Goal: Task Accomplishment & Management: Use online tool/utility

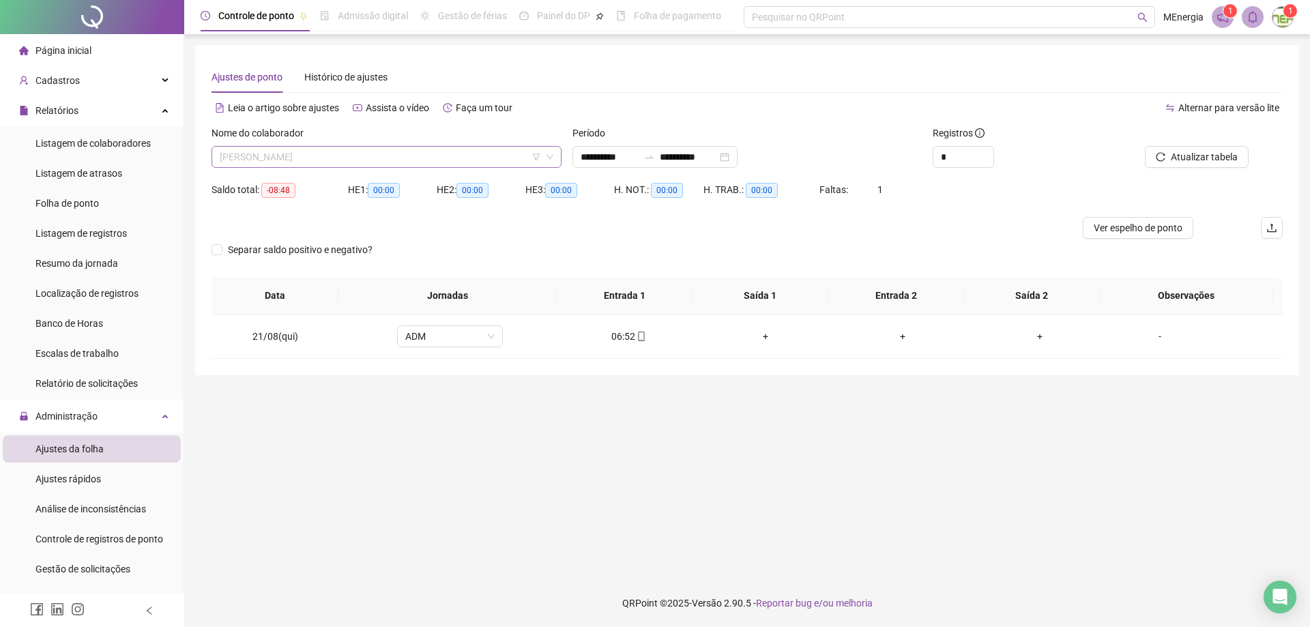
click at [555, 154] on div "[PERSON_NAME]" at bounding box center [387, 157] width 350 height 22
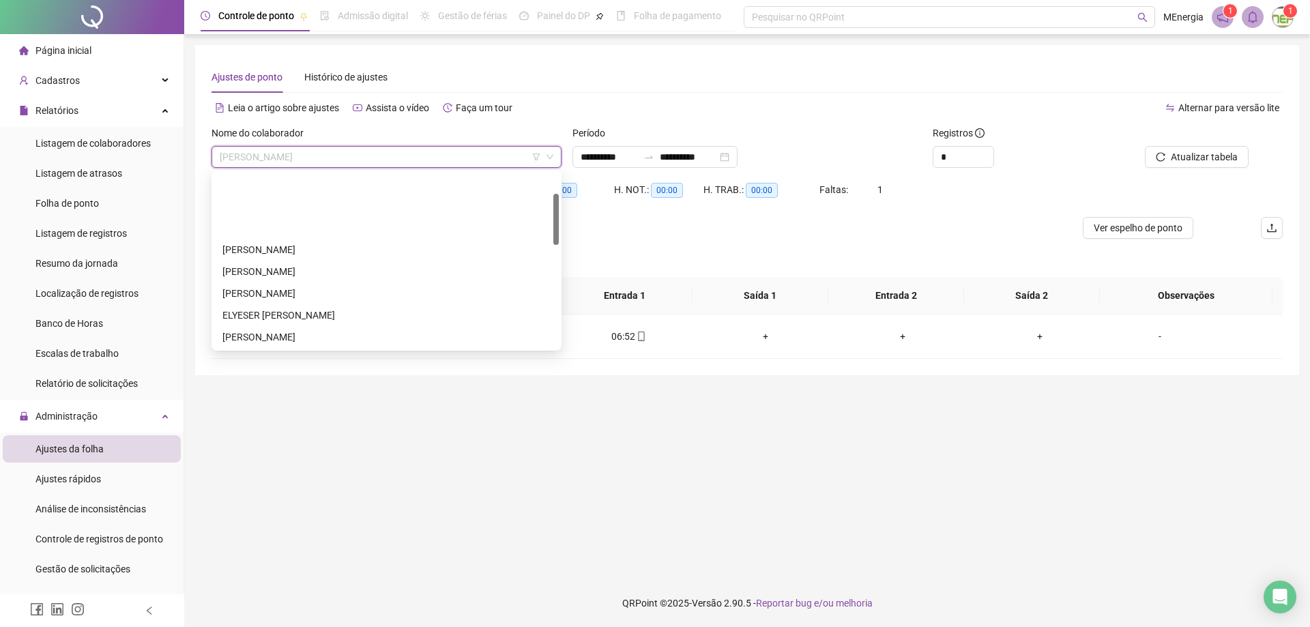
scroll to position [68, 0]
click at [330, 248] on div "ELYESER [PERSON_NAME]" at bounding box center [386, 246] width 328 height 15
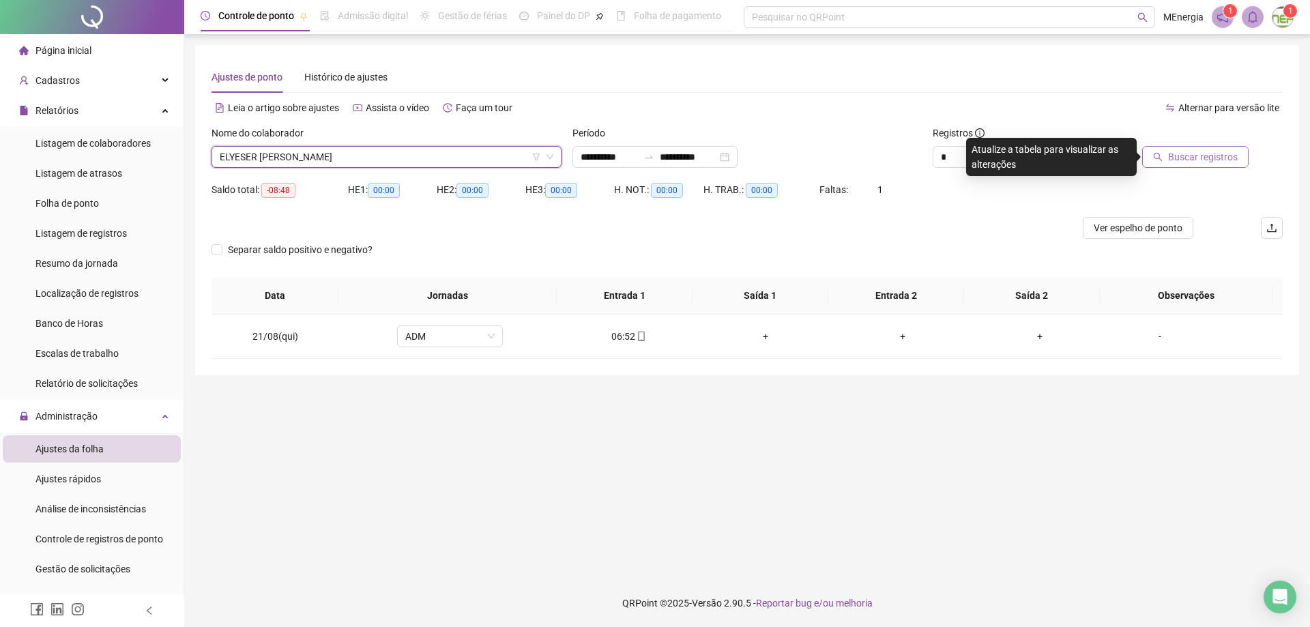
click at [1174, 162] on span "Buscar registros" at bounding box center [1203, 156] width 70 height 15
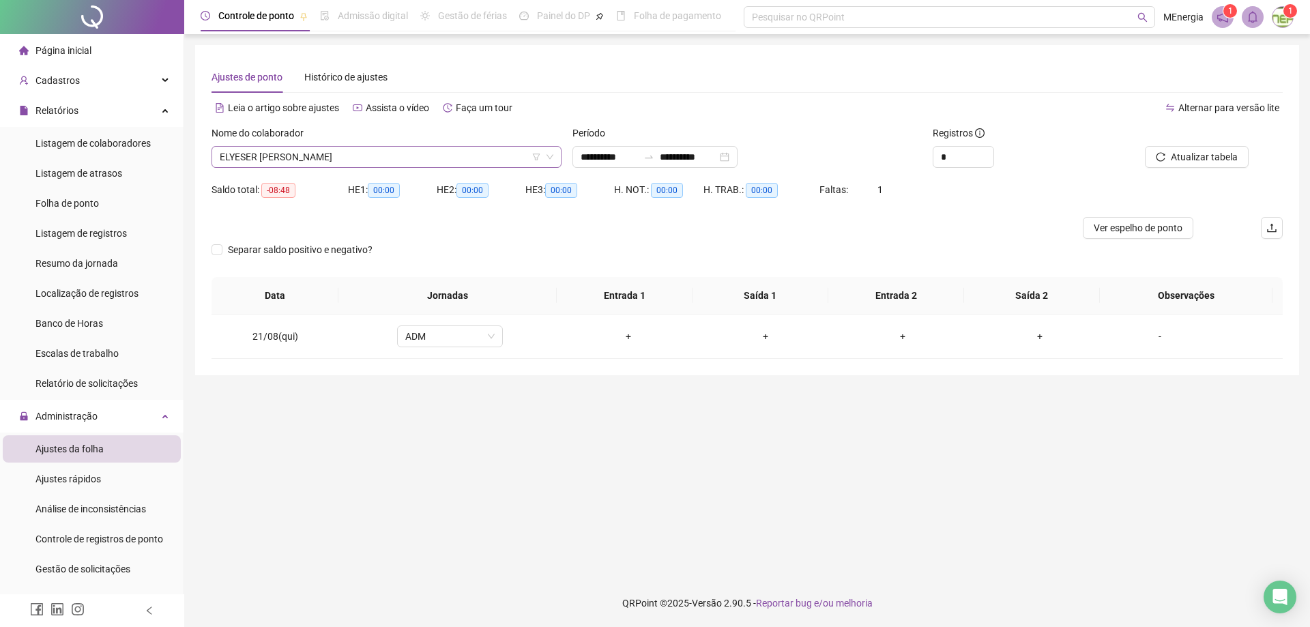
click at [556, 157] on div "ELYESER [PERSON_NAME]" at bounding box center [387, 157] width 350 height 22
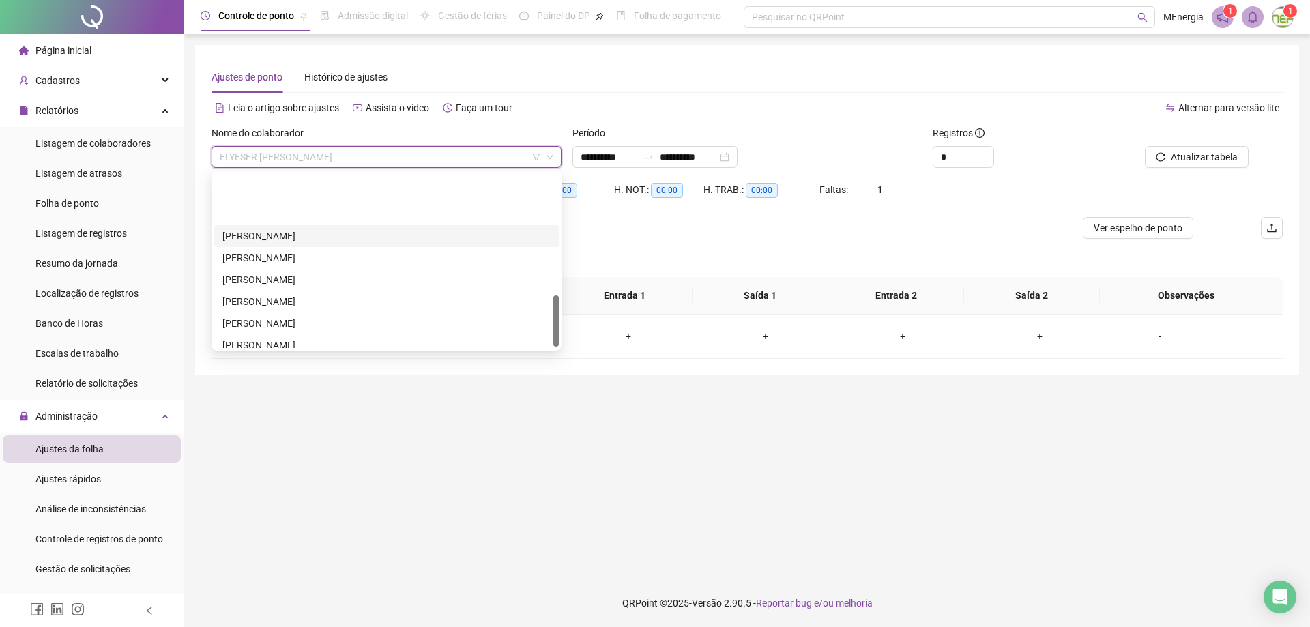
scroll to position [409, 0]
click at [330, 276] on div "[PERSON_NAME]" at bounding box center [386, 276] width 328 height 15
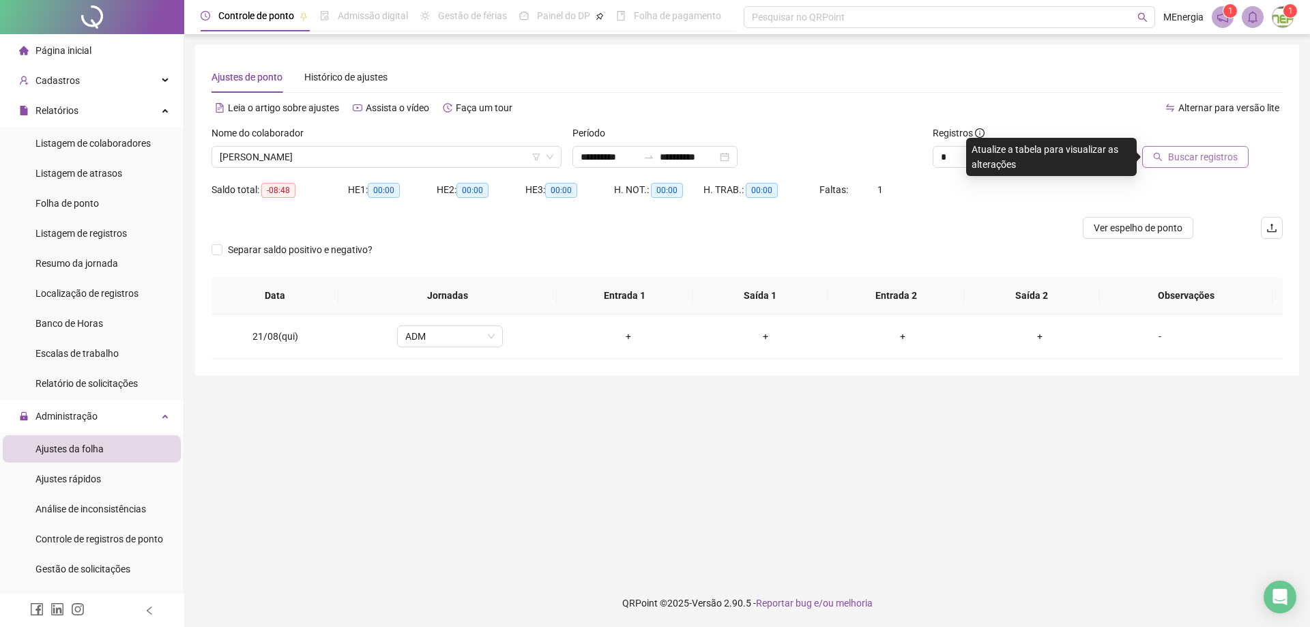
click at [1195, 160] on span "Buscar registros" at bounding box center [1203, 156] width 70 height 15
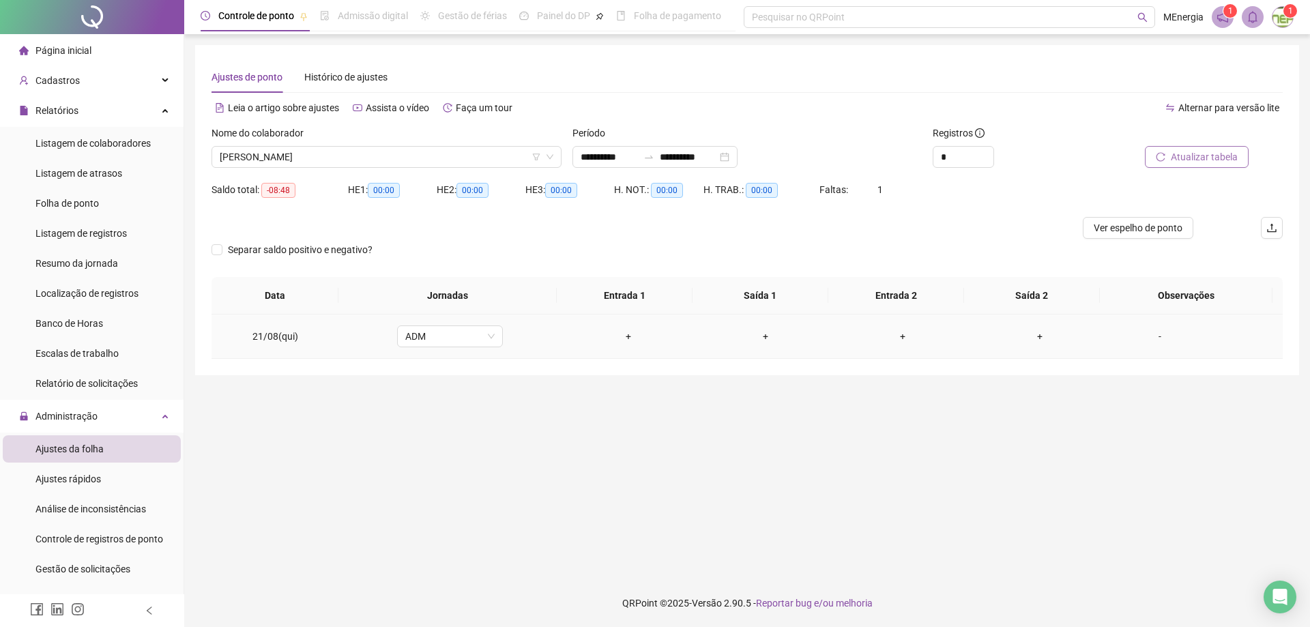
click at [627, 340] on div "+" at bounding box center [628, 336] width 115 height 15
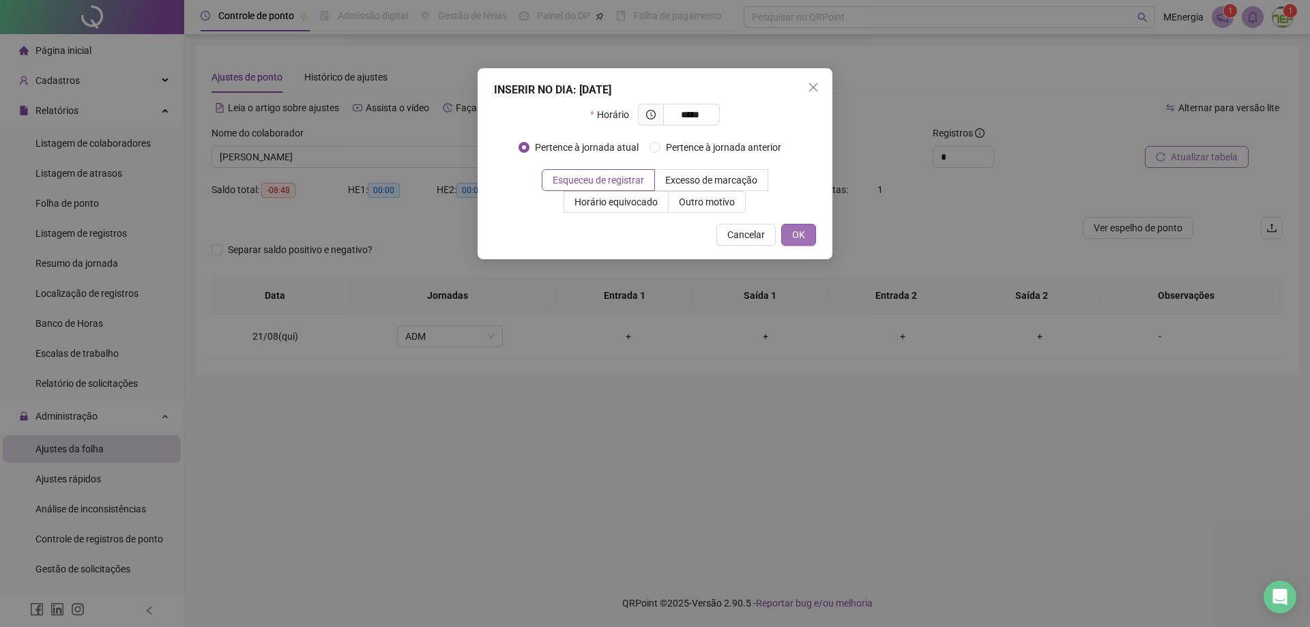
type input "*****"
click at [783, 235] on button "OK" at bounding box center [798, 235] width 35 height 22
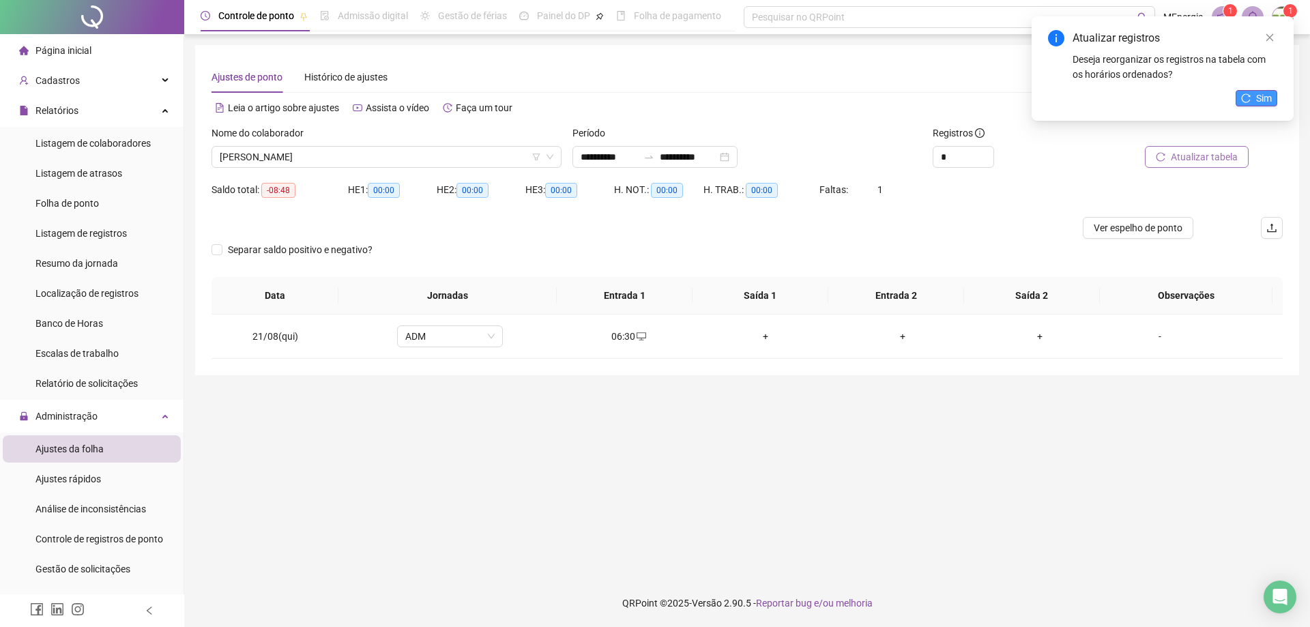
click at [1259, 98] on span "Sim" at bounding box center [1264, 98] width 16 height 15
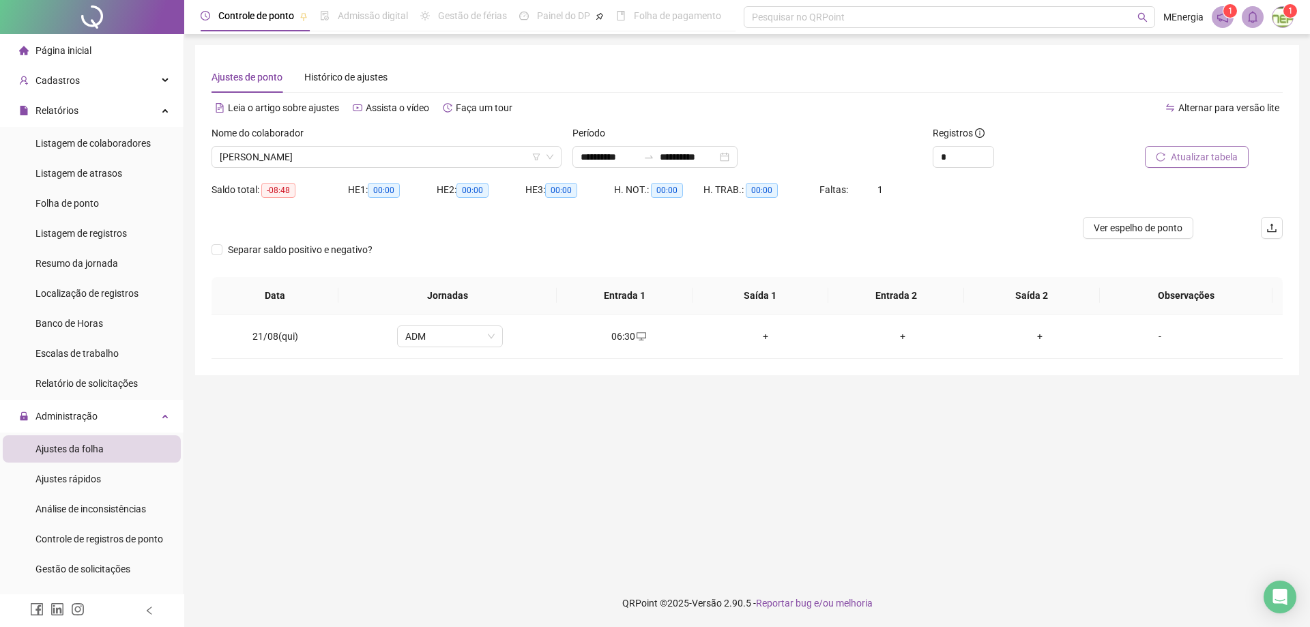
click at [1174, 154] on span "Atualizar tabela" at bounding box center [1204, 156] width 67 height 15
click at [555, 157] on div "[PERSON_NAME]" at bounding box center [387, 157] width 350 height 22
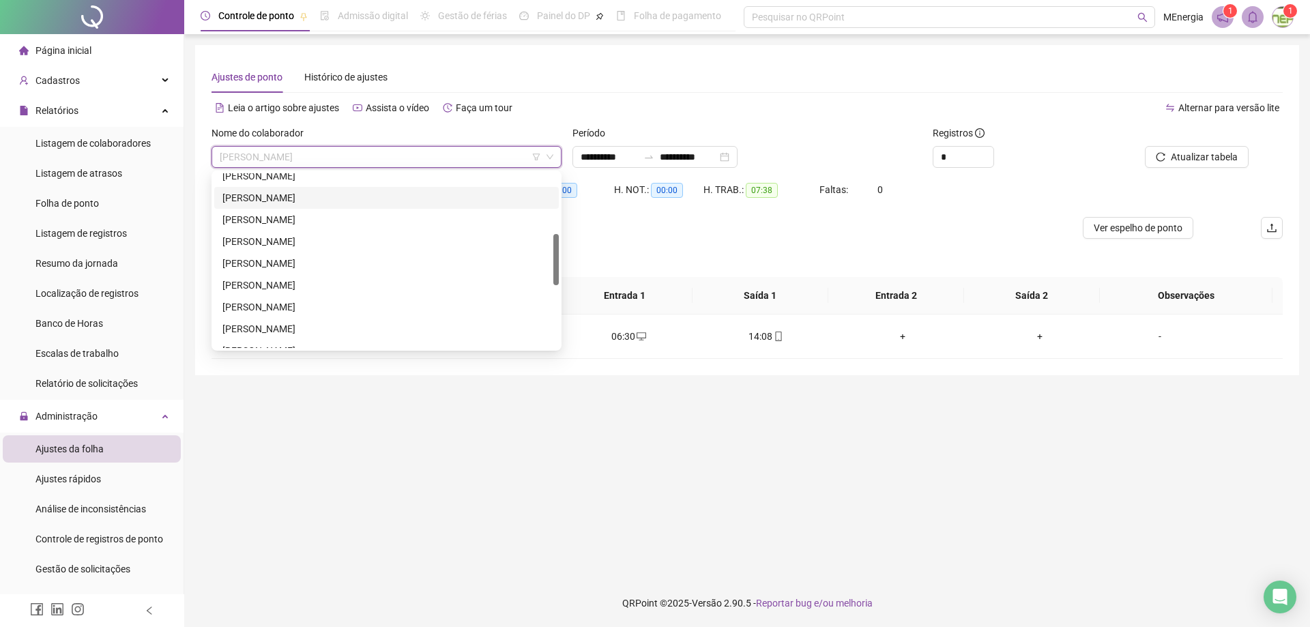
scroll to position [0, 0]
click at [338, 184] on div "[PERSON_NAME]" at bounding box center [386, 184] width 328 height 15
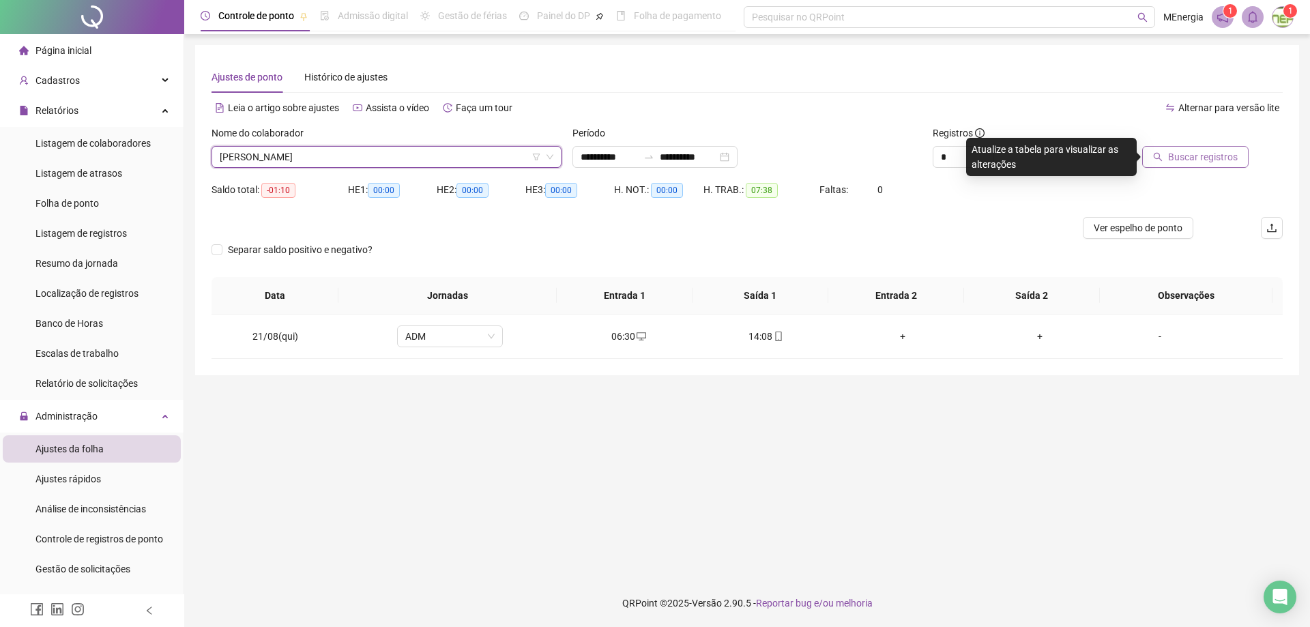
click at [1167, 163] on button "Buscar registros" at bounding box center [1195, 157] width 106 height 22
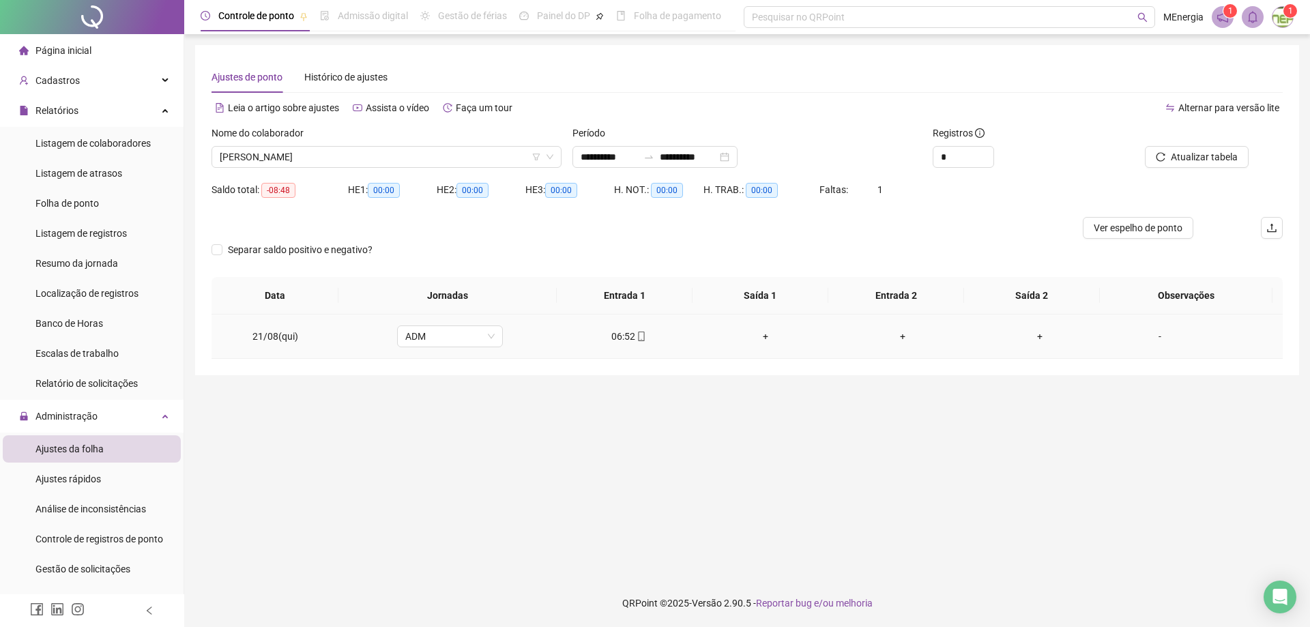
click at [762, 338] on div "+" at bounding box center [765, 336] width 115 height 15
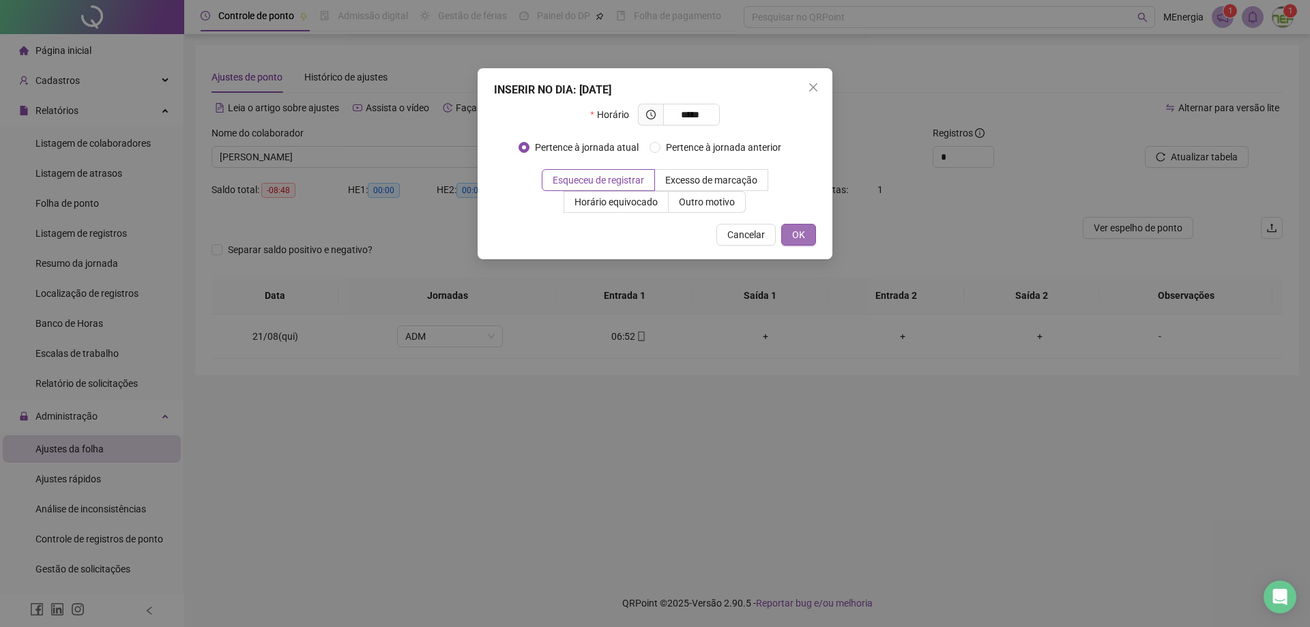
type input "*****"
click at [796, 235] on span "OK" at bounding box center [798, 234] width 13 height 15
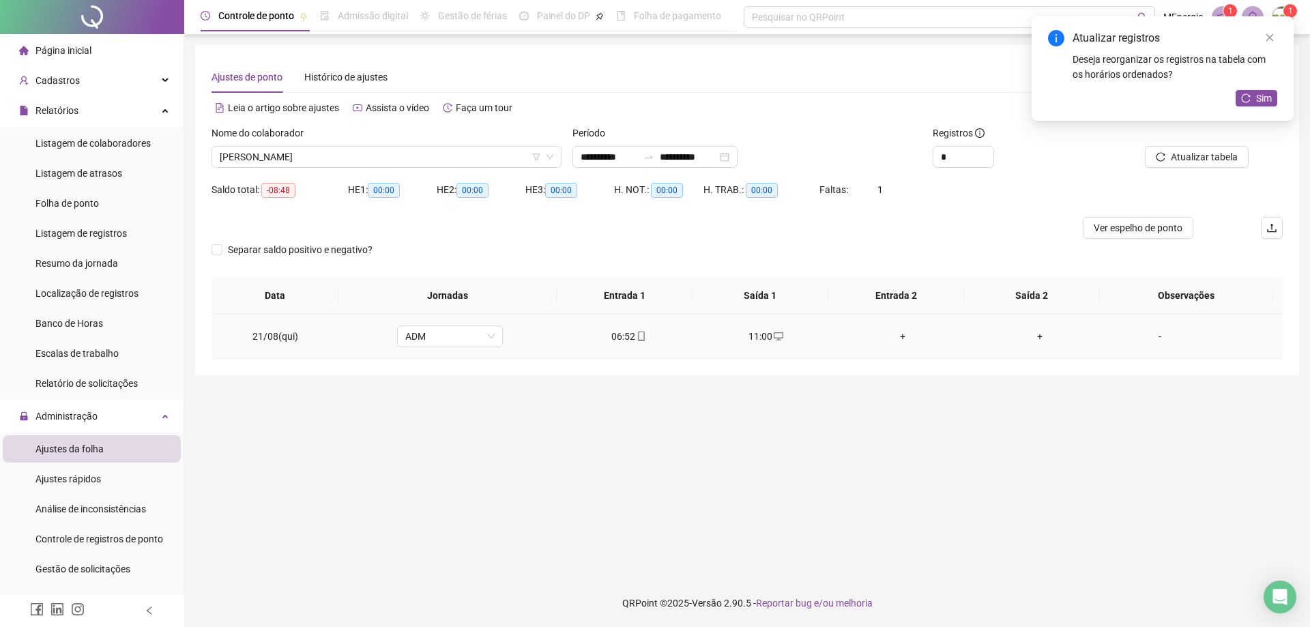
click at [892, 336] on div "+" at bounding box center [902, 336] width 115 height 15
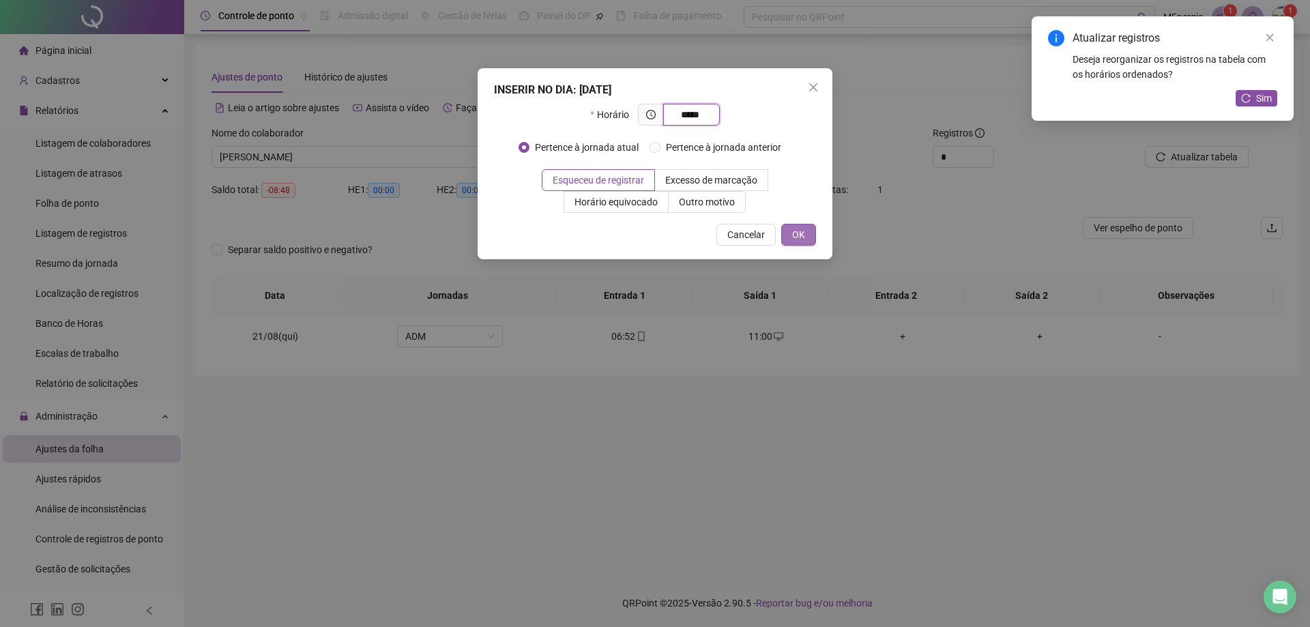
type input "*****"
click at [809, 239] on button "OK" at bounding box center [798, 235] width 35 height 22
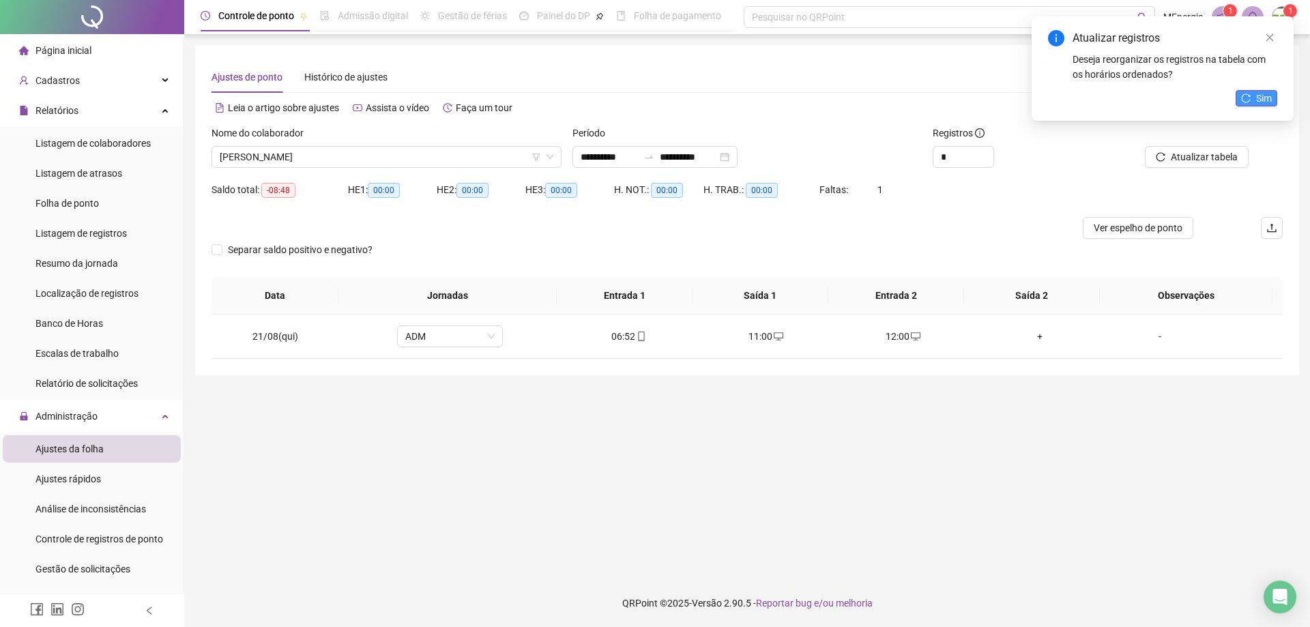
click at [1242, 99] on icon "reload" at bounding box center [1246, 98] width 10 height 10
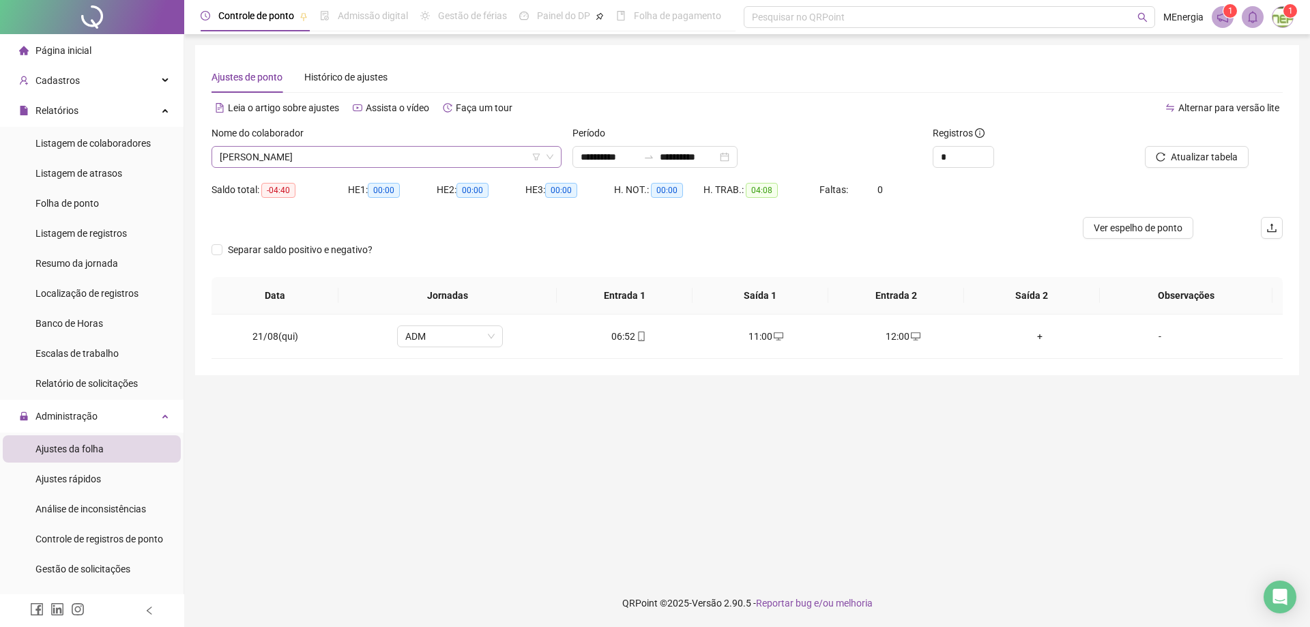
click at [557, 154] on div "[PERSON_NAME]" at bounding box center [387, 157] width 350 height 22
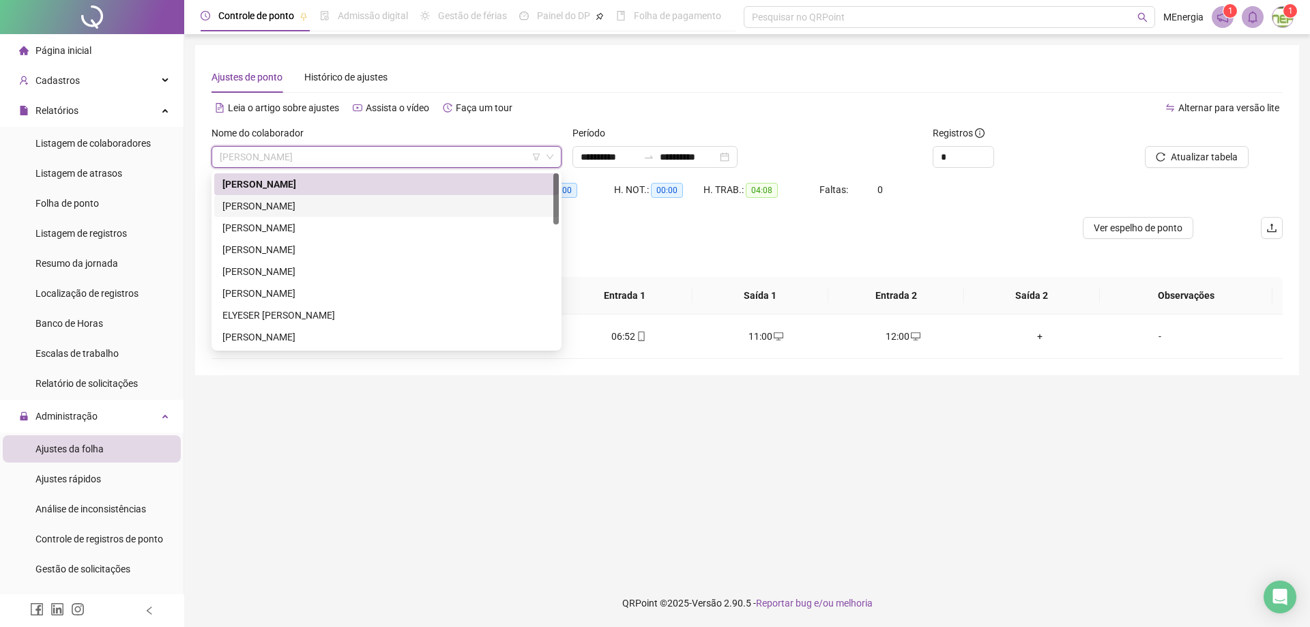
click at [337, 205] on div "[PERSON_NAME]" at bounding box center [386, 206] width 328 height 15
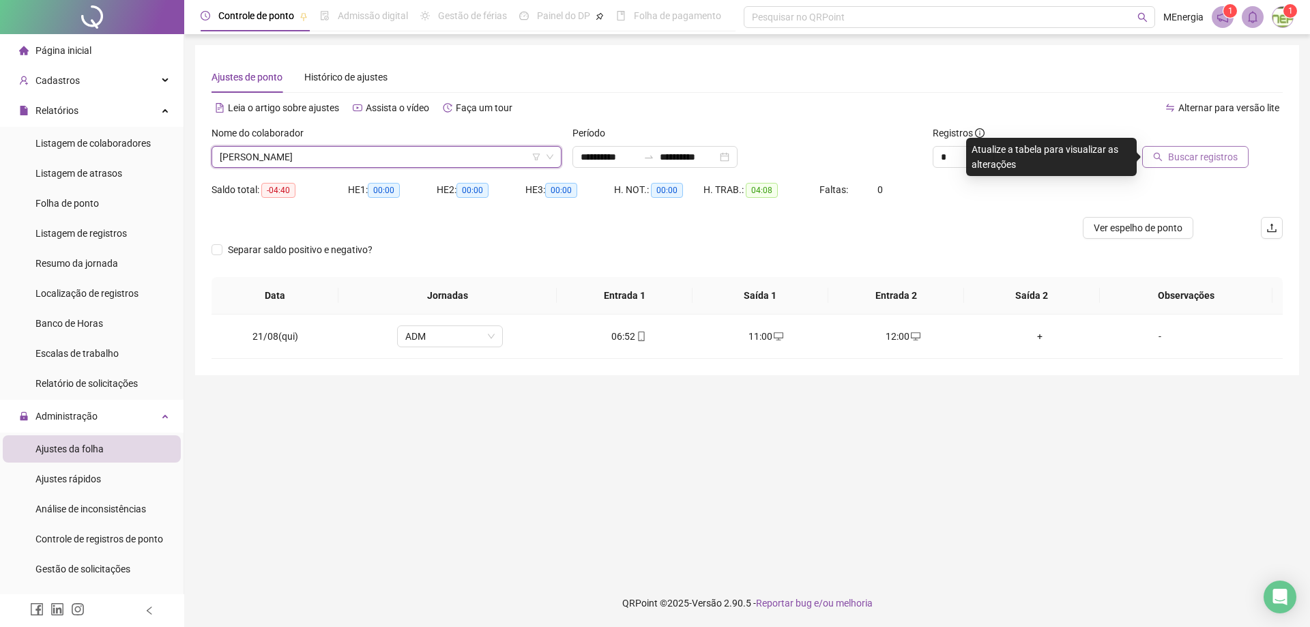
click at [1197, 154] on span "Buscar registros" at bounding box center [1203, 156] width 70 height 15
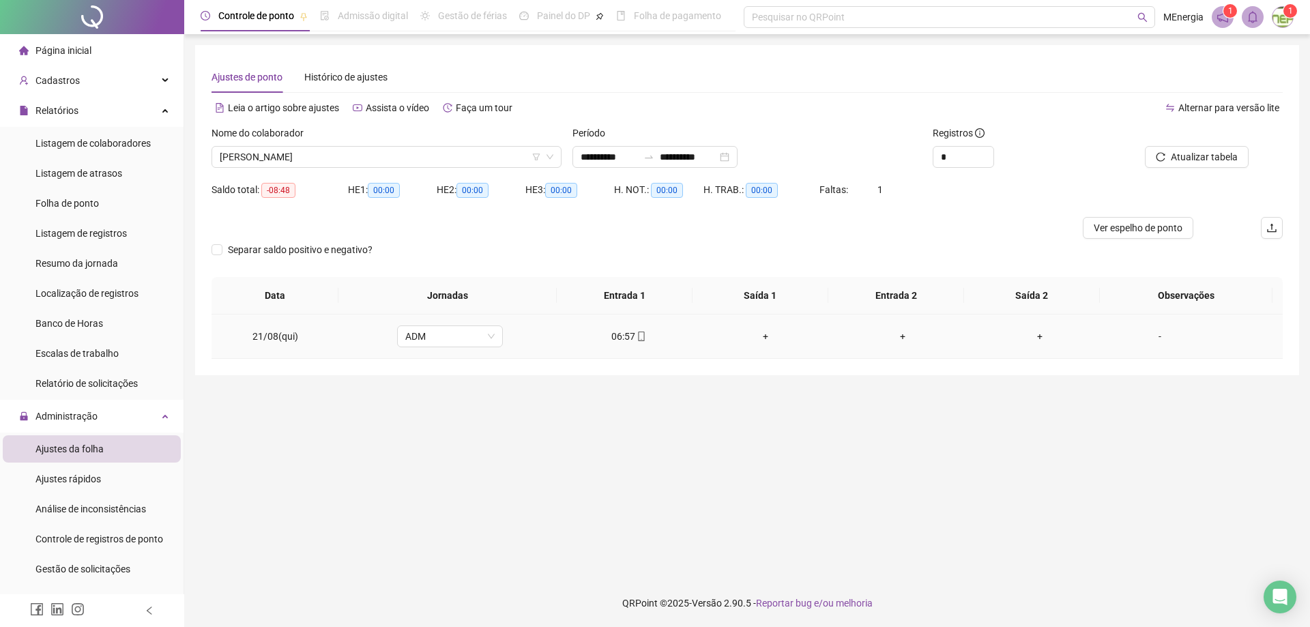
click at [758, 338] on div "+" at bounding box center [765, 336] width 115 height 15
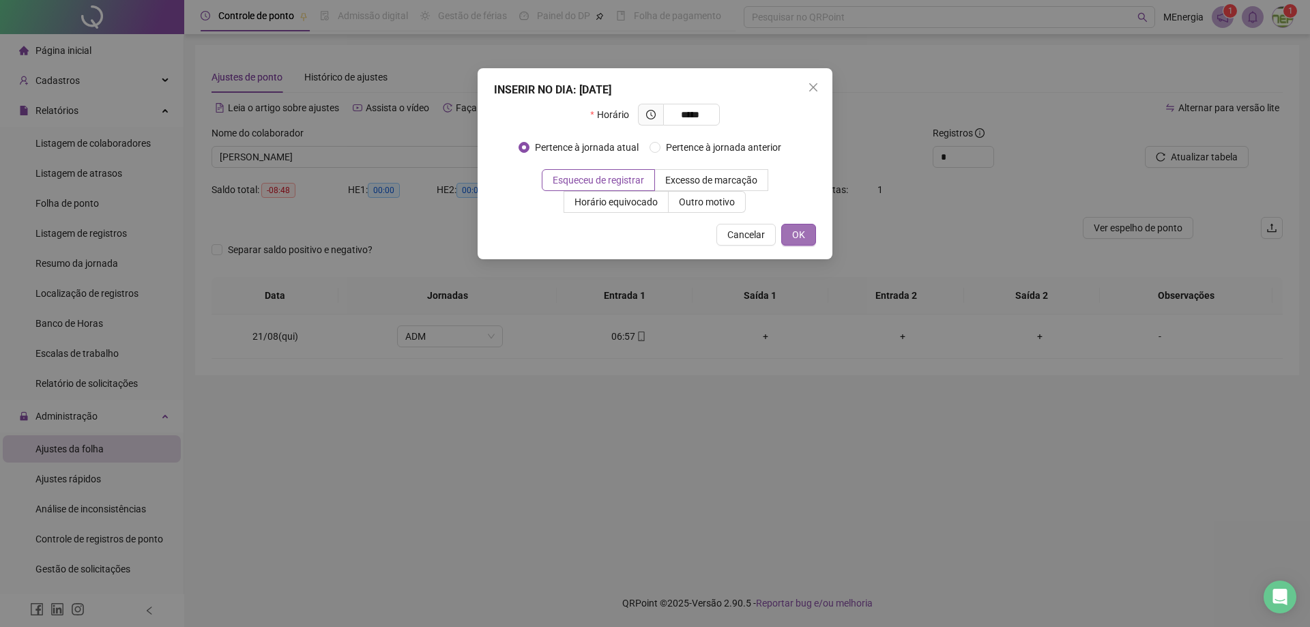
type input "*****"
click at [791, 237] on button "OK" at bounding box center [798, 235] width 35 height 22
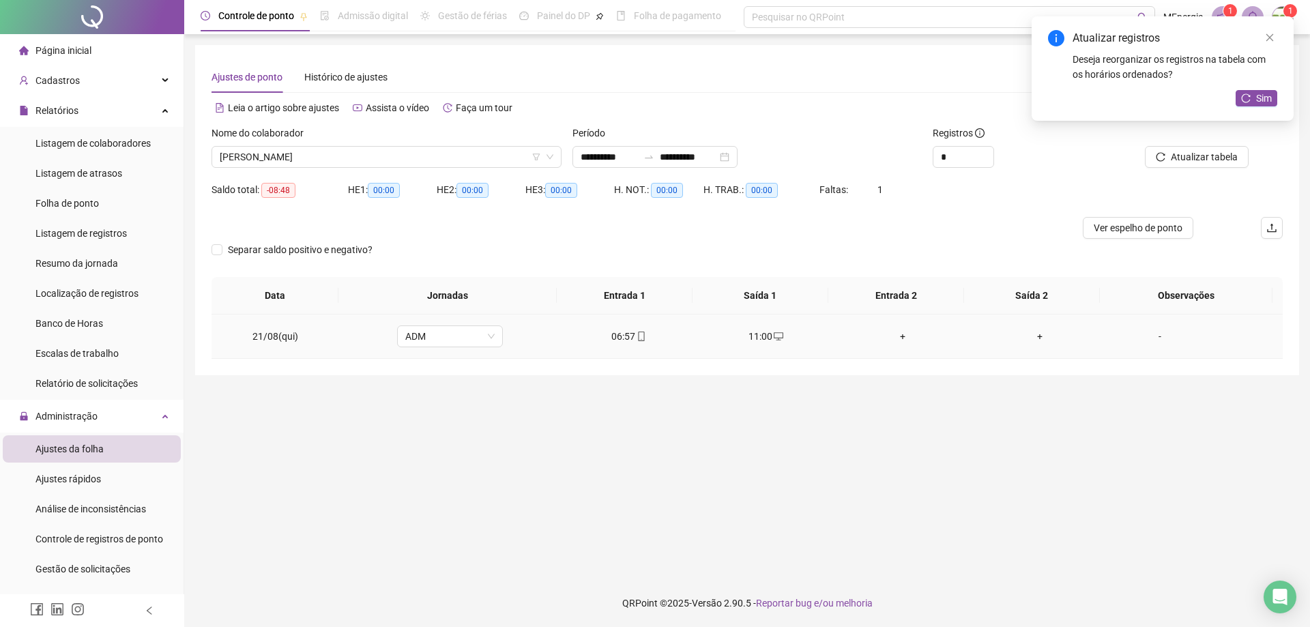
click at [897, 336] on div "+" at bounding box center [902, 336] width 115 height 15
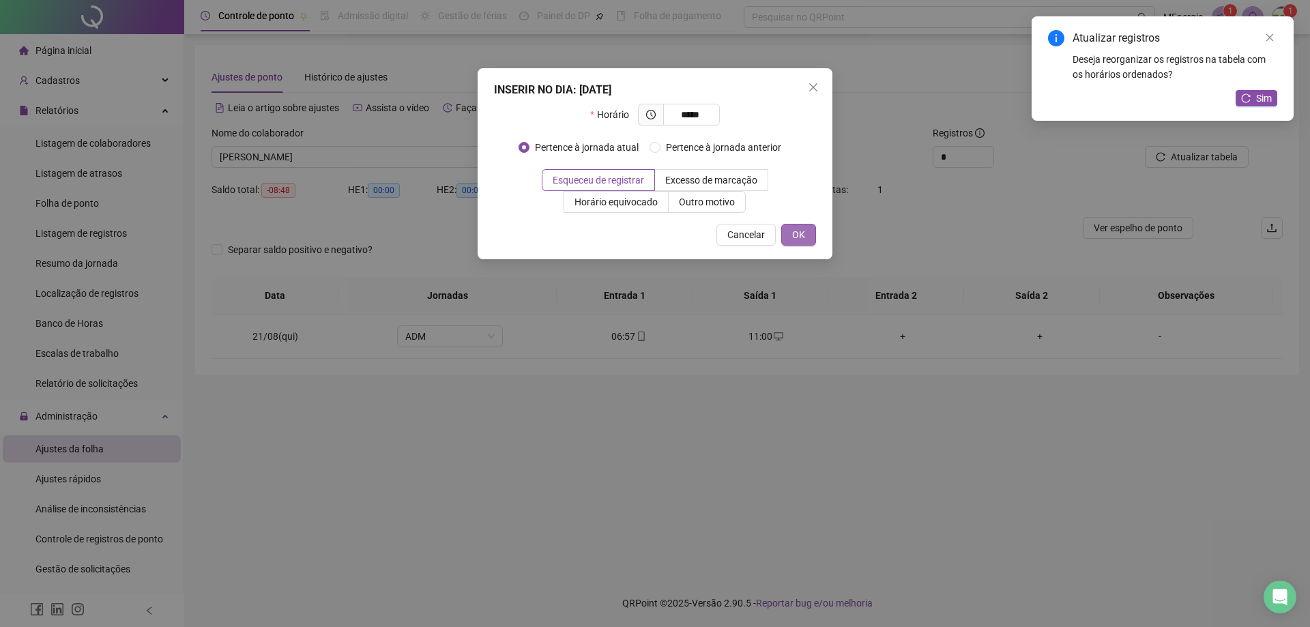
type input "*****"
click at [812, 236] on button "OK" at bounding box center [798, 235] width 35 height 22
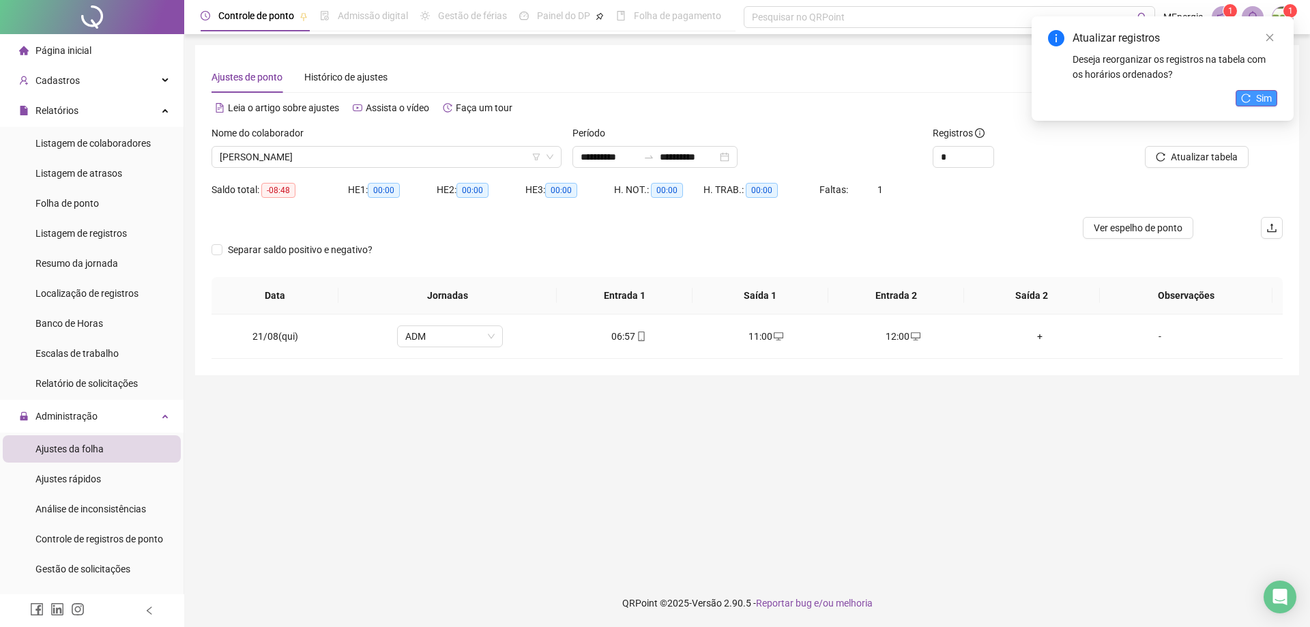
click at [1253, 98] on button "Sim" at bounding box center [1257, 98] width 42 height 16
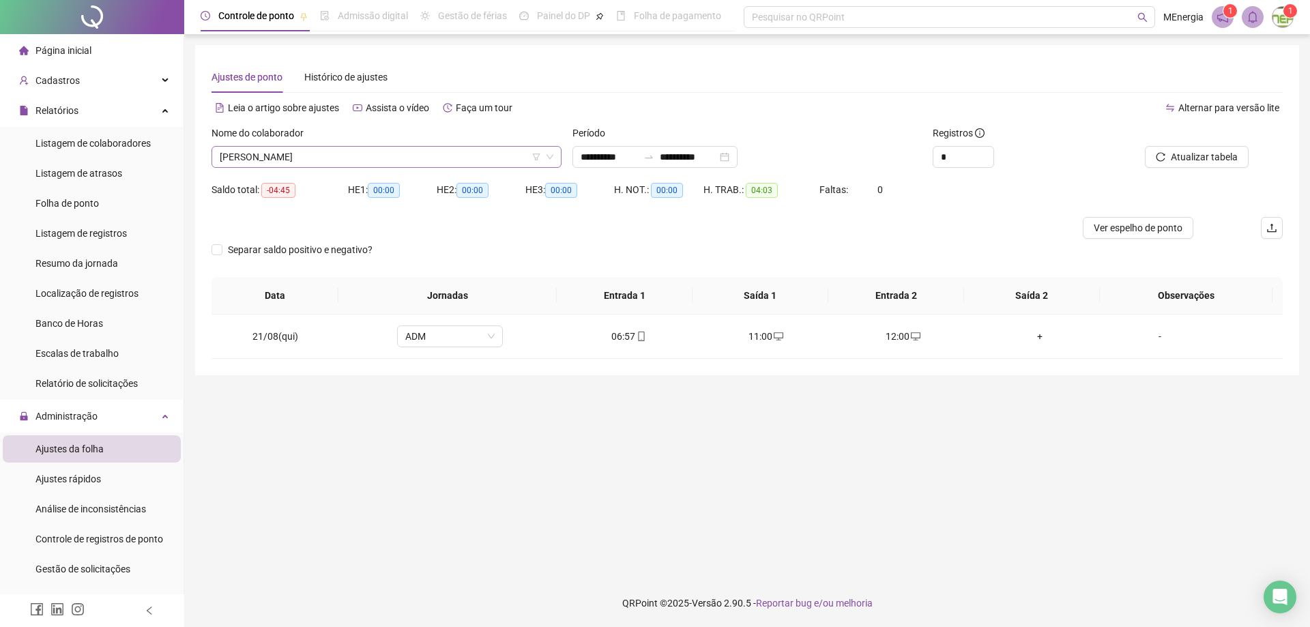
click at [557, 156] on div "[PERSON_NAME]" at bounding box center [387, 157] width 350 height 22
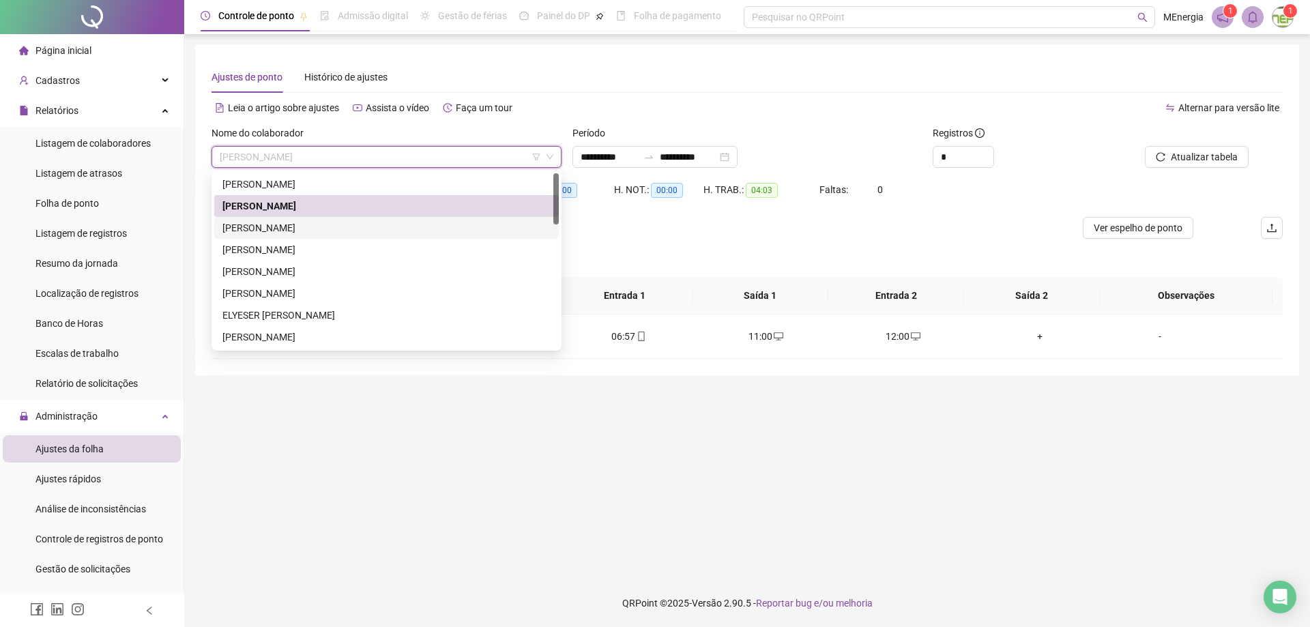
click at [340, 227] on div "[PERSON_NAME]" at bounding box center [386, 227] width 328 height 15
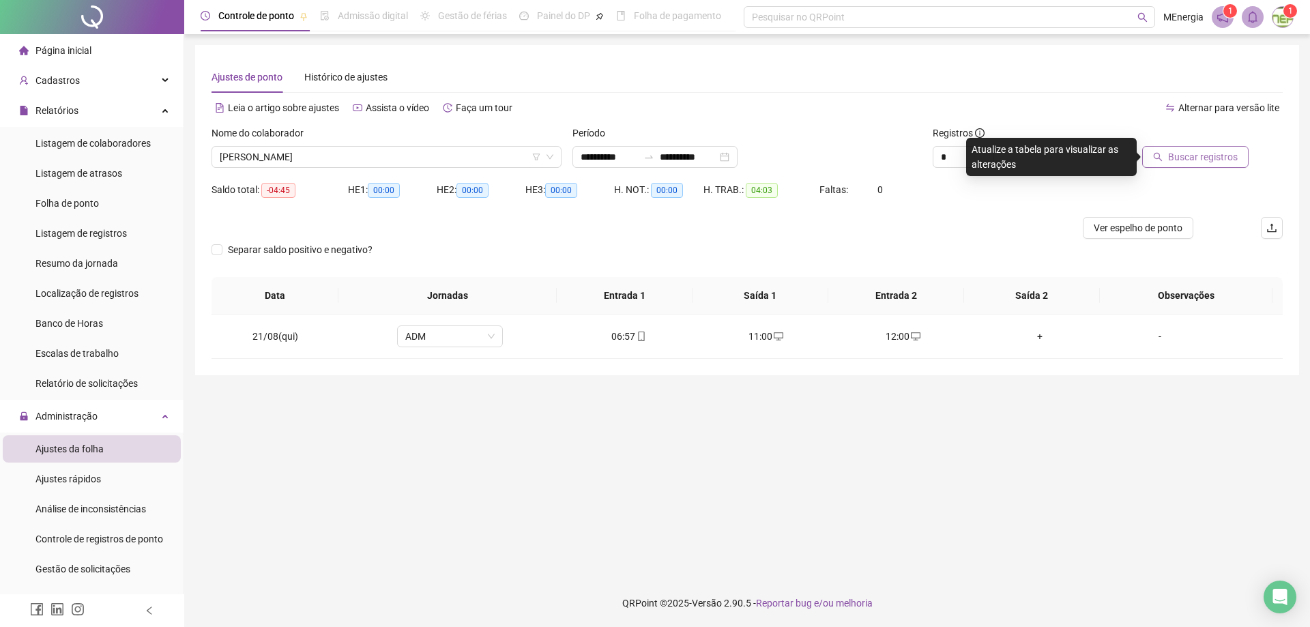
click at [1193, 160] on span "Buscar registros" at bounding box center [1203, 156] width 70 height 15
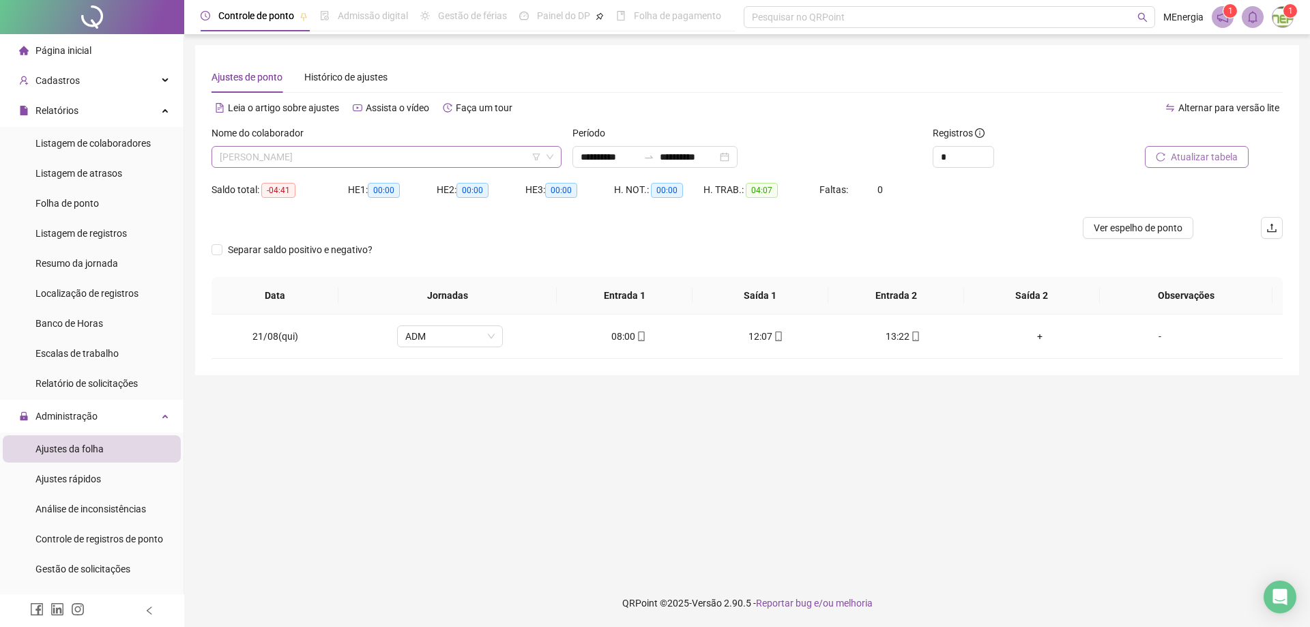
click at [557, 155] on div "[PERSON_NAME]" at bounding box center [387, 157] width 350 height 22
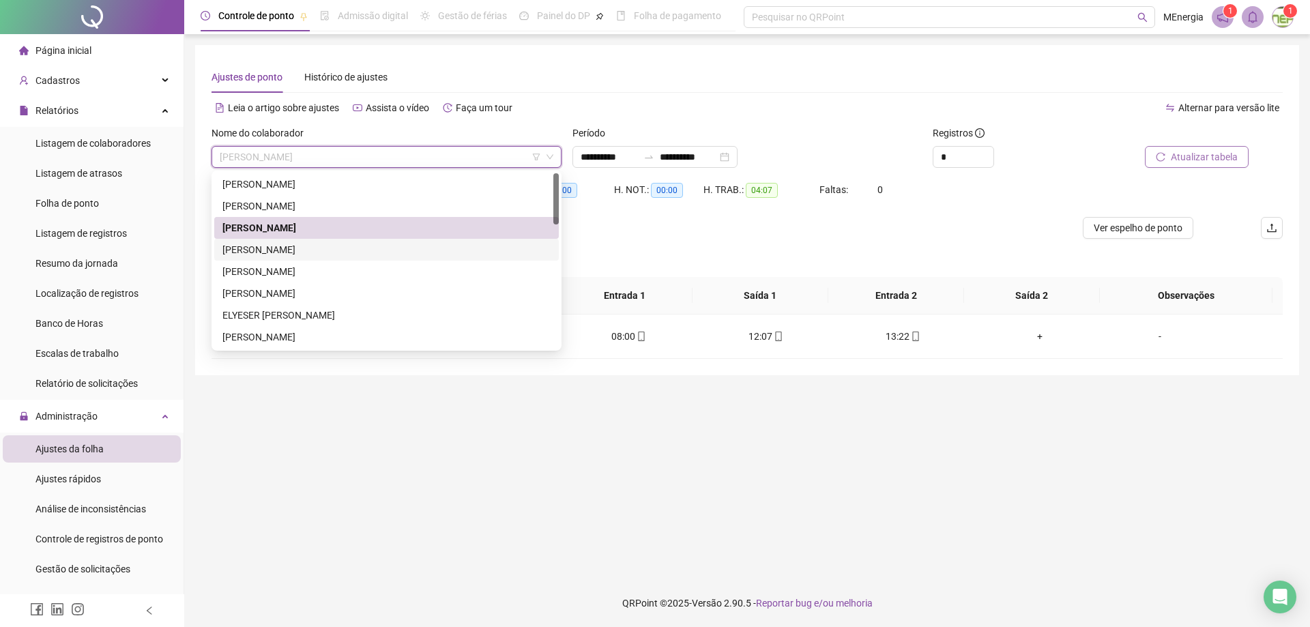
click at [336, 247] on div "[PERSON_NAME]" at bounding box center [386, 249] width 328 height 15
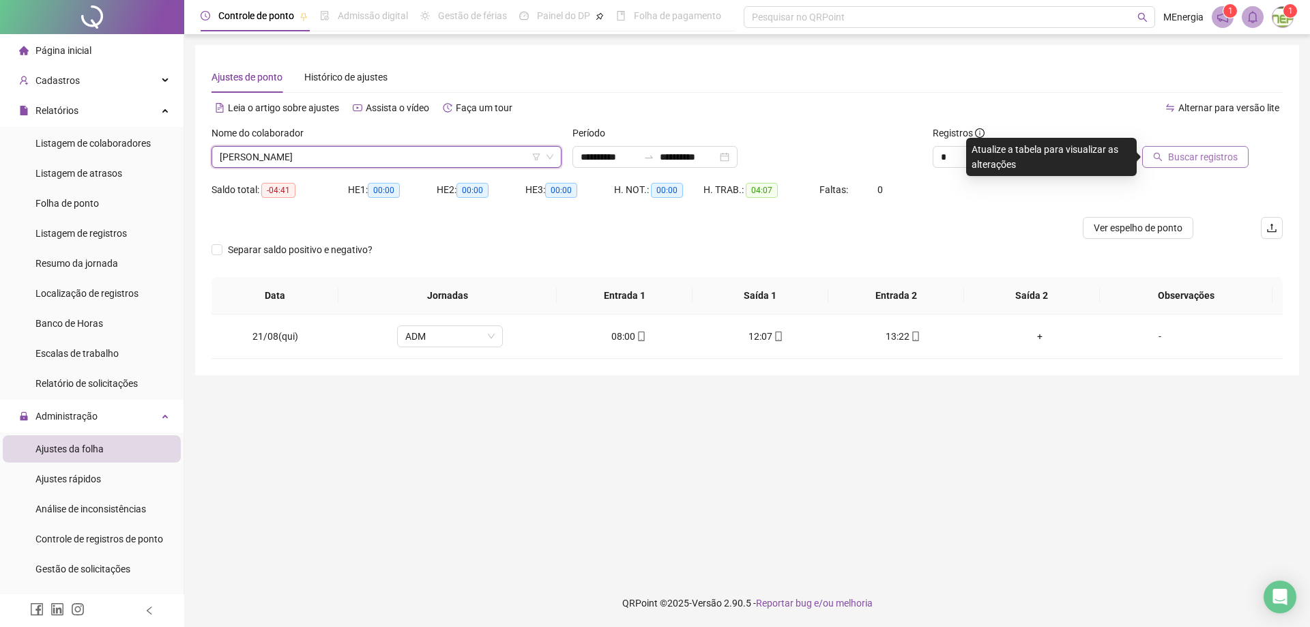
click at [1169, 161] on button "Buscar registros" at bounding box center [1195, 157] width 106 height 22
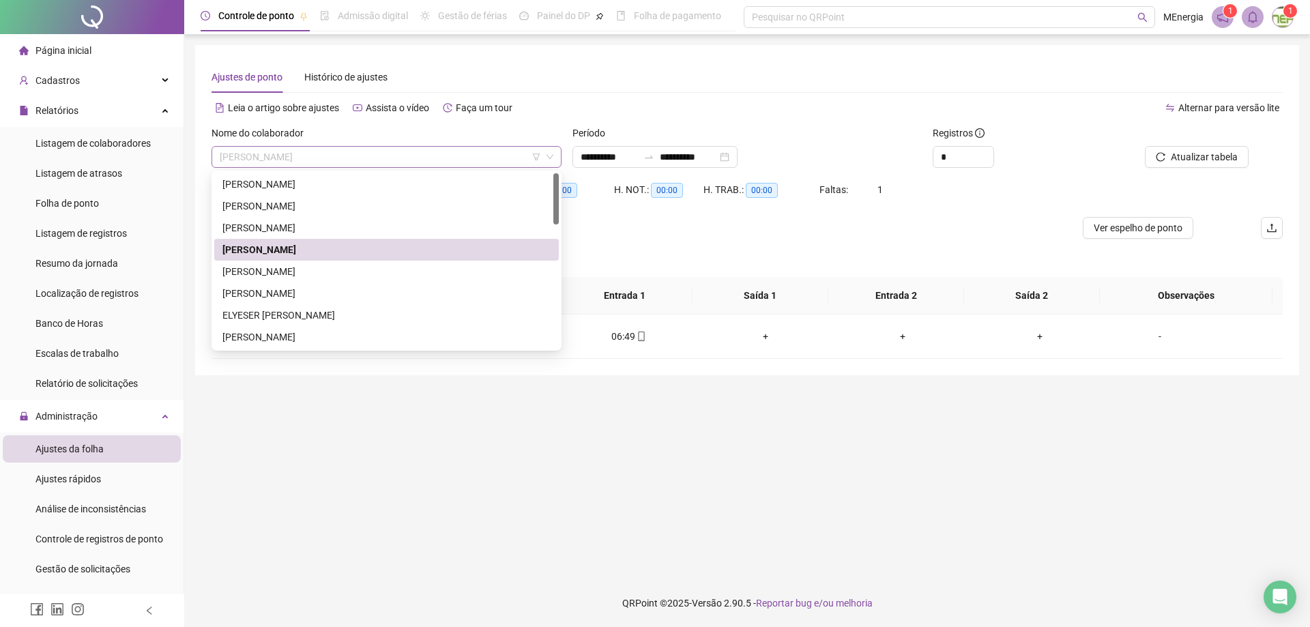
click at [556, 150] on div "[PERSON_NAME]" at bounding box center [387, 157] width 350 height 22
click at [324, 249] on div "[PERSON_NAME]" at bounding box center [386, 249] width 328 height 15
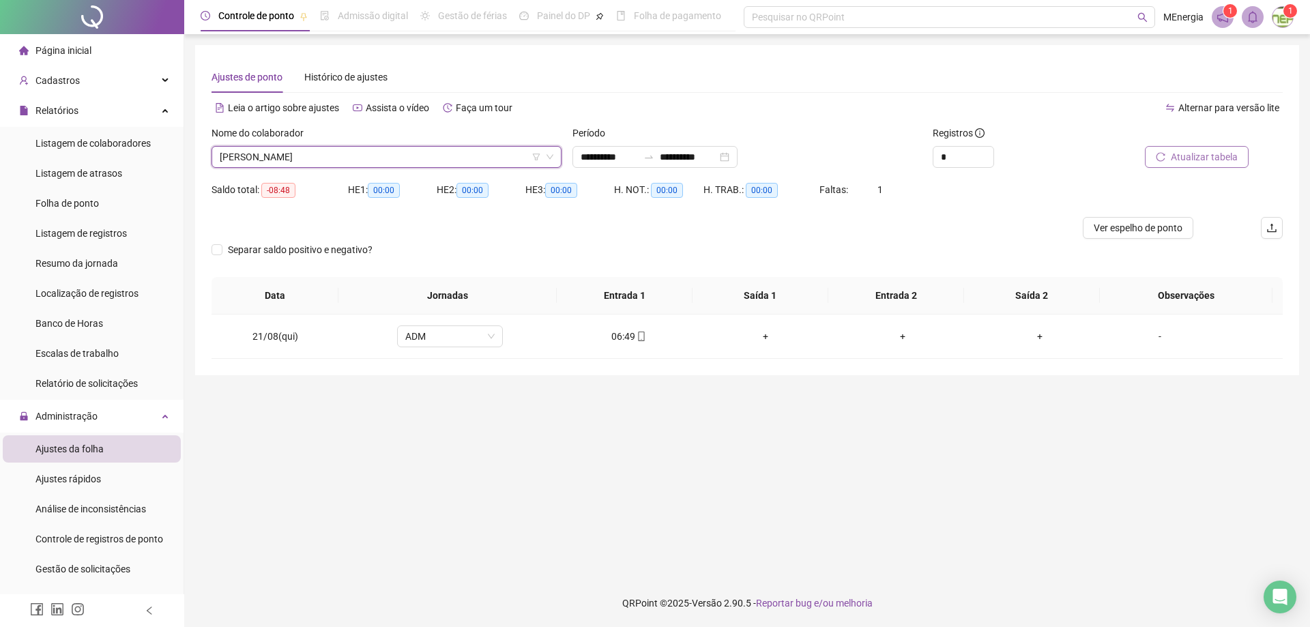
click at [1191, 153] on span "Atualizar tabela" at bounding box center [1204, 156] width 67 height 15
click at [761, 339] on div "+" at bounding box center [765, 336] width 115 height 15
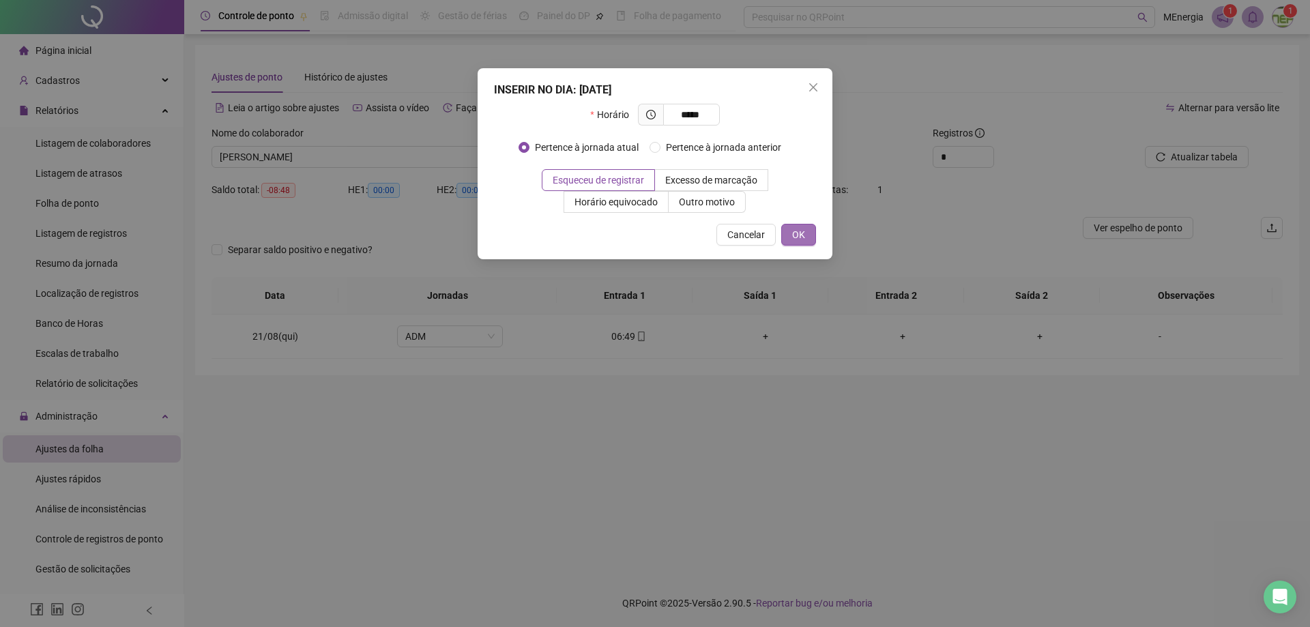
type input "*****"
click at [805, 232] on button "OK" at bounding box center [798, 235] width 35 height 22
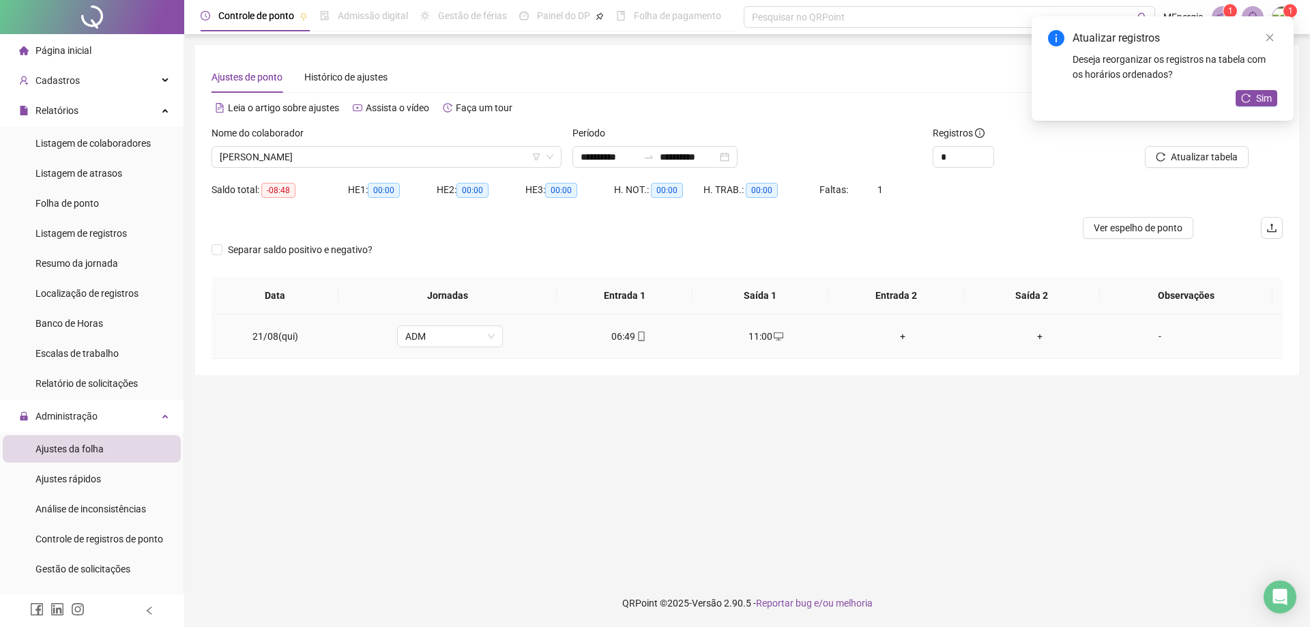
click at [892, 338] on div "+" at bounding box center [902, 336] width 115 height 15
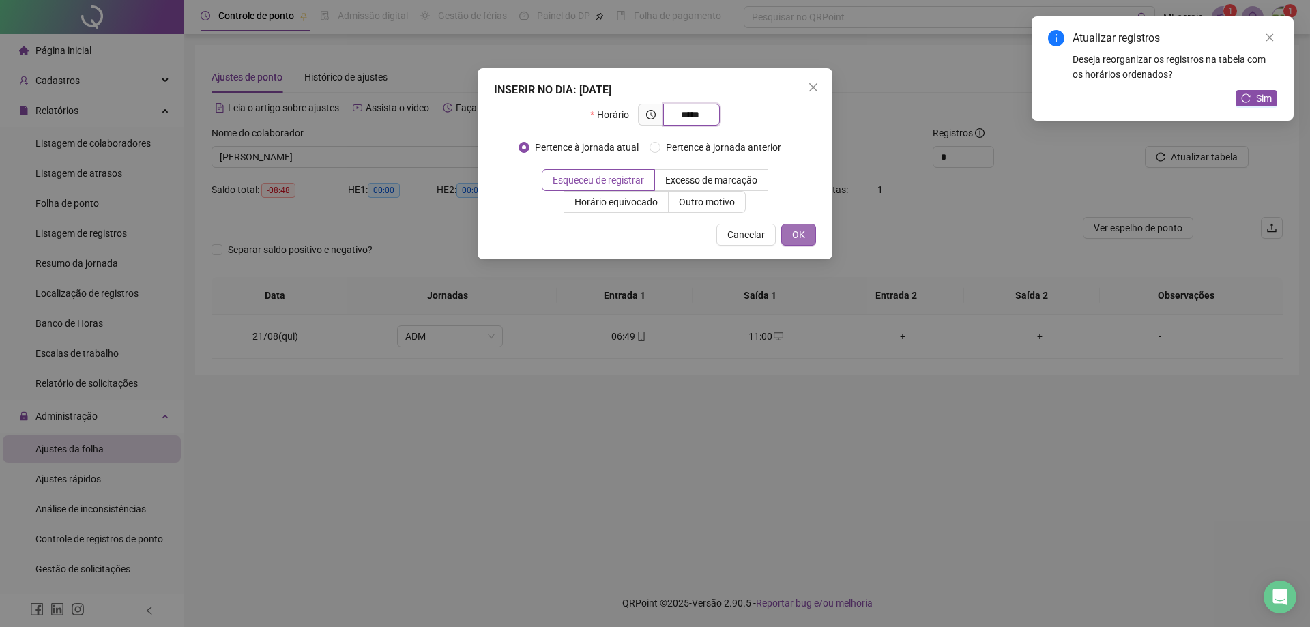
type input "*****"
click at [799, 238] on span "OK" at bounding box center [798, 234] width 13 height 15
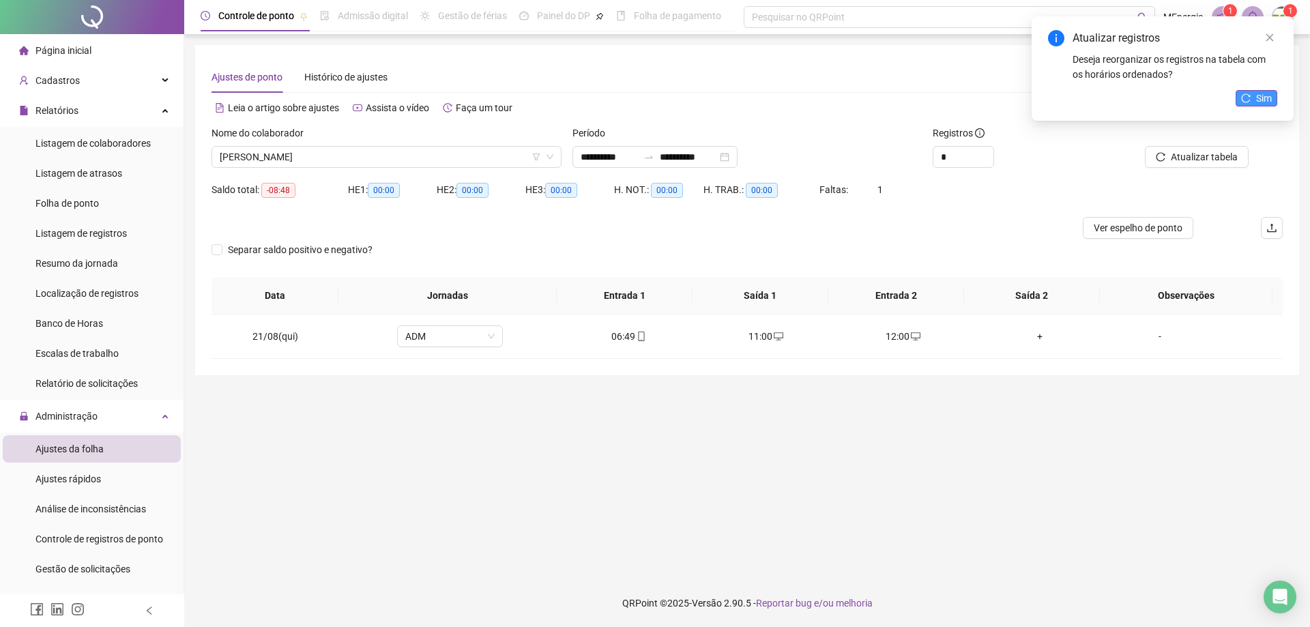
click at [1243, 103] on button "Sim" at bounding box center [1257, 98] width 42 height 16
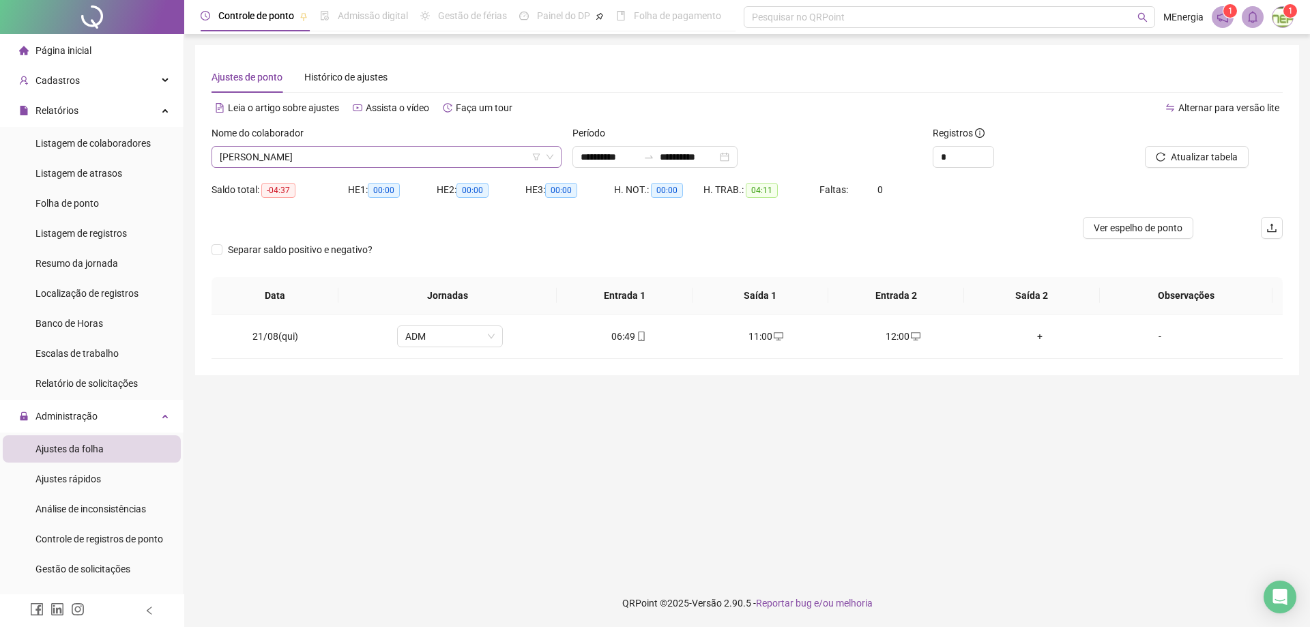
click at [553, 154] on icon "down" at bounding box center [550, 157] width 8 height 8
click at [559, 147] on div "[PERSON_NAME]" at bounding box center [387, 157] width 350 height 22
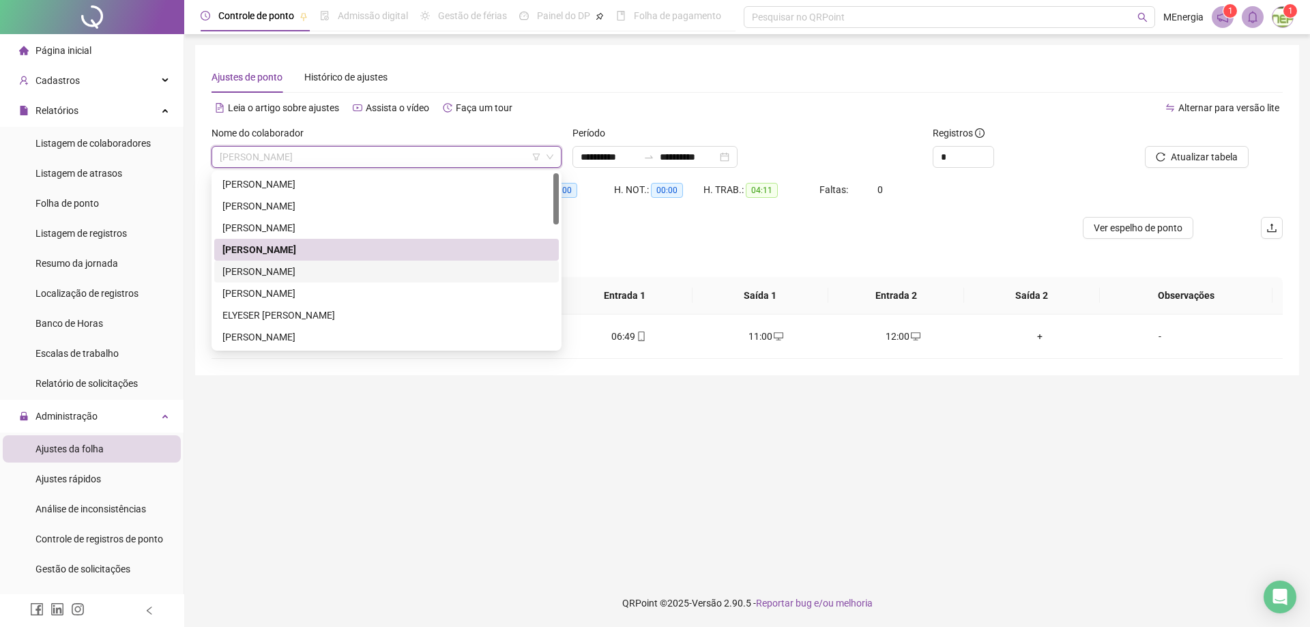
click at [312, 268] on div "[PERSON_NAME]" at bounding box center [386, 271] width 328 height 15
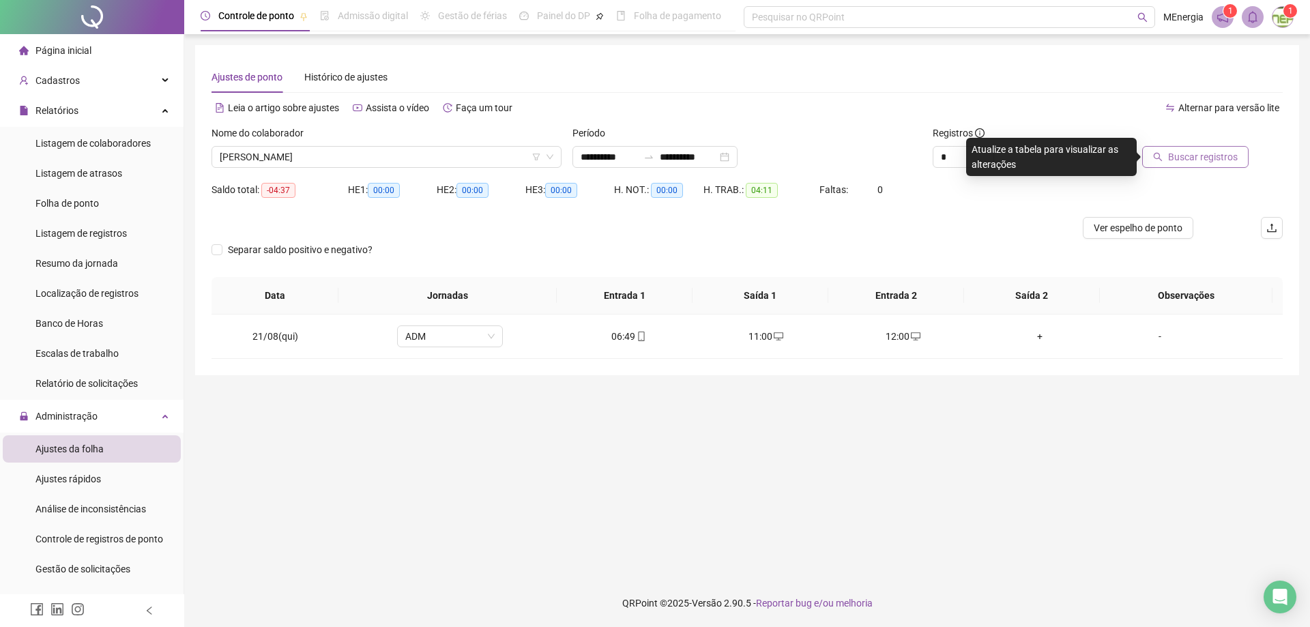
click at [1164, 162] on button "Buscar registros" at bounding box center [1195, 157] width 106 height 22
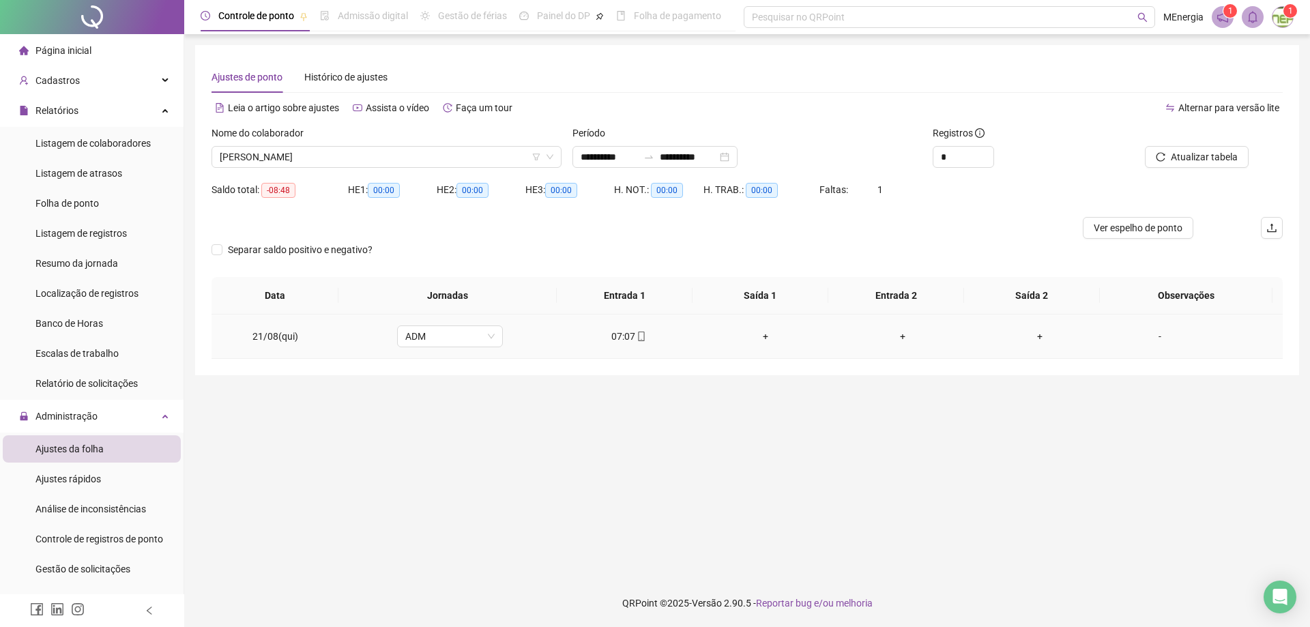
click at [762, 337] on div "+" at bounding box center [765, 336] width 115 height 15
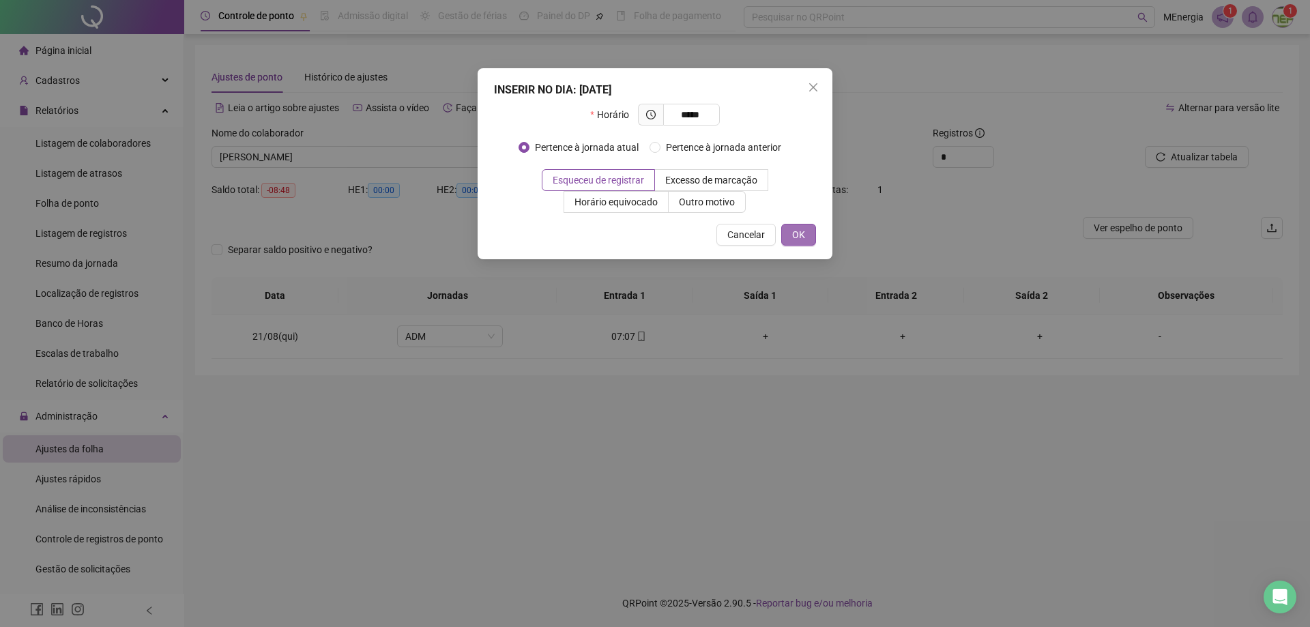
type input "*****"
click at [806, 230] on button "OK" at bounding box center [798, 235] width 35 height 22
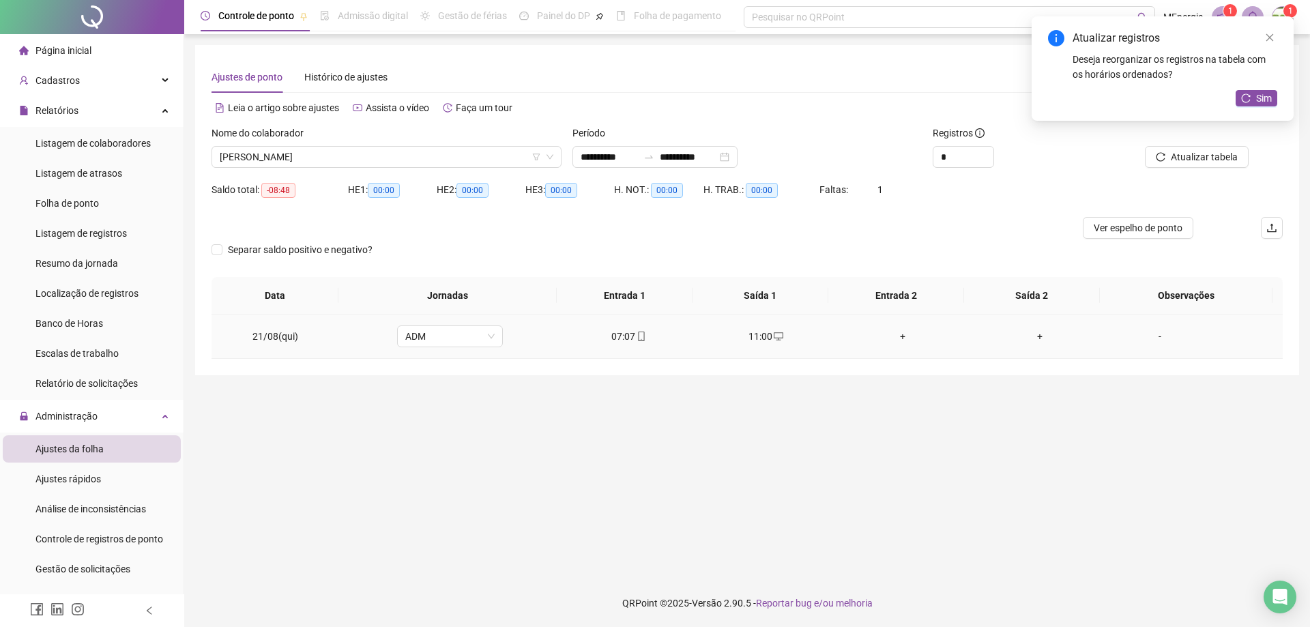
click at [896, 338] on div "+" at bounding box center [902, 336] width 115 height 15
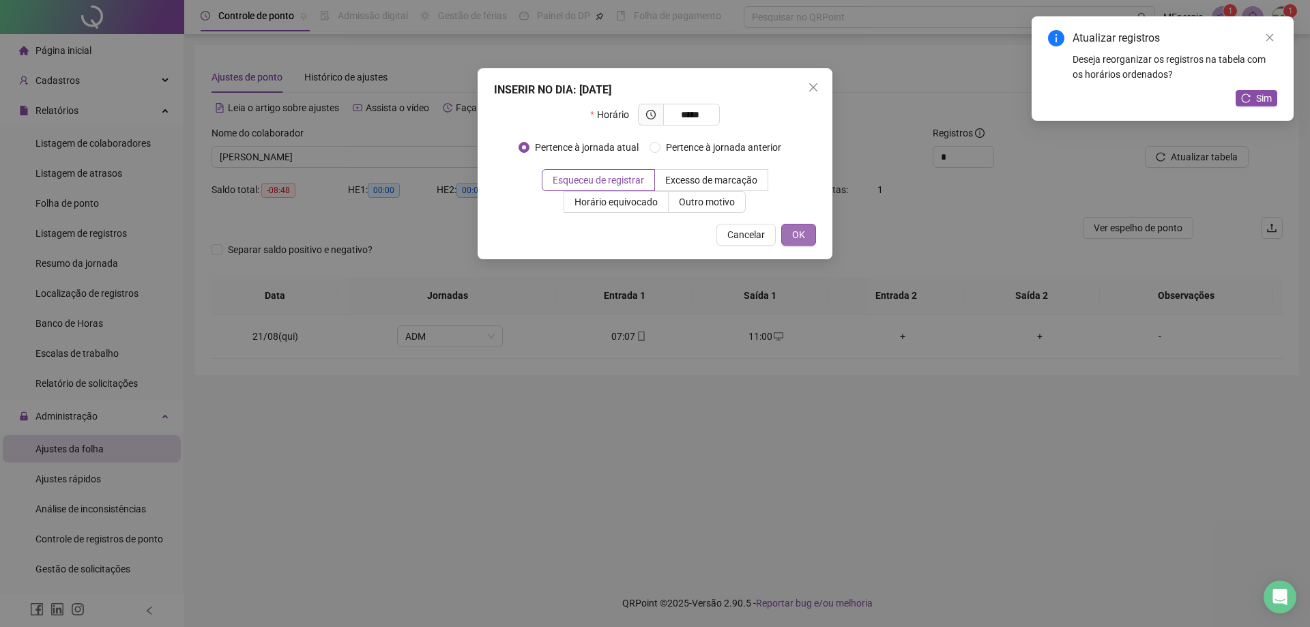
type input "*****"
click at [804, 240] on span "OK" at bounding box center [798, 234] width 13 height 15
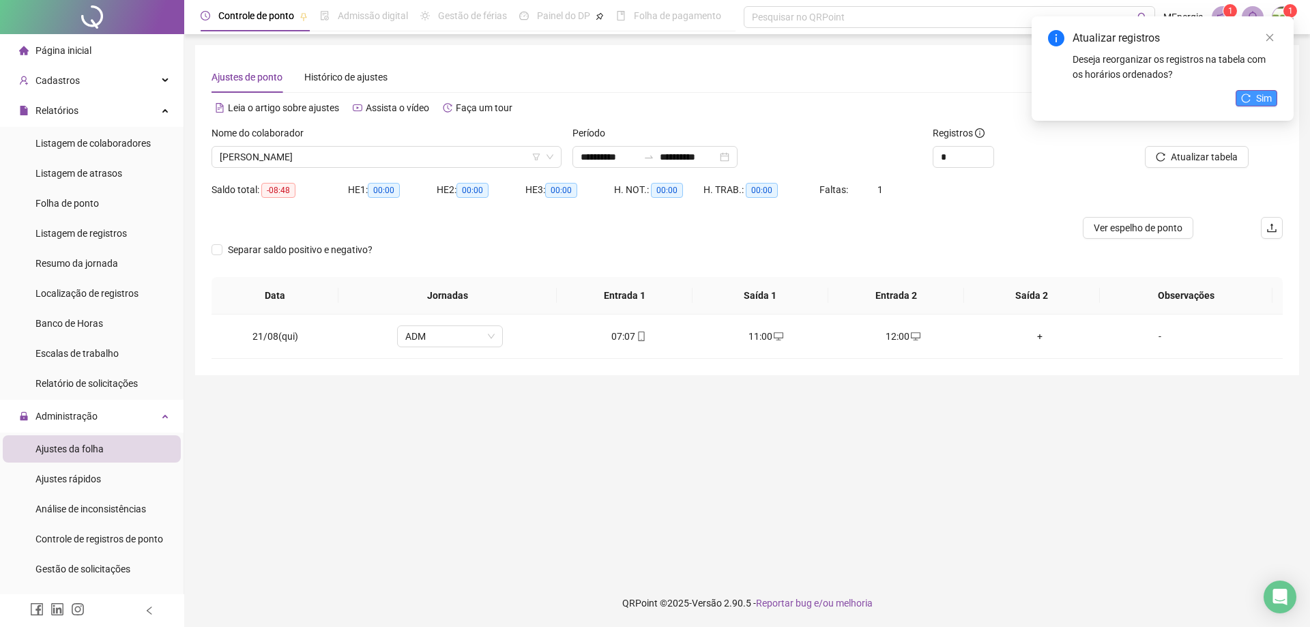
click at [1245, 101] on icon "reload" at bounding box center [1246, 98] width 10 height 10
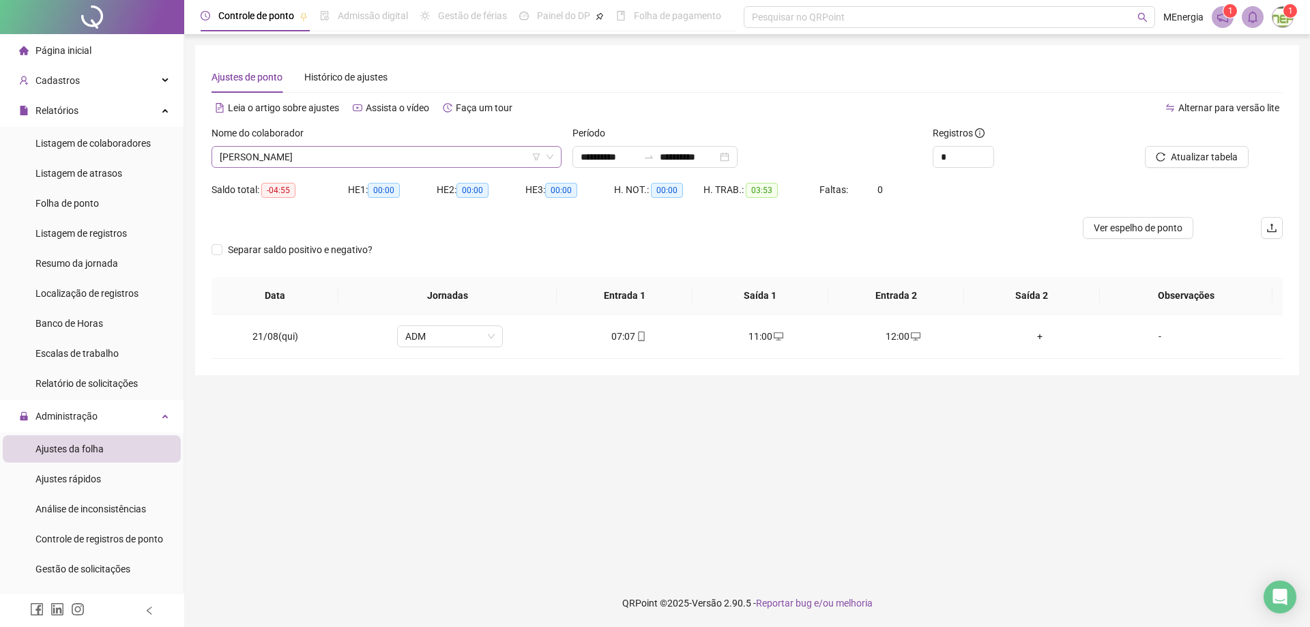
click at [556, 158] on div "[PERSON_NAME]" at bounding box center [387, 157] width 350 height 22
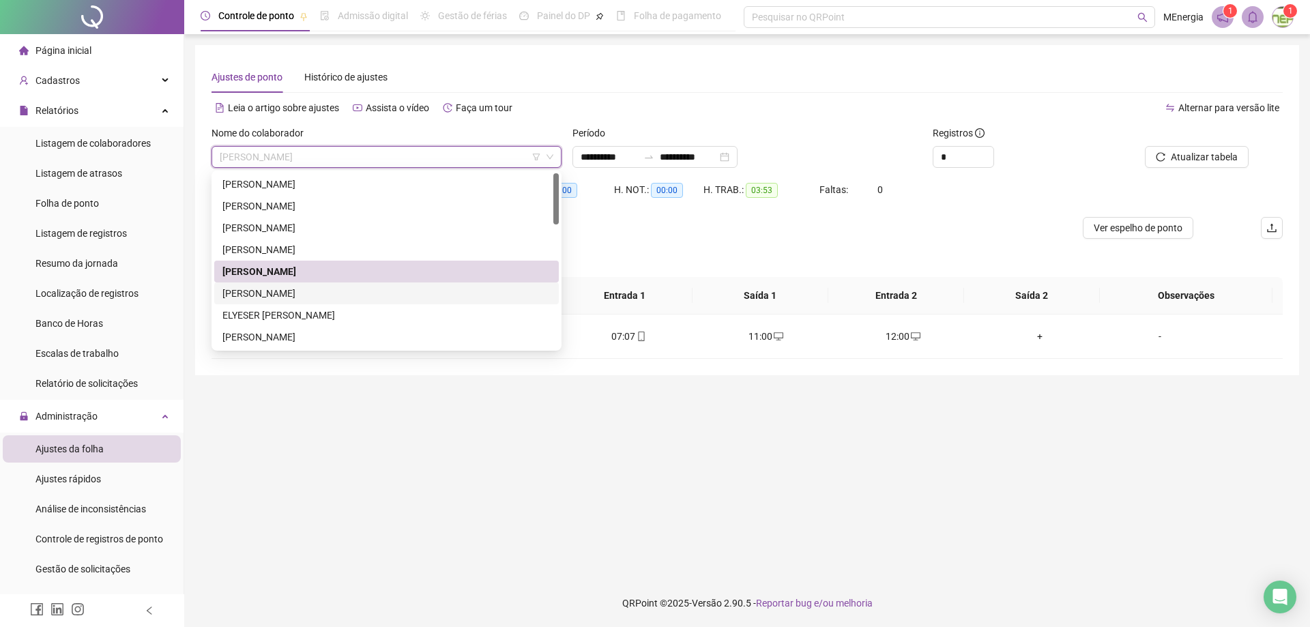
click at [328, 293] on div "[PERSON_NAME]" at bounding box center [386, 293] width 328 height 15
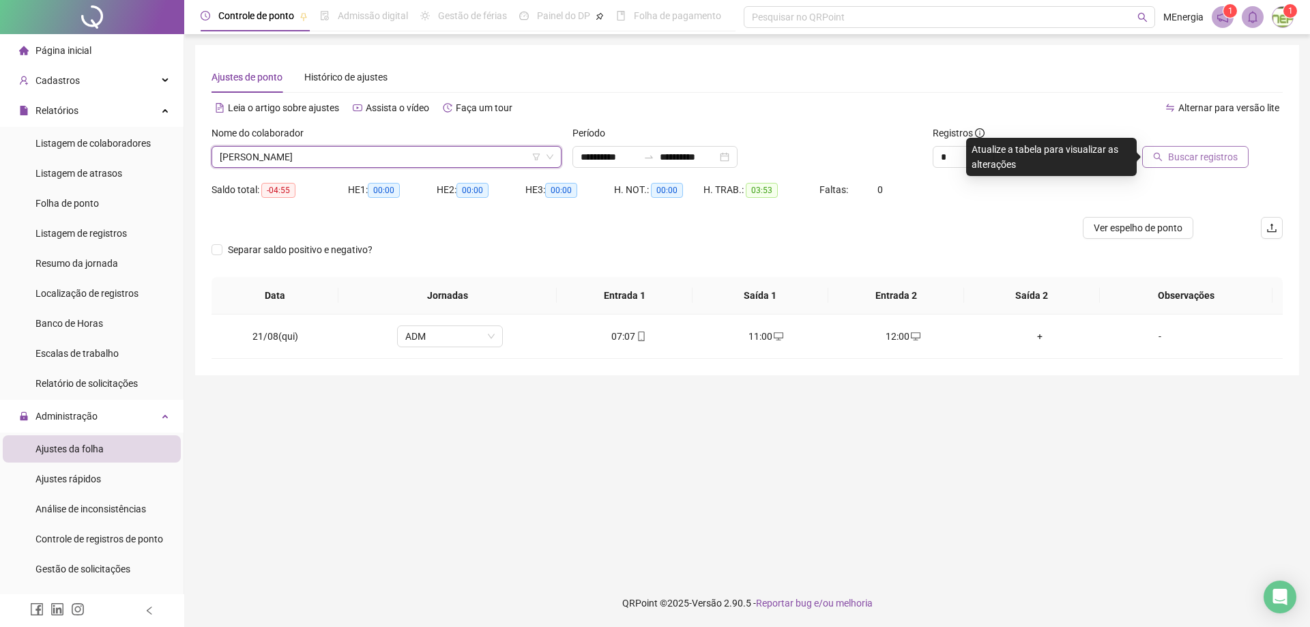
click at [1163, 160] on icon "search" at bounding box center [1158, 157] width 10 height 10
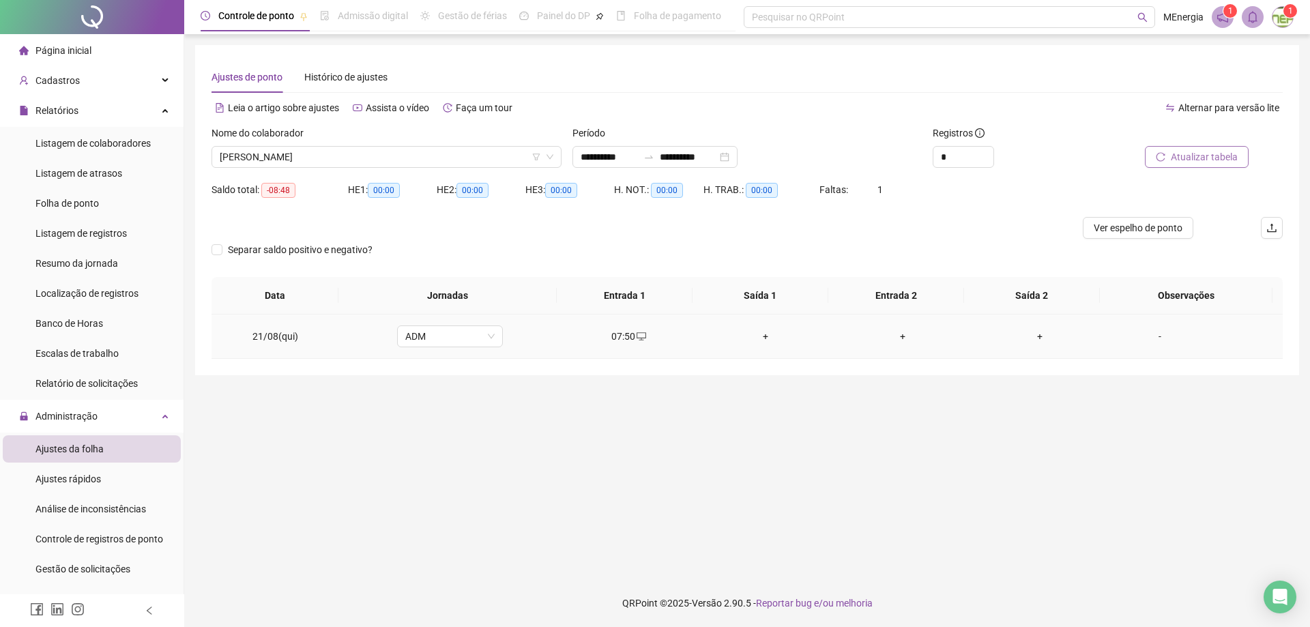
click at [762, 338] on div "+" at bounding box center [765, 336] width 115 height 15
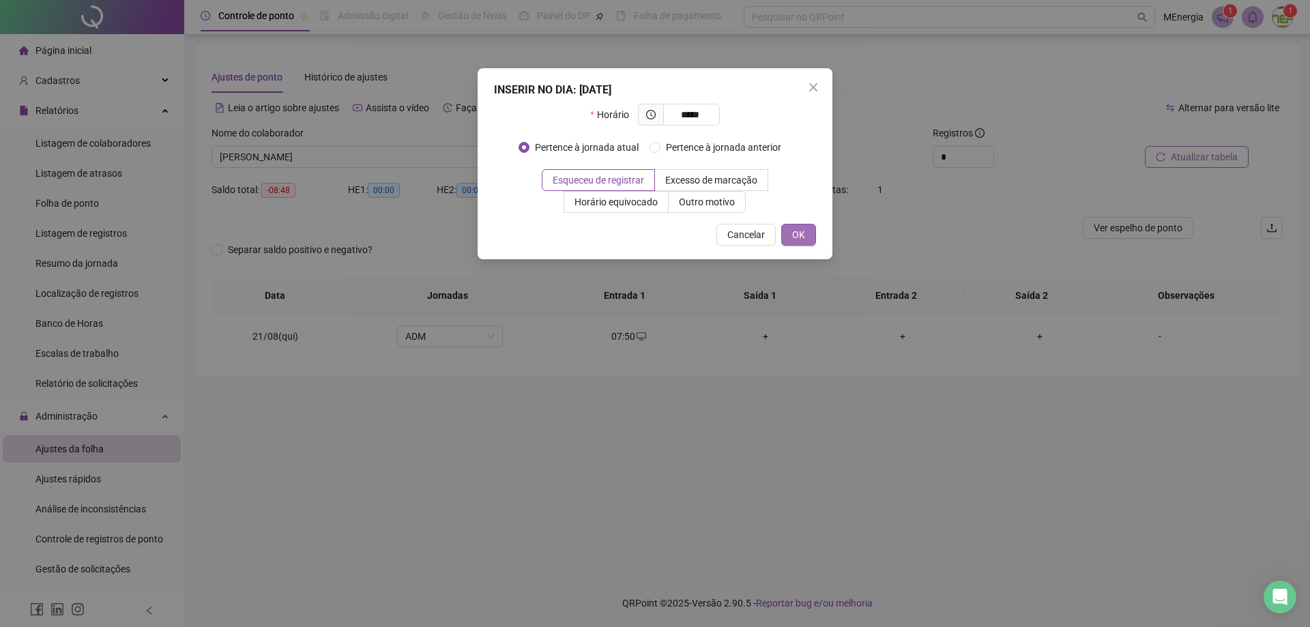
type input "*****"
click at [798, 237] on span "OK" at bounding box center [798, 234] width 13 height 15
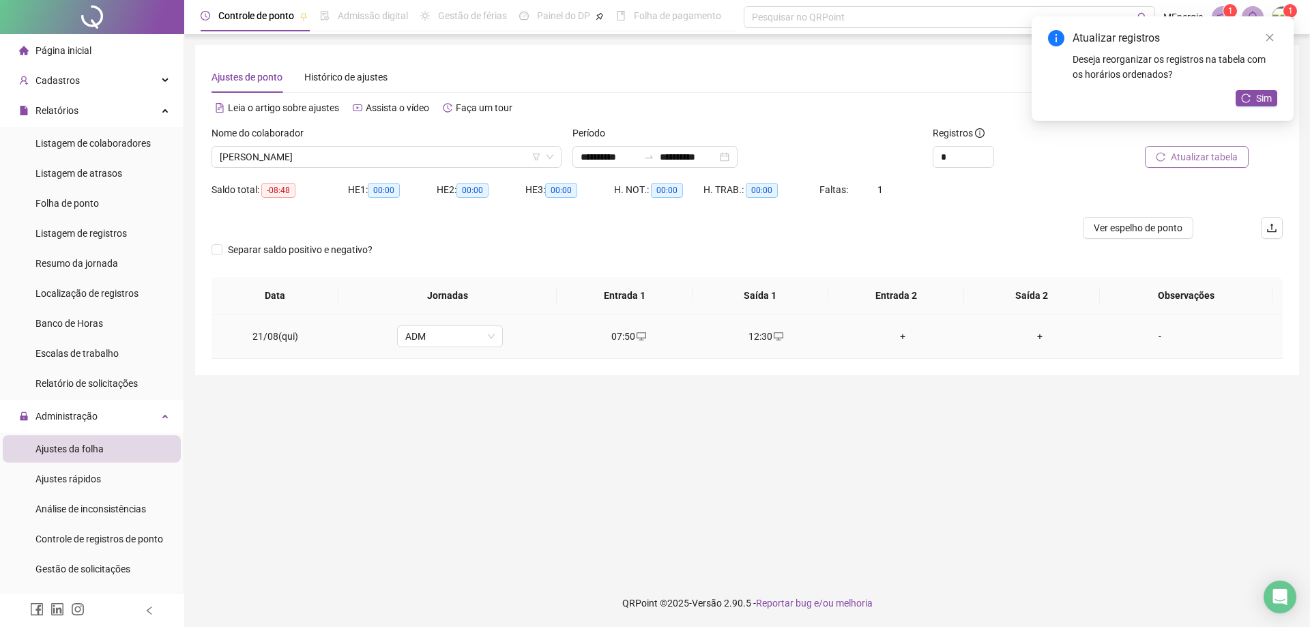
click at [896, 340] on div "+" at bounding box center [902, 336] width 115 height 15
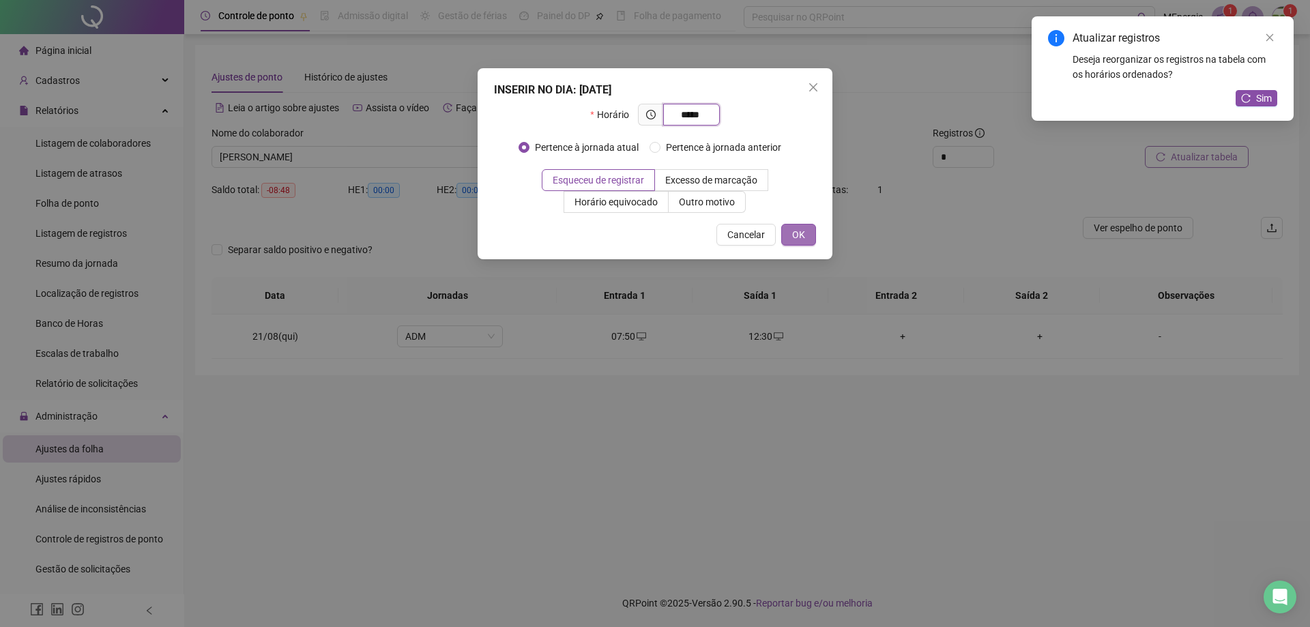
type input "*****"
click at [800, 231] on span "OK" at bounding box center [798, 234] width 13 height 15
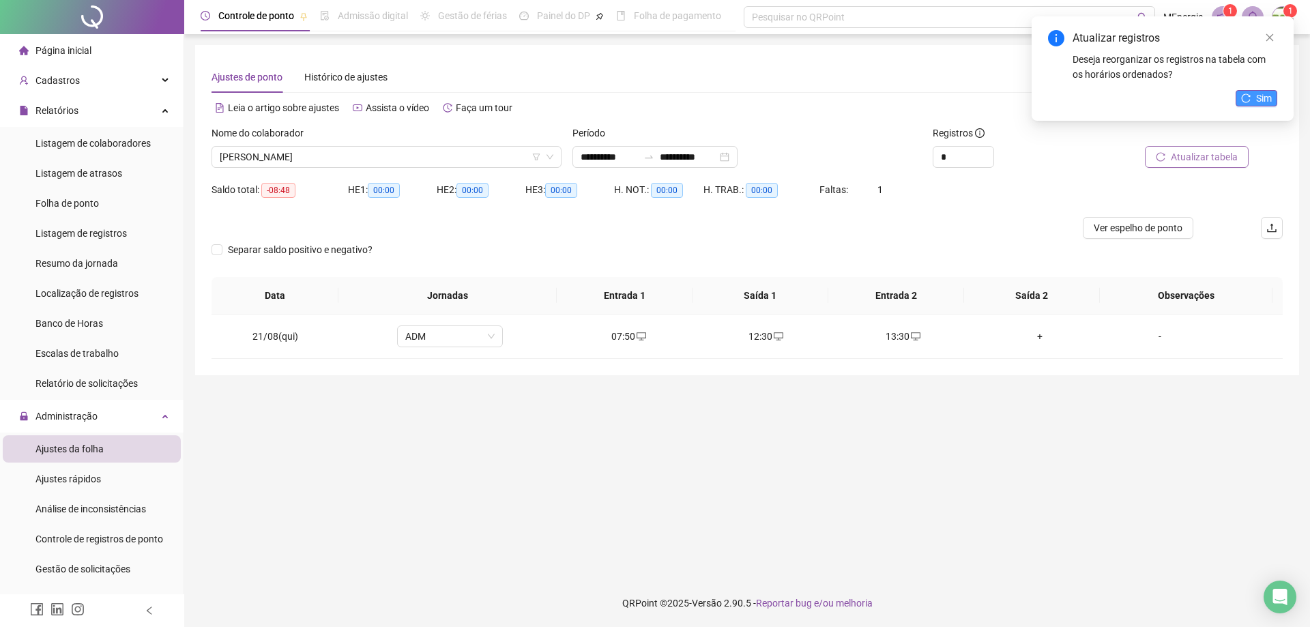
click at [1255, 98] on button "Sim" at bounding box center [1257, 98] width 42 height 16
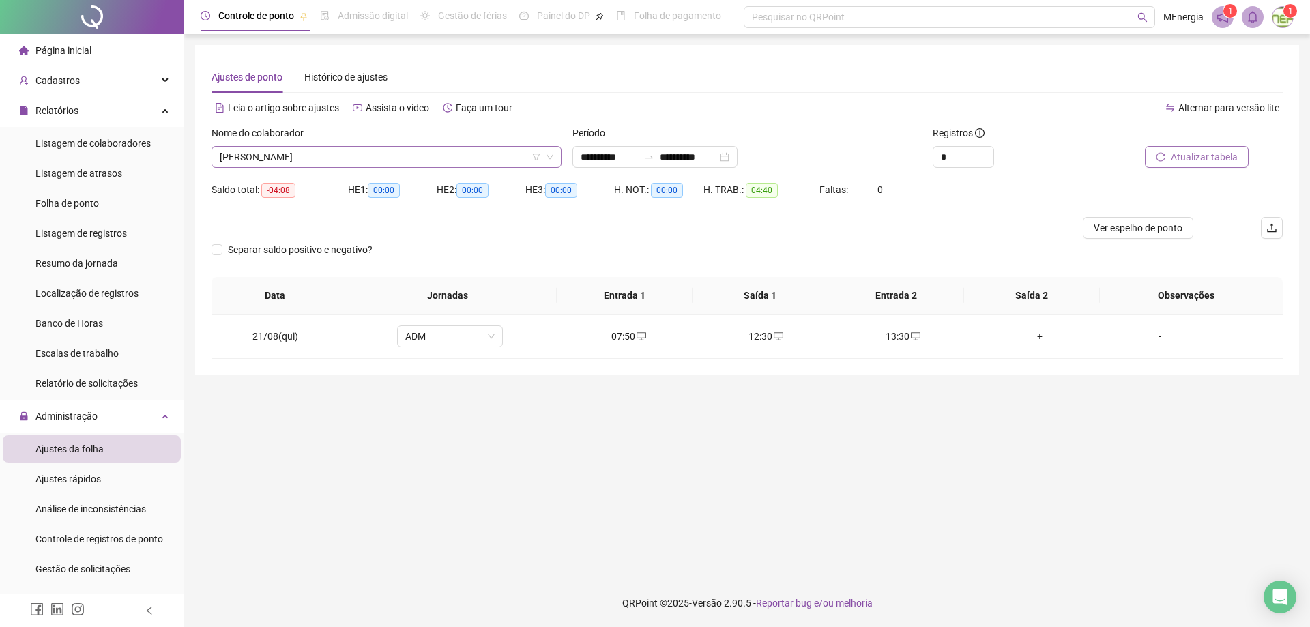
click at [558, 154] on div "[PERSON_NAME]" at bounding box center [387, 157] width 350 height 22
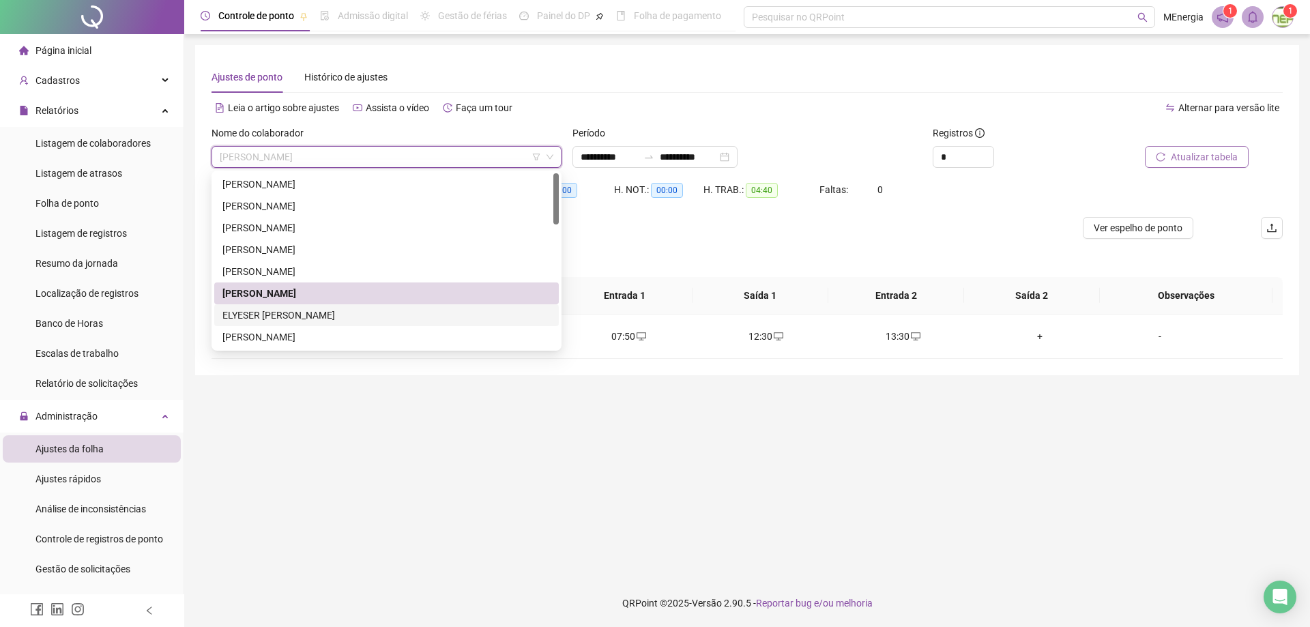
click at [333, 314] on div "ELYESER [PERSON_NAME]" at bounding box center [386, 315] width 328 height 15
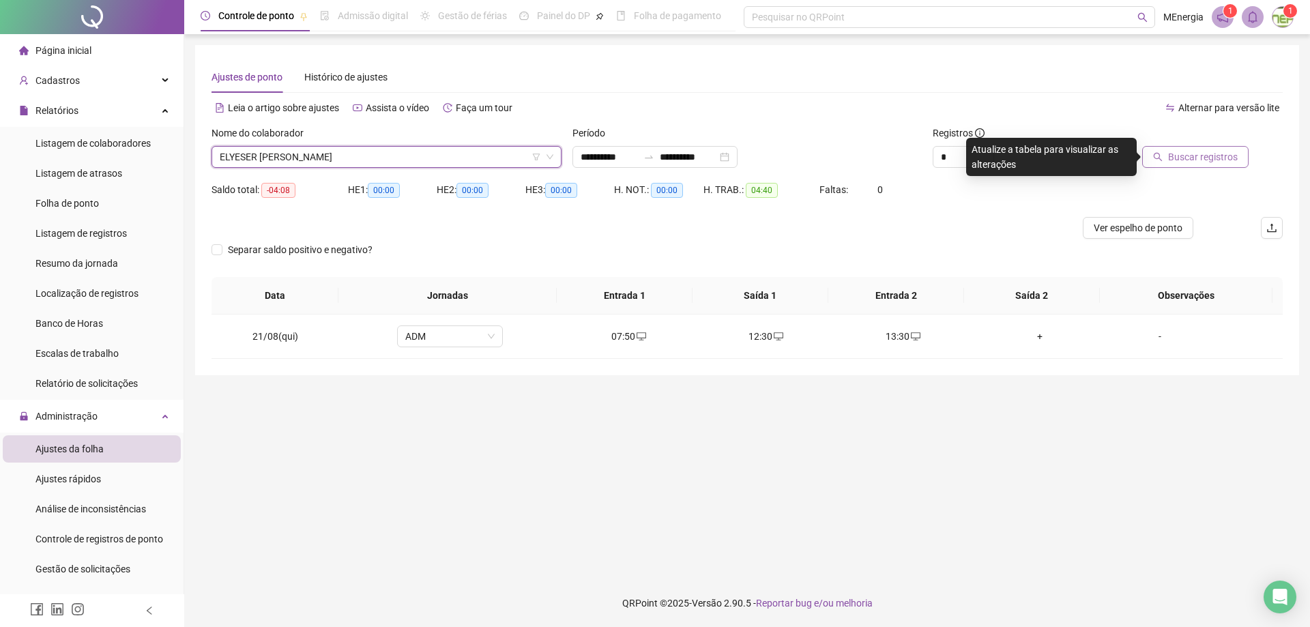
click at [1202, 158] on span "Buscar registros" at bounding box center [1203, 156] width 70 height 15
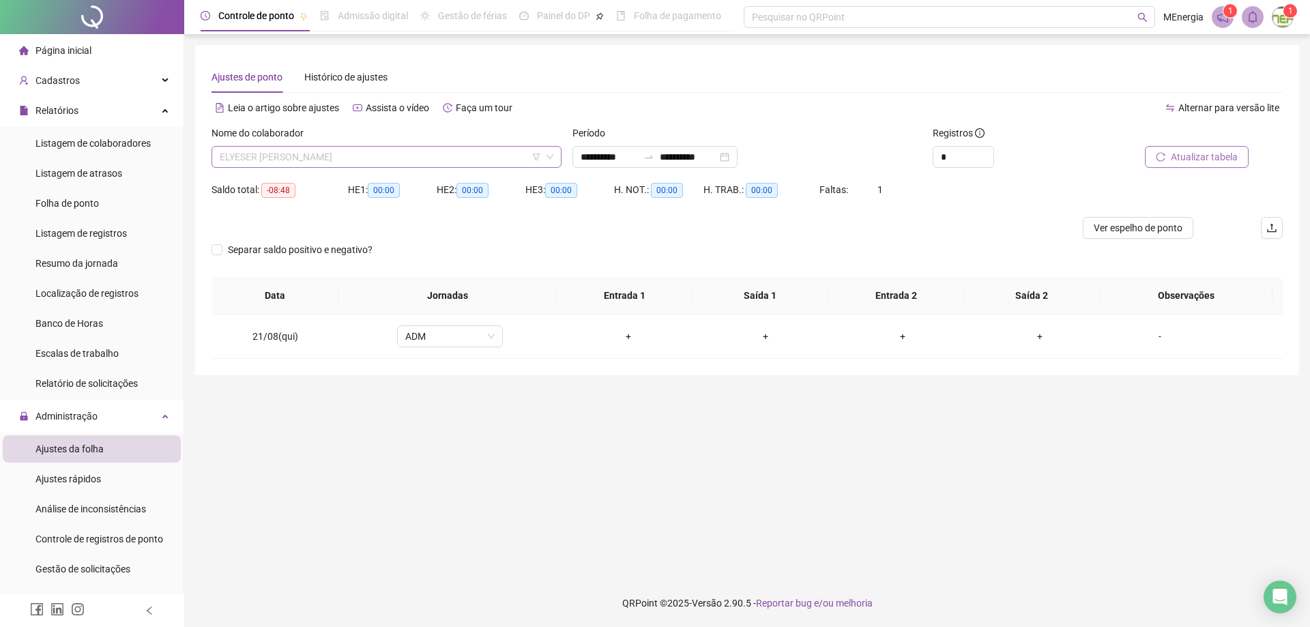
click at [557, 156] on div "ELYESER [PERSON_NAME]" at bounding box center [387, 157] width 350 height 22
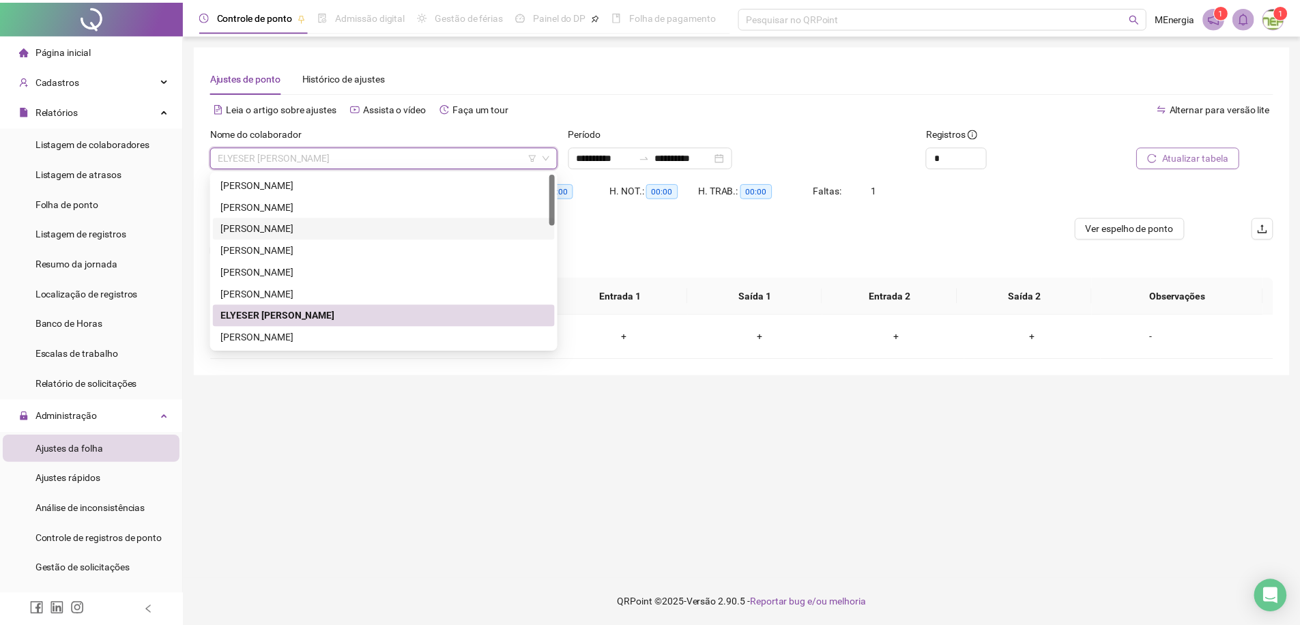
scroll to position [68, 0]
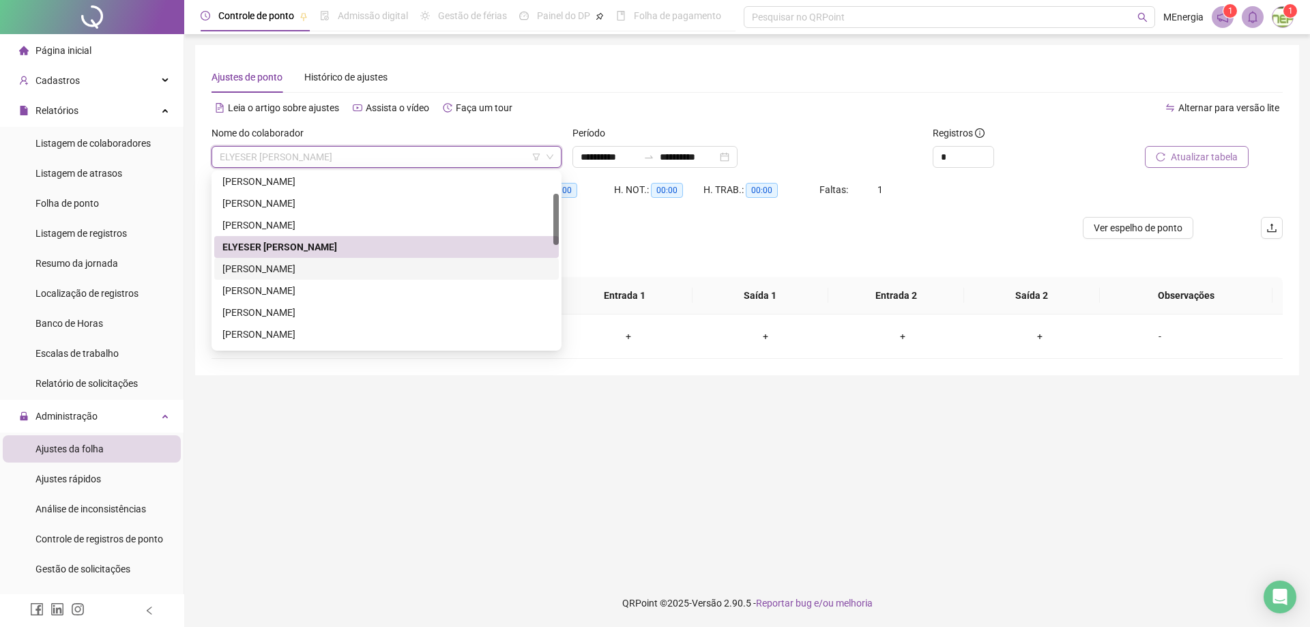
click at [330, 264] on div "[PERSON_NAME]" at bounding box center [386, 268] width 328 height 15
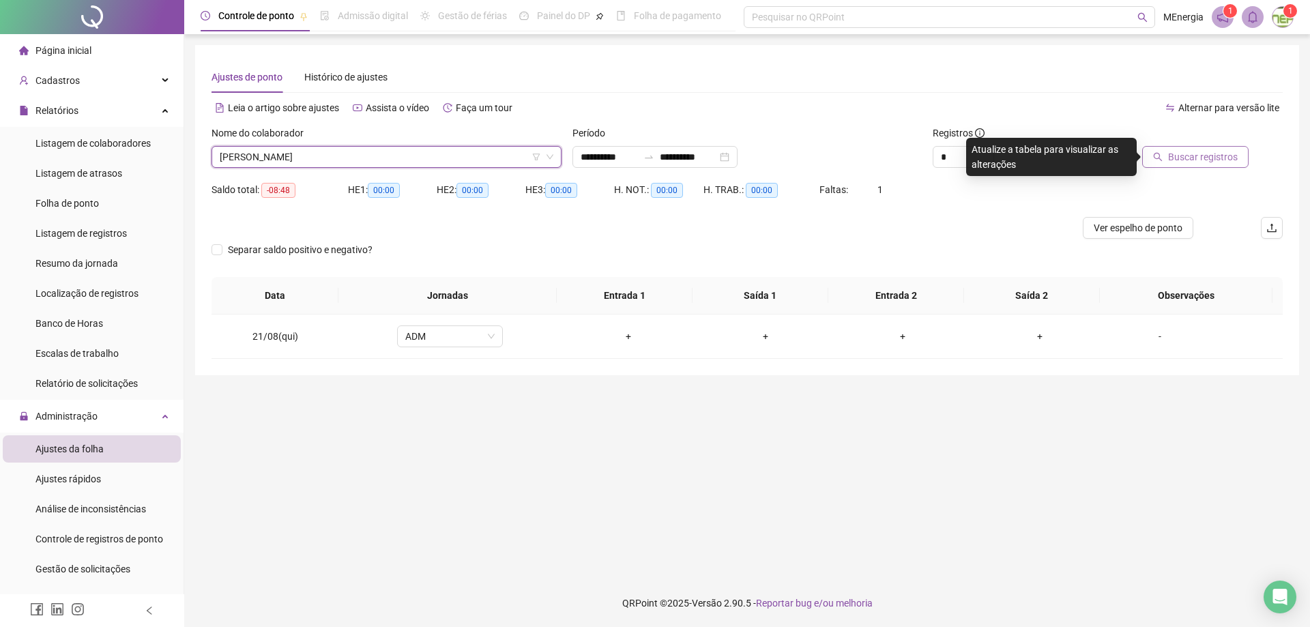
click at [1178, 158] on span "Buscar registros" at bounding box center [1203, 156] width 70 height 15
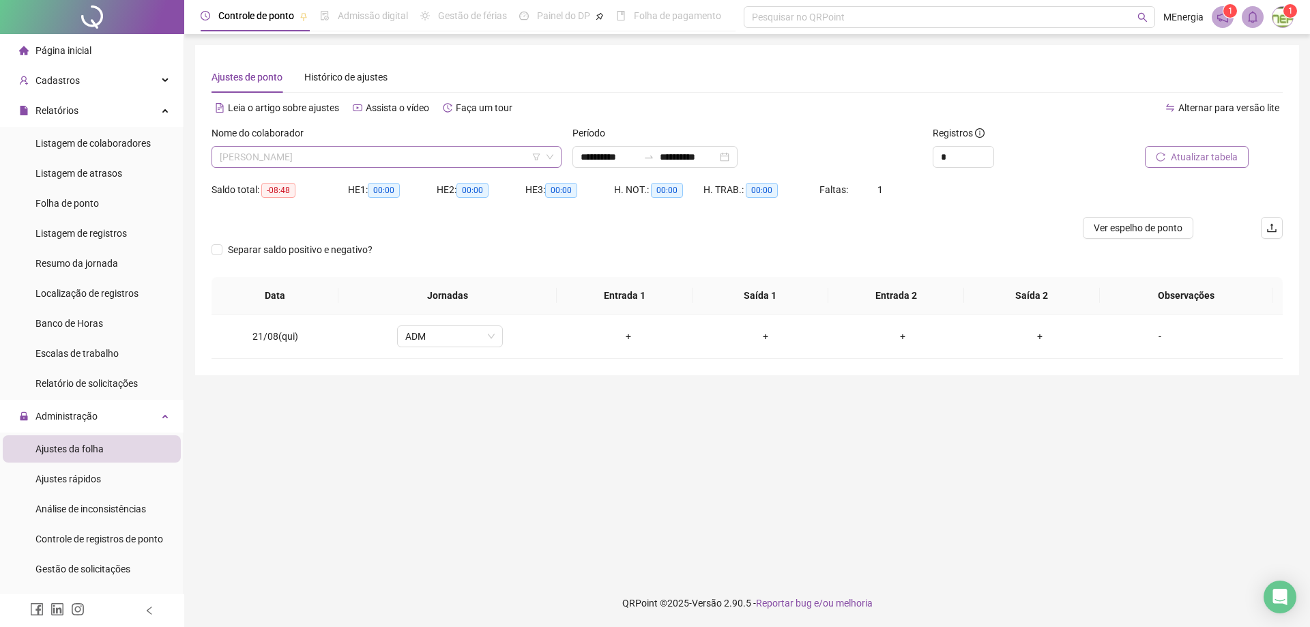
click at [555, 156] on div "[PERSON_NAME]" at bounding box center [387, 157] width 350 height 22
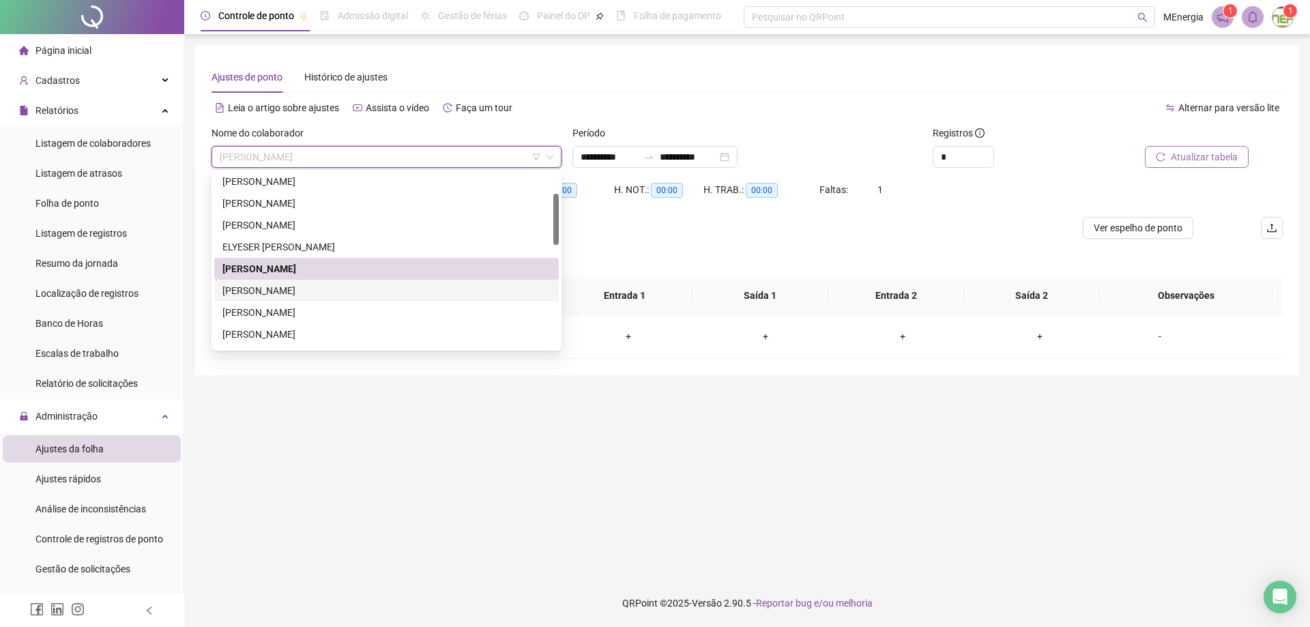
click at [337, 292] on div "[PERSON_NAME]" at bounding box center [386, 290] width 328 height 15
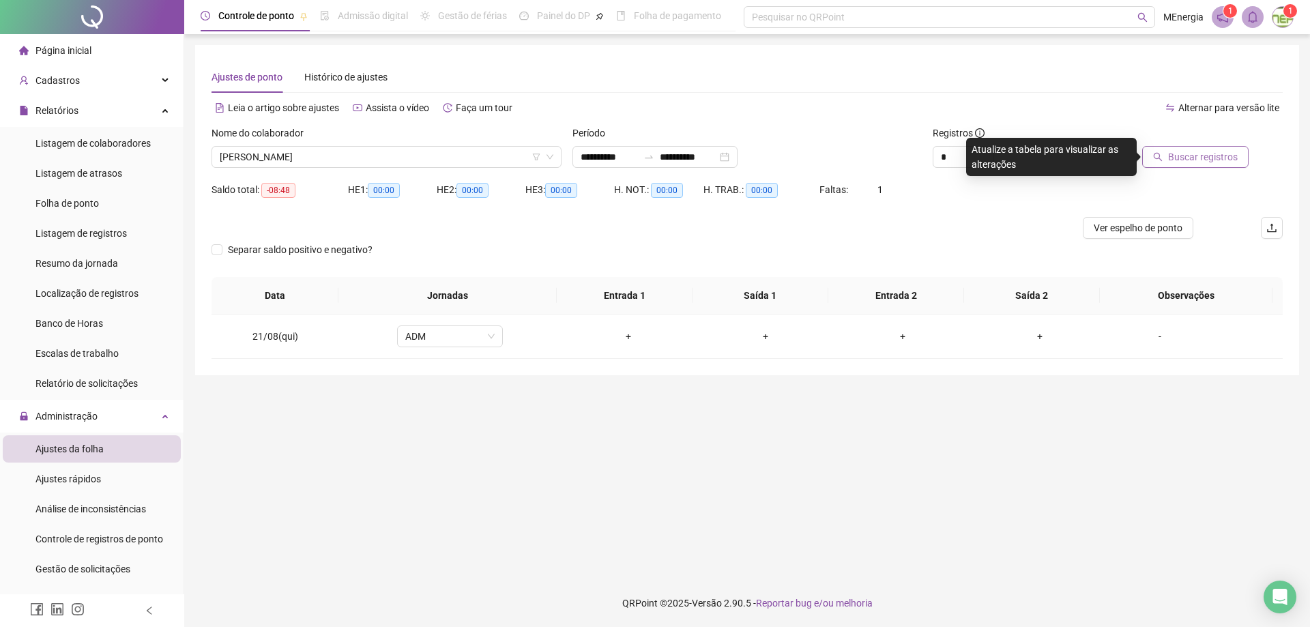
click at [1207, 161] on span "Buscar registros" at bounding box center [1203, 156] width 70 height 15
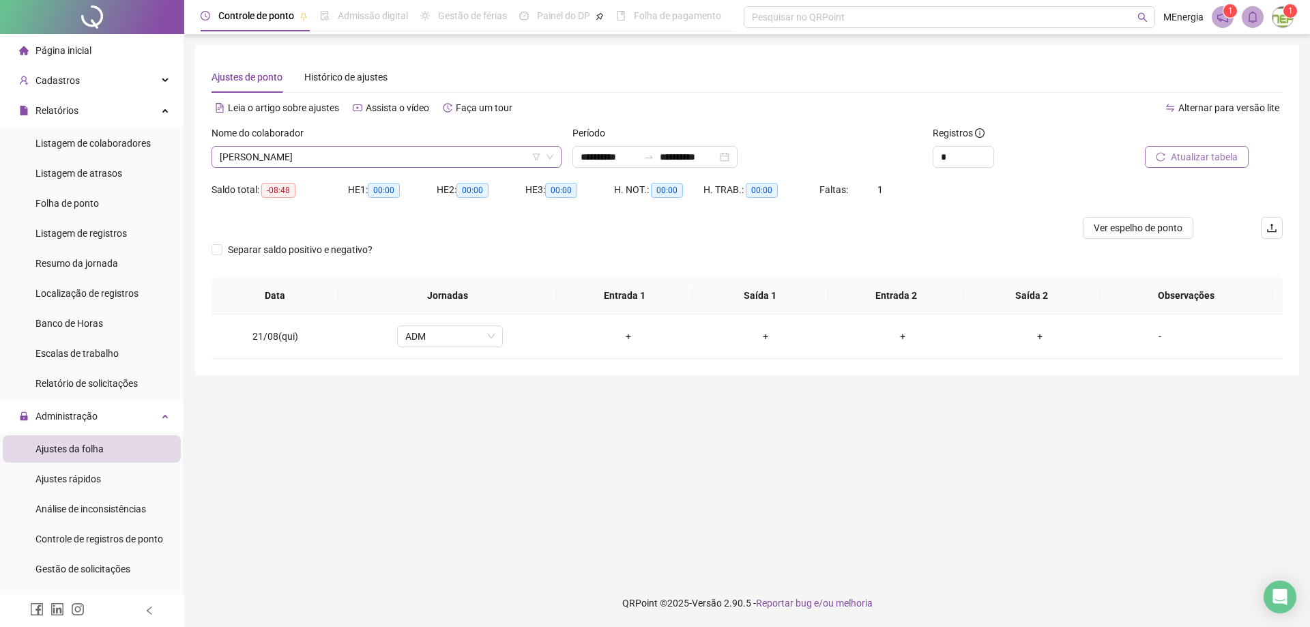
click at [557, 154] on div "[PERSON_NAME]" at bounding box center [387, 157] width 350 height 22
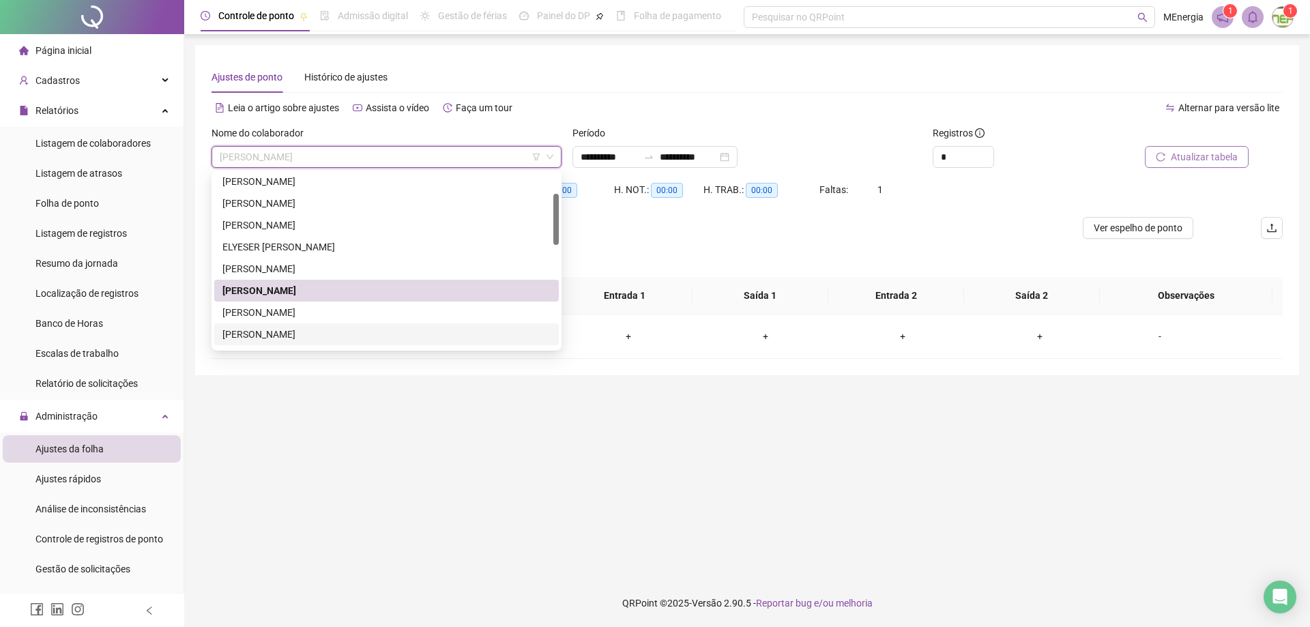
click at [358, 331] on div "[PERSON_NAME]" at bounding box center [386, 334] width 328 height 15
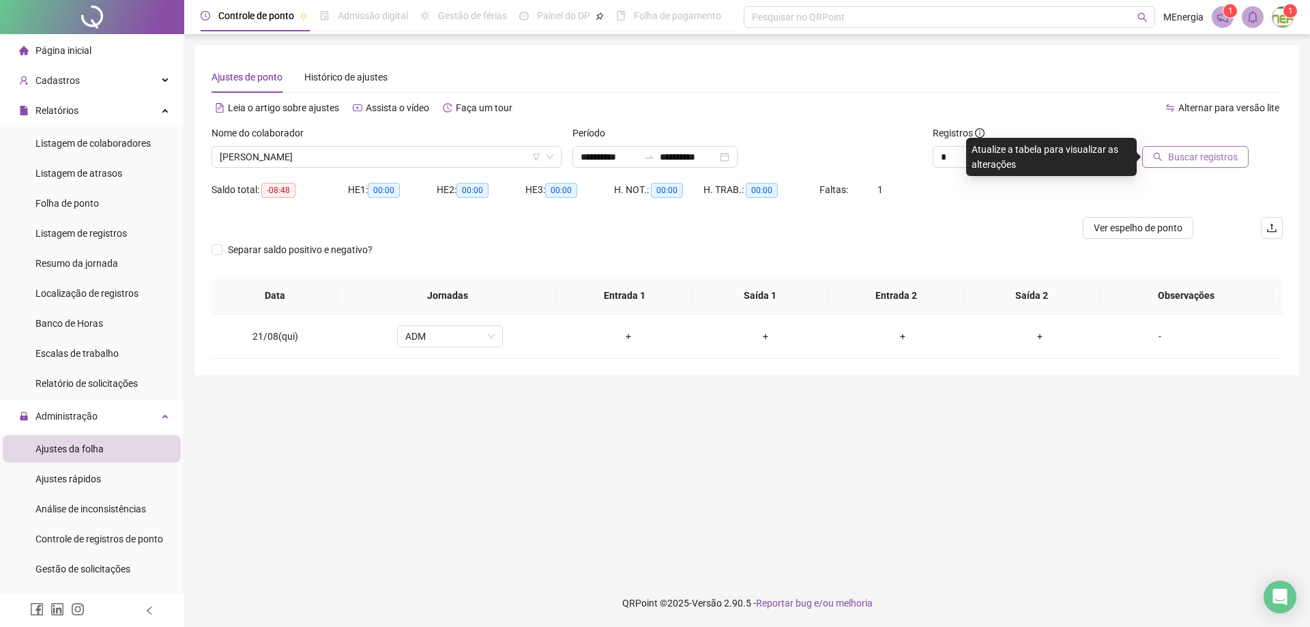
click at [1196, 162] on span "Buscar registros" at bounding box center [1203, 156] width 70 height 15
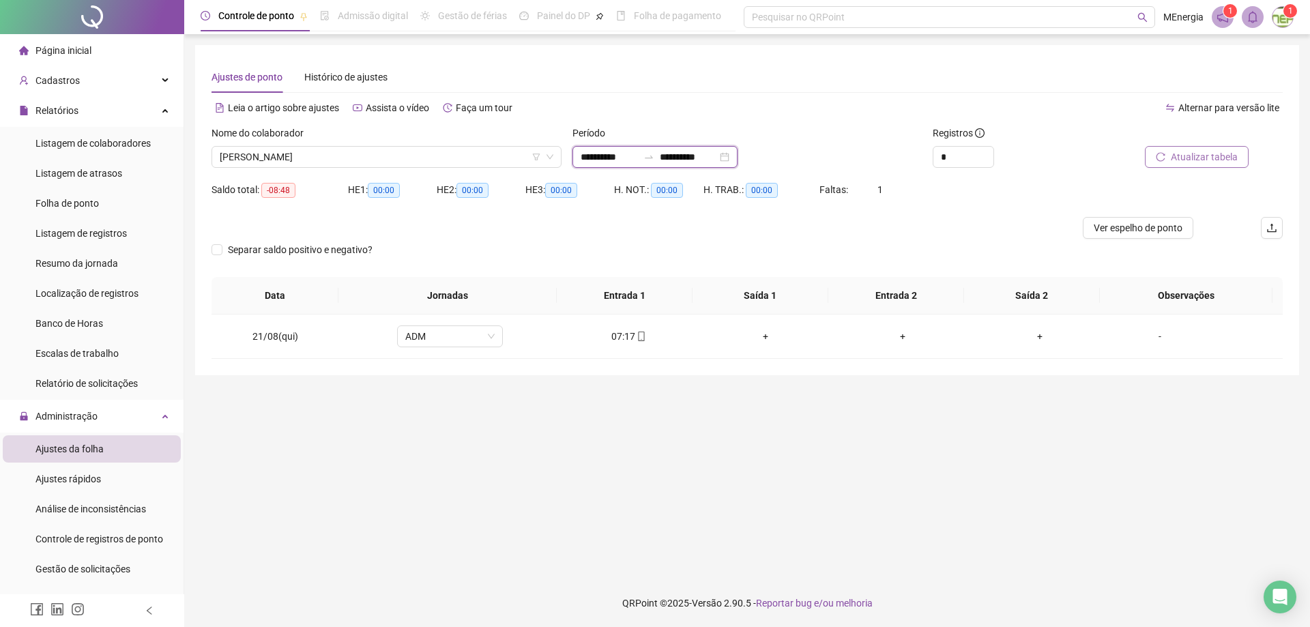
click at [586, 160] on input "**********" at bounding box center [609, 156] width 57 height 15
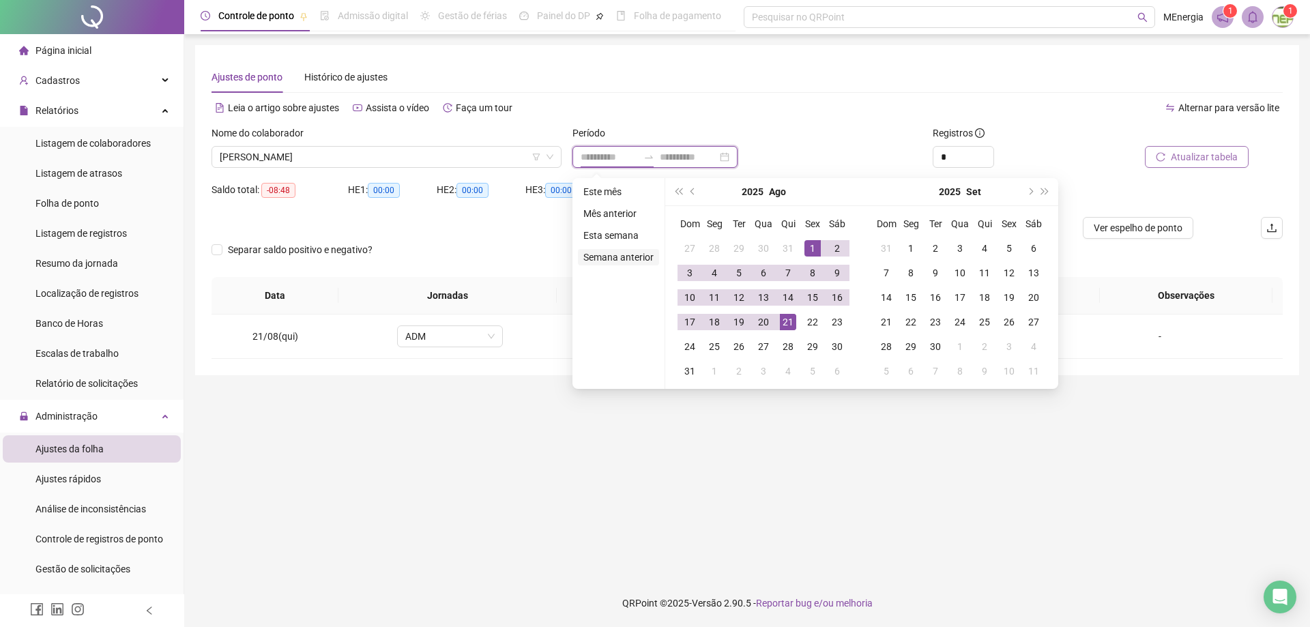
type input "**********"
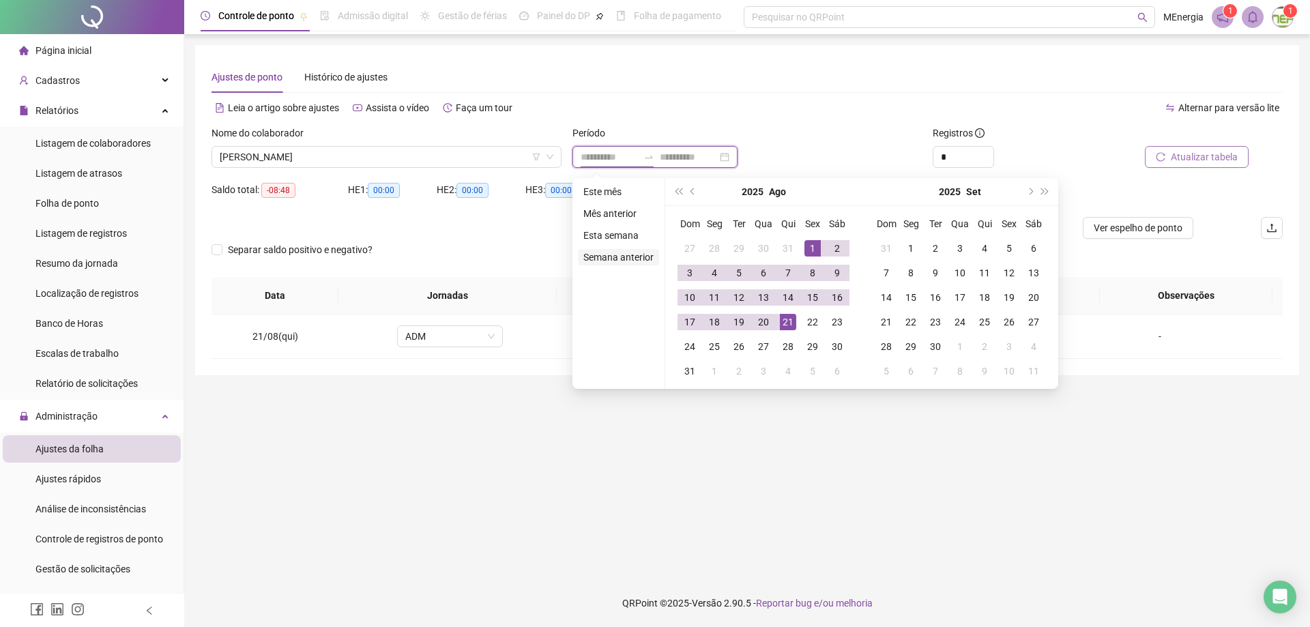
type input "**********"
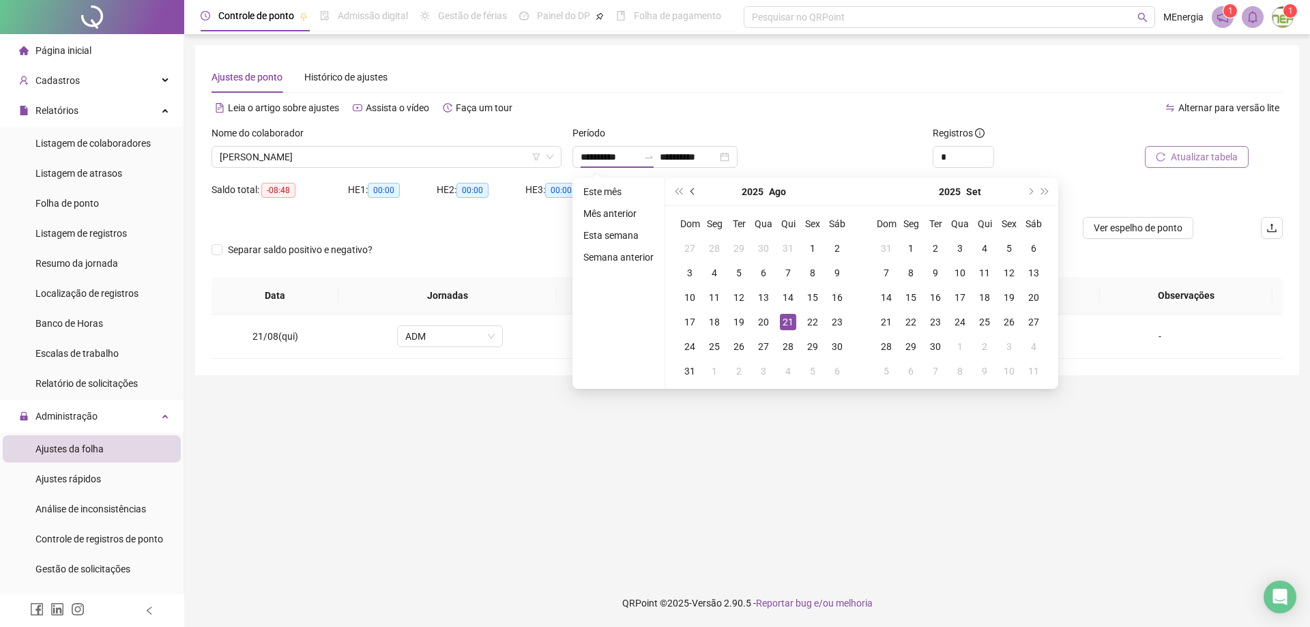
click at [691, 195] on button "prev-year" at bounding box center [693, 191] width 15 height 27
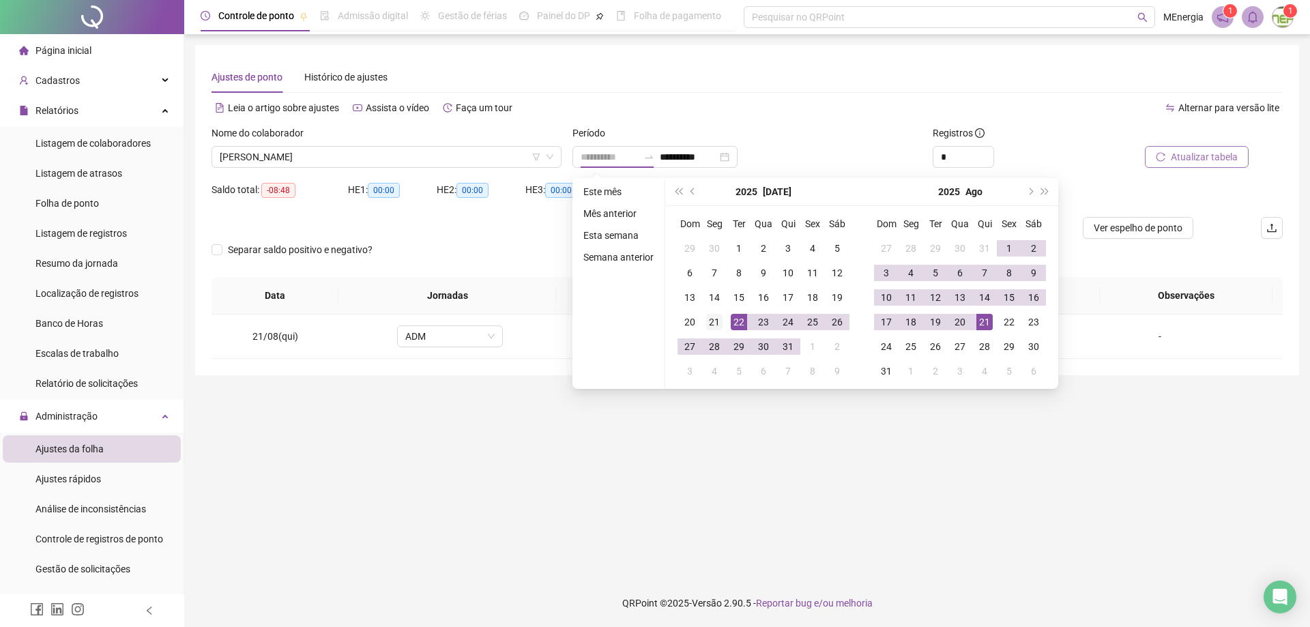
type input "**********"
click at [714, 328] on div "21" at bounding box center [714, 322] width 16 height 16
type input "**********"
click at [980, 322] on div "21" at bounding box center [984, 322] width 16 height 16
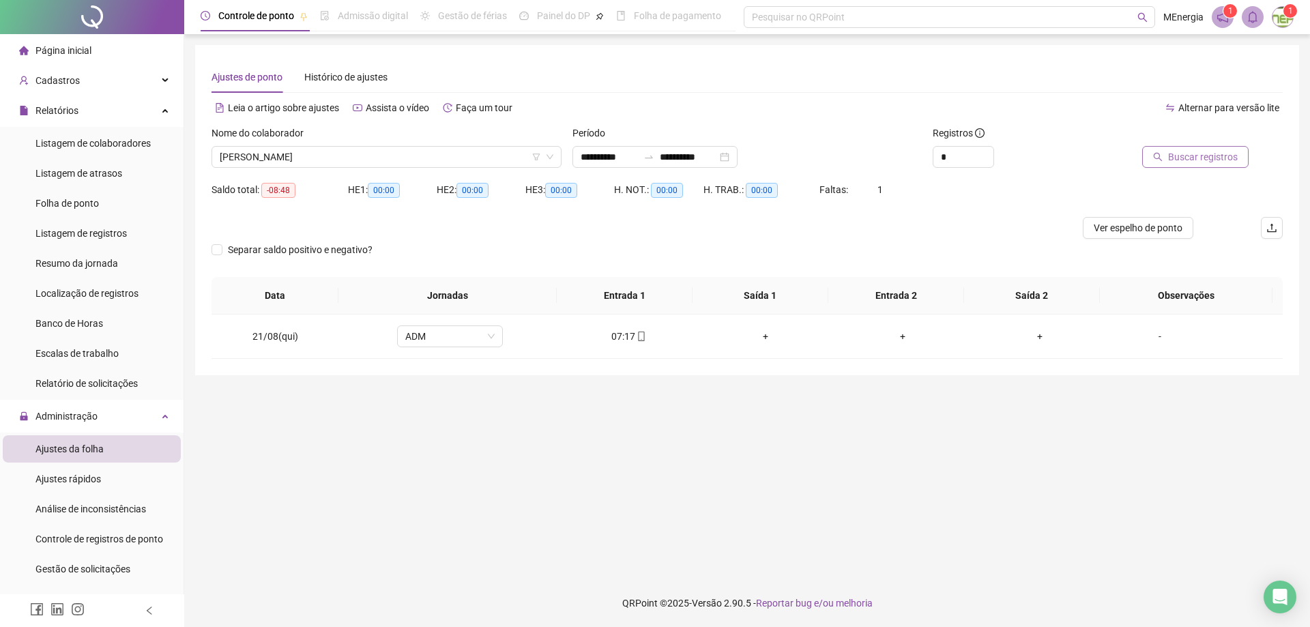
click at [1191, 160] on span "Buscar registros" at bounding box center [1203, 156] width 70 height 15
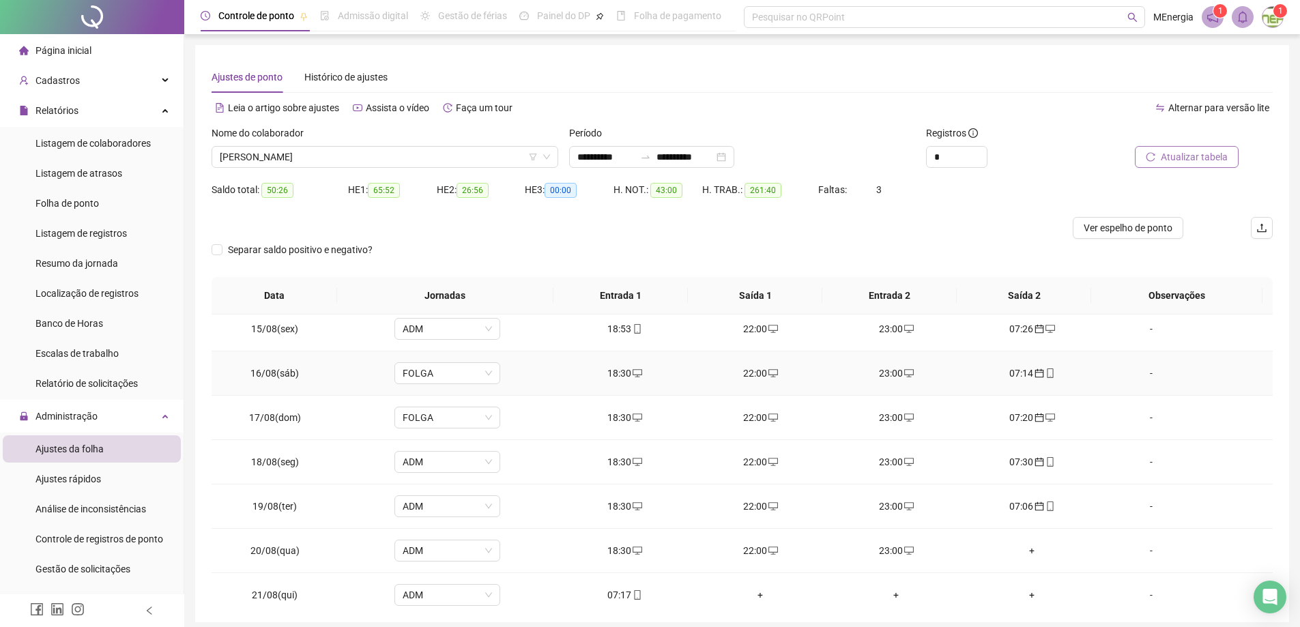
scroll to position [1128, 0]
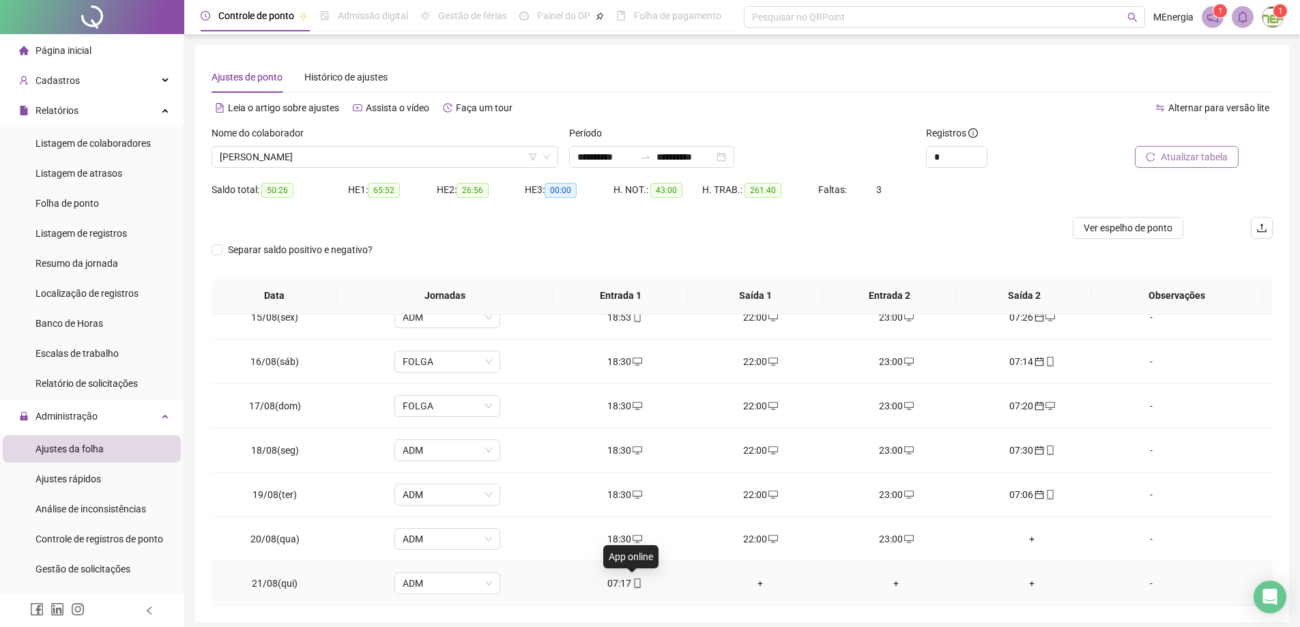
click at [632, 581] on icon "mobile" at bounding box center [637, 584] width 10 height 10
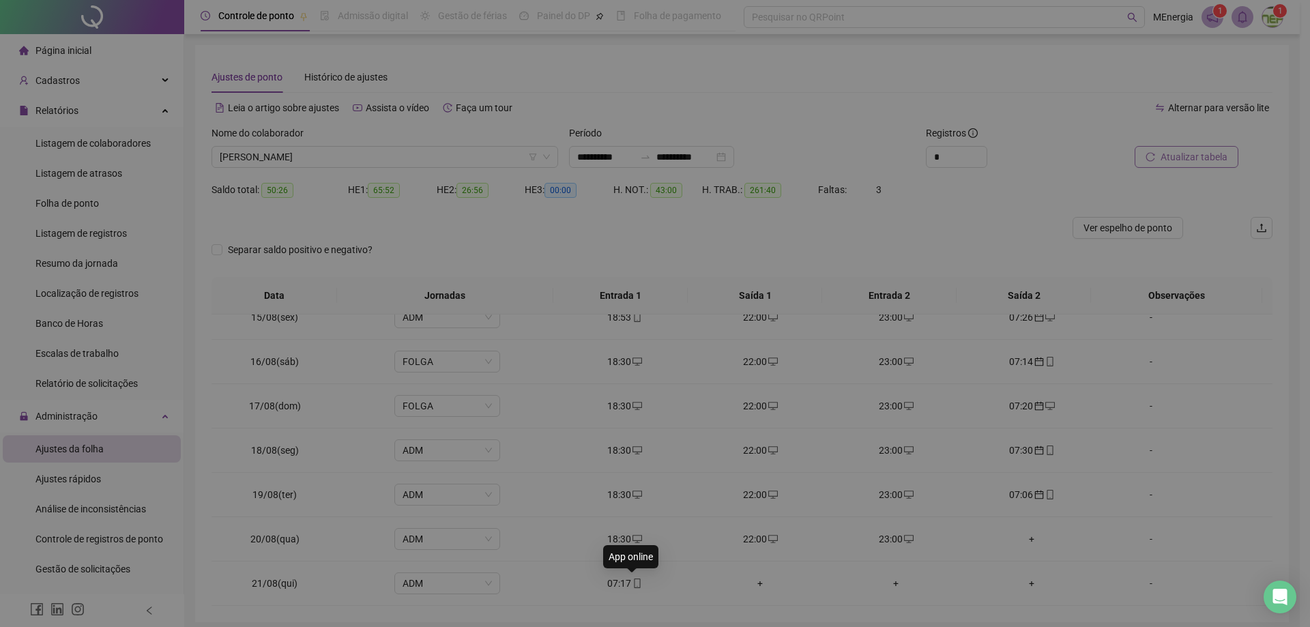
type input "**********"
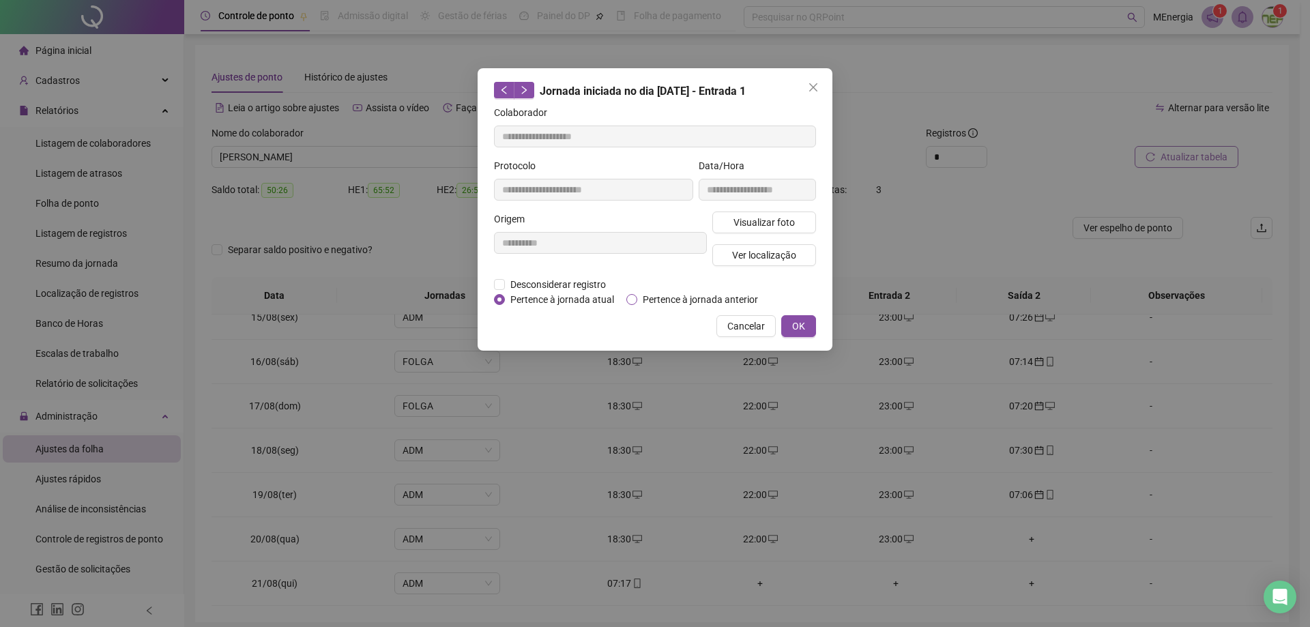
click at [666, 300] on span "Pertence à jornada anterior" at bounding box center [700, 299] width 126 height 15
click at [801, 335] on button "OK" at bounding box center [798, 326] width 35 height 22
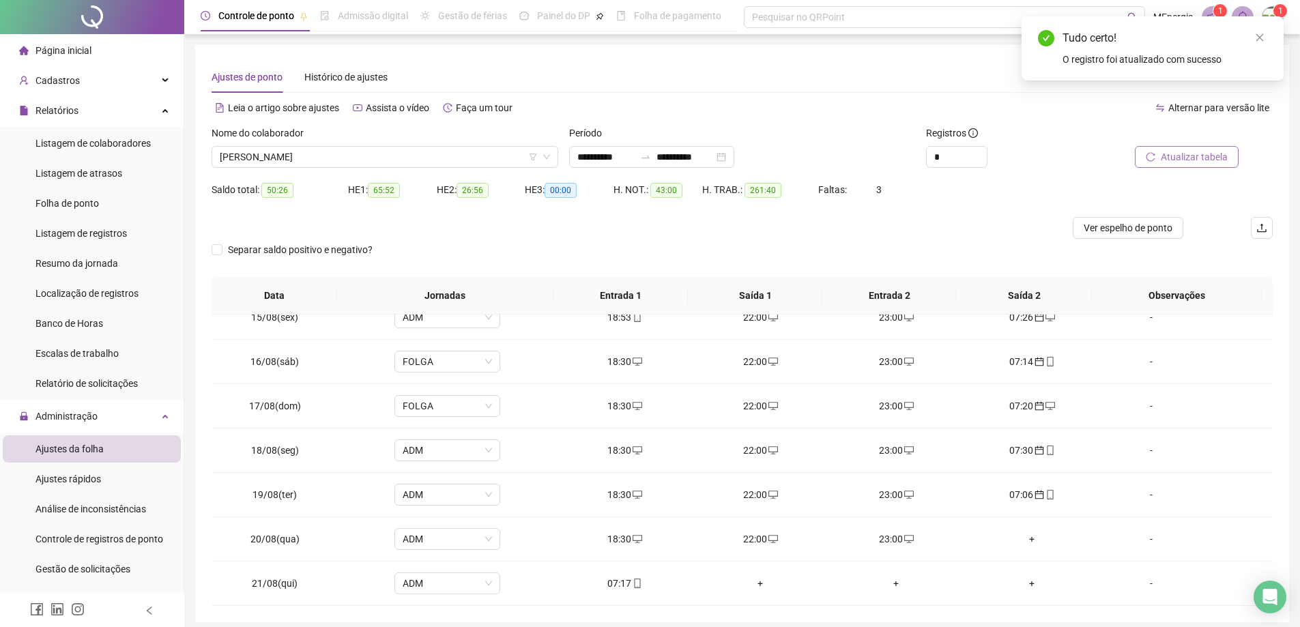
click at [1182, 156] on span "Atualizar tabela" at bounding box center [1194, 156] width 67 height 15
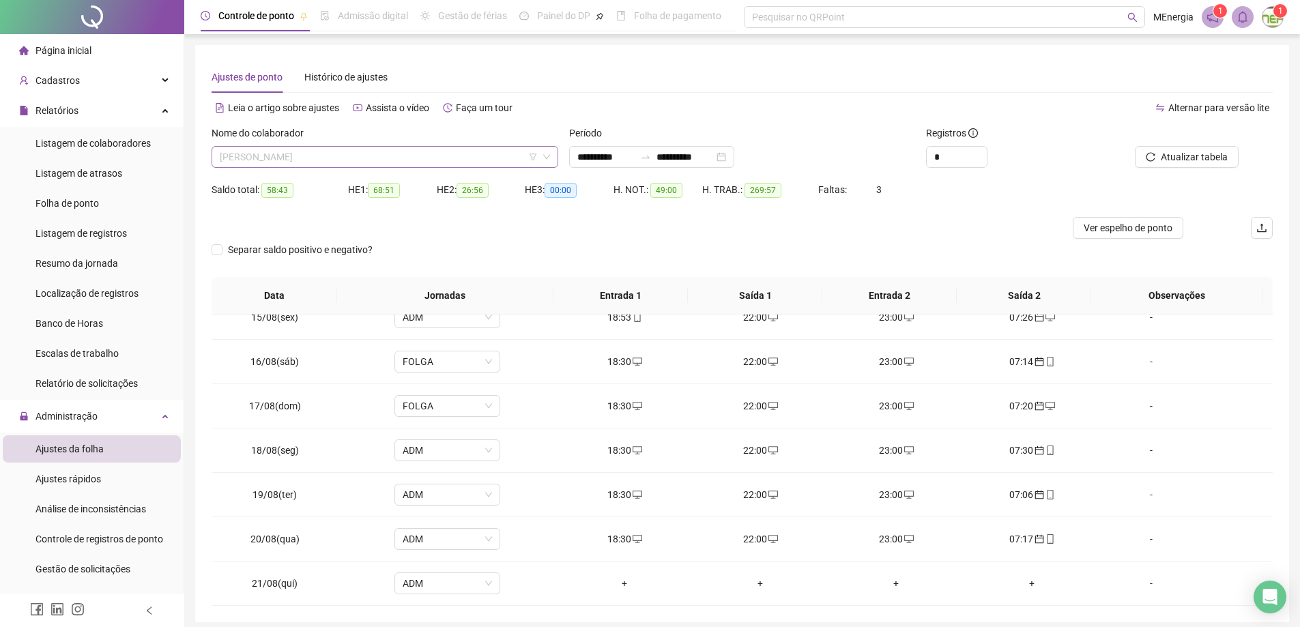
click at [555, 156] on div "[PERSON_NAME]" at bounding box center [385, 157] width 347 height 22
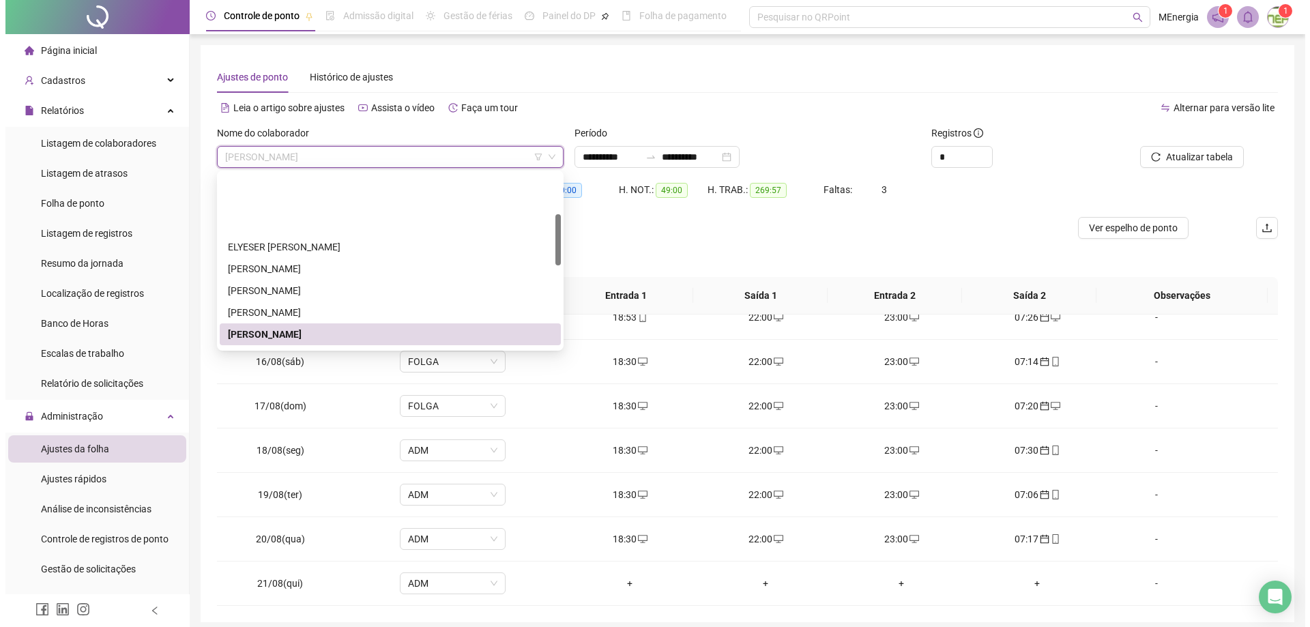
scroll to position [136, 0]
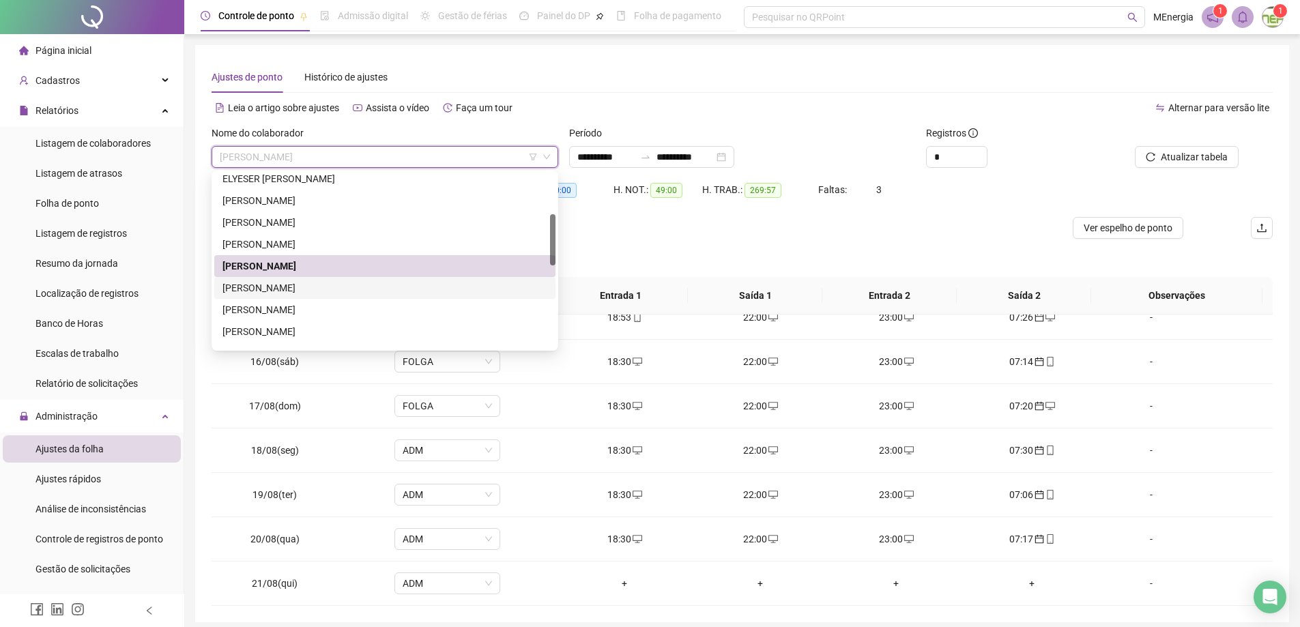
click at [351, 290] on div "[PERSON_NAME]" at bounding box center [384, 287] width 325 height 15
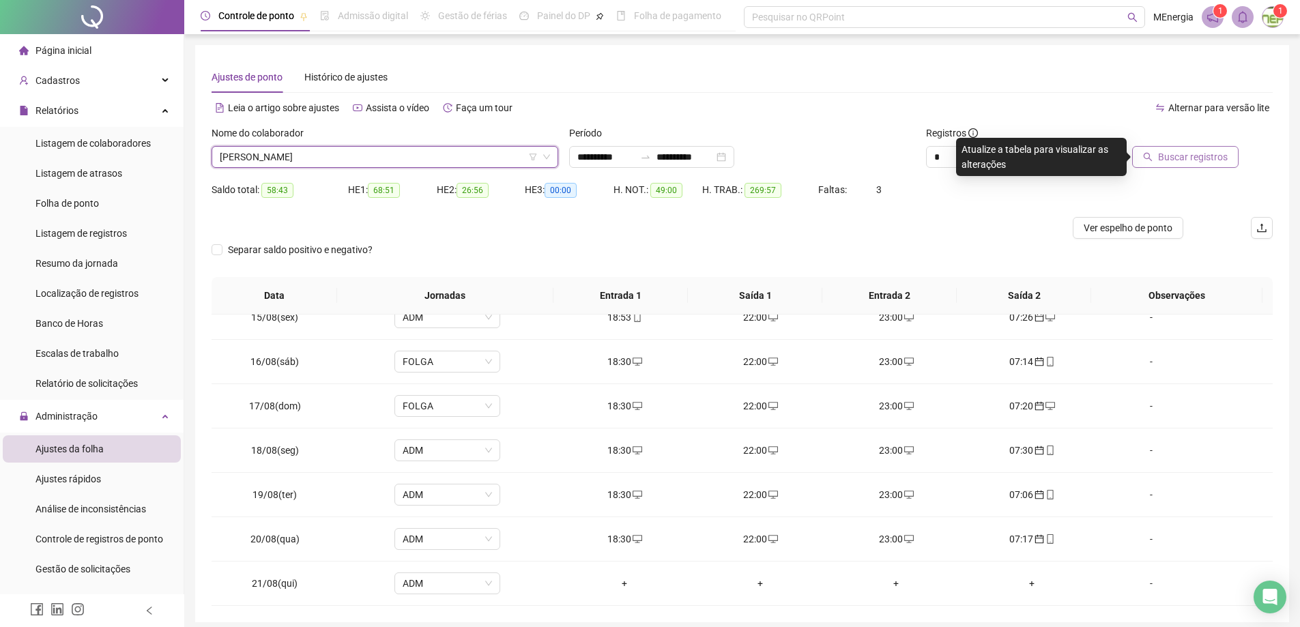
click at [1144, 156] on button "Buscar registros" at bounding box center [1185, 157] width 106 height 22
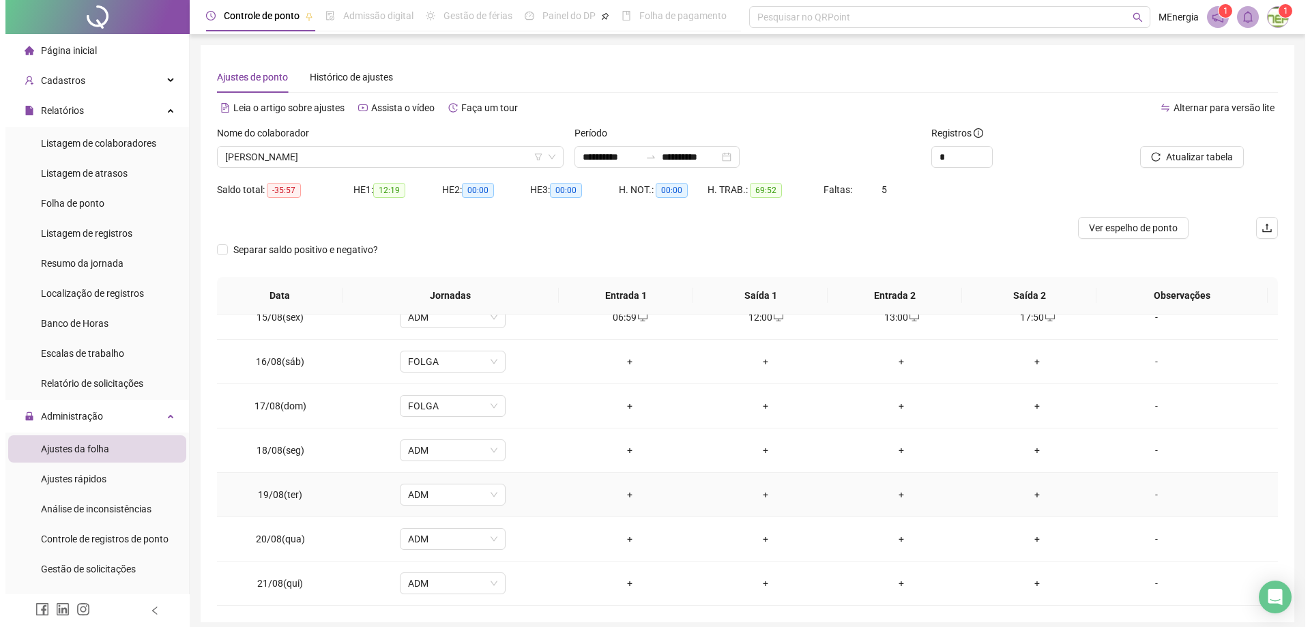
scroll to position [54, 0]
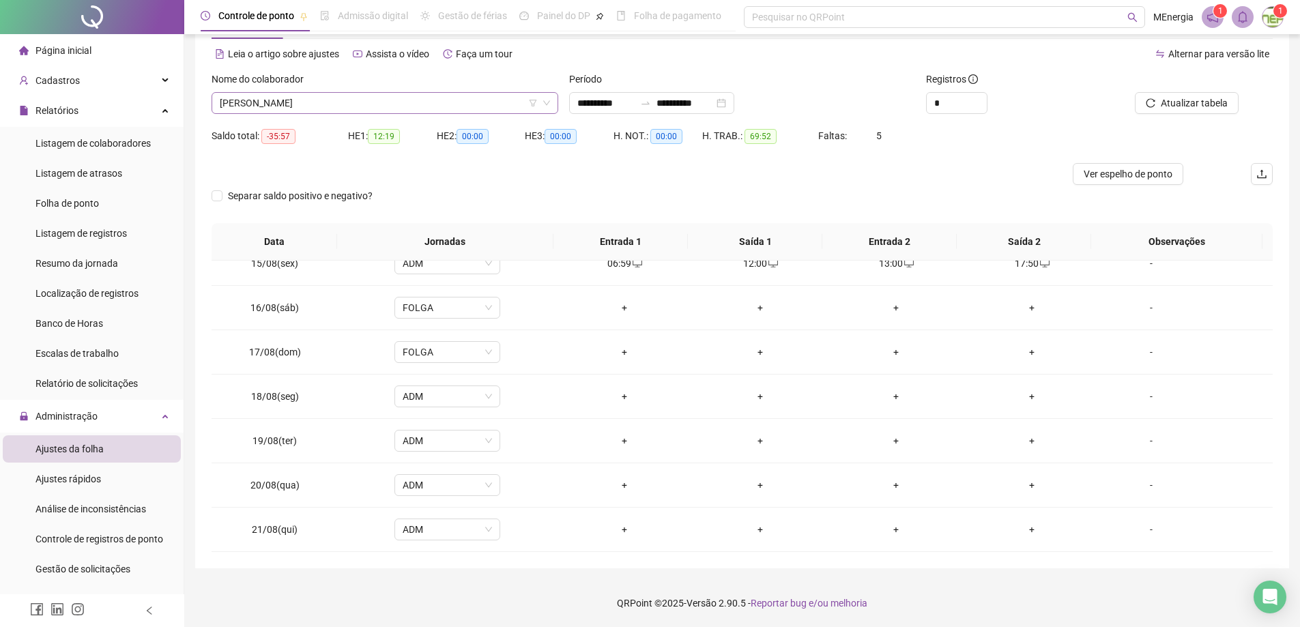
click at [555, 102] on div "[PERSON_NAME]" at bounding box center [385, 103] width 347 height 22
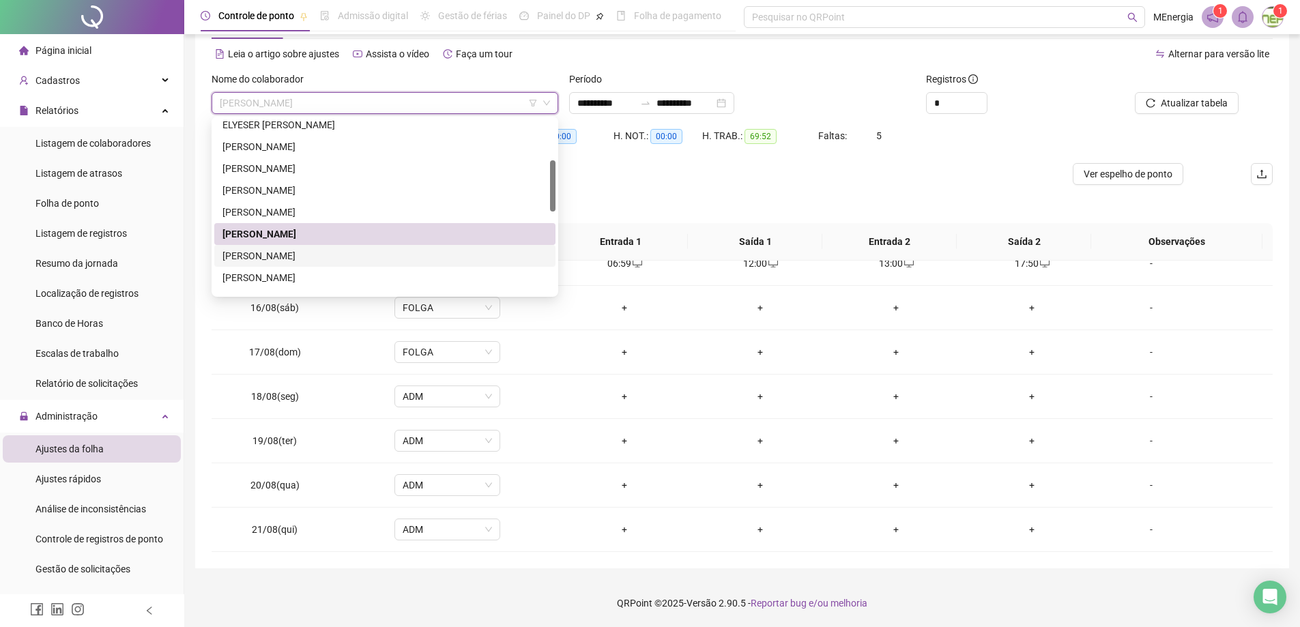
click at [415, 252] on div "[PERSON_NAME]" at bounding box center [384, 255] width 325 height 15
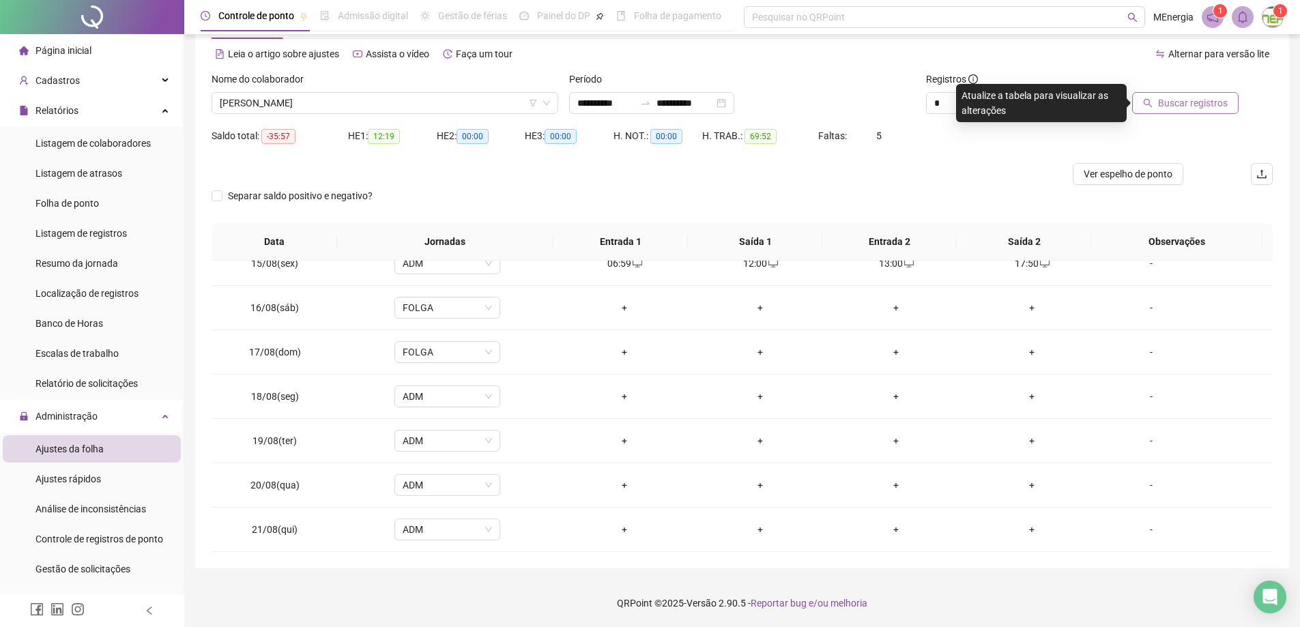
click at [1201, 105] on span "Buscar registros" at bounding box center [1193, 103] width 70 height 15
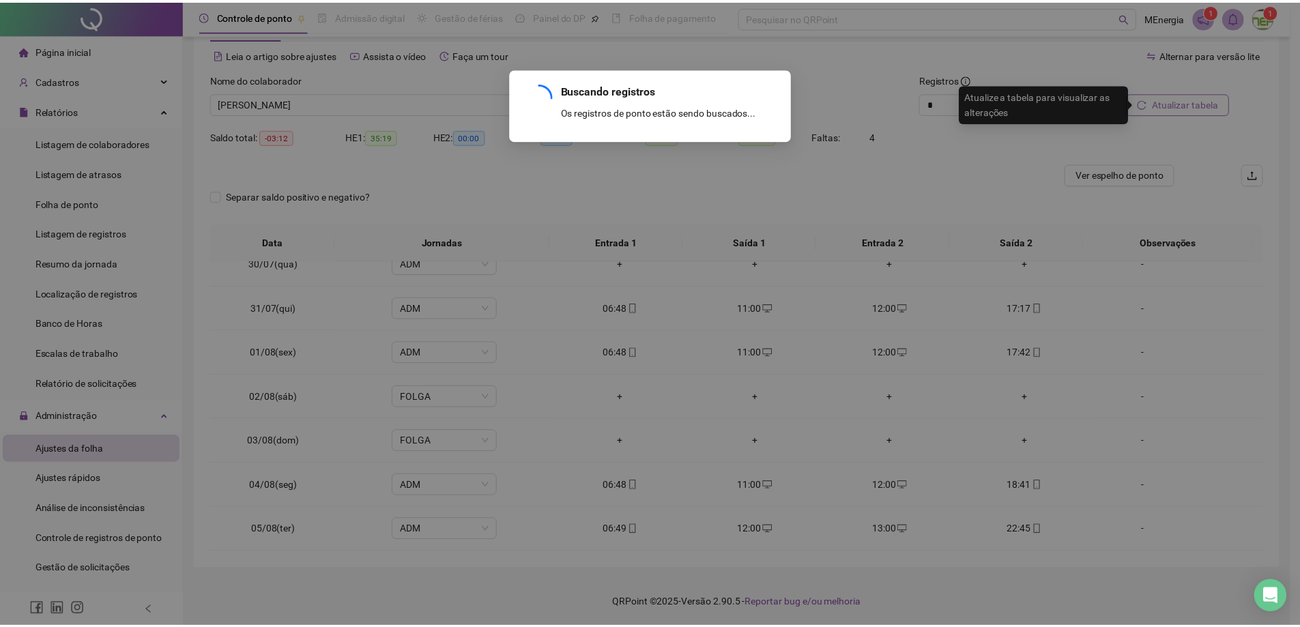
scroll to position [1128, 0]
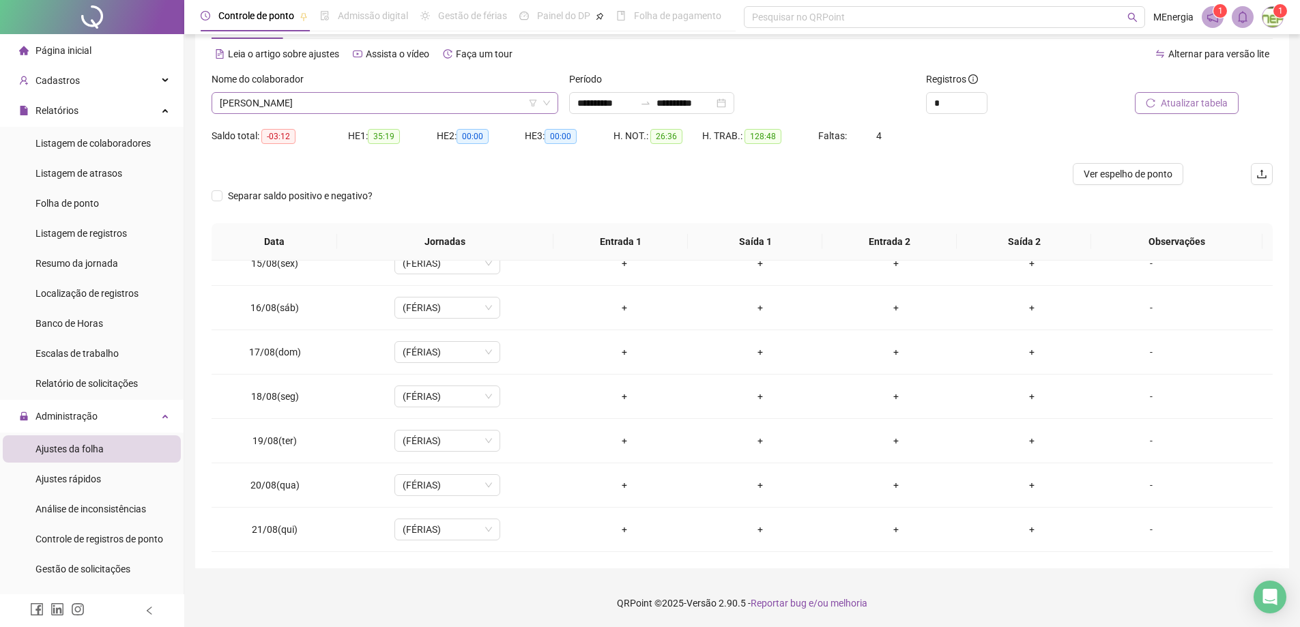
click at [551, 100] on div "[PERSON_NAME]" at bounding box center [385, 103] width 347 height 22
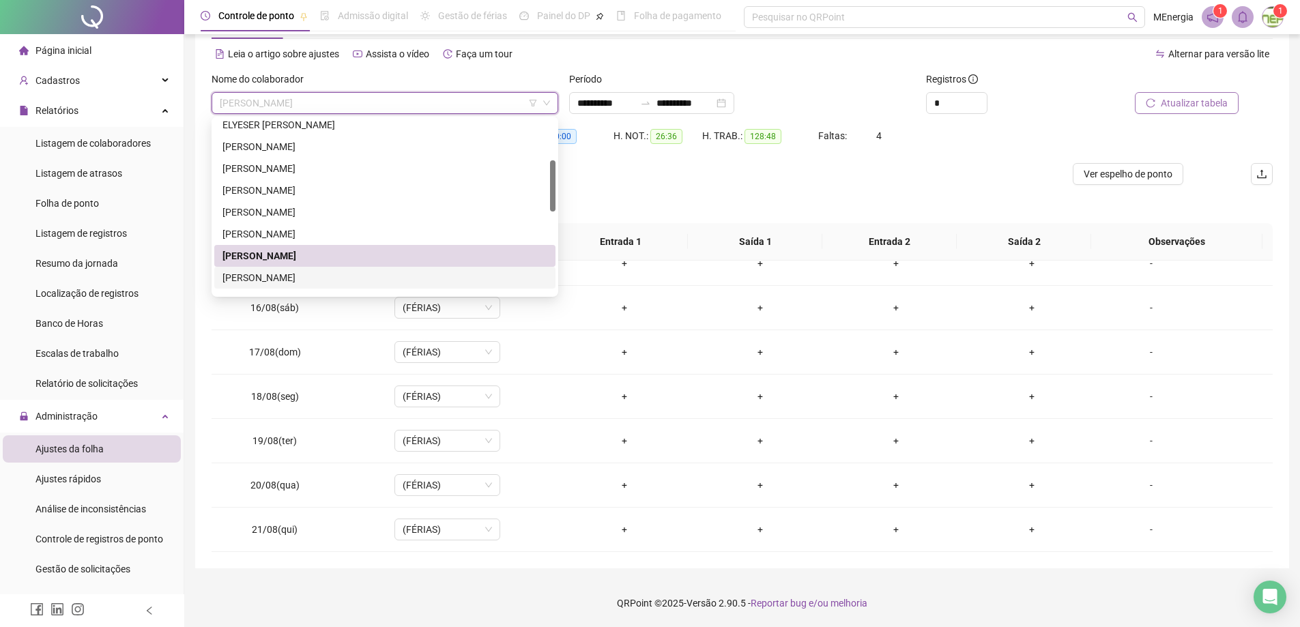
click at [338, 277] on div "[PERSON_NAME]" at bounding box center [384, 277] width 325 height 15
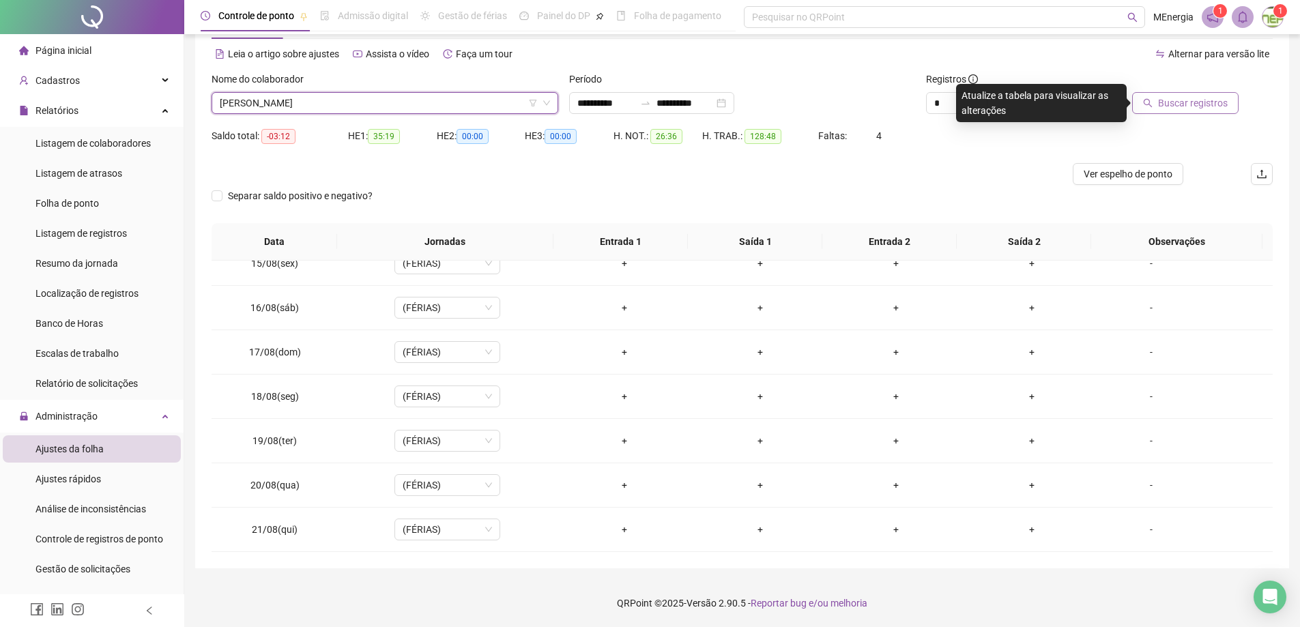
click at [1176, 108] on span "Buscar registros" at bounding box center [1193, 103] width 70 height 15
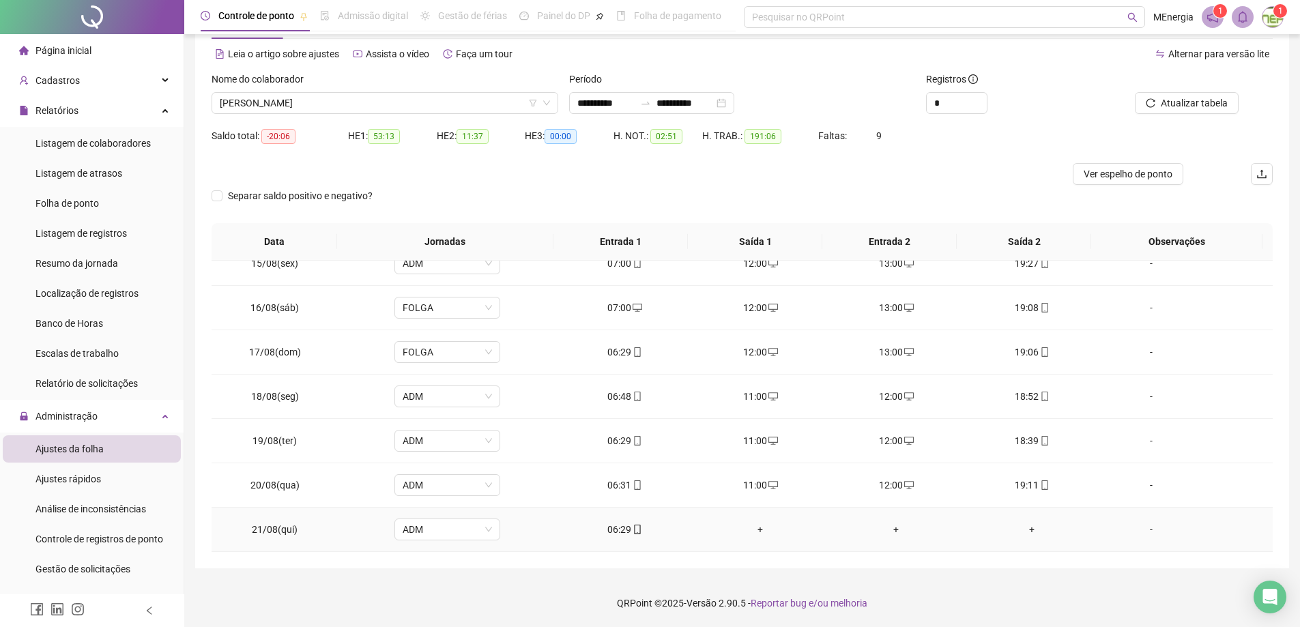
click at [757, 530] on div "+" at bounding box center [760, 529] width 114 height 15
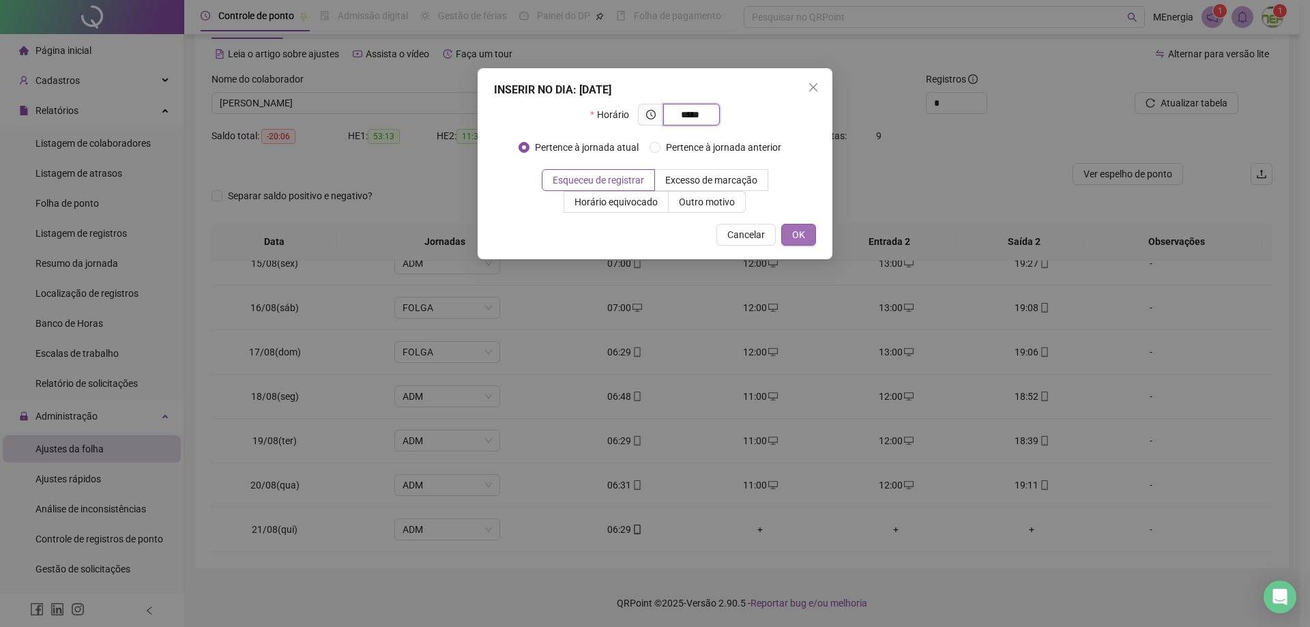
type input "*****"
click at [804, 239] on span "OK" at bounding box center [798, 234] width 13 height 15
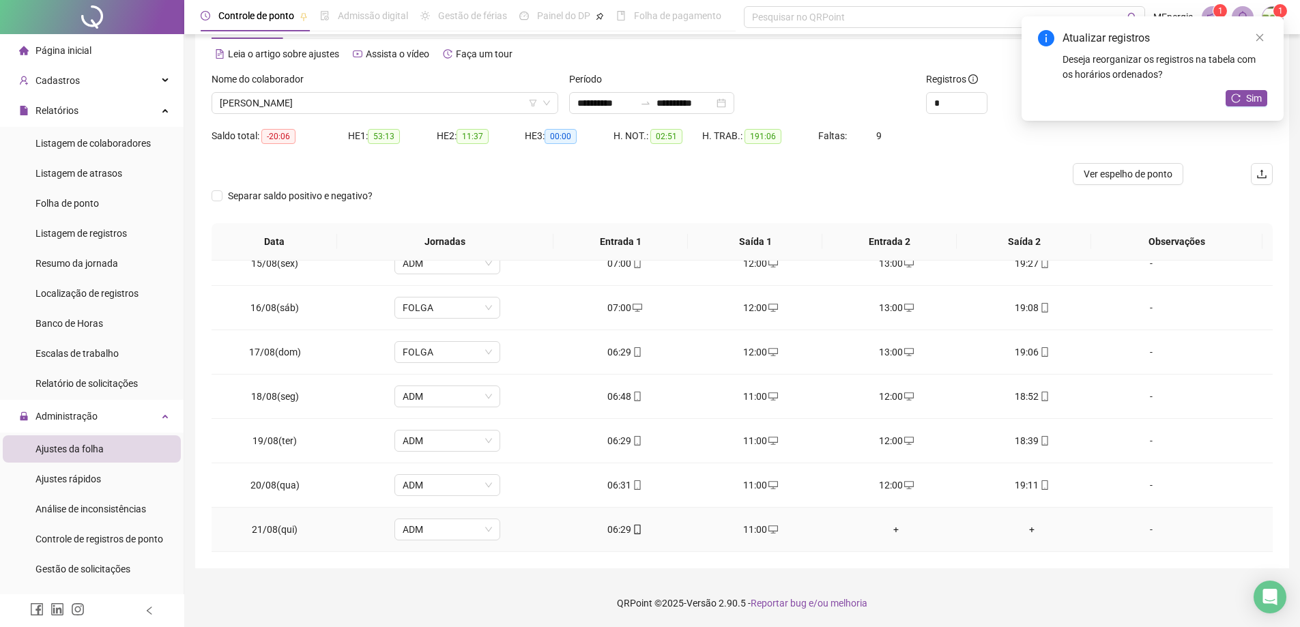
click at [888, 525] on div "+" at bounding box center [896, 529] width 114 height 15
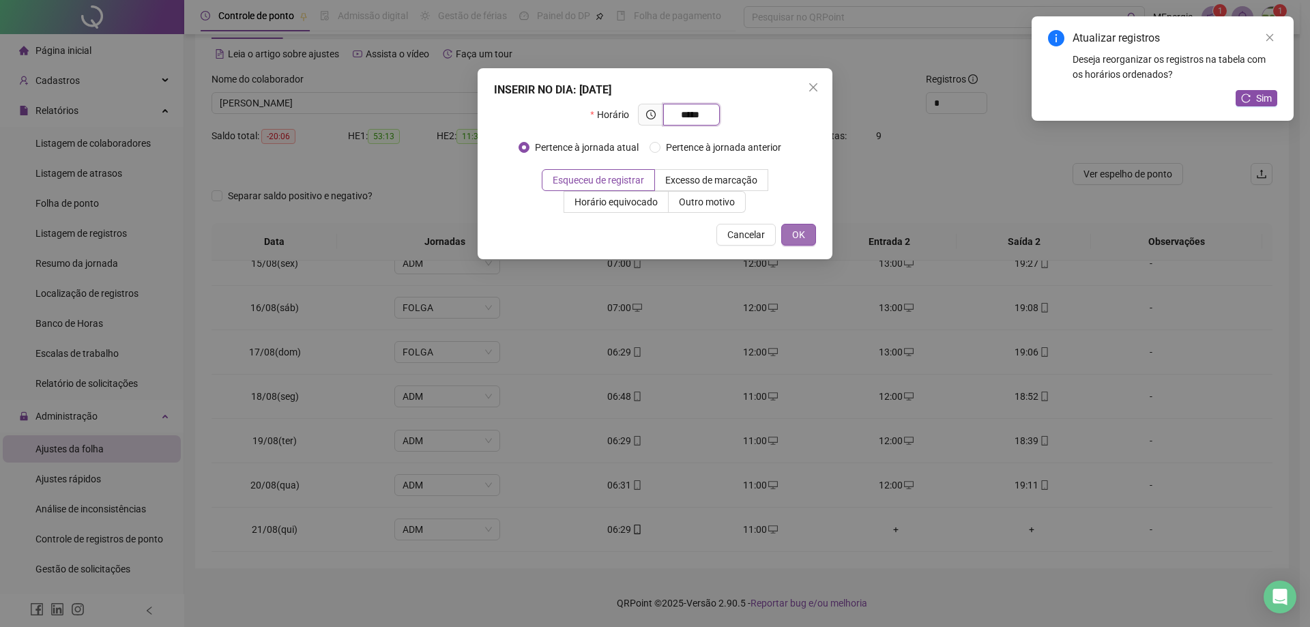
type input "*****"
click at [812, 237] on button "OK" at bounding box center [798, 235] width 35 height 22
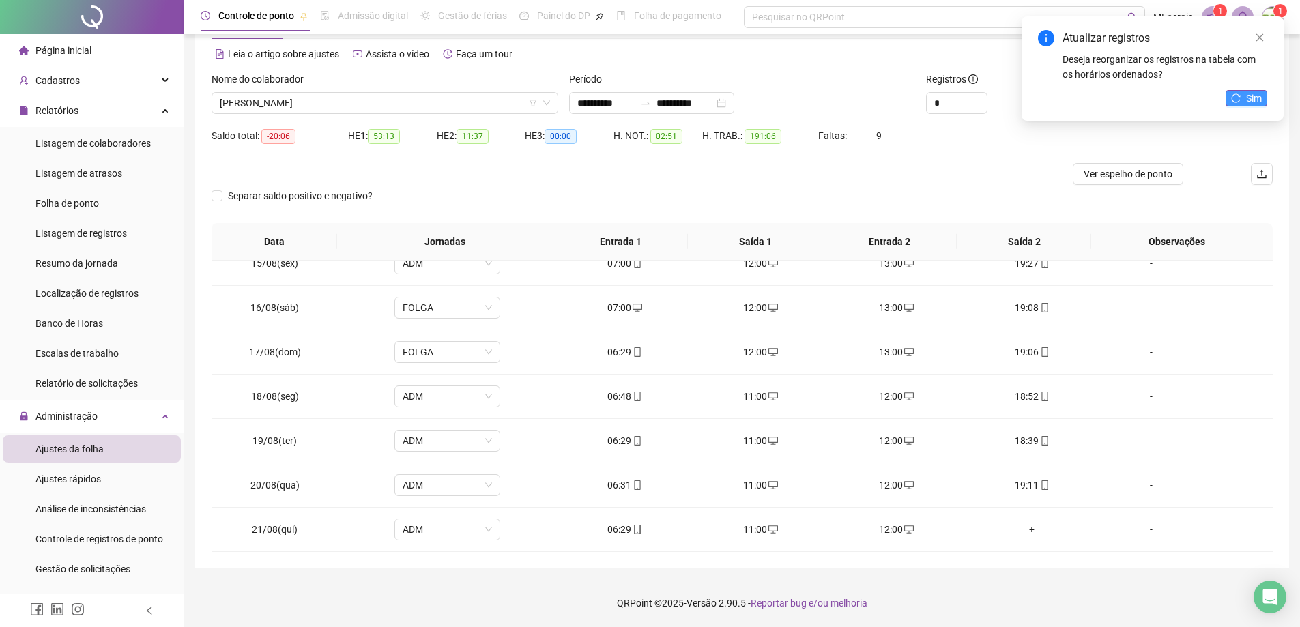
click at [1254, 100] on span "Sim" at bounding box center [1254, 98] width 16 height 15
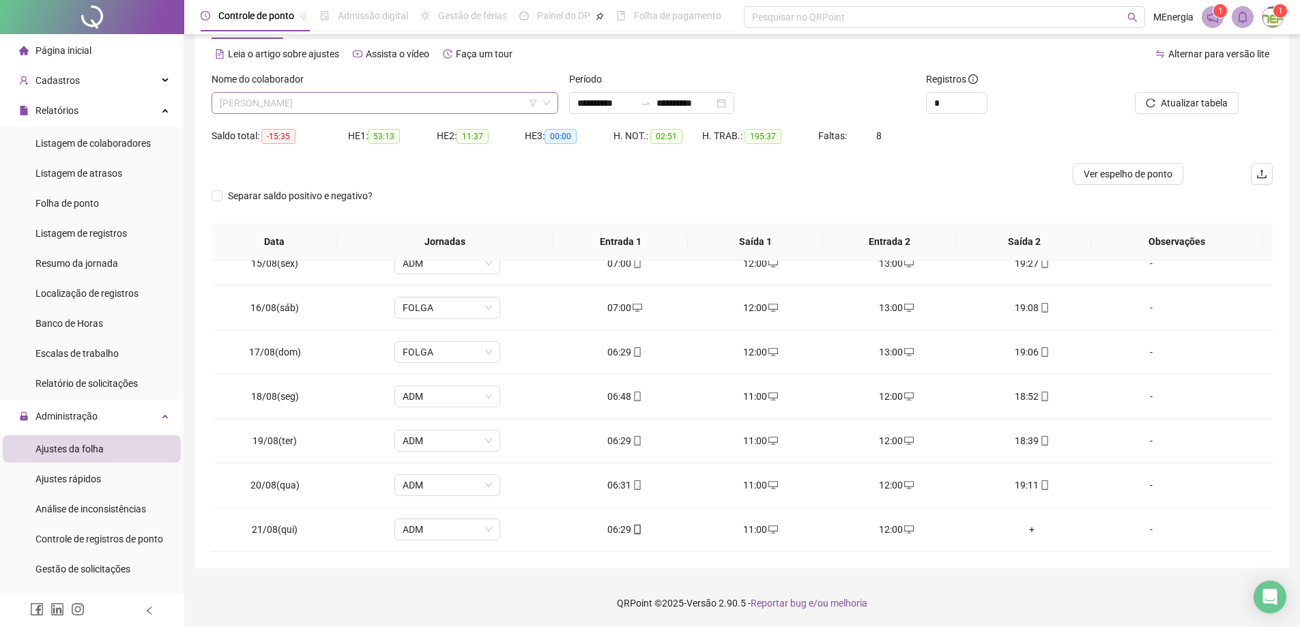
click at [553, 100] on div "[PERSON_NAME]" at bounding box center [385, 103] width 347 height 22
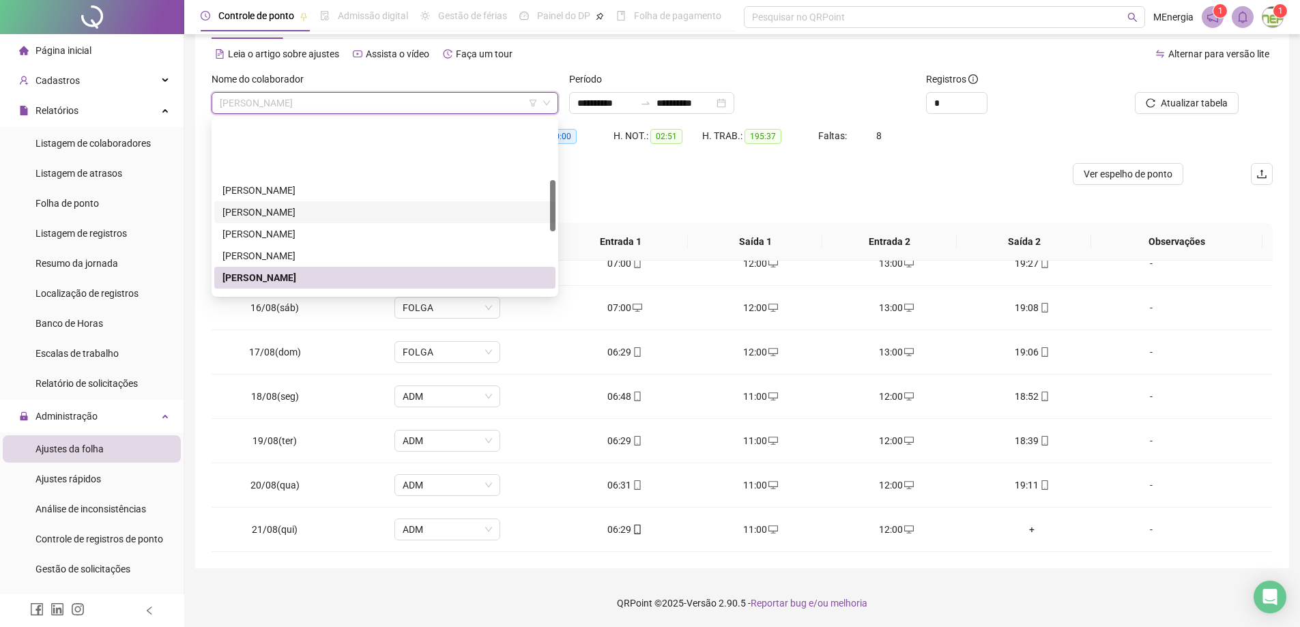
scroll to position [205, 0]
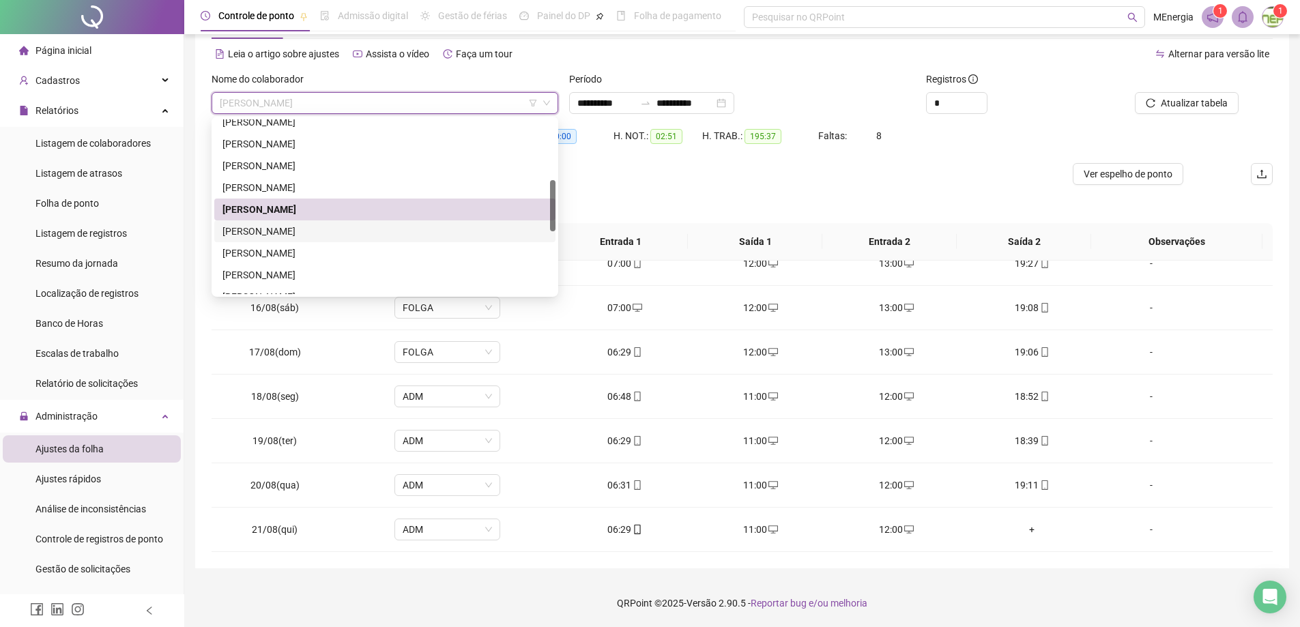
click at [380, 235] on div "[PERSON_NAME]" at bounding box center [384, 231] width 325 height 15
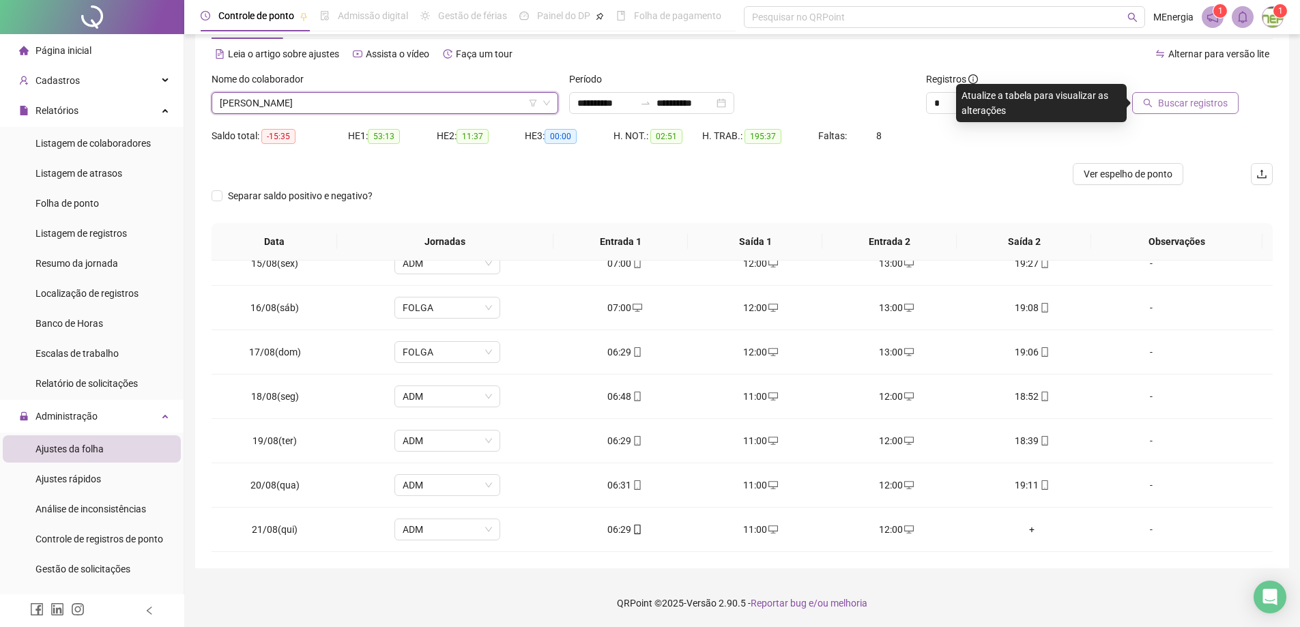
click at [1176, 108] on span "Buscar registros" at bounding box center [1193, 103] width 70 height 15
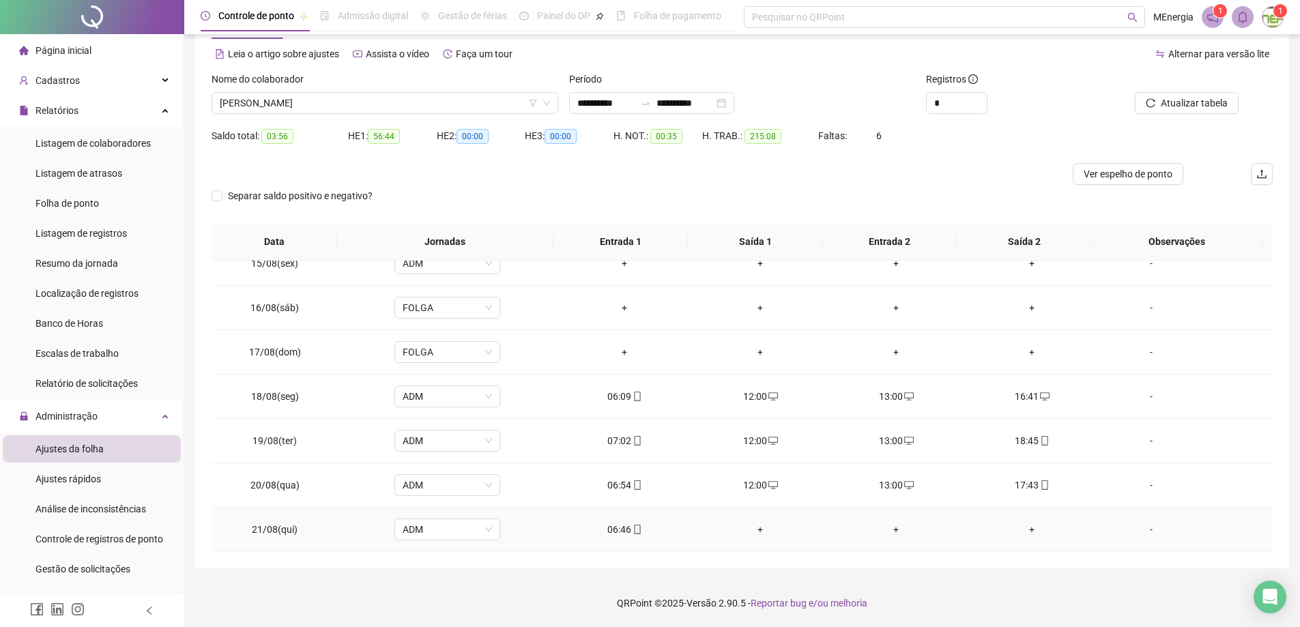
click at [756, 533] on div "+" at bounding box center [760, 529] width 114 height 15
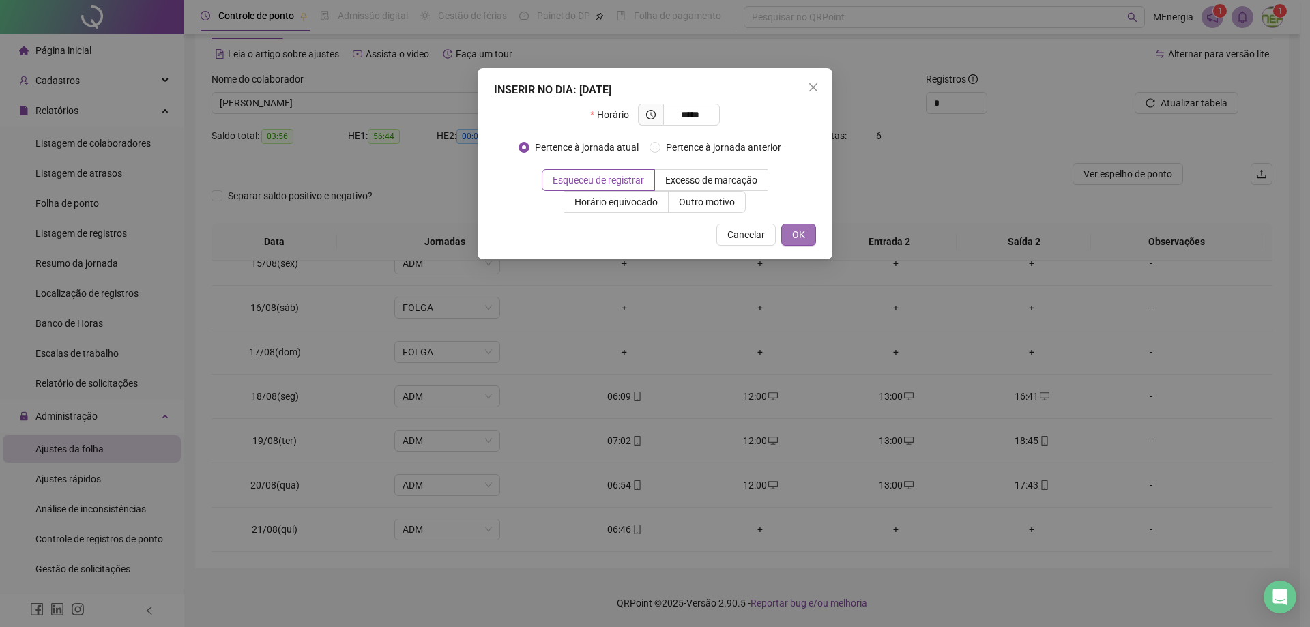
type input "*****"
click at [806, 230] on button "OK" at bounding box center [798, 235] width 35 height 22
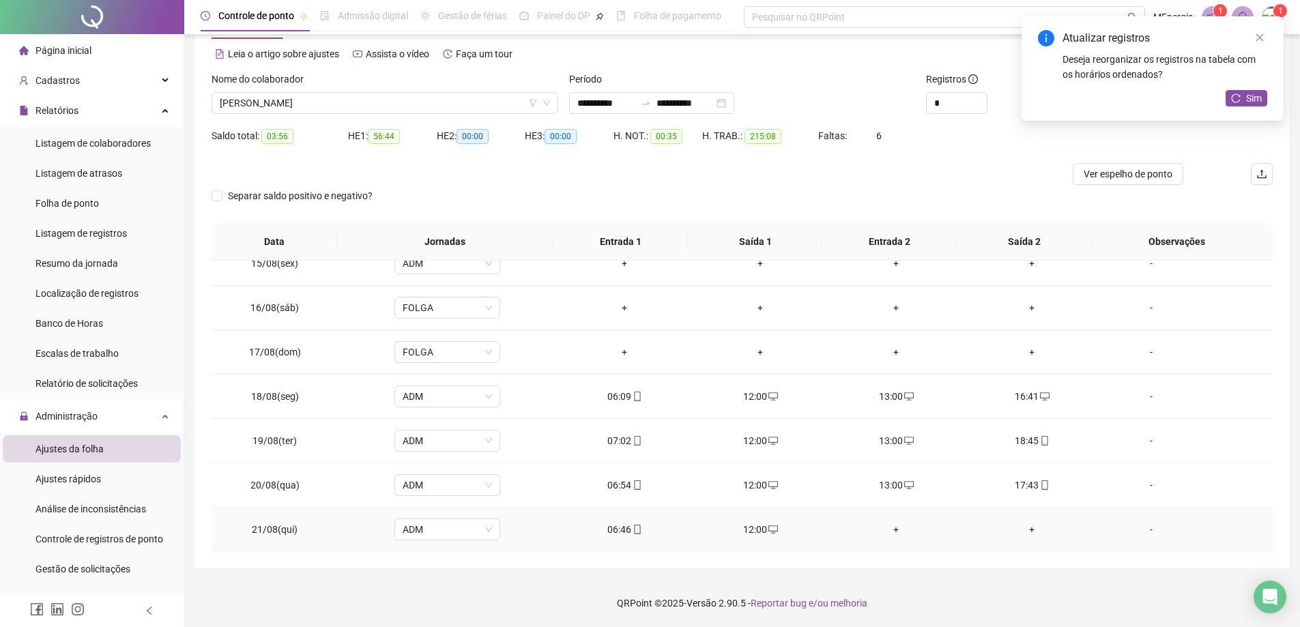
click at [892, 531] on div "+" at bounding box center [896, 529] width 114 height 15
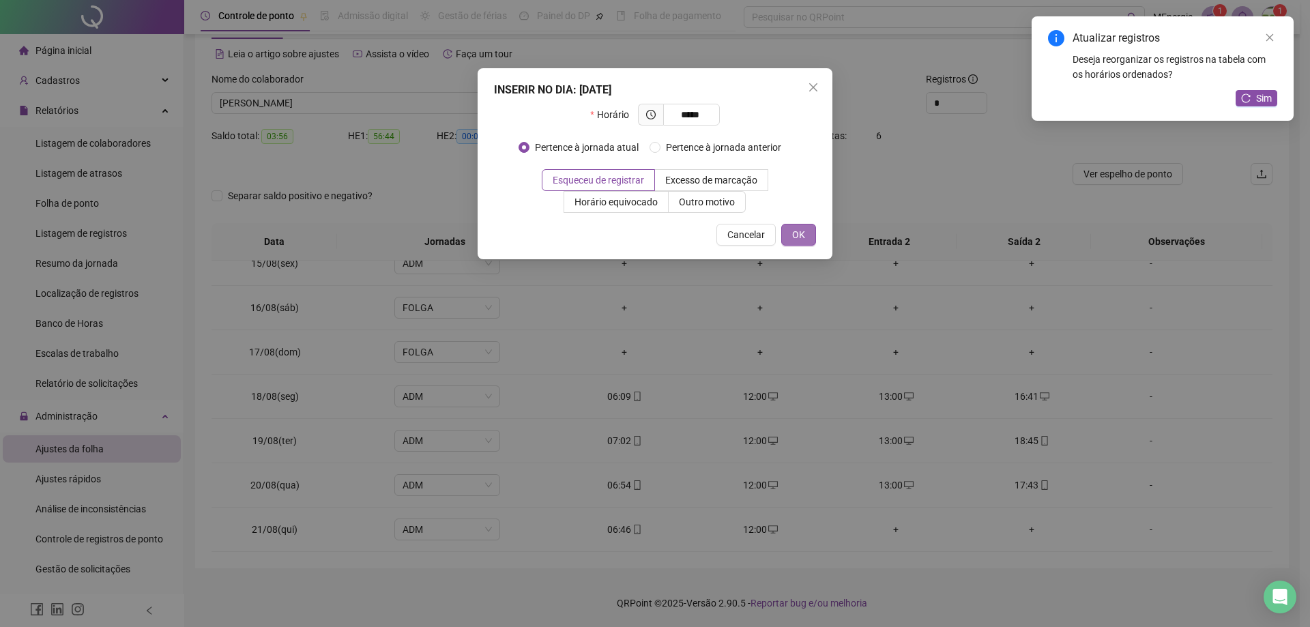
type input "*****"
click at [798, 235] on span "OK" at bounding box center [798, 234] width 13 height 15
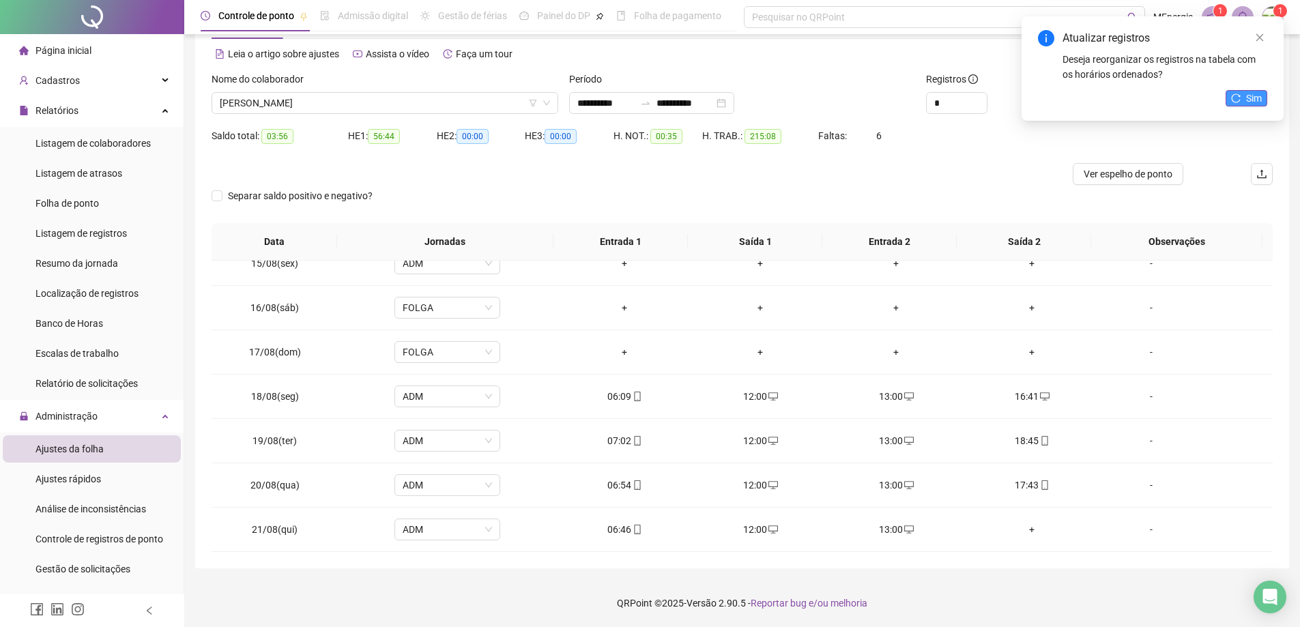
click at [1240, 100] on icon "reload" at bounding box center [1235, 97] width 9 height 9
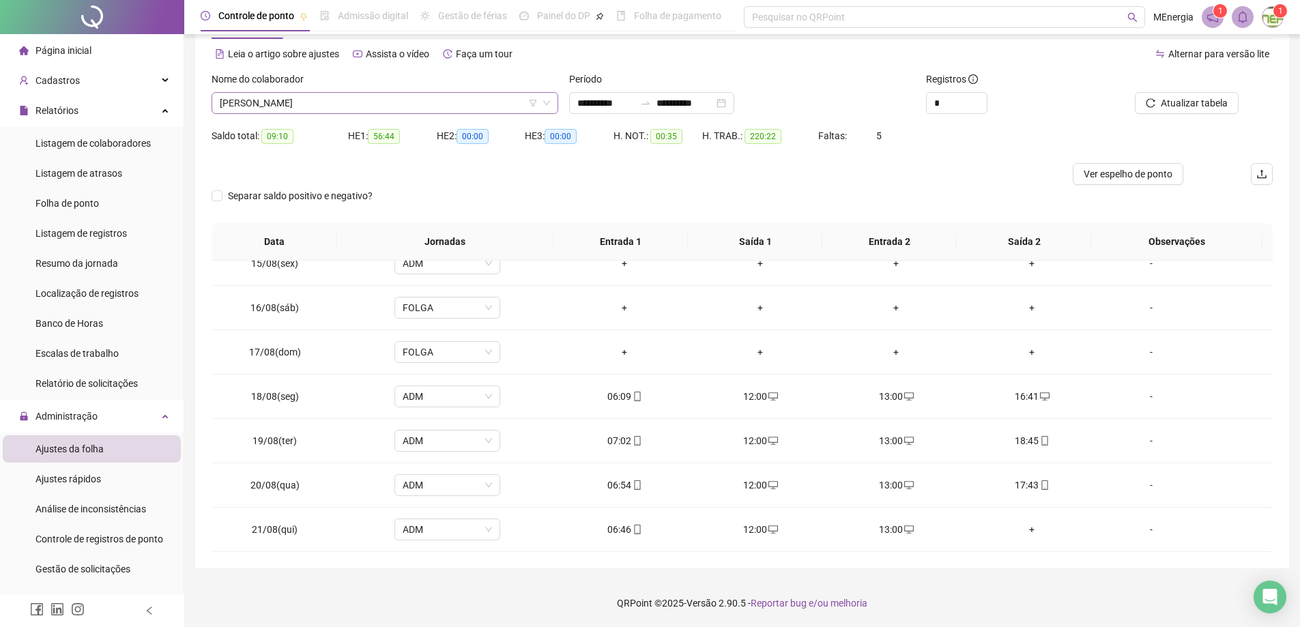
click at [553, 103] on div "[PERSON_NAME]" at bounding box center [385, 103] width 347 height 22
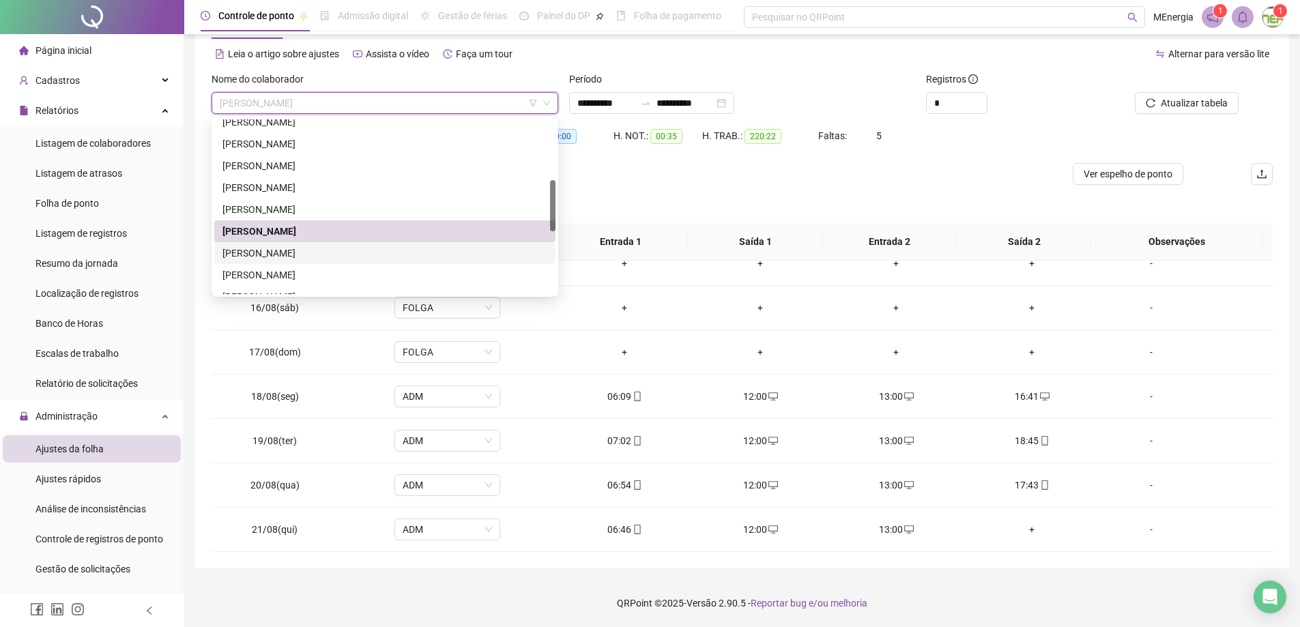
click at [370, 249] on div "[PERSON_NAME]" at bounding box center [384, 253] width 325 height 15
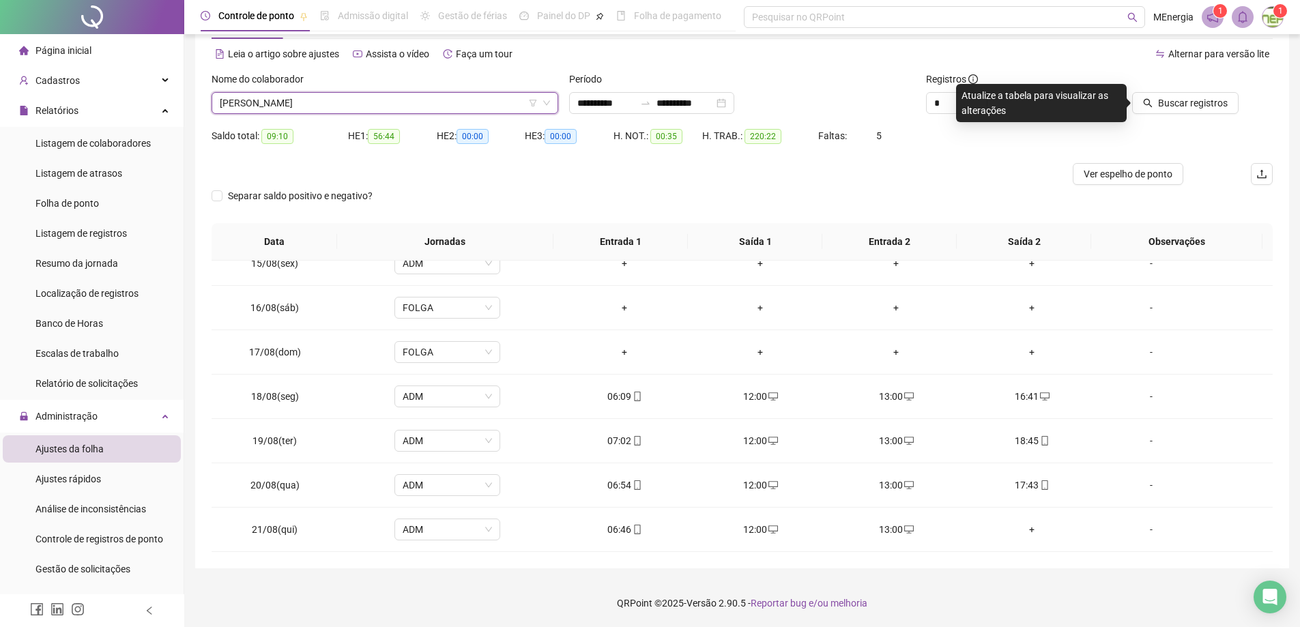
click at [1148, 104] on icon "search" at bounding box center [1147, 103] width 9 height 9
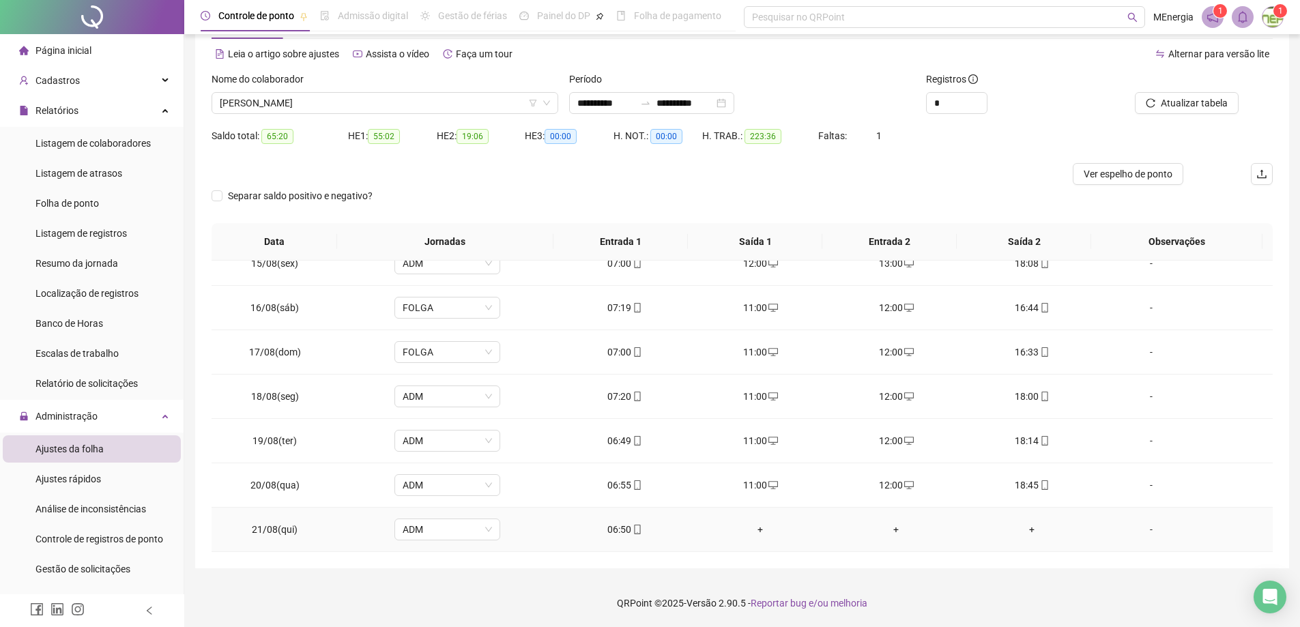
click at [754, 532] on div "+" at bounding box center [760, 529] width 114 height 15
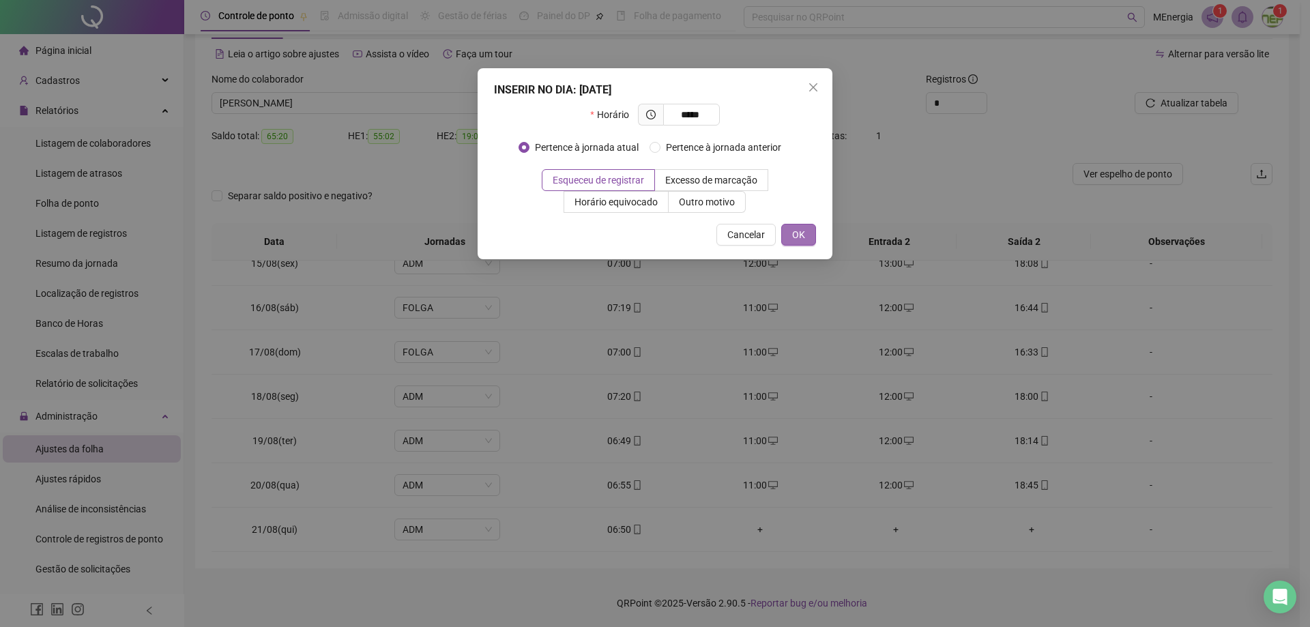
type input "*****"
click at [796, 236] on span "OK" at bounding box center [798, 234] width 13 height 15
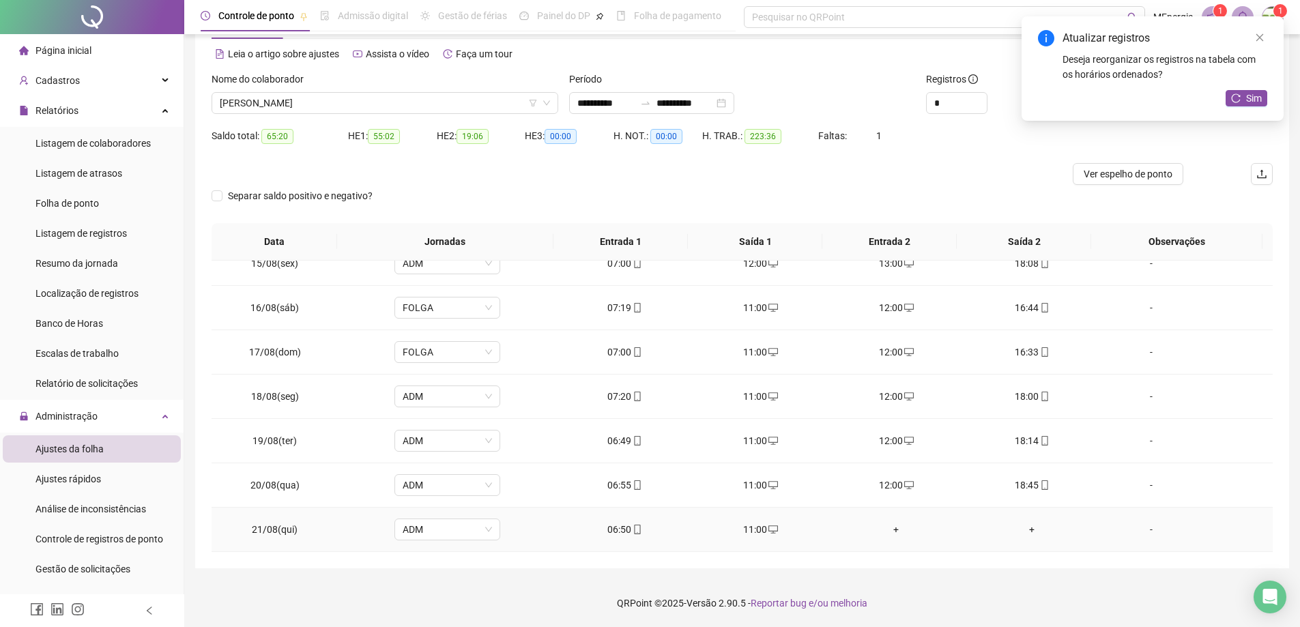
click at [890, 535] on div "+" at bounding box center [896, 529] width 114 height 15
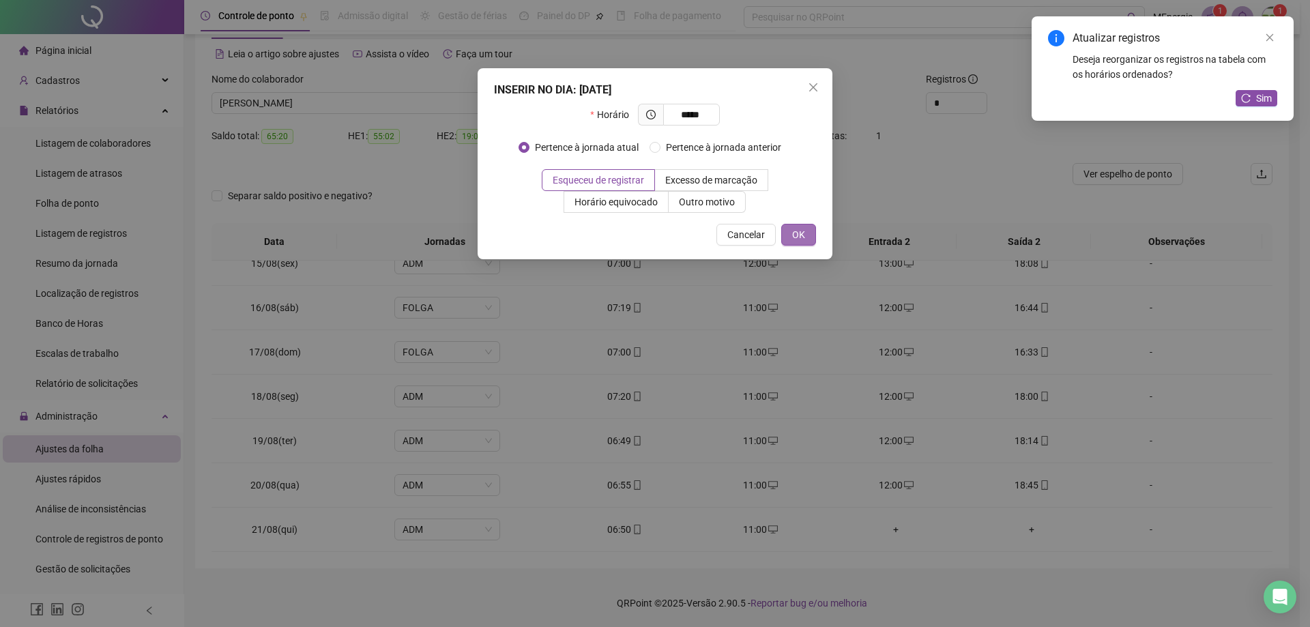
type input "*****"
click at [806, 235] on button "OK" at bounding box center [798, 235] width 35 height 22
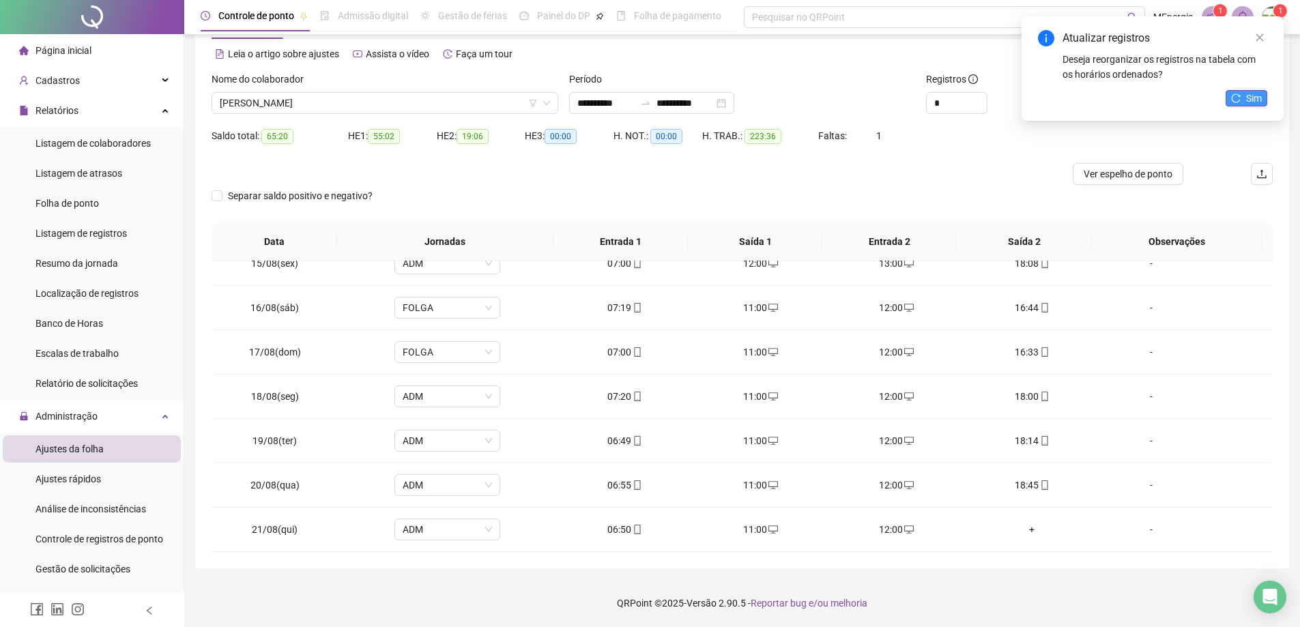
click at [1253, 103] on span "Sim" at bounding box center [1254, 98] width 16 height 15
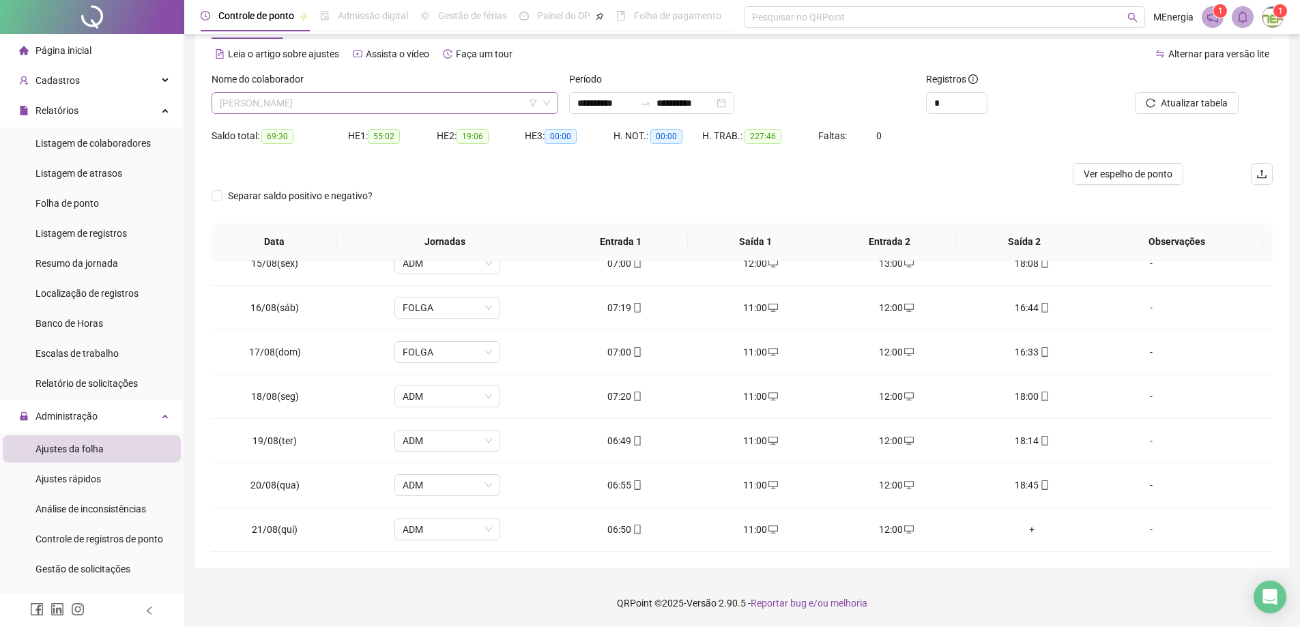
click at [553, 98] on div "[PERSON_NAME]" at bounding box center [385, 103] width 347 height 22
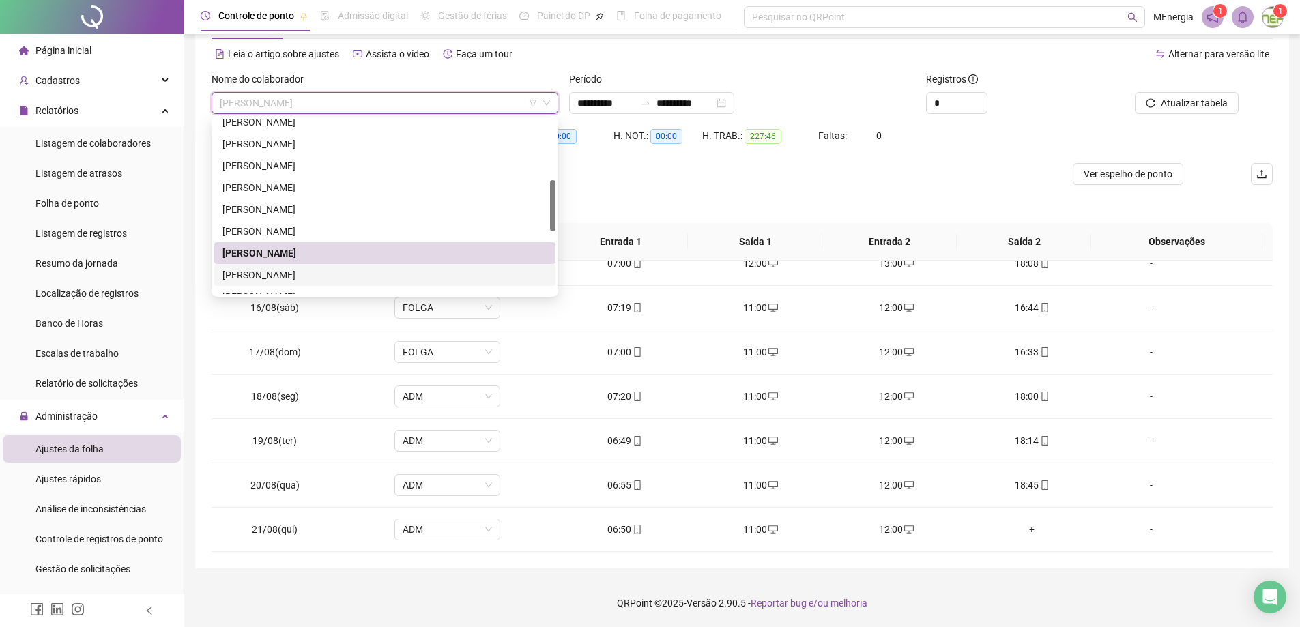
click at [372, 275] on div "[PERSON_NAME]" at bounding box center [384, 274] width 325 height 15
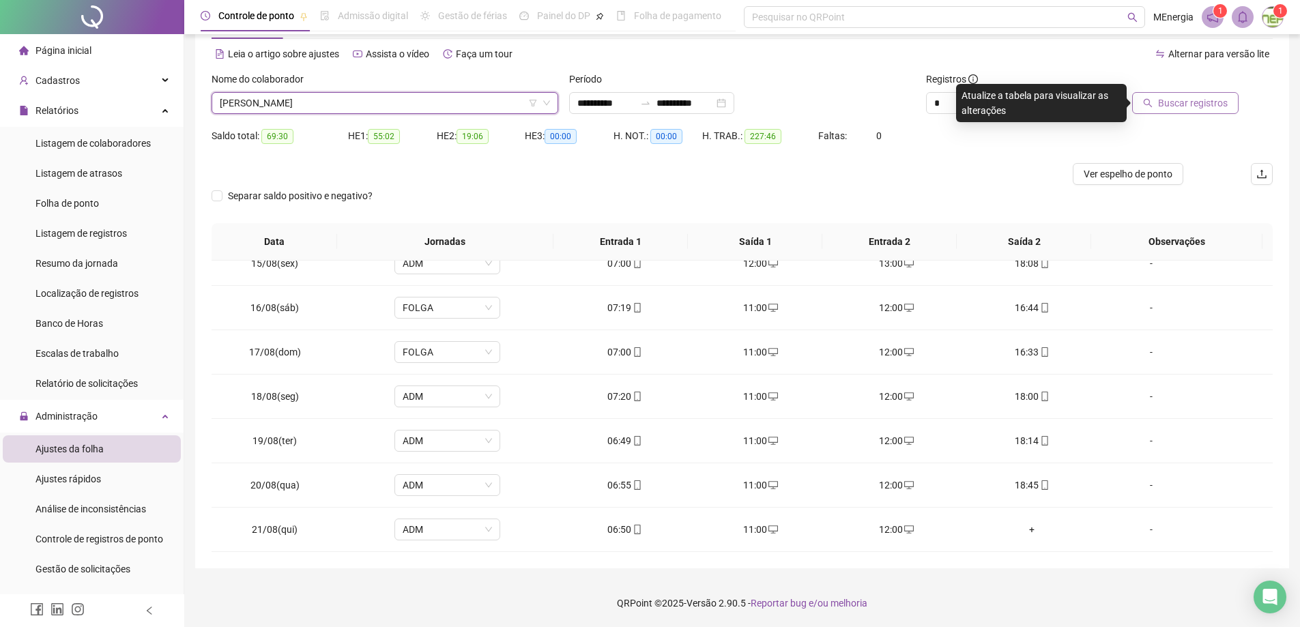
click at [1178, 111] on button "Buscar registros" at bounding box center [1185, 103] width 106 height 22
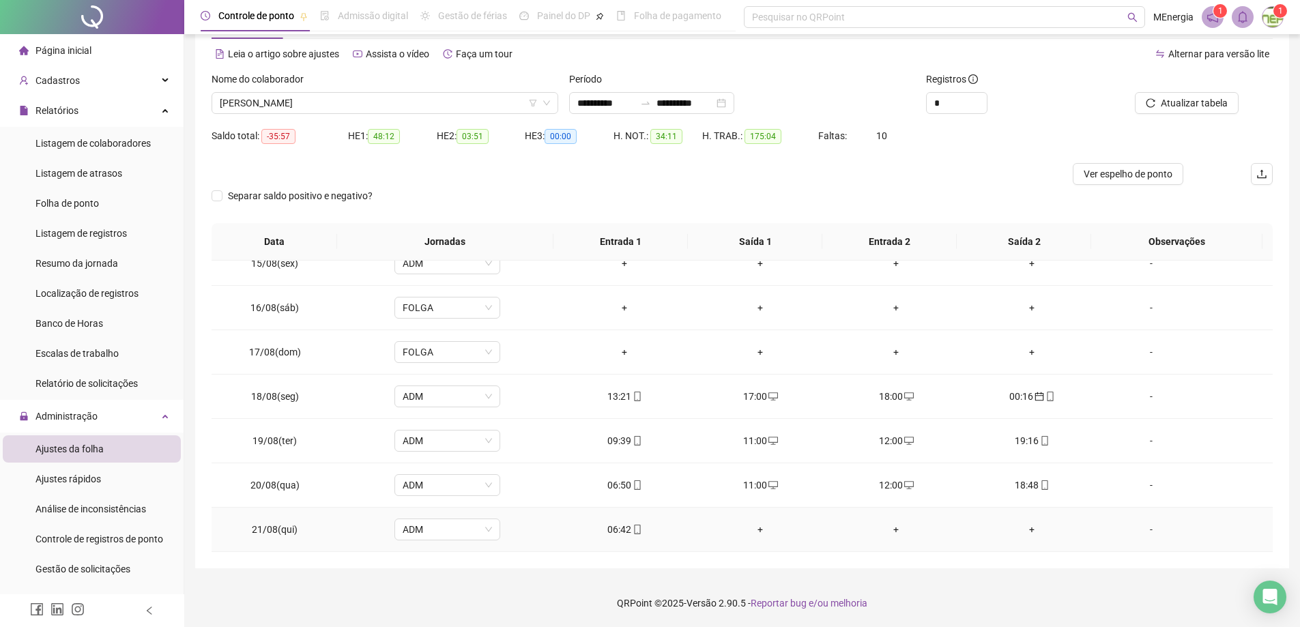
click at [759, 530] on div "+" at bounding box center [760, 529] width 114 height 15
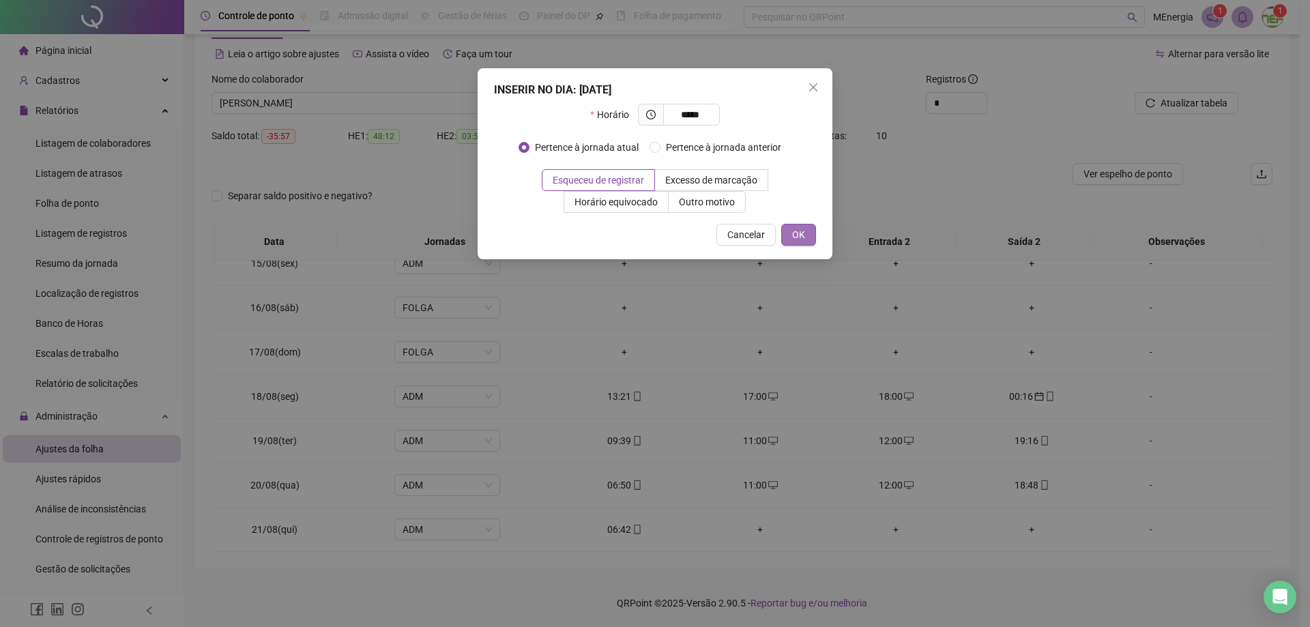
type input "*****"
click at [802, 235] on span "OK" at bounding box center [798, 234] width 13 height 15
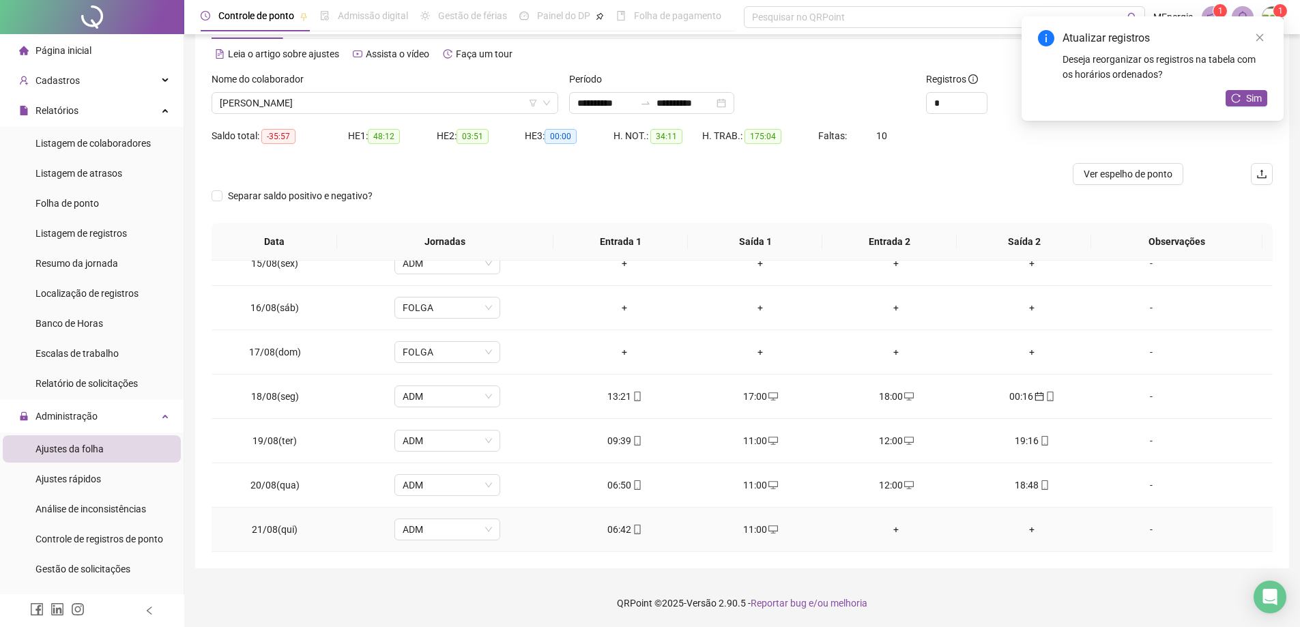
click at [890, 531] on div "+" at bounding box center [896, 529] width 114 height 15
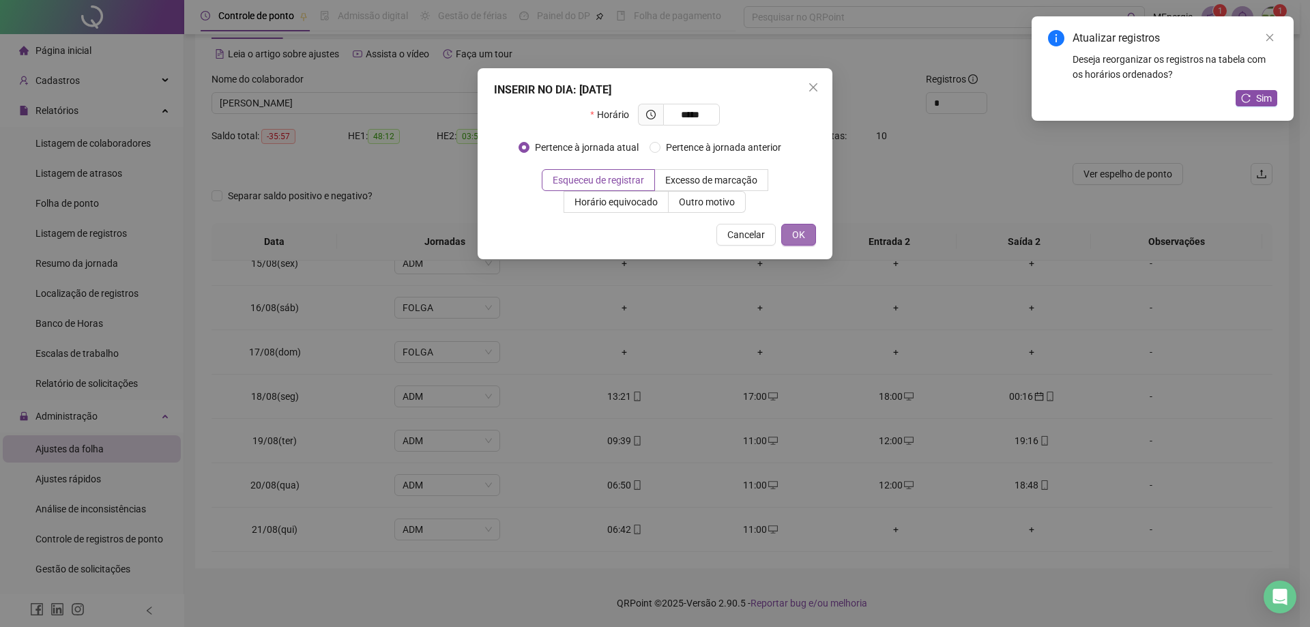
type input "*****"
click at [807, 238] on button "OK" at bounding box center [798, 235] width 35 height 22
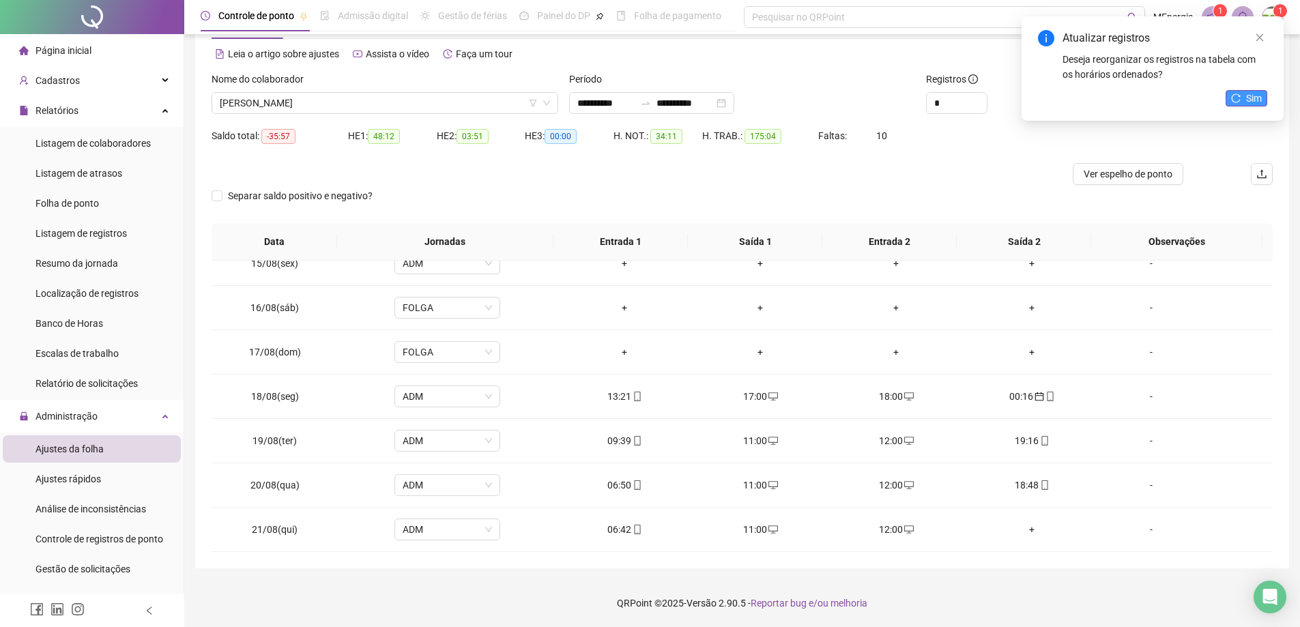
click at [1231, 101] on icon "reload" at bounding box center [1236, 98] width 10 height 10
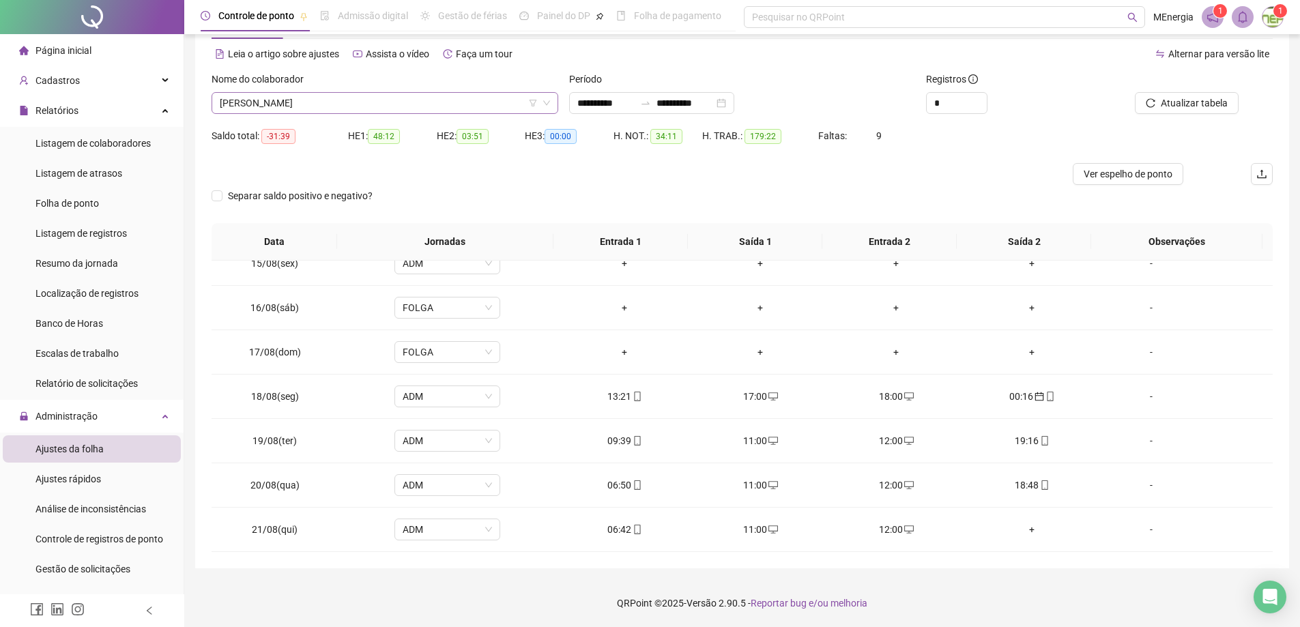
click at [553, 100] on div "[PERSON_NAME]" at bounding box center [385, 103] width 347 height 22
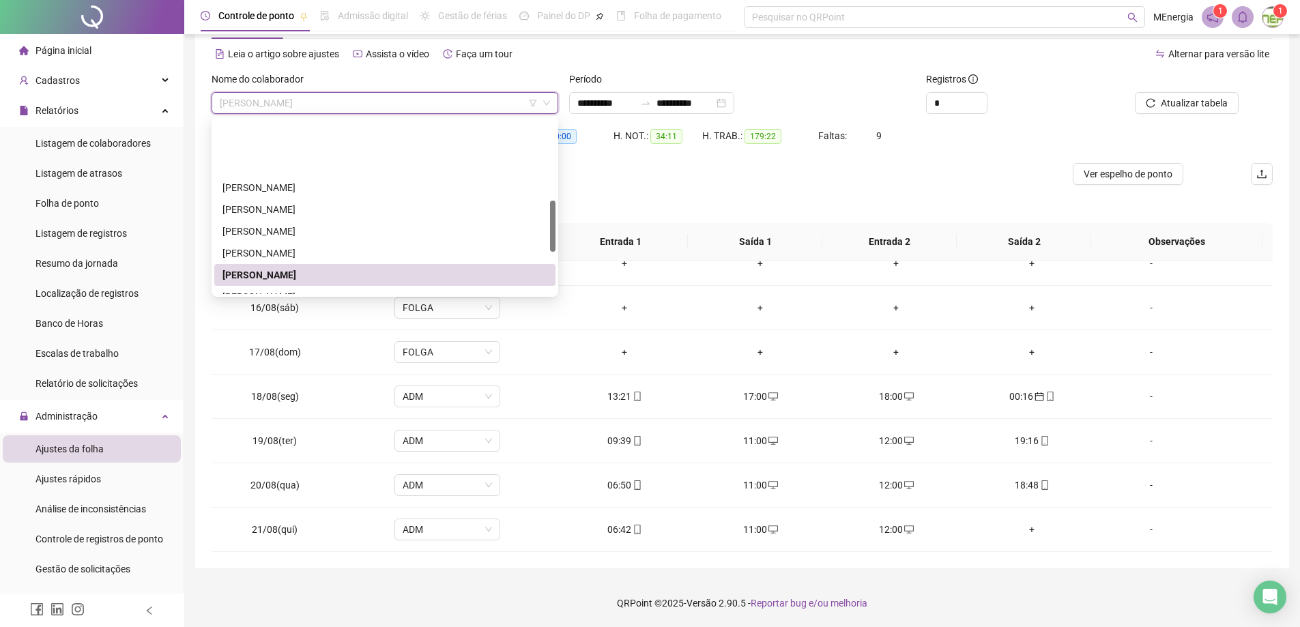
scroll to position [273, 0]
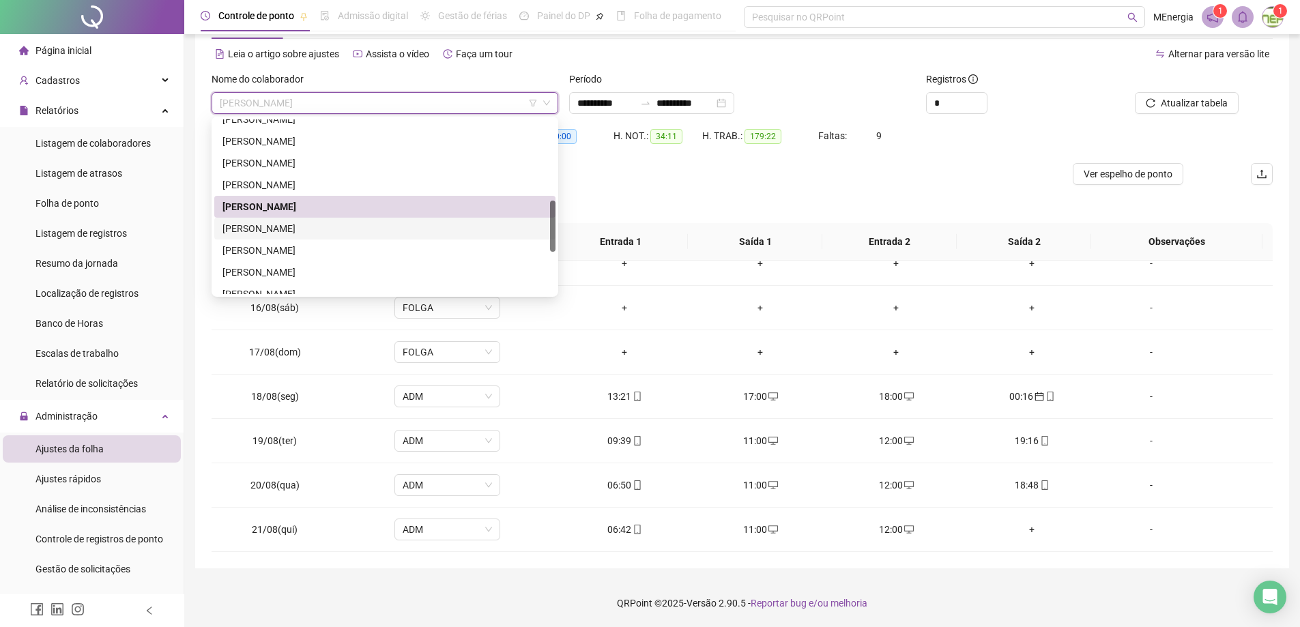
click at [352, 230] on div "[PERSON_NAME]" at bounding box center [384, 228] width 325 height 15
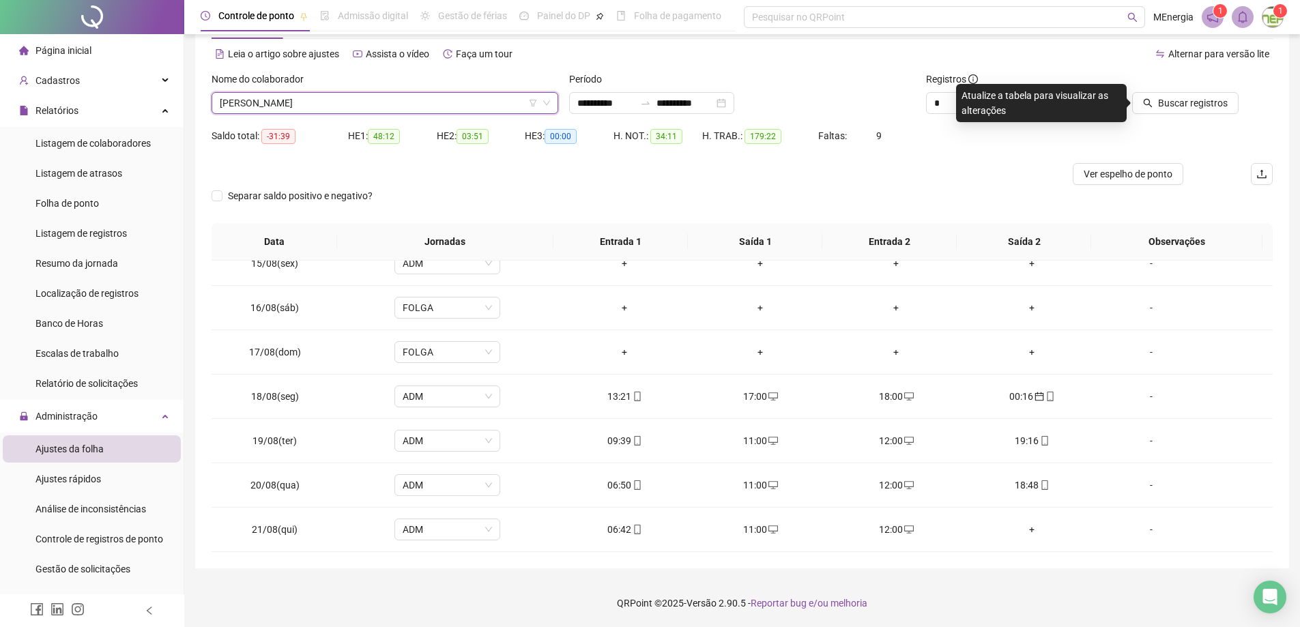
click at [551, 97] on div "[PERSON_NAME]" at bounding box center [385, 103] width 347 height 22
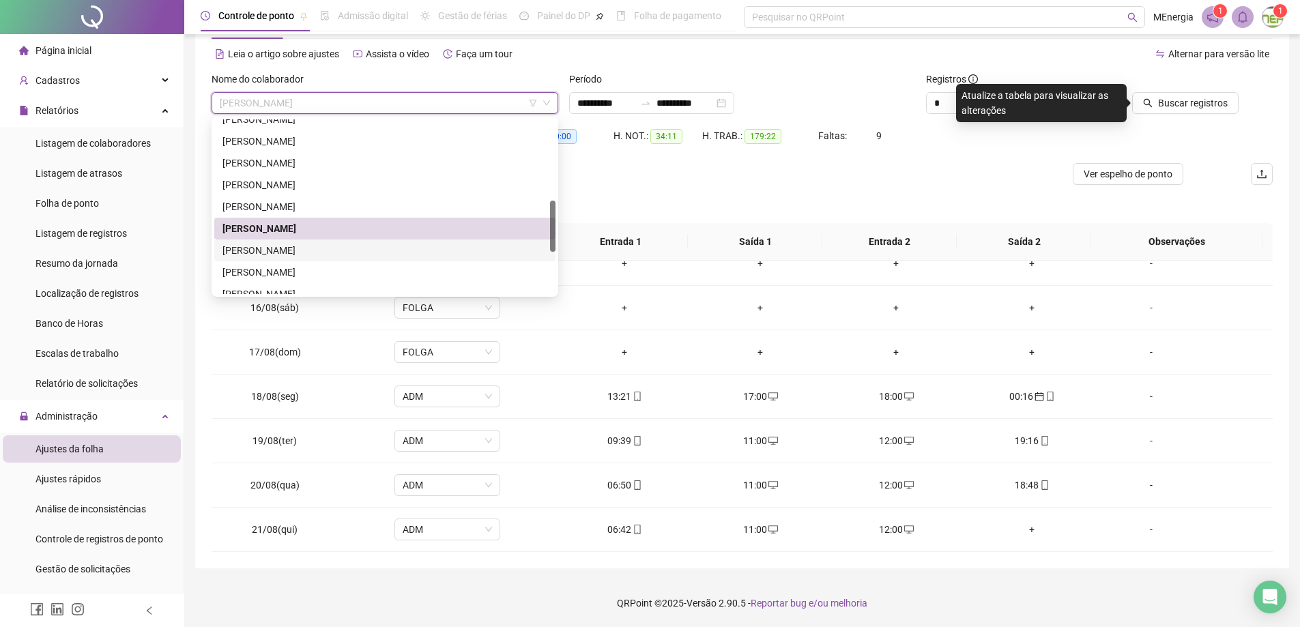
click at [359, 248] on div "[PERSON_NAME]" at bounding box center [384, 250] width 325 height 15
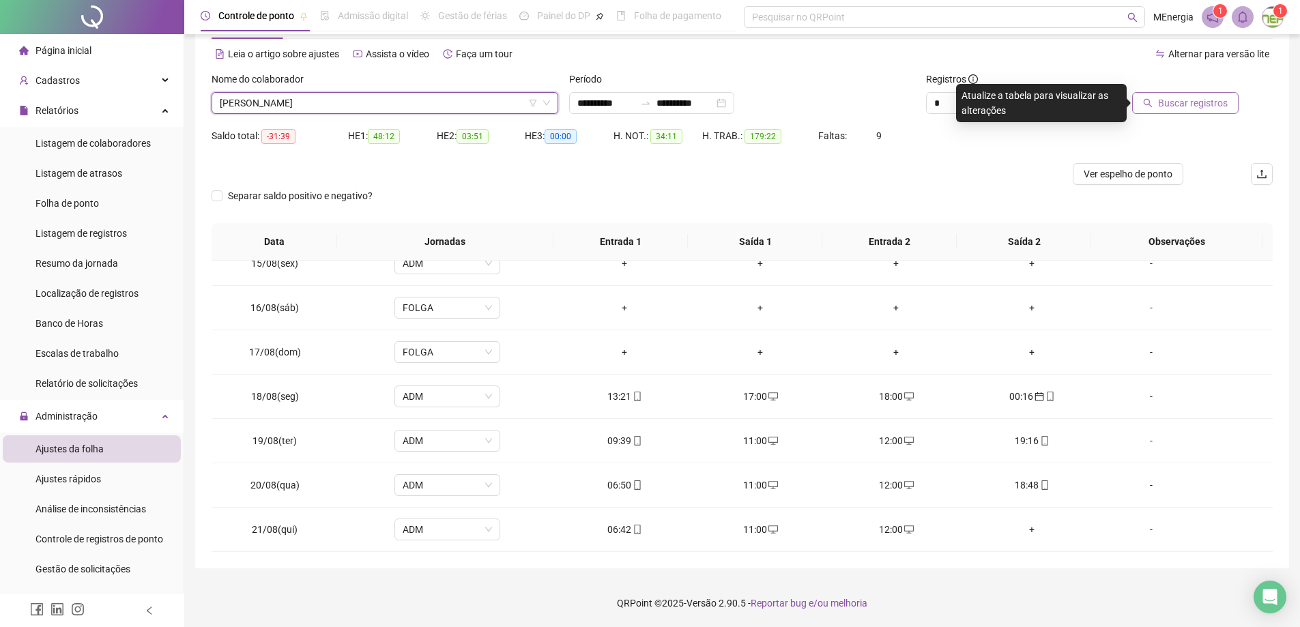
click at [1167, 106] on span "Buscar registros" at bounding box center [1193, 103] width 70 height 15
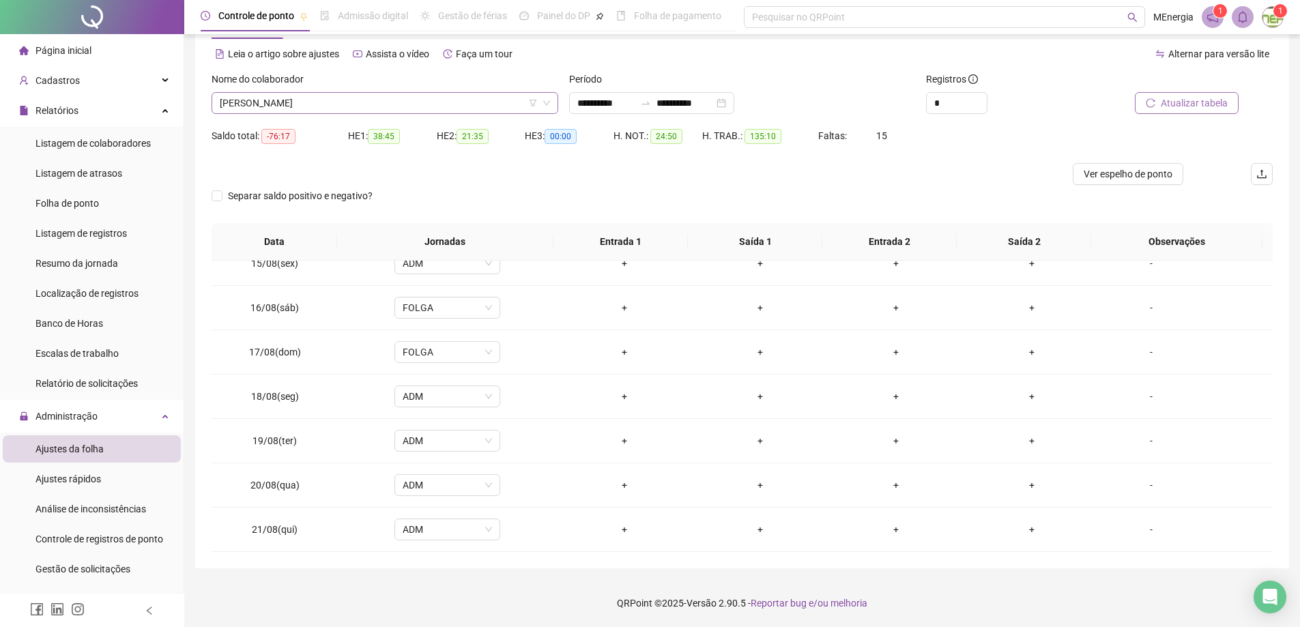
click at [554, 100] on div "[PERSON_NAME]" at bounding box center [385, 103] width 347 height 22
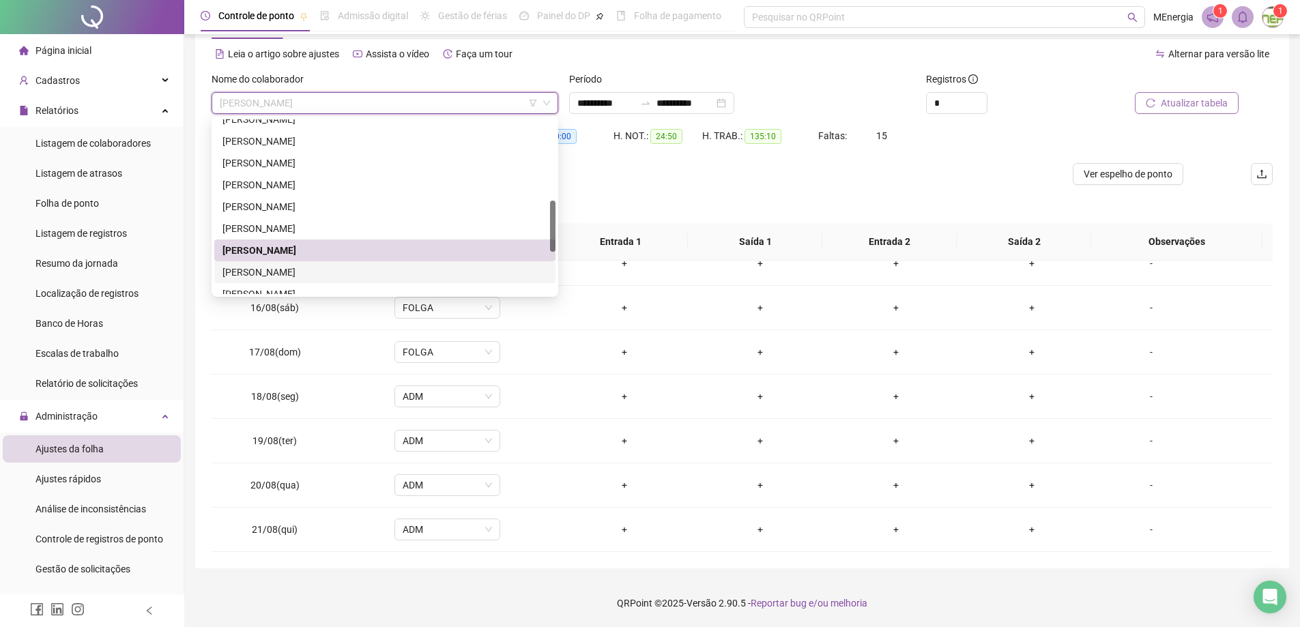
click at [368, 269] on div "[PERSON_NAME]" at bounding box center [384, 272] width 325 height 15
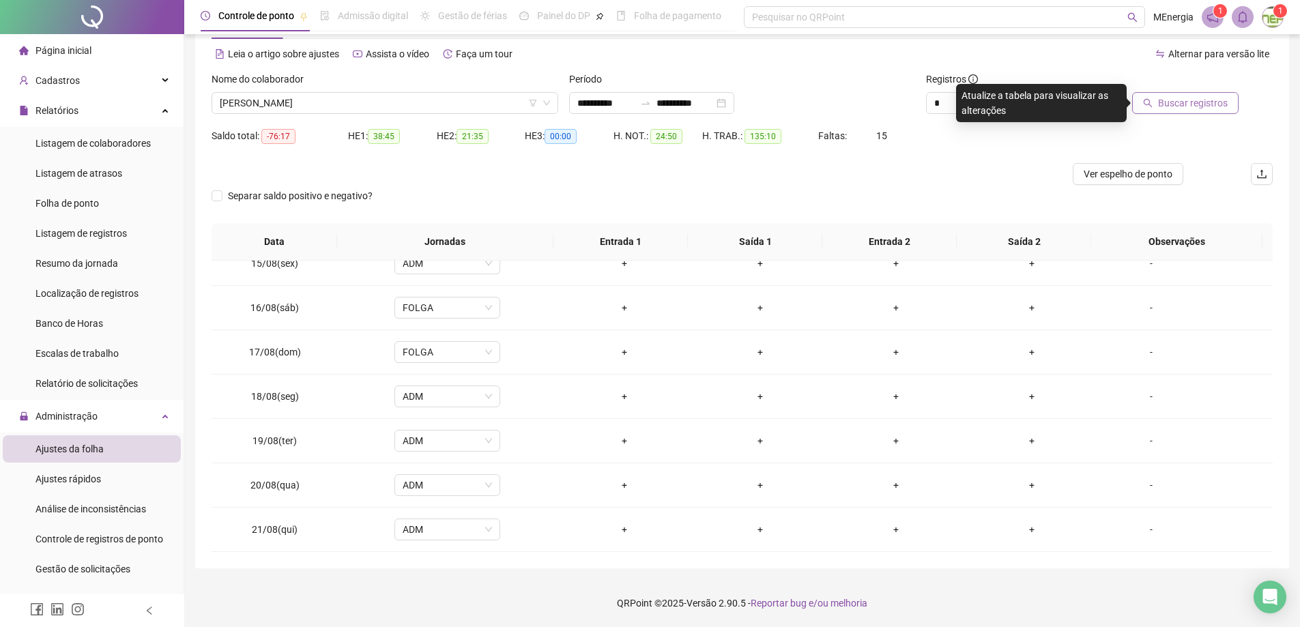
click at [1167, 111] on button "Buscar registros" at bounding box center [1185, 103] width 106 height 22
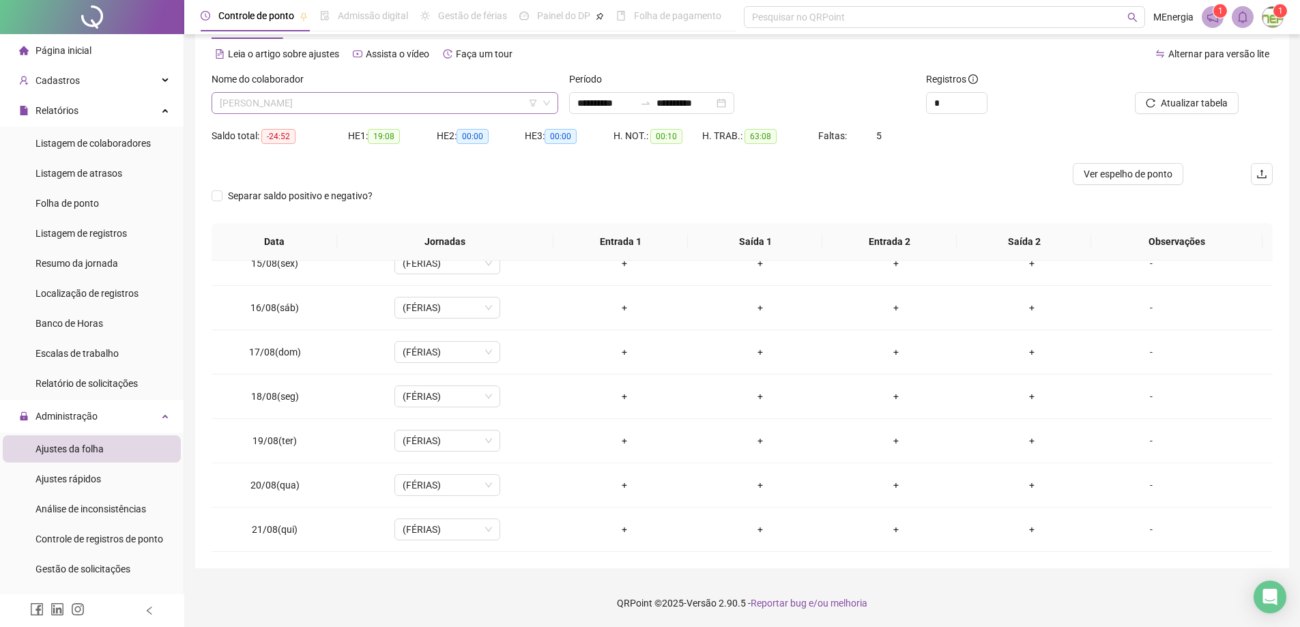
click at [554, 100] on div "[PERSON_NAME]" at bounding box center [385, 103] width 347 height 22
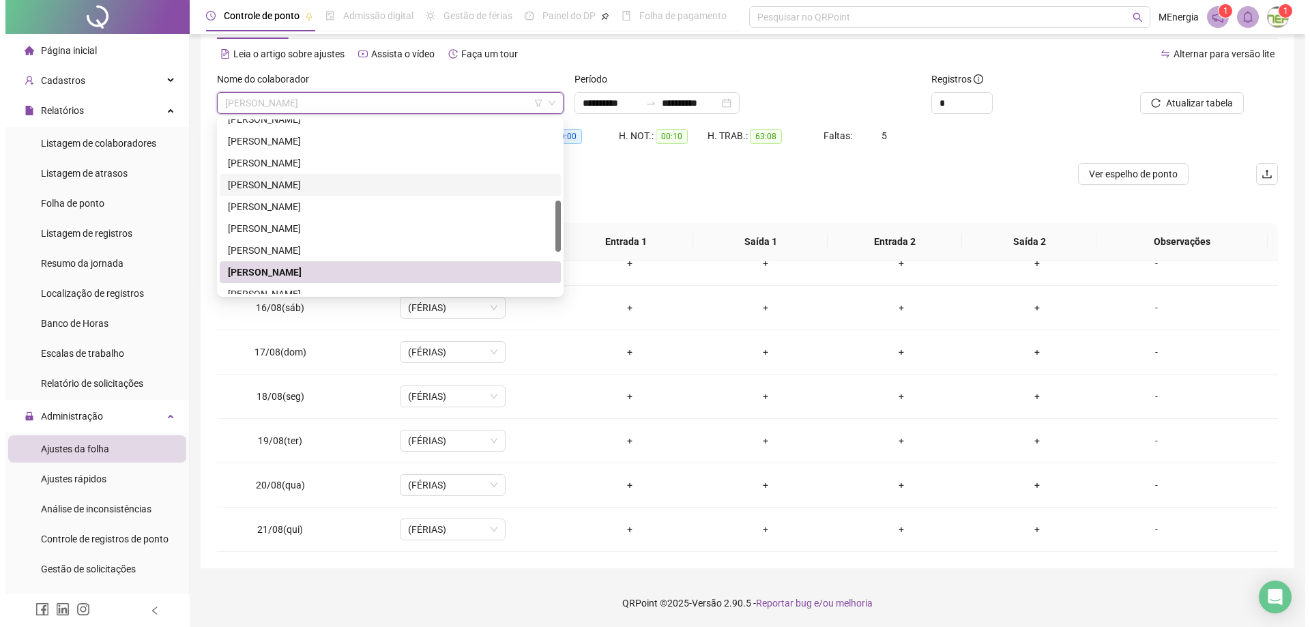
scroll to position [415, 0]
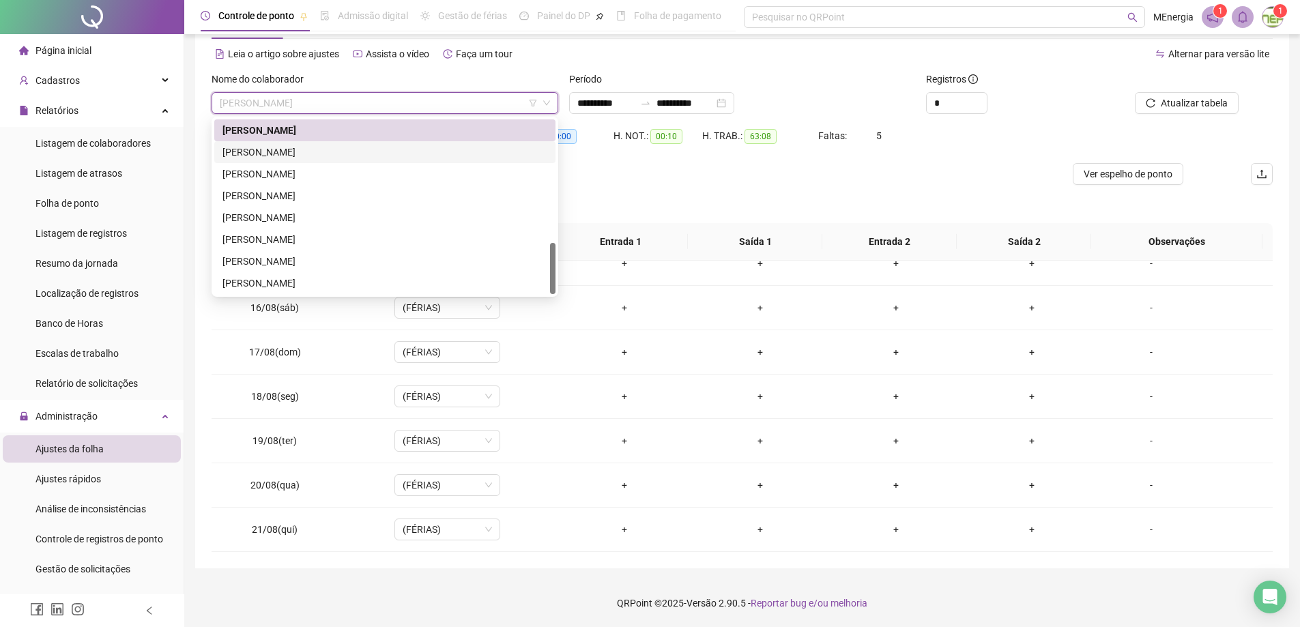
click at [339, 155] on div "[PERSON_NAME]" at bounding box center [384, 152] width 325 height 15
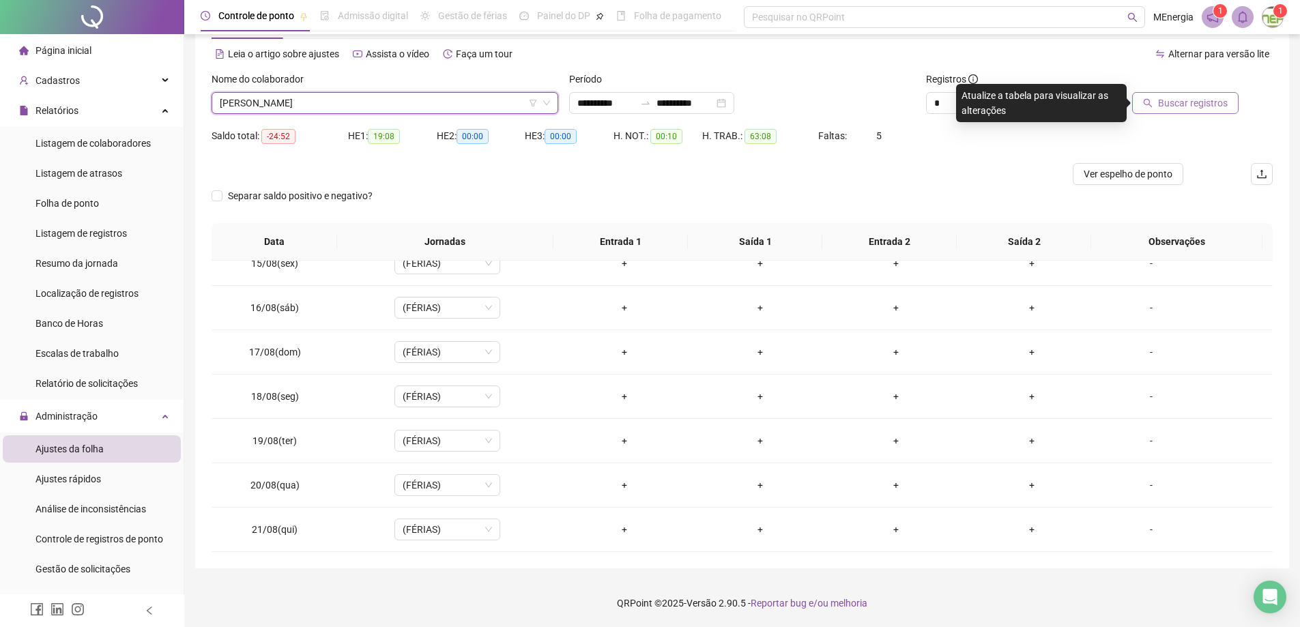
click at [1190, 104] on span "Buscar registros" at bounding box center [1193, 103] width 70 height 15
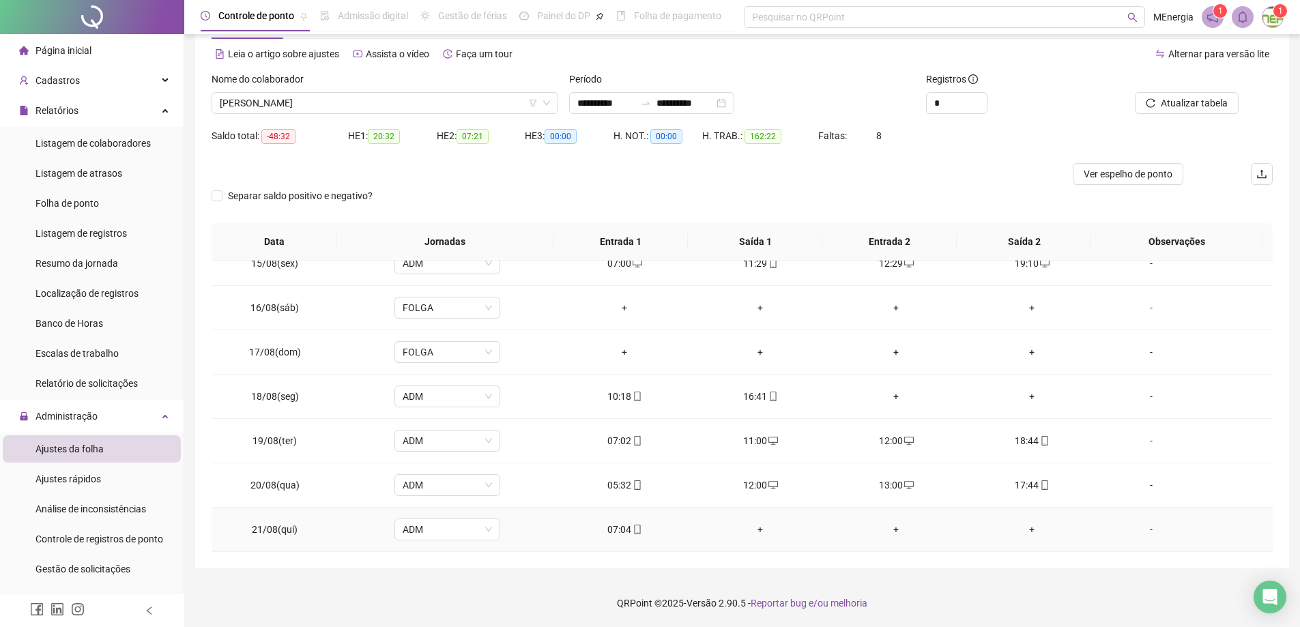
click at [758, 530] on div "+" at bounding box center [760, 529] width 114 height 15
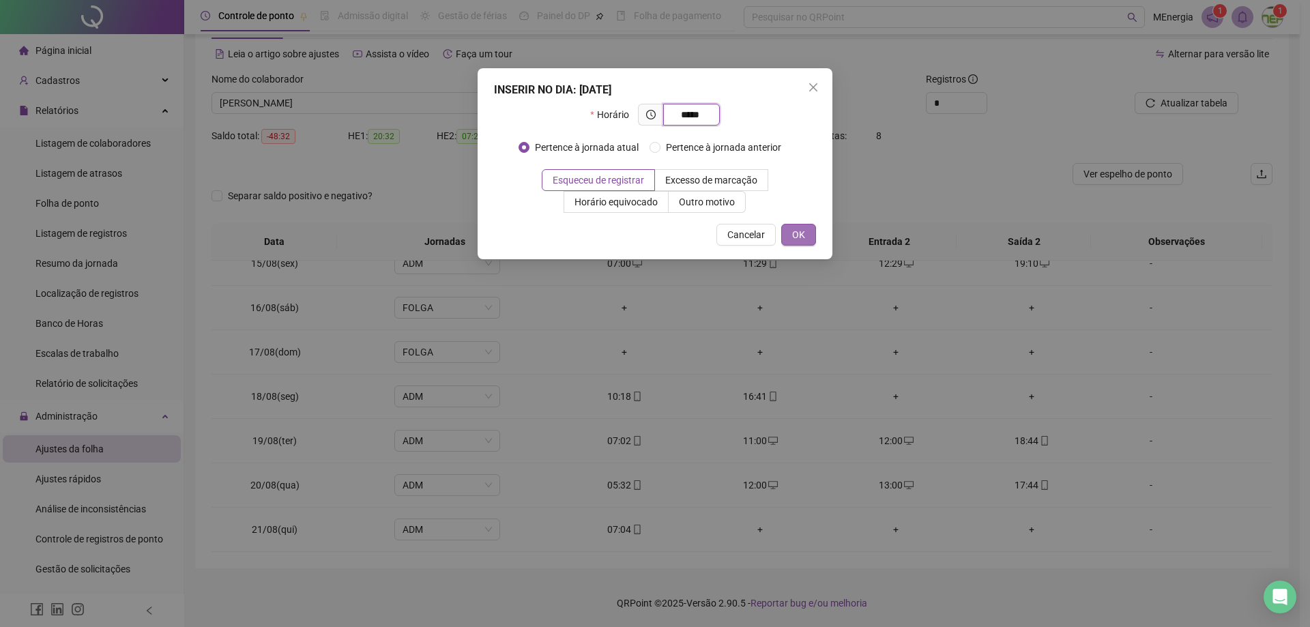
type input "*****"
click at [805, 235] on button "OK" at bounding box center [798, 235] width 35 height 22
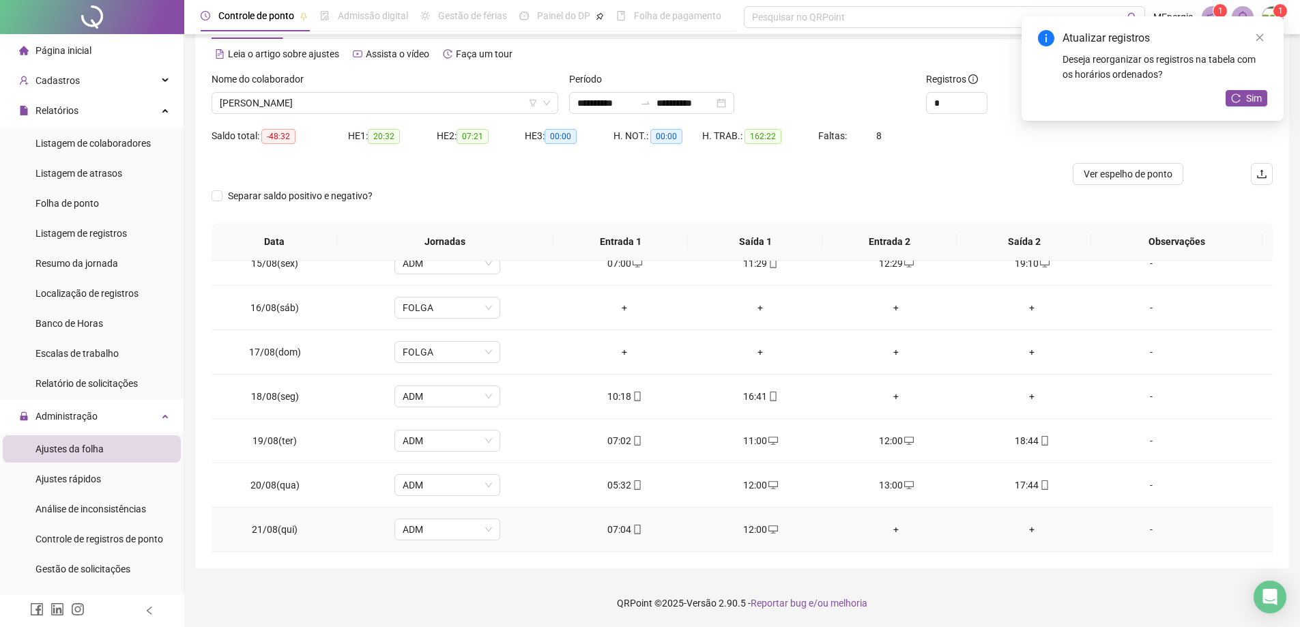
click at [890, 531] on div "+" at bounding box center [896, 529] width 114 height 15
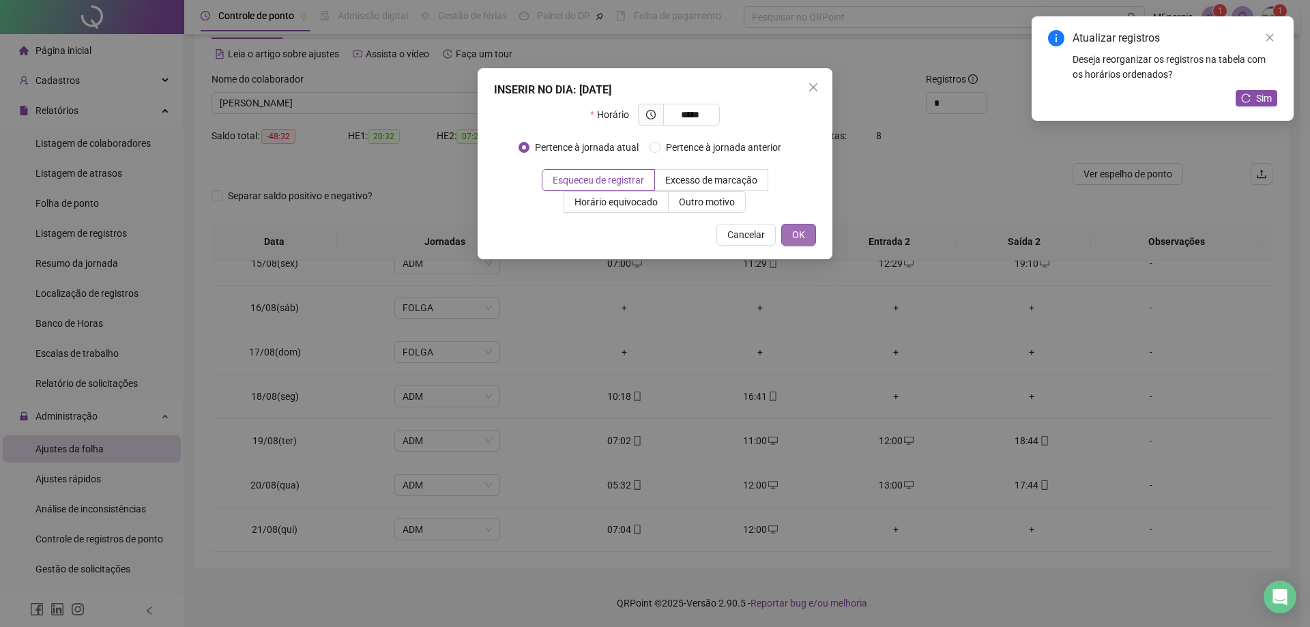
type input "*****"
click at [801, 235] on span "OK" at bounding box center [798, 234] width 13 height 15
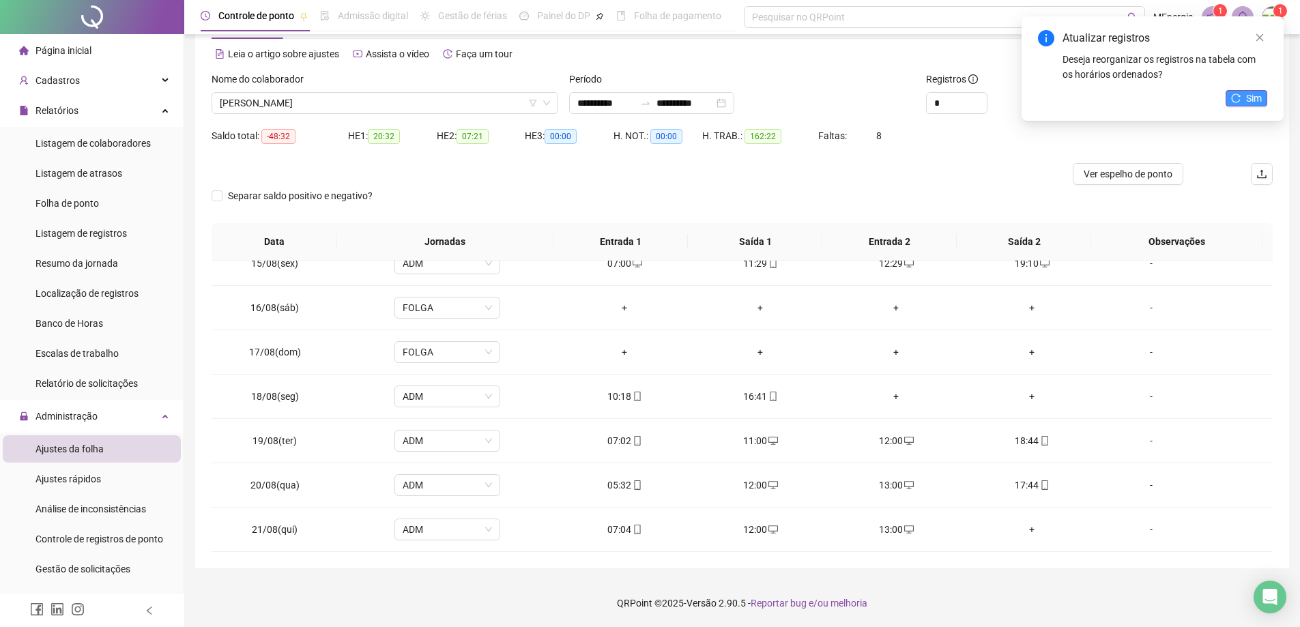
click at [1232, 102] on icon "reload" at bounding box center [1236, 98] width 10 height 10
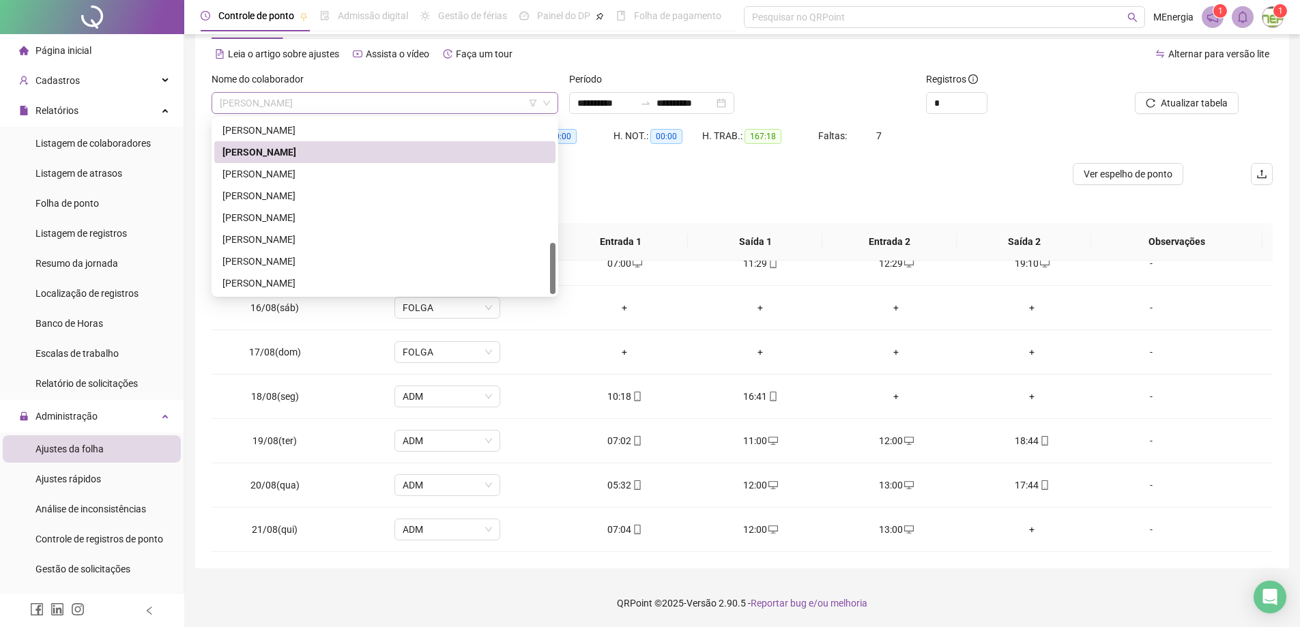
click at [553, 104] on div "[PERSON_NAME]" at bounding box center [385, 103] width 347 height 22
click at [327, 174] on div "[PERSON_NAME]" at bounding box center [384, 173] width 325 height 15
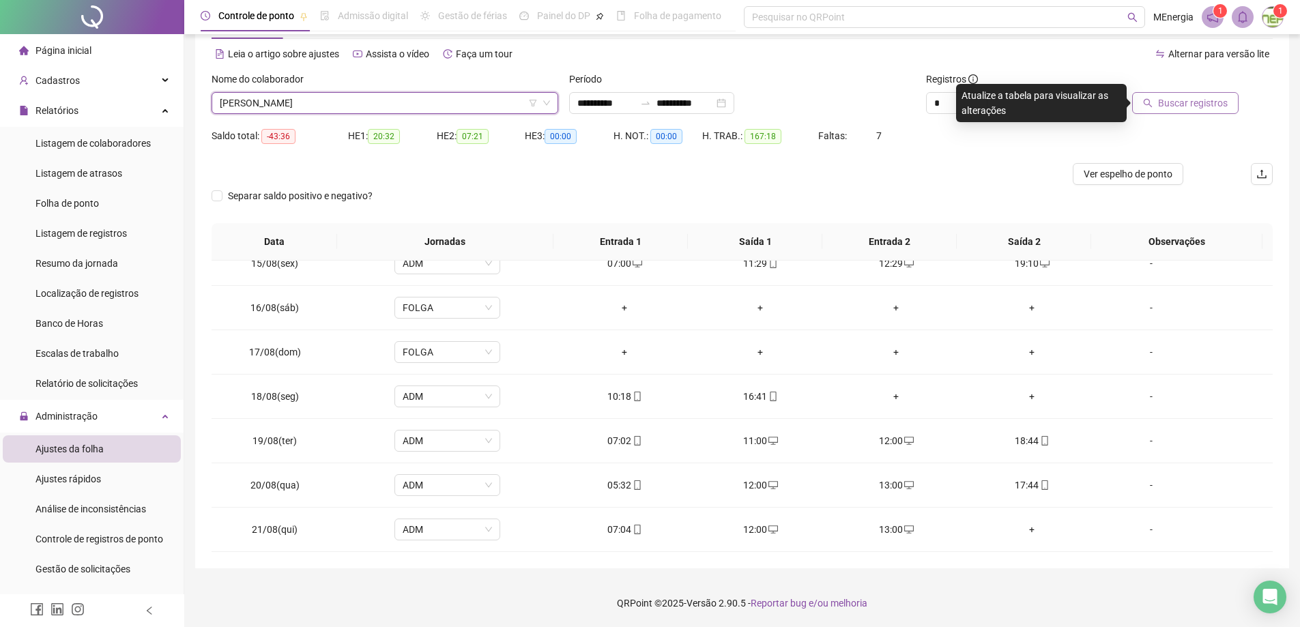
click at [1166, 108] on span "Buscar registros" at bounding box center [1193, 103] width 70 height 15
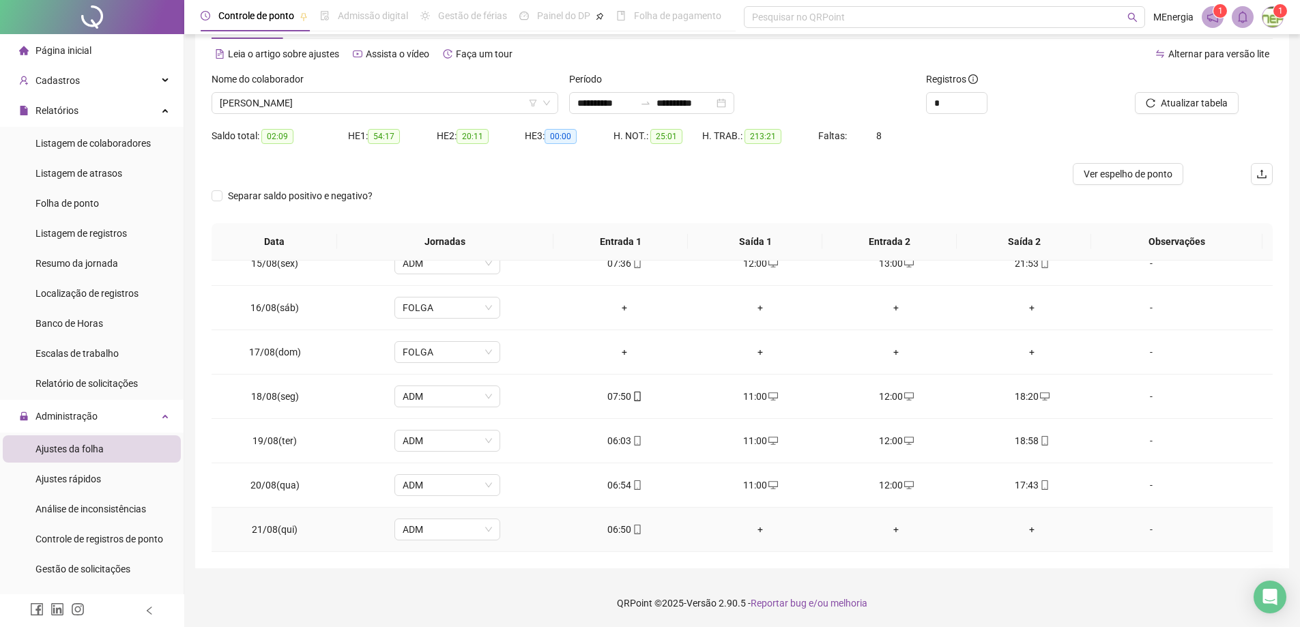
click at [757, 532] on div "+" at bounding box center [760, 529] width 114 height 15
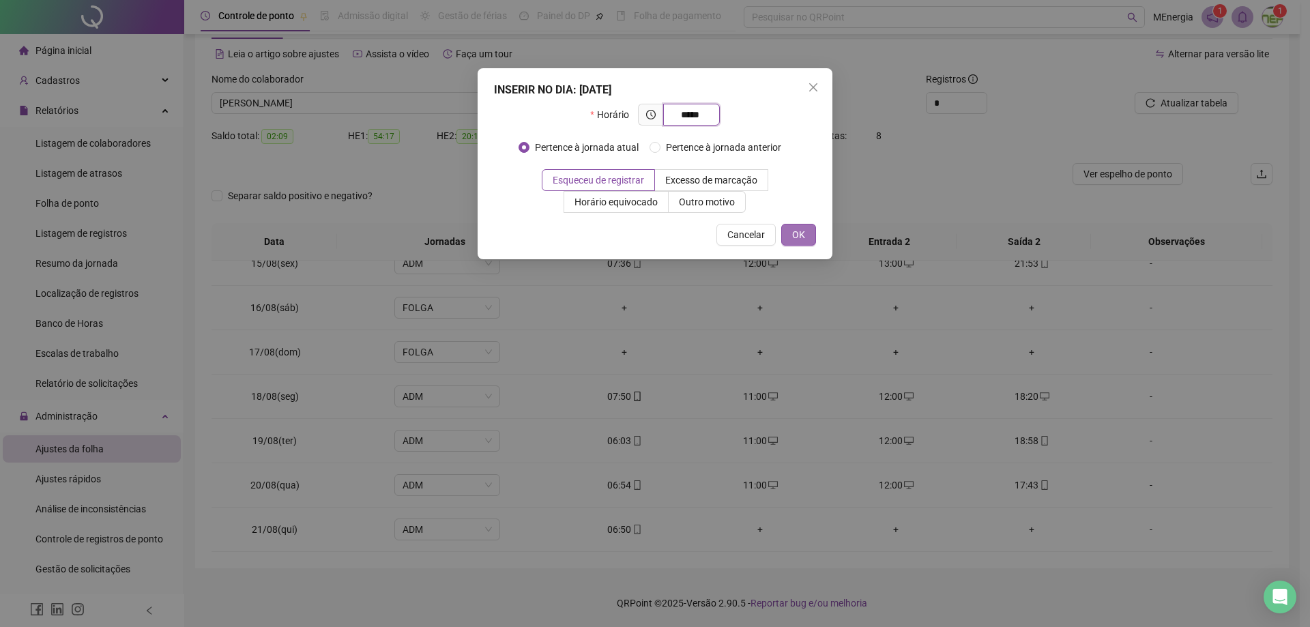
type input "*****"
click at [797, 240] on span "OK" at bounding box center [798, 234] width 13 height 15
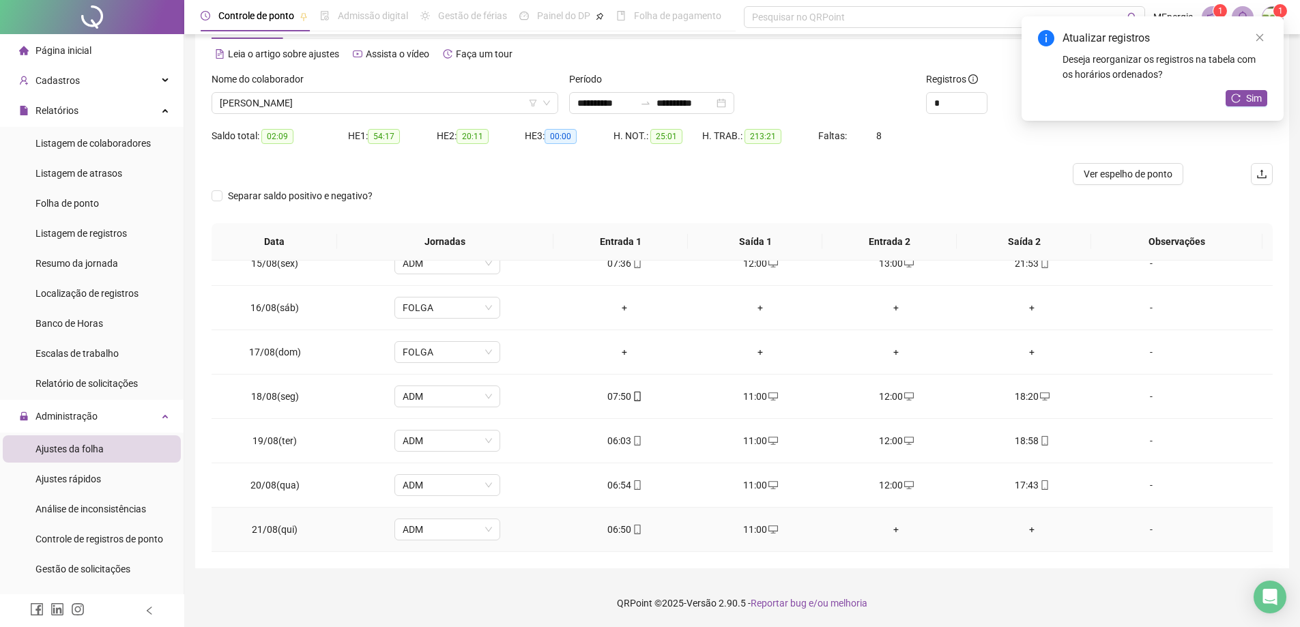
click at [890, 531] on div "+" at bounding box center [896, 529] width 114 height 15
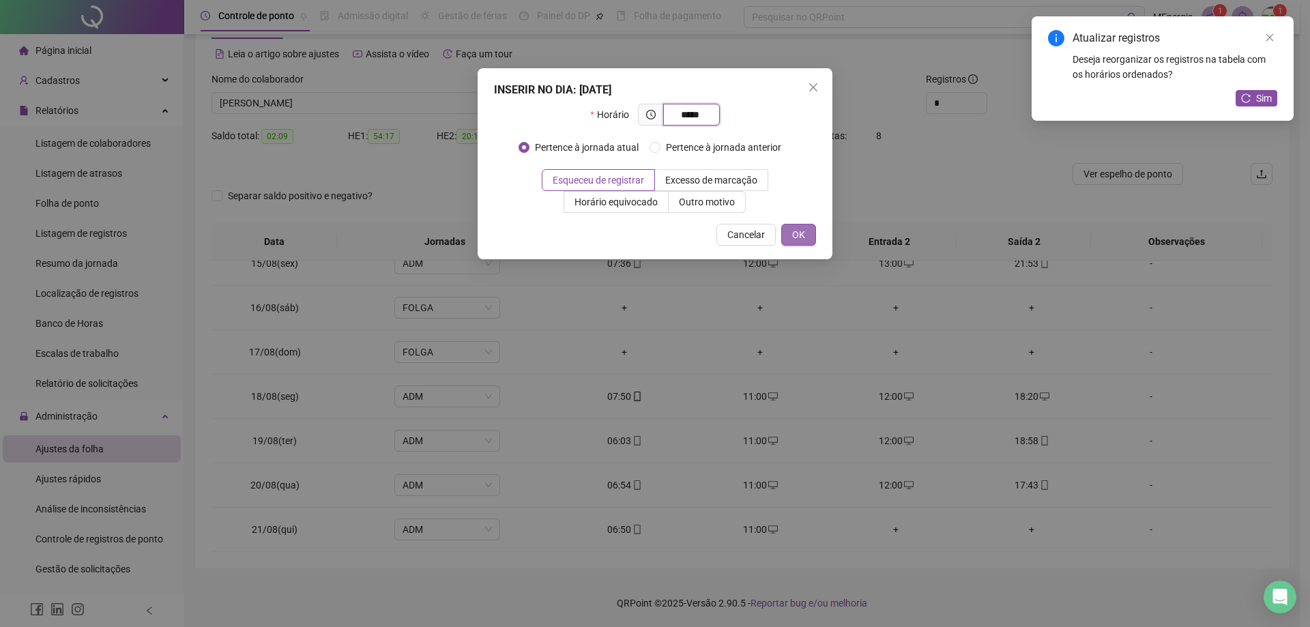
type input "*****"
click at [793, 242] on button "OK" at bounding box center [798, 235] width 35 height 22
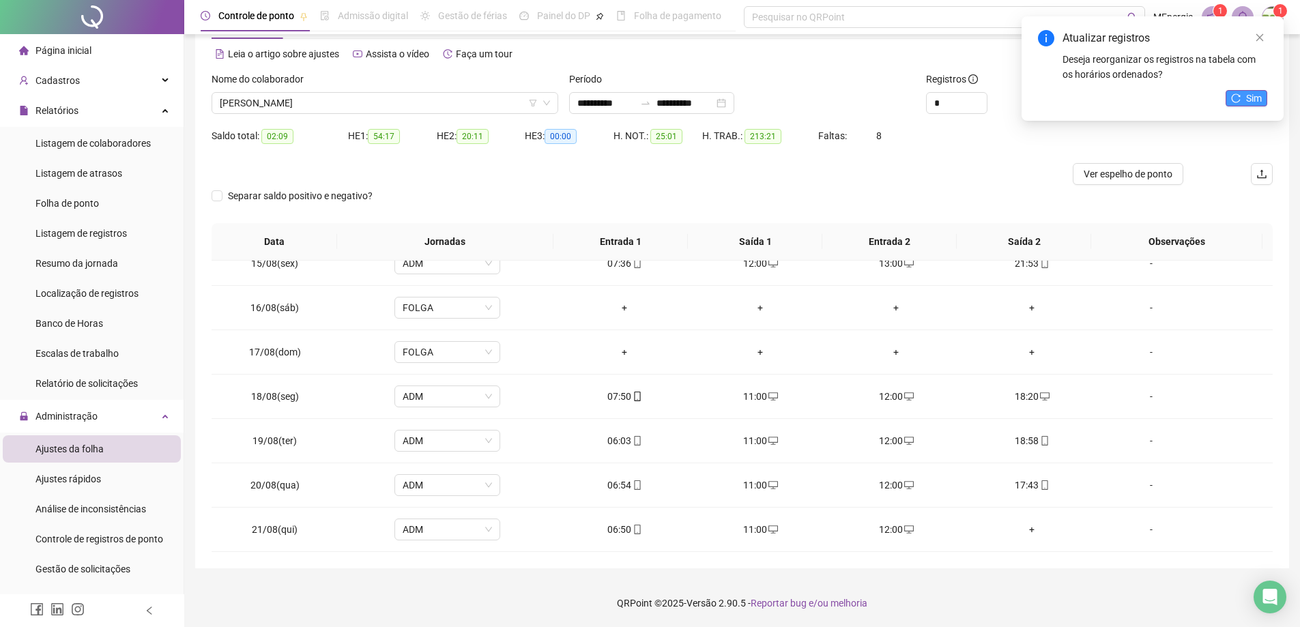
click at [1235, 101] on icon "reload" at bounding box center [1236, 98] width 10 height 10
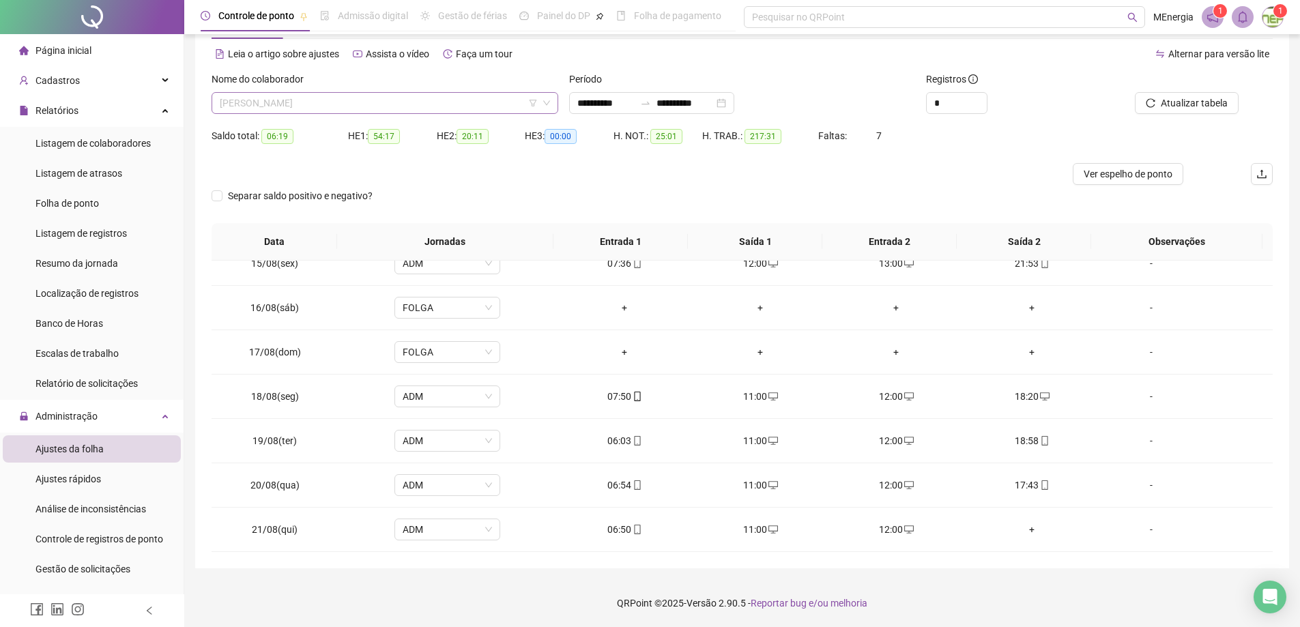
click at [552, 105] on div "[PERSON_NAME]" at bounding box center [385, 103] width 347 height 22
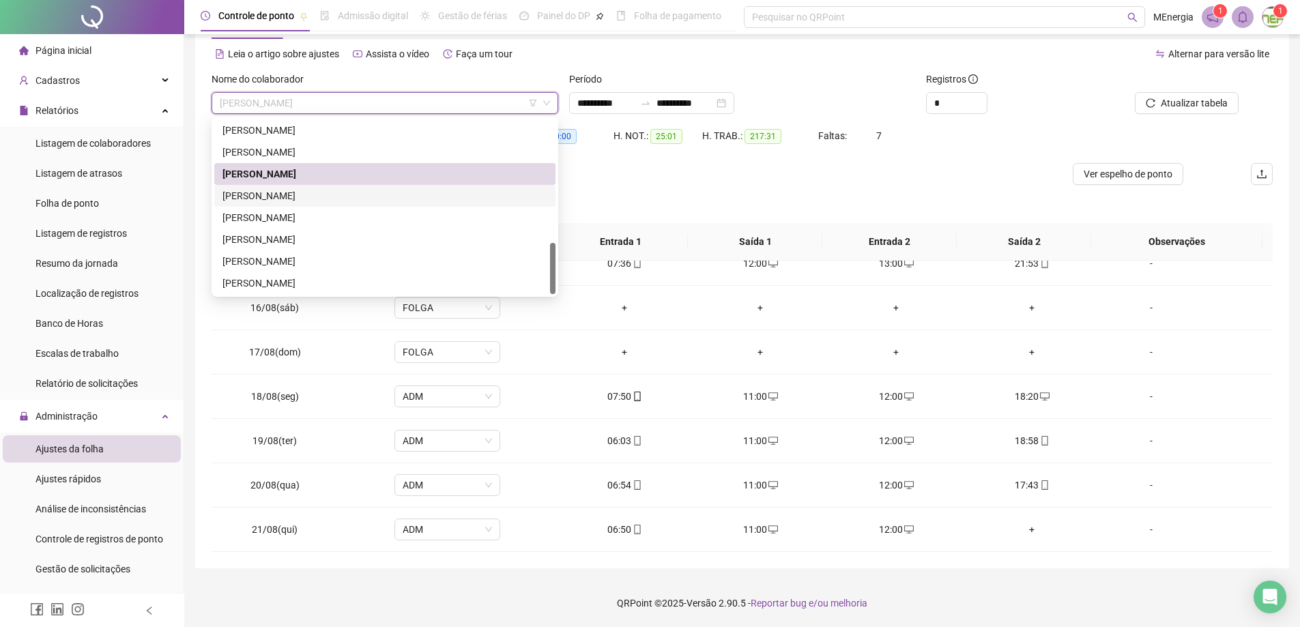
click at [329, 196] on div "[PERSON_NAME]" at bounding box center [384, 195] width 325 height 15
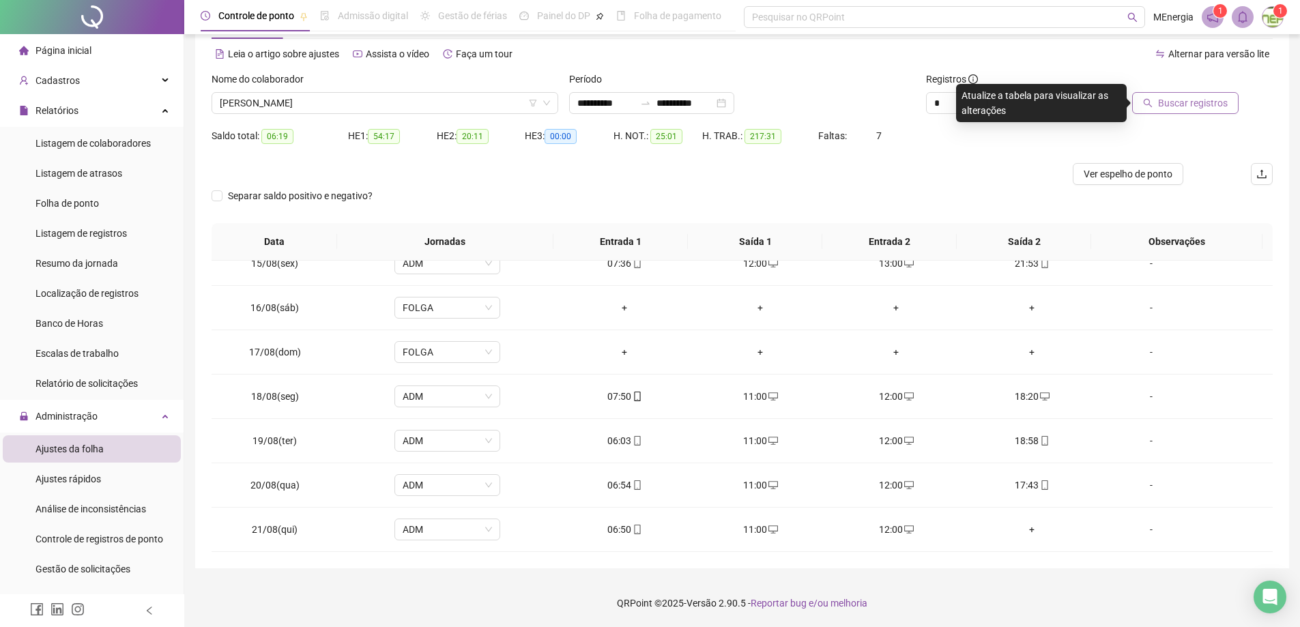
click at [1156, 102] on button "Buscar registros" at bounding box center [1185, 103] width 106 height 22
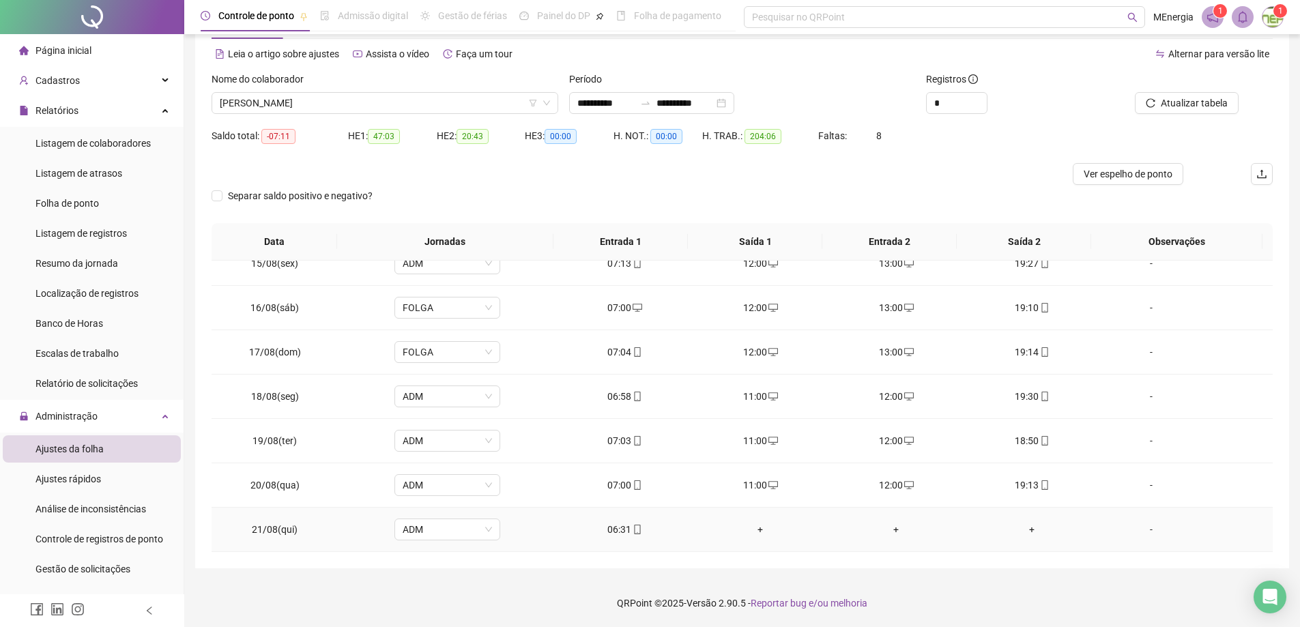
click at [759, 531] on div "+" at bounding box center [760, 529] width 114 height 15
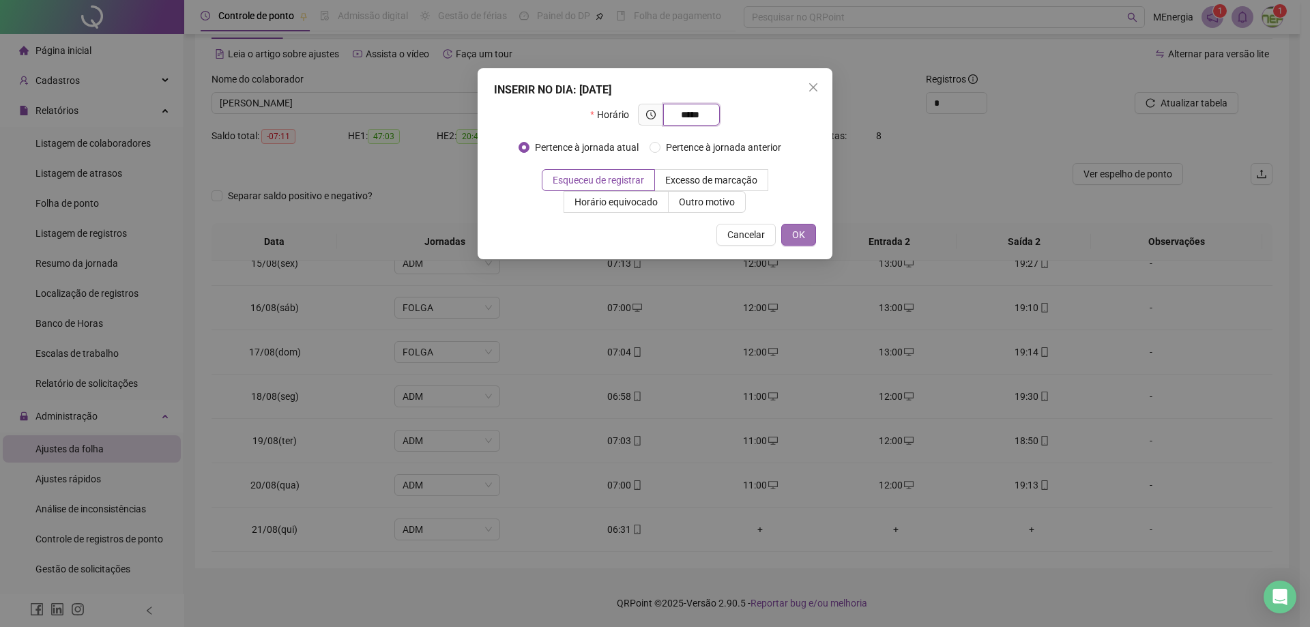
type input "*****"
click at [804, 236] on span "OK" at bounding box center [798, 234] width 13 height 15
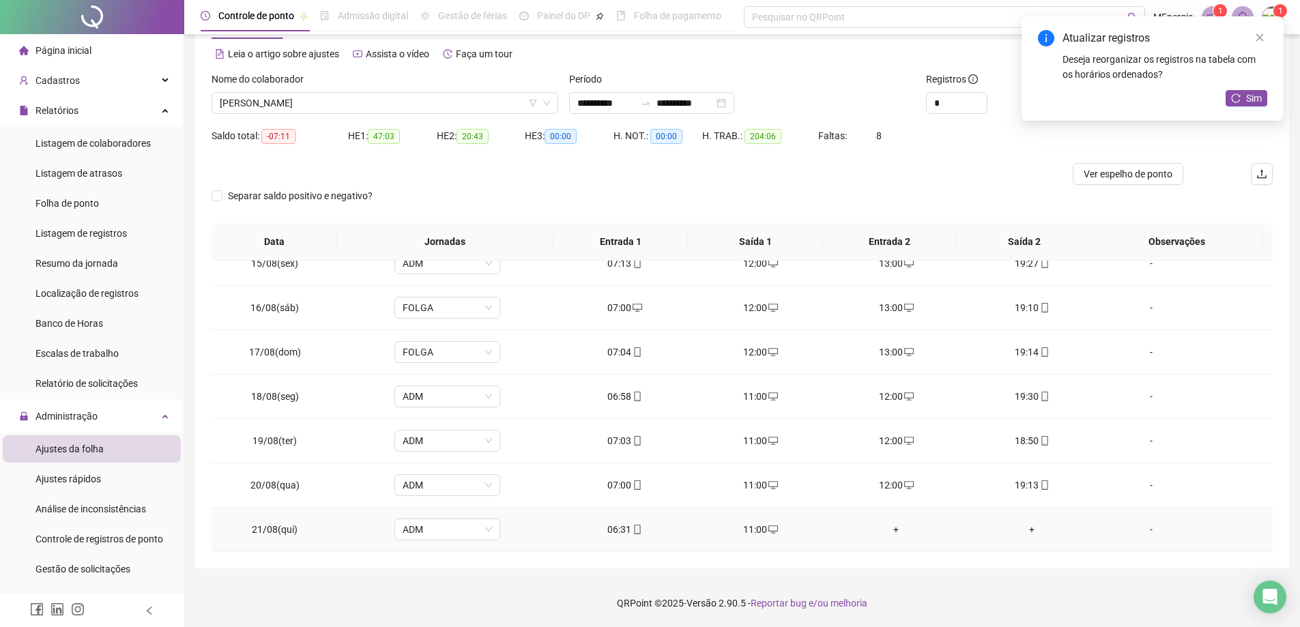
click at [892, 531] on div "+" at bounding box center [896, 529] width 114 height 15
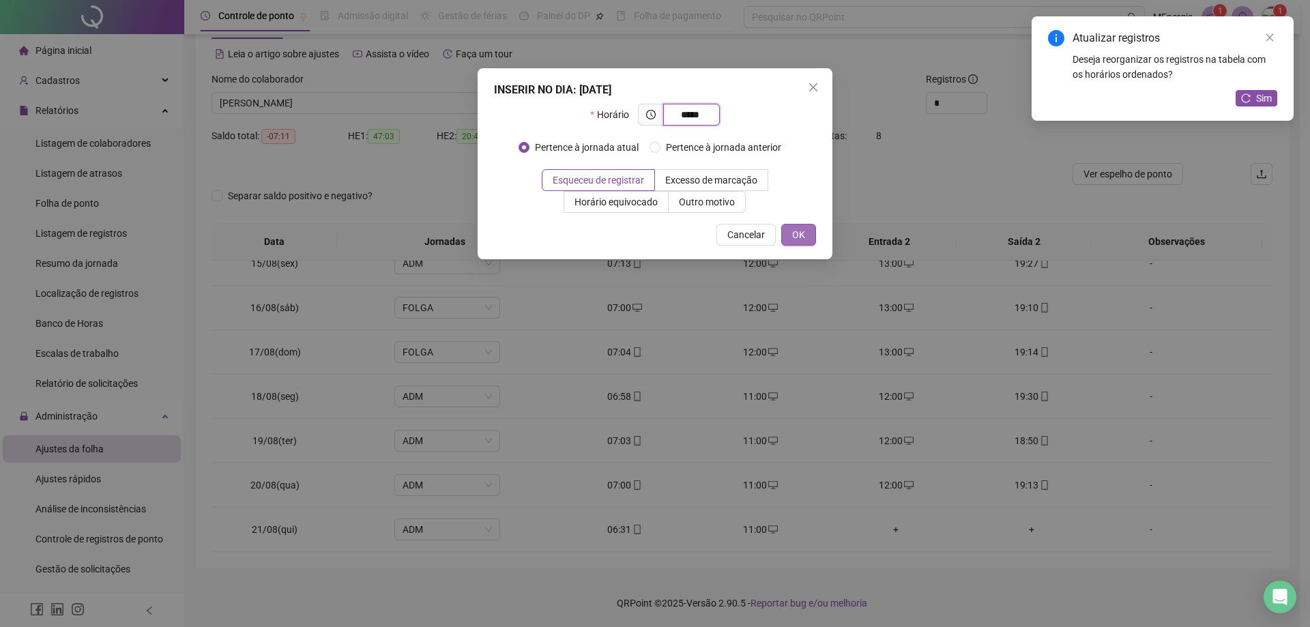
type input "*****"
click at [804, 242] on span "OK" at bounding box center [798, 234] width 13 height 15
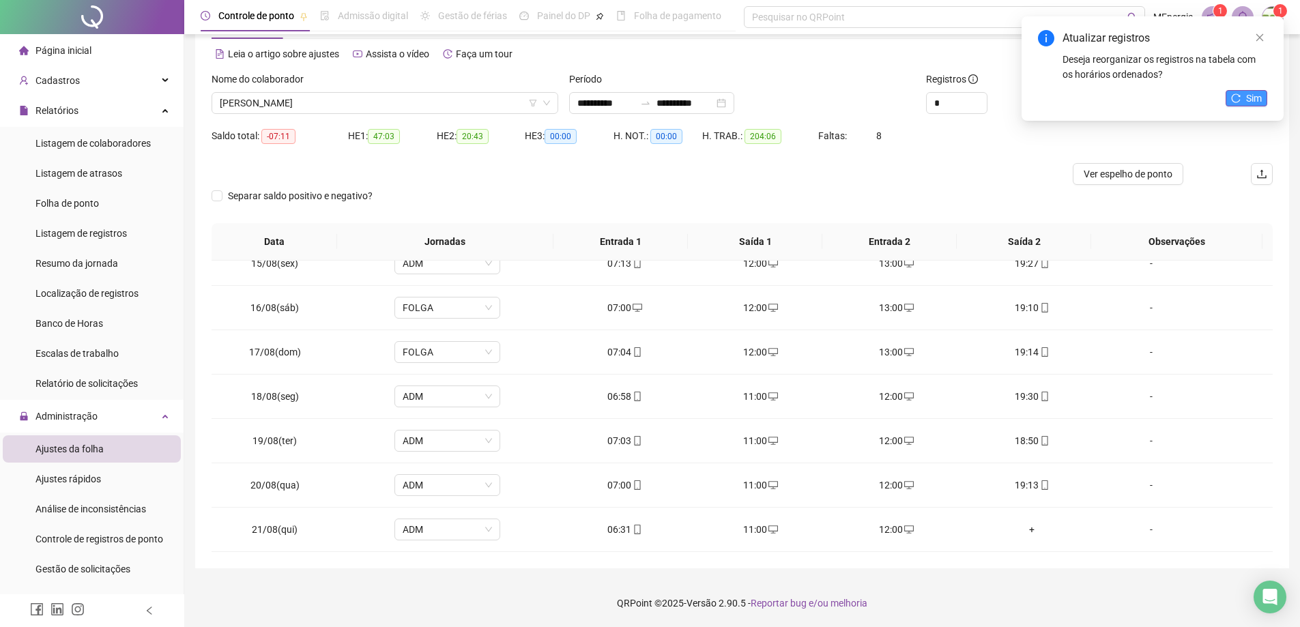
click at [1236, 103] on button "Sim" at bounding box center [1246, 98] width 42 height 16
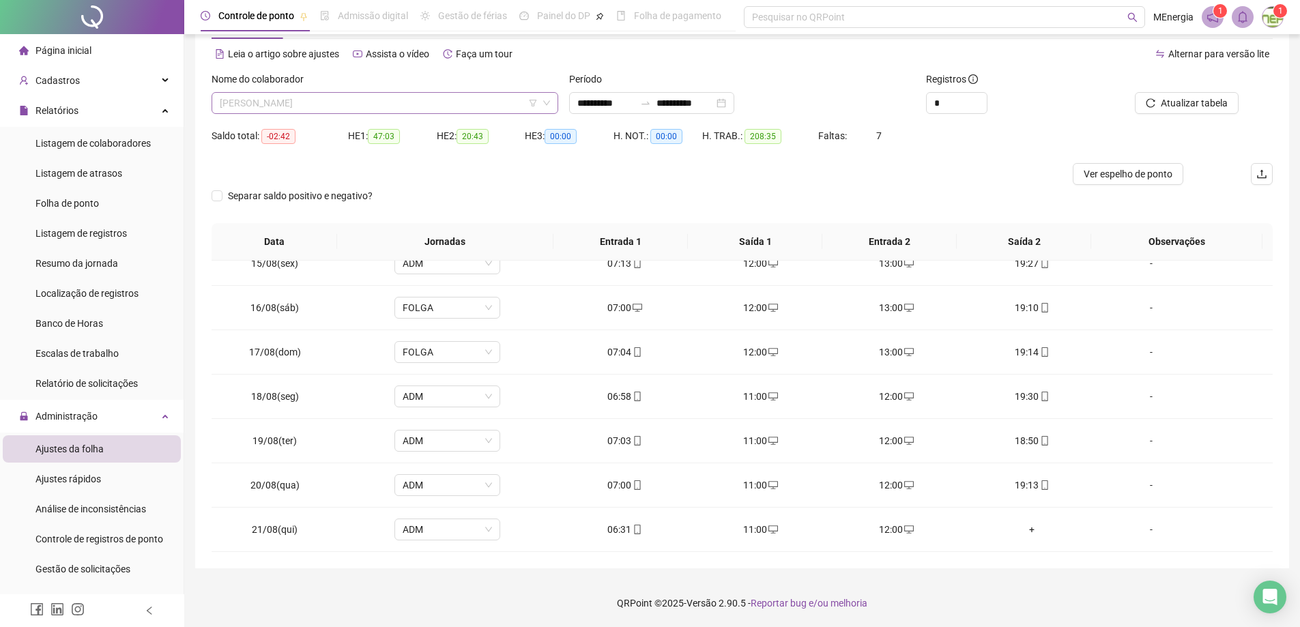
click at [555, 99] on div "[PERSON_NAME]" at bounding box center [385, 103] width 347 height 22
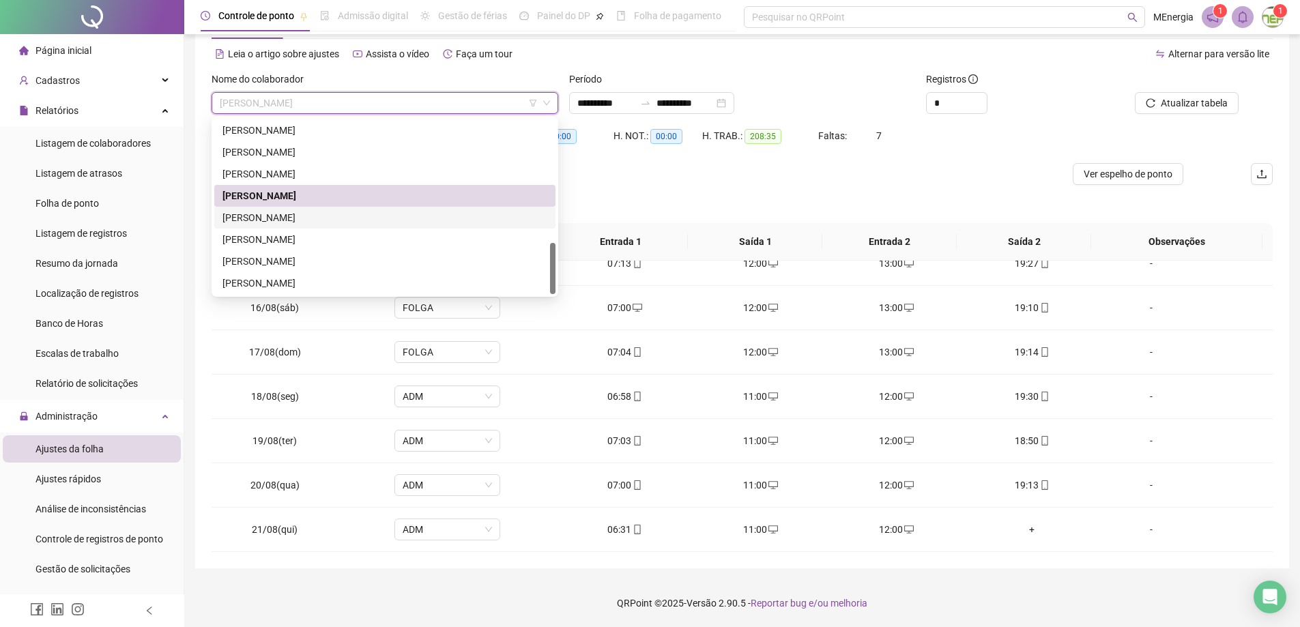
click at [330, 219] on div "[PERSON_NAME]" at bounding box center [384, 217] width 325 height 15
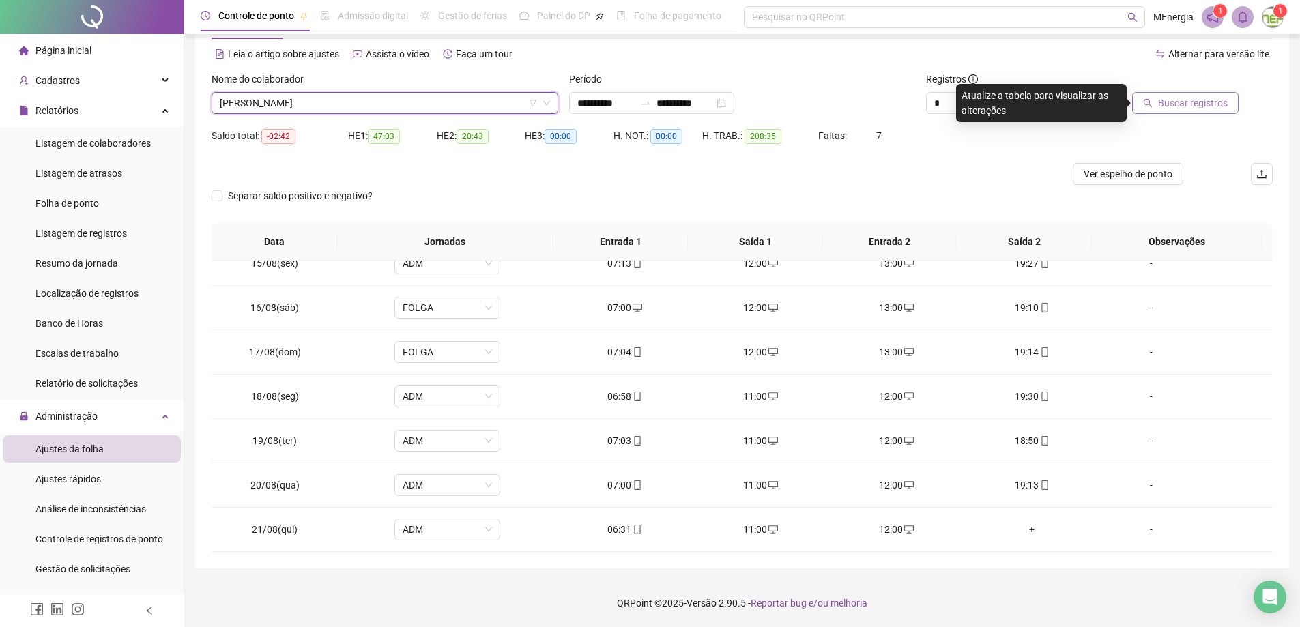
click at [1171, 106] on span "Buscar registros" at bounding box center [1193, 103] width 70 height 15
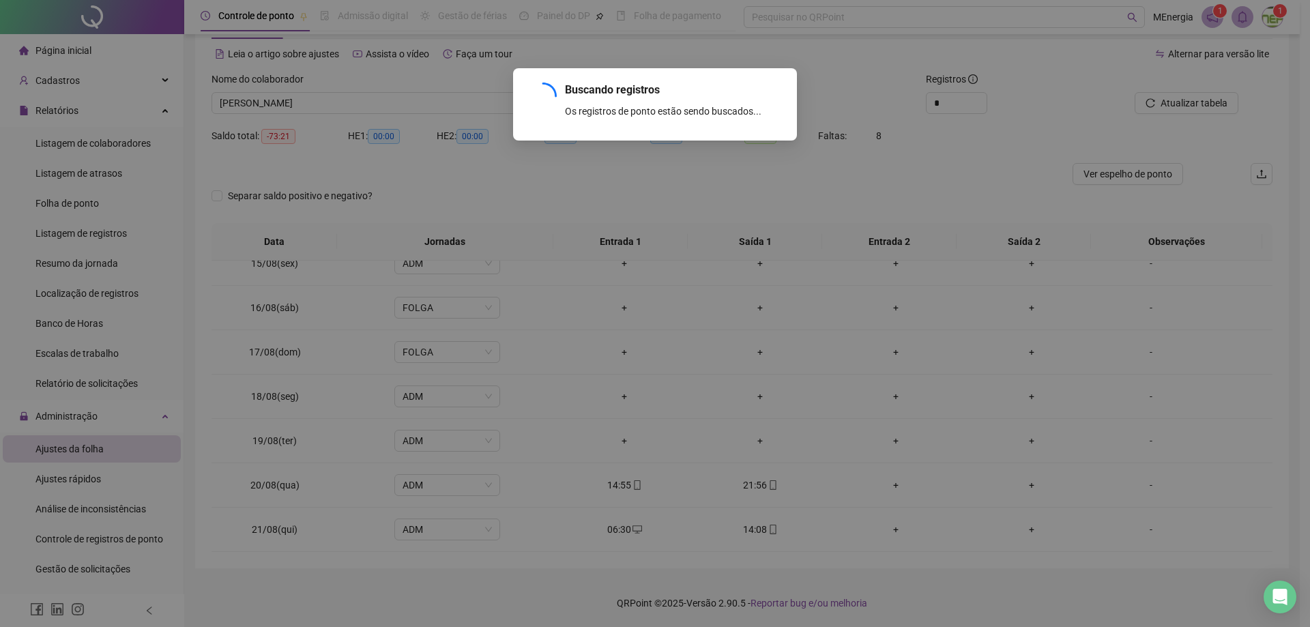
scroll to position [330, 0]
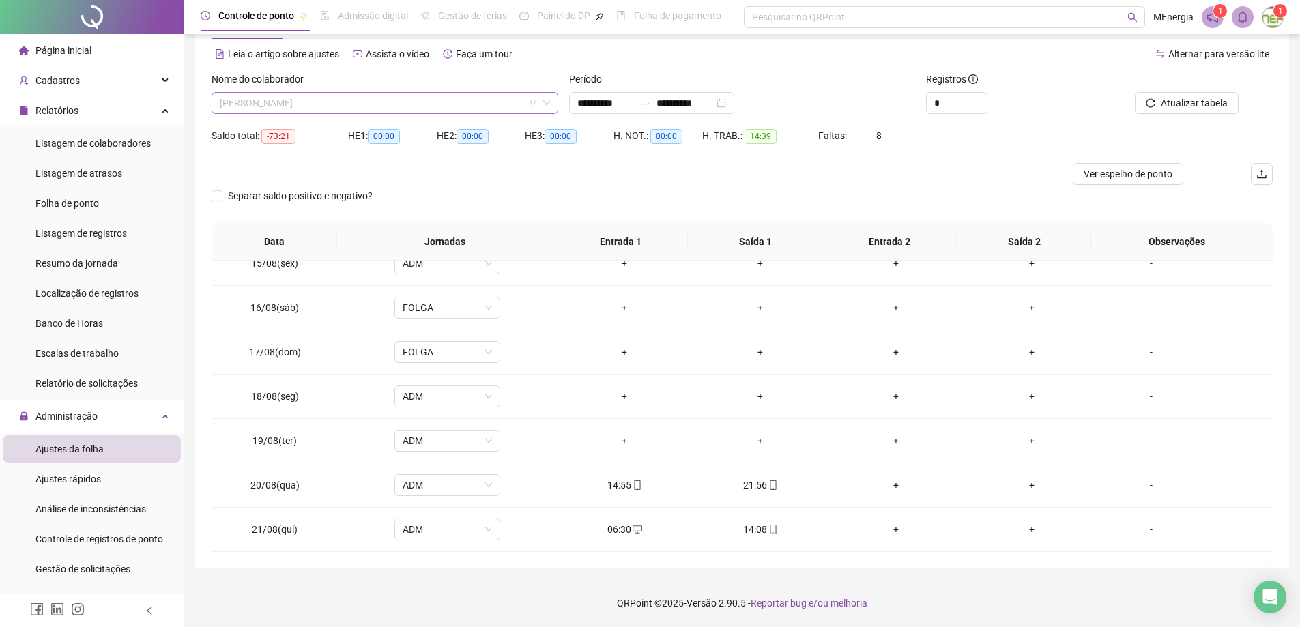
click at [551, 100] on div "[PERSON_NAME]" at bounding box center [385, 103] width 347 height 22
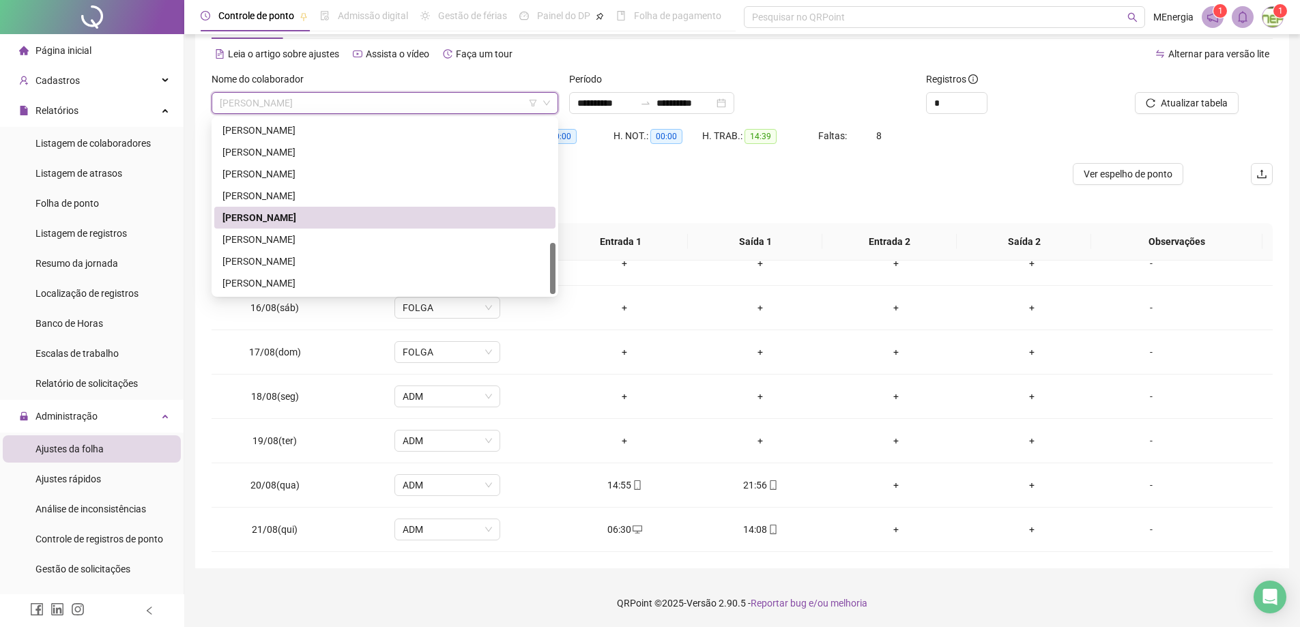
click at [360, 216] on div "[PERSON_NAME]" at bounding box center [384, 217] width 325 height 15
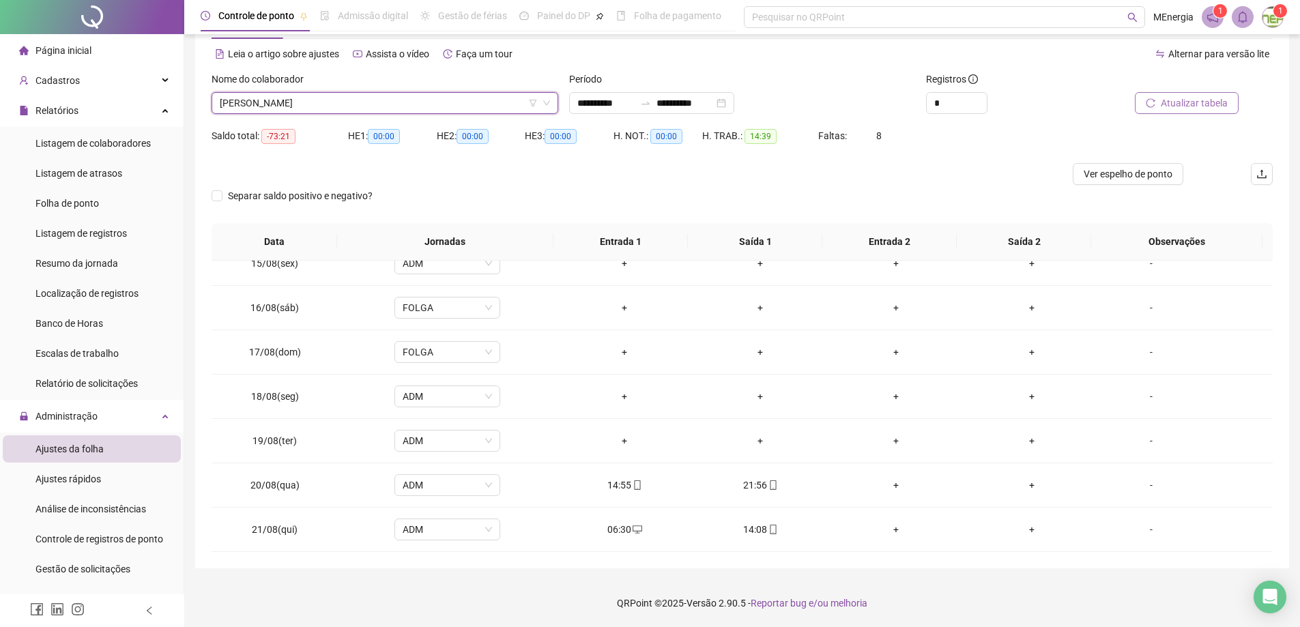
click at [1161, 108] on button "Atualizar tabela" at bounding box center [1187, 103] width 104 height 22
click at [553, 97] on div "[PERSON_NAME]" at bounding box center [385, 103] width 347 height 22
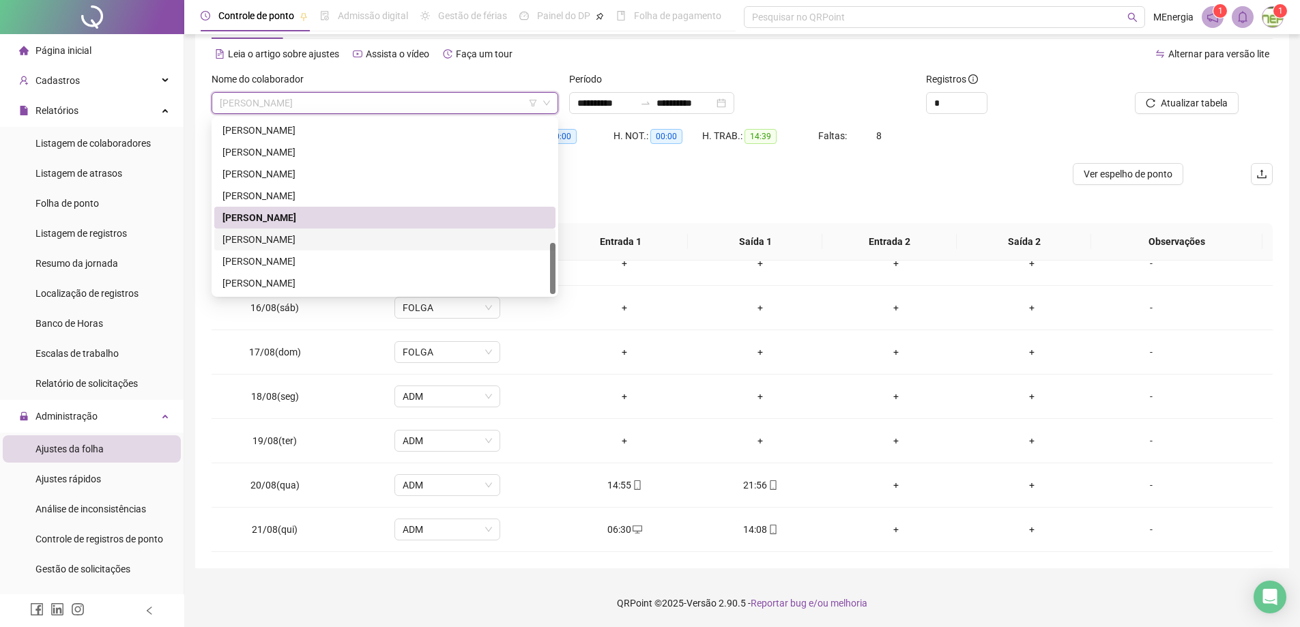
click at [352, 239] on div "[PERSON_NAME]" at bounding box center [384, 239] width 325 height 15
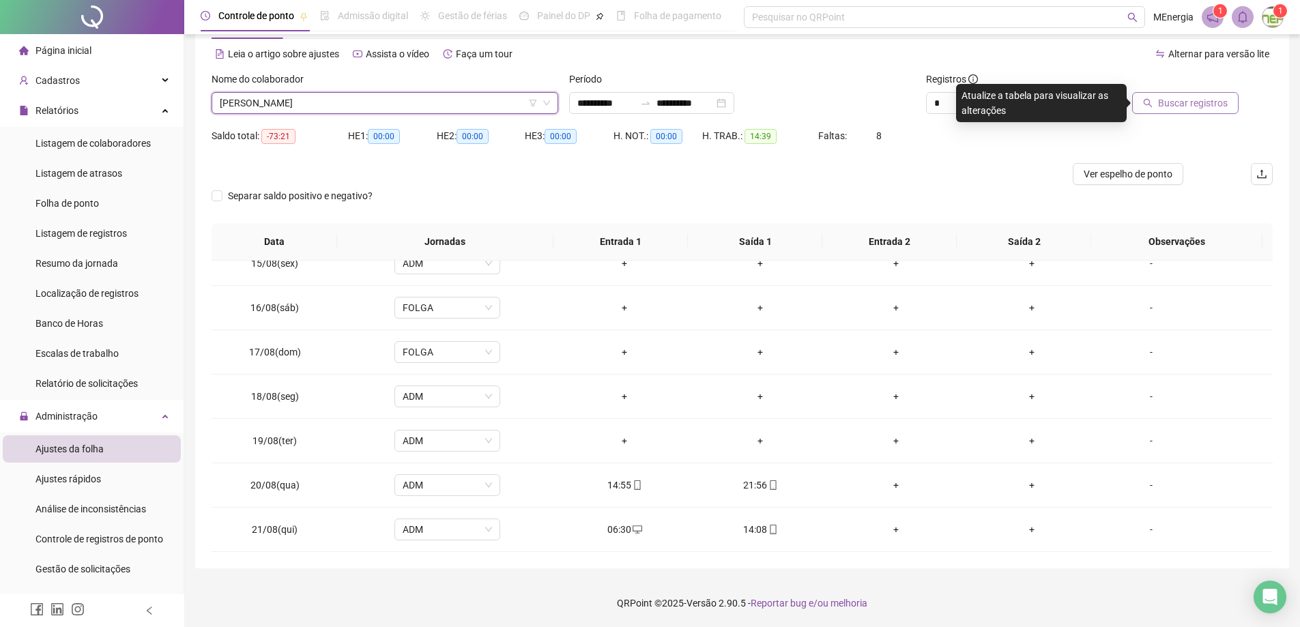
click at [1178, 108] on span "Buscar registros" at bounding box center [1193, 103] width 70 height 15
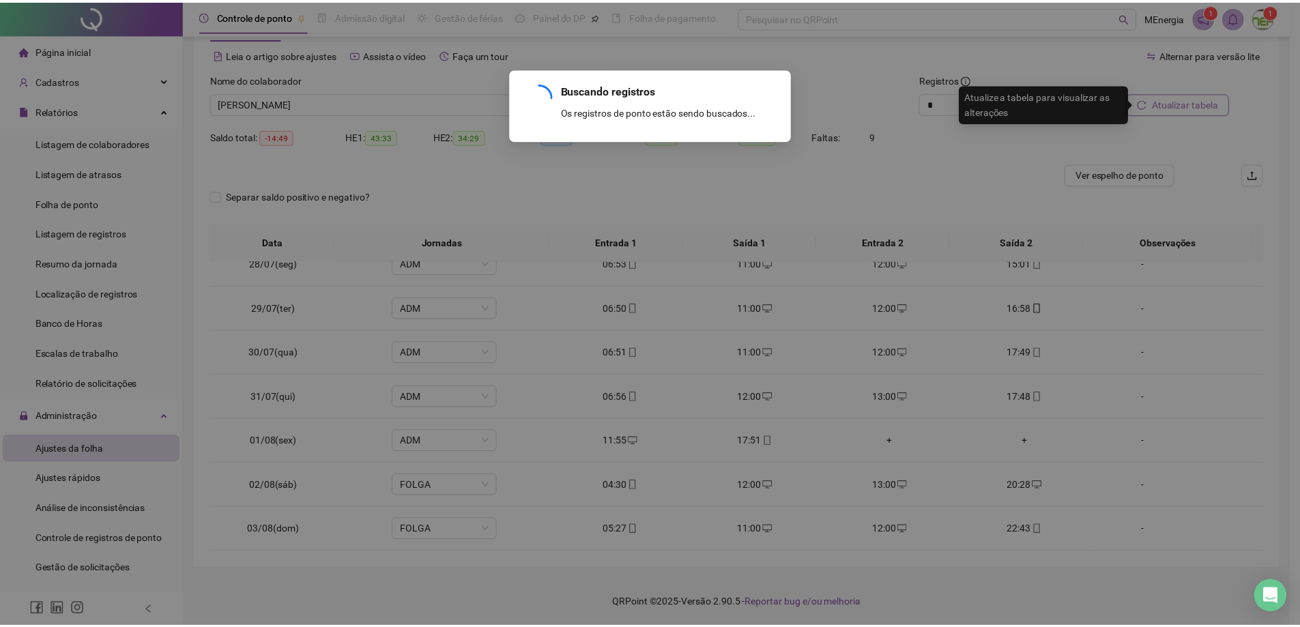
scroll to position [1128, 0]
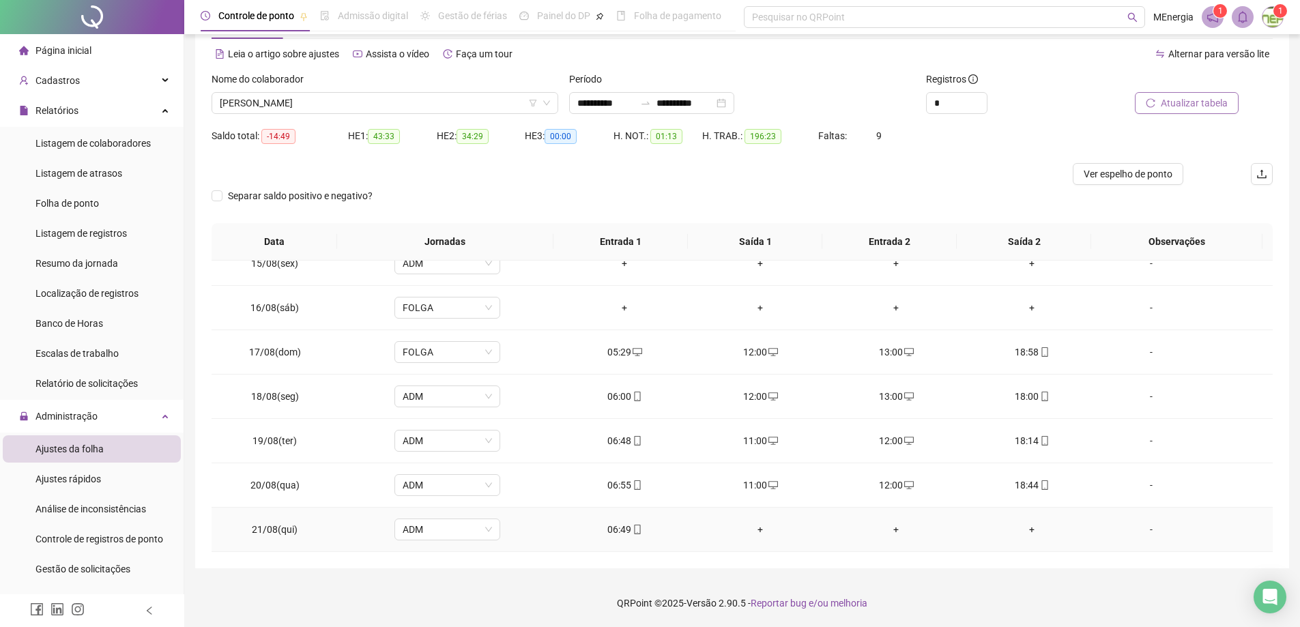
click at [758, 528] on div "+" at bounding box center [760, 529] width 114 height 15
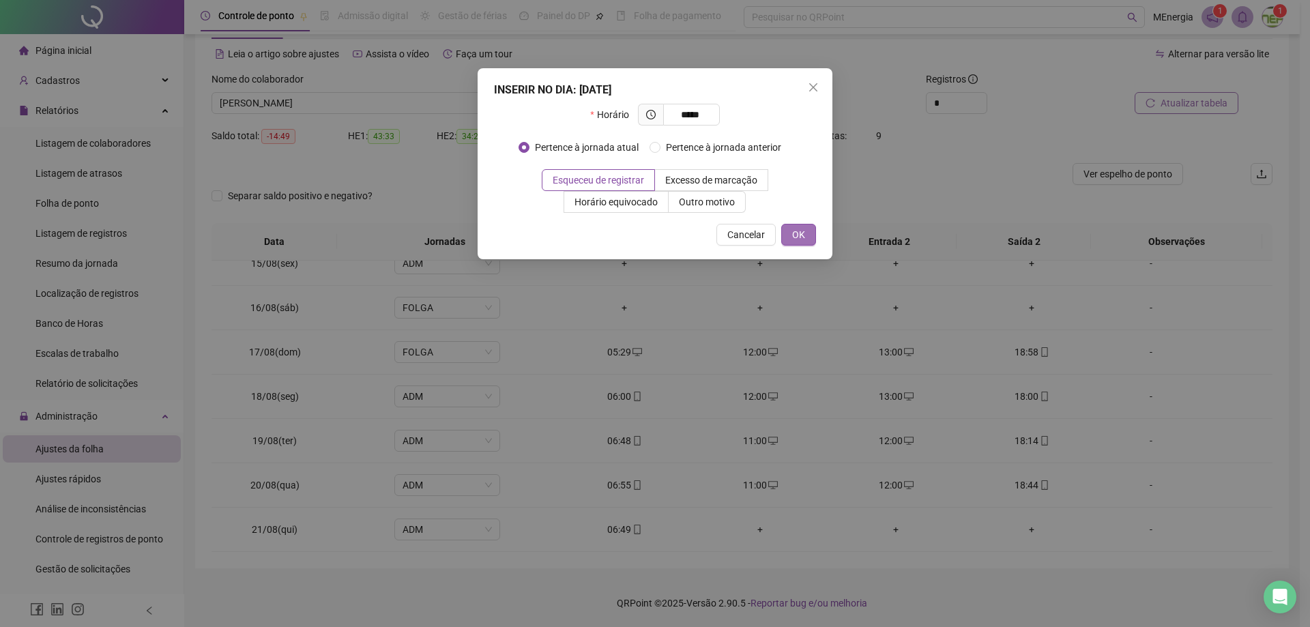
type input "*****"
click at [802, 232] on span "OK" at bounding box center [798, 234] width 13 height 15
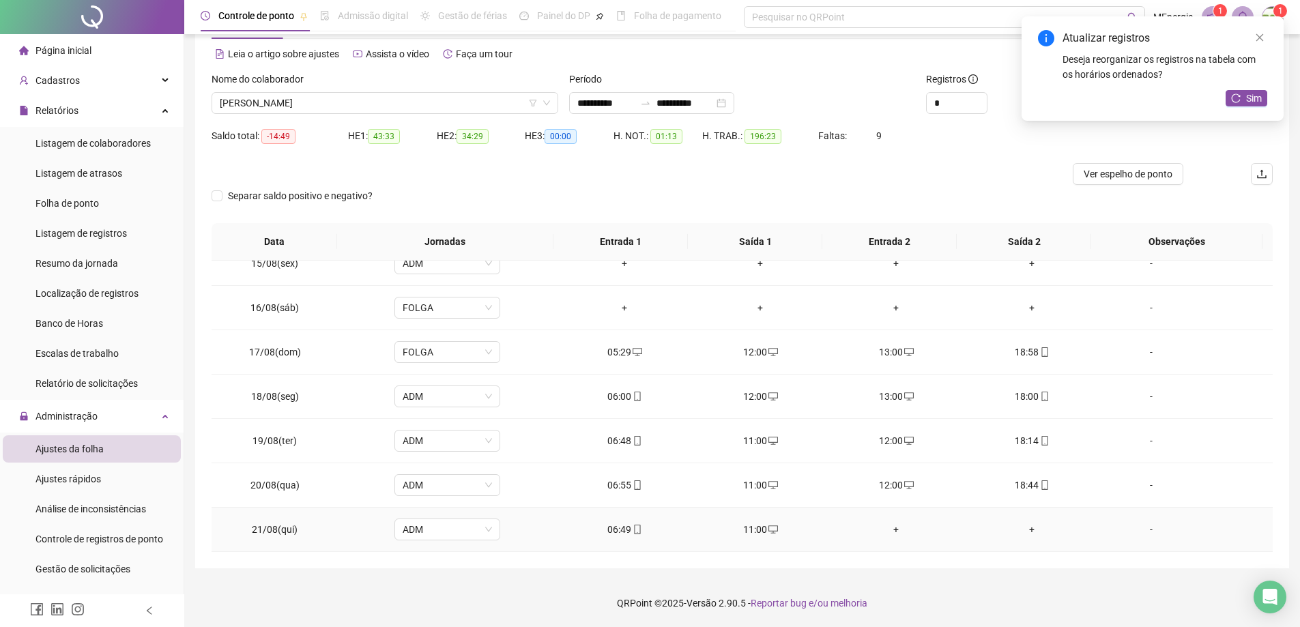
click at [889, 528] on div "+" at bounding box center [896, 529] width 114 height 15
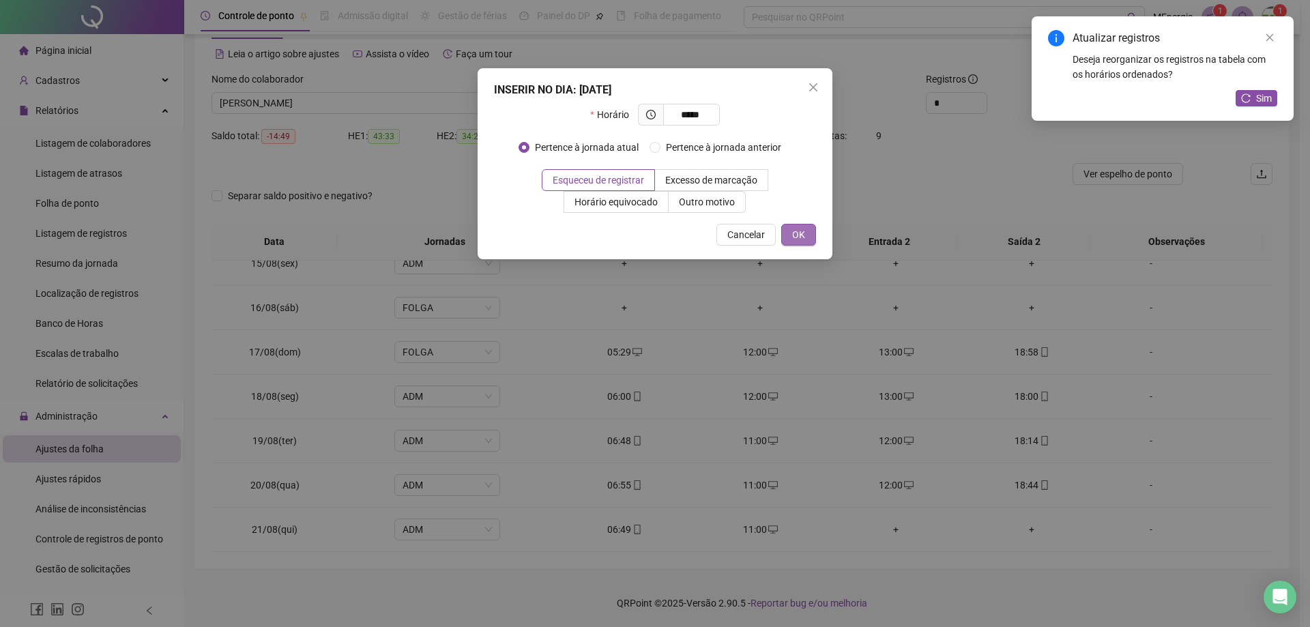
type input "*****"
click at [802, 235] on span "OK" at bounding box center [798, 234] width 13 height 15
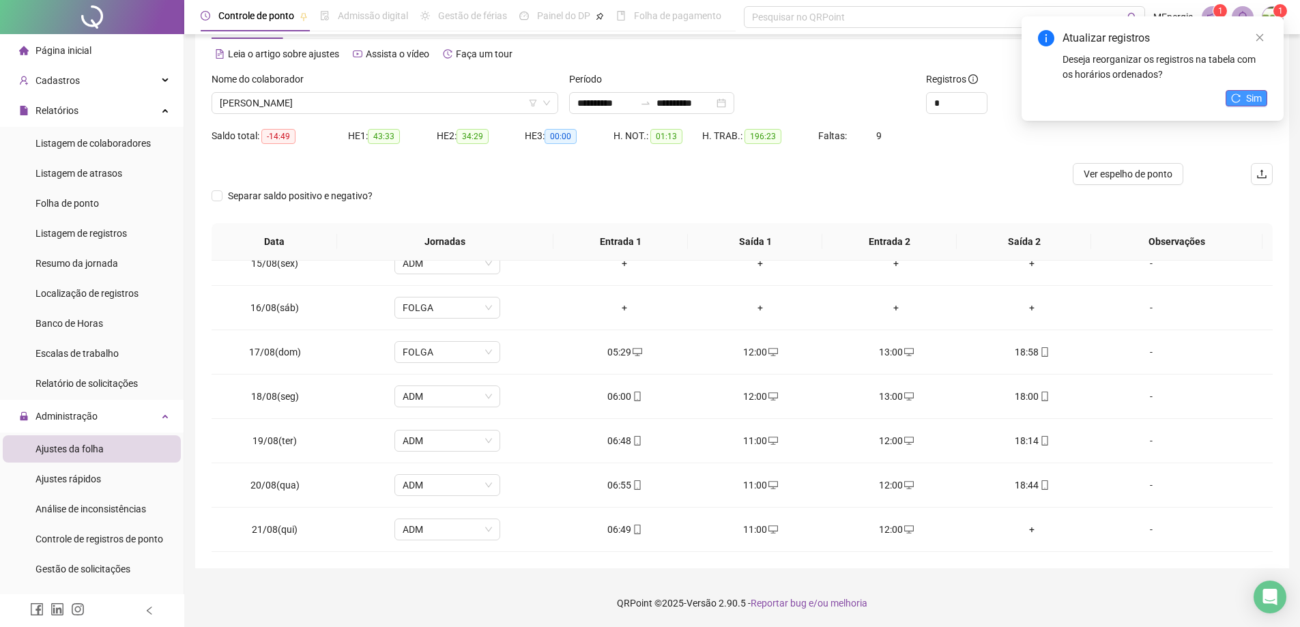
click at [1238, 100] on icon "reload" at bounding box center [1236, 98] width 10 height 10
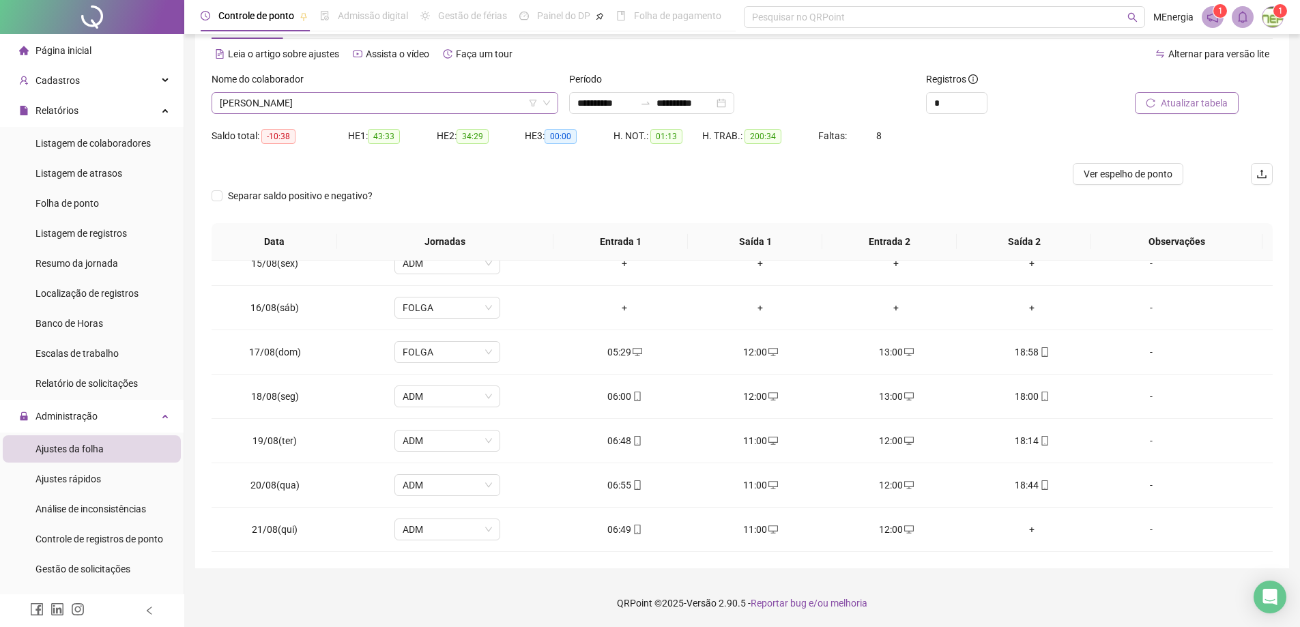
click at [551, 104] on div "[PERSON_NAME]" at bounding box center [385, 103] width 347 height 22
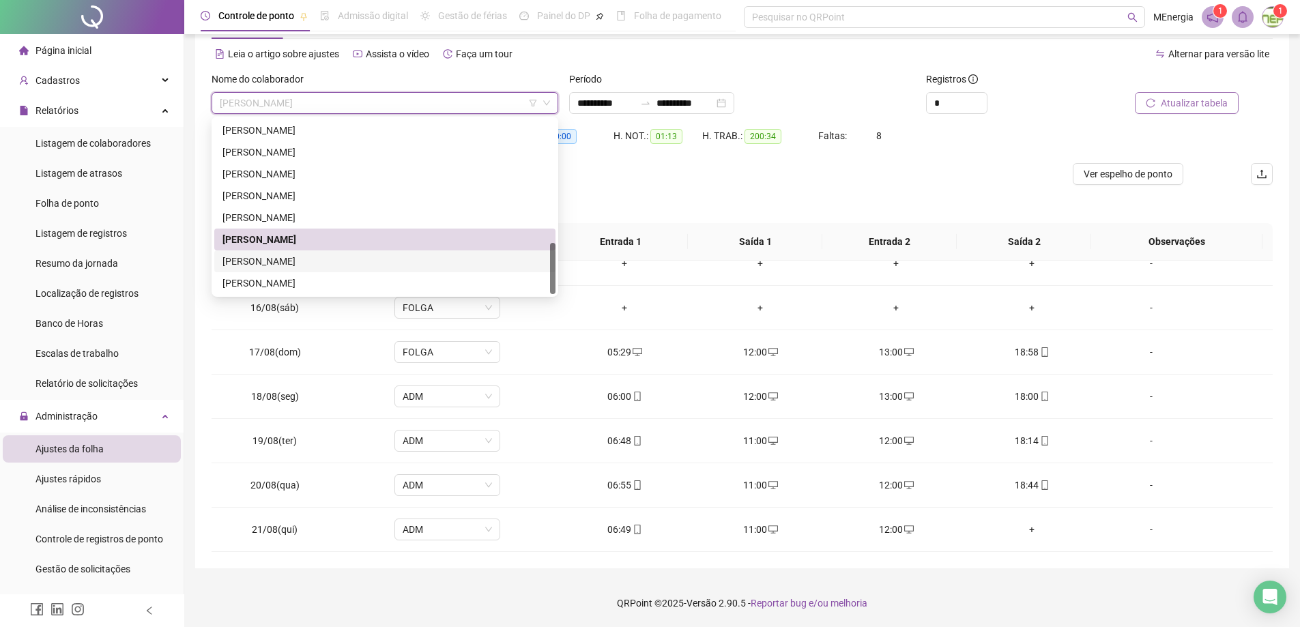
click at [360, 263] on div "[PERSON_NAME]" at bounding box center [384, 261] width 325 height 15
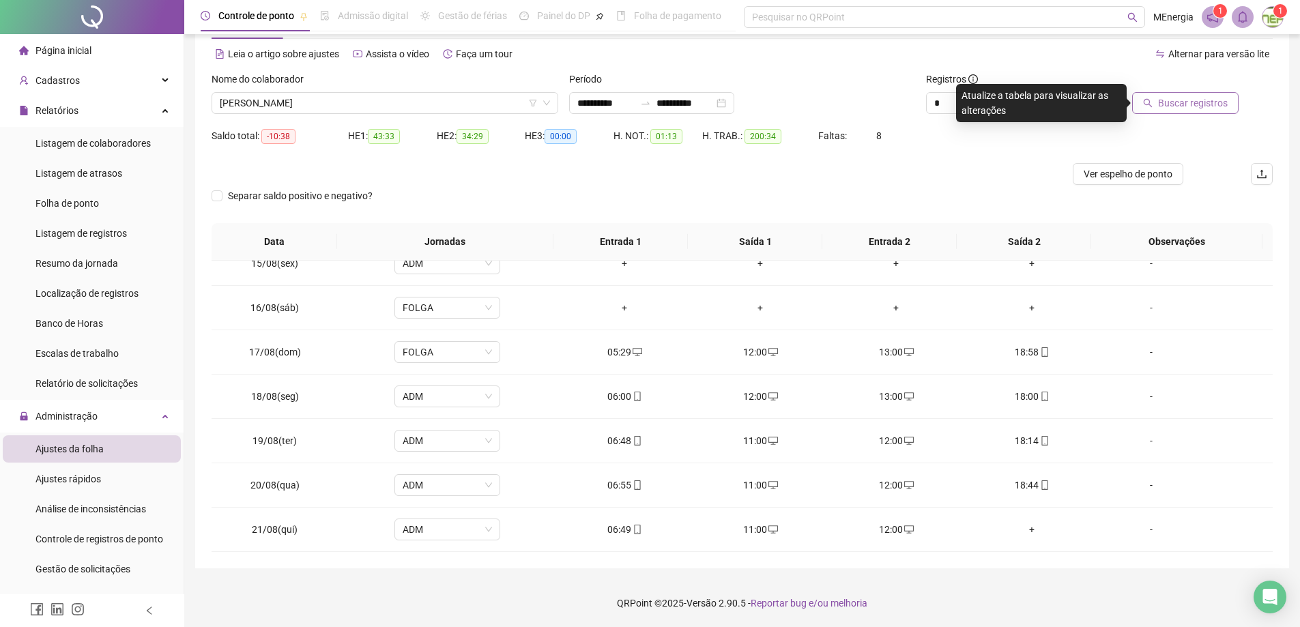
click at [1168, 103] on span "Buscar registros" at bounding box center [1193, 103] width 70 height 15
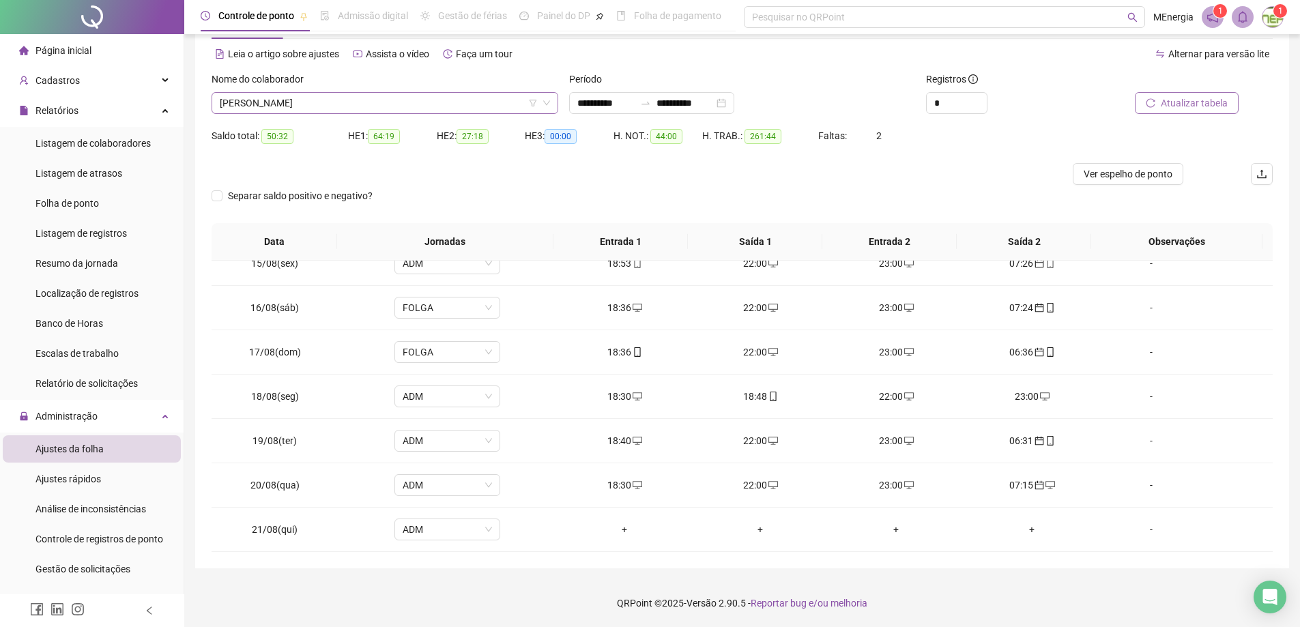
click at [552, 96] on div "[PERSON_NAME]" at bounding box center [385, 103] width 347 height 22
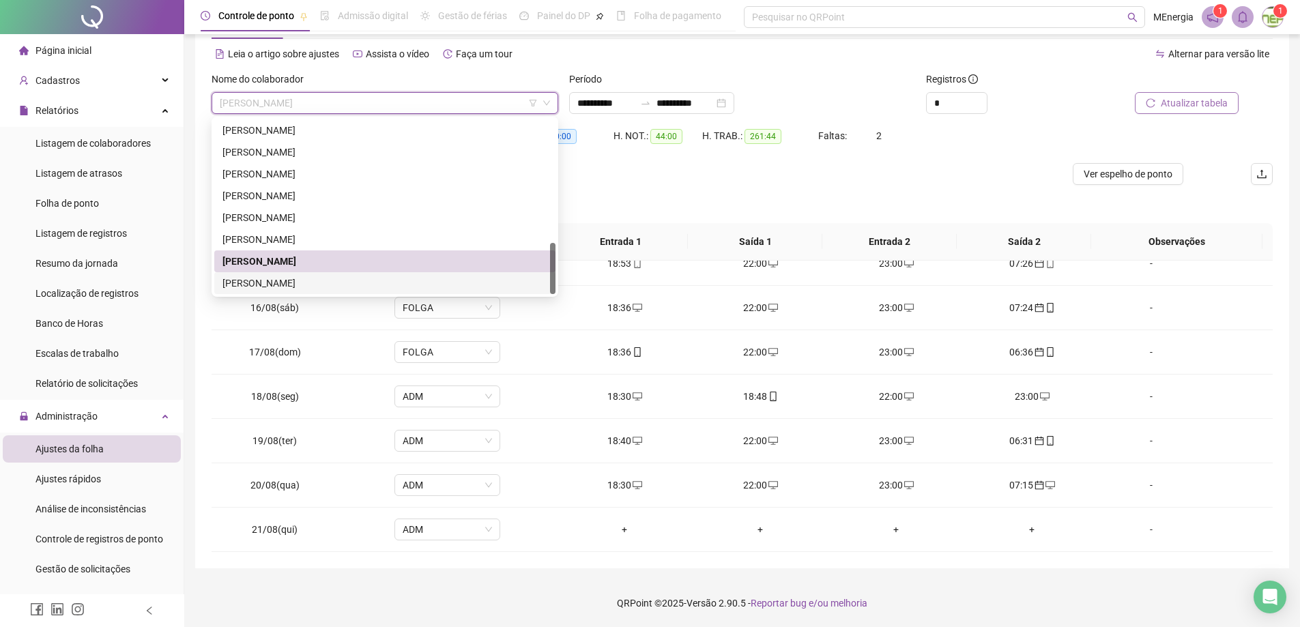
click at [306, 283] on div "[PERSON_NAME]" at bounding box center [384, 283] width 325 height 15
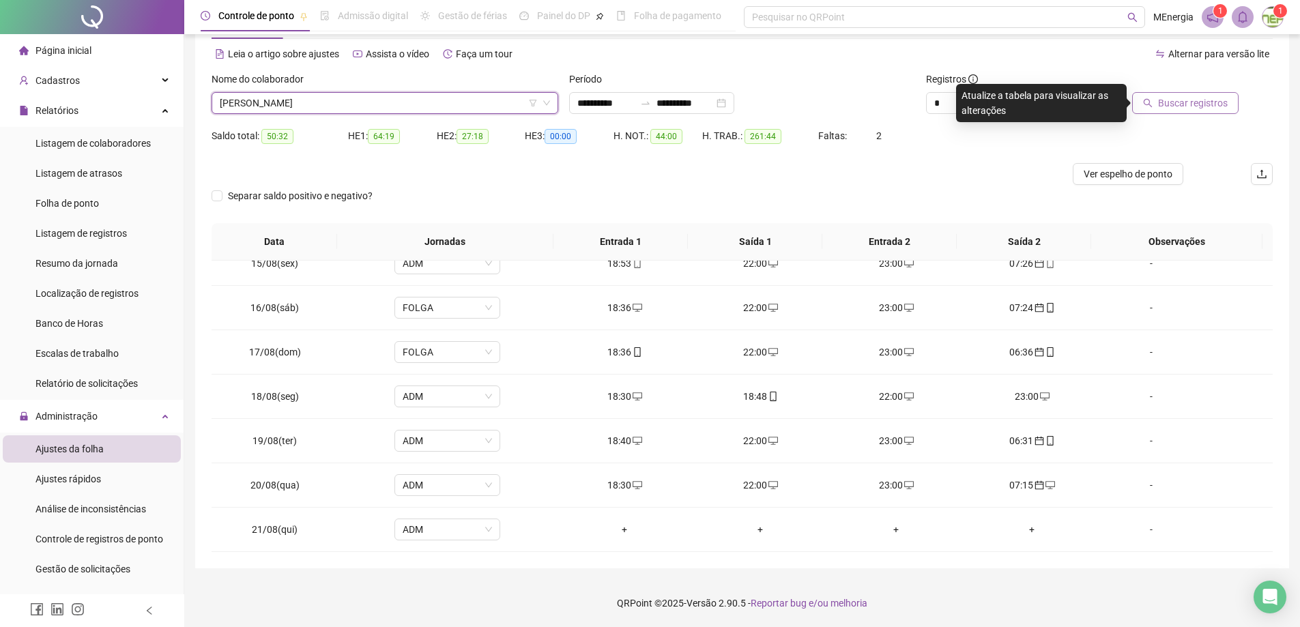
click at [1199, 111] on button "Buscar registros" at bounding box center [1185, 103] width 106 height 22
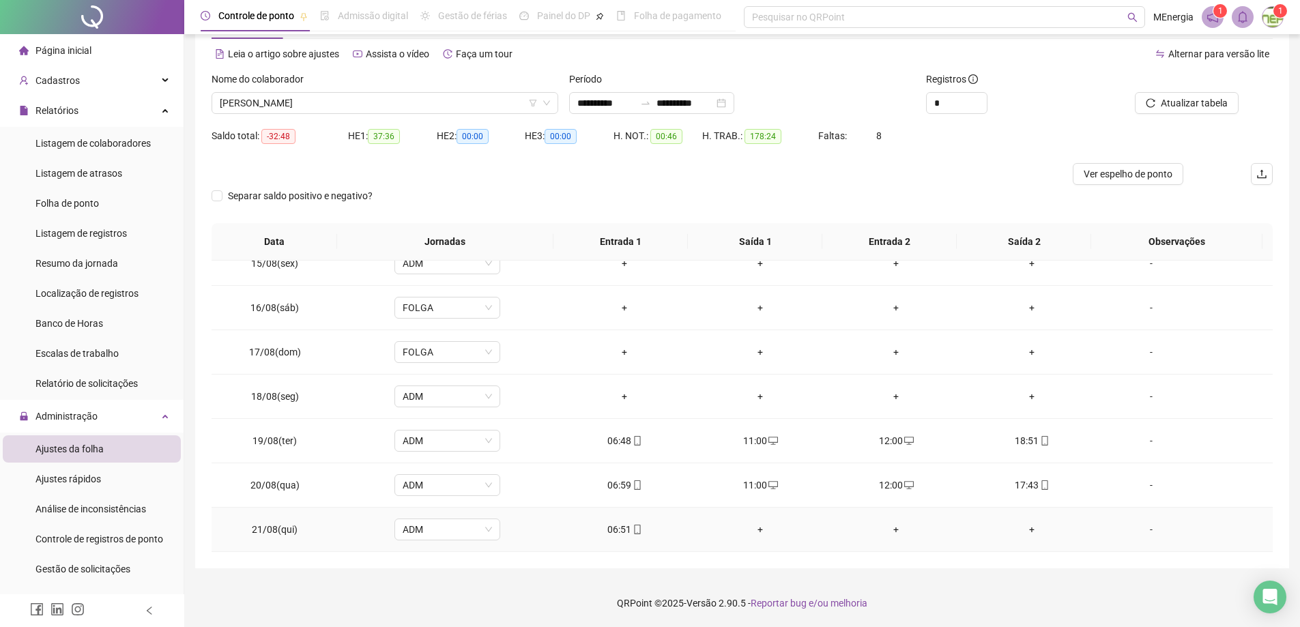
click at [757, 529] on div "+" at bounding box center [760, 529] width 114 height 15
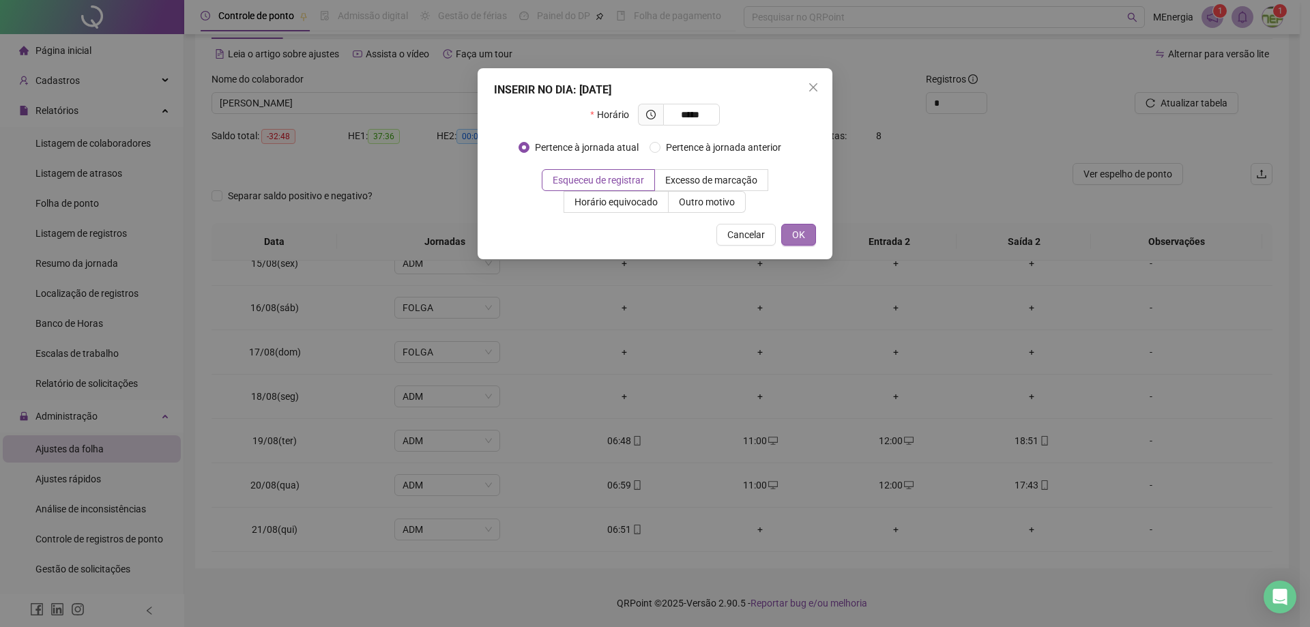
type input "*****"
click at [805, 236] on button "OK" at bounding box center [798, 235] width 35 height 22
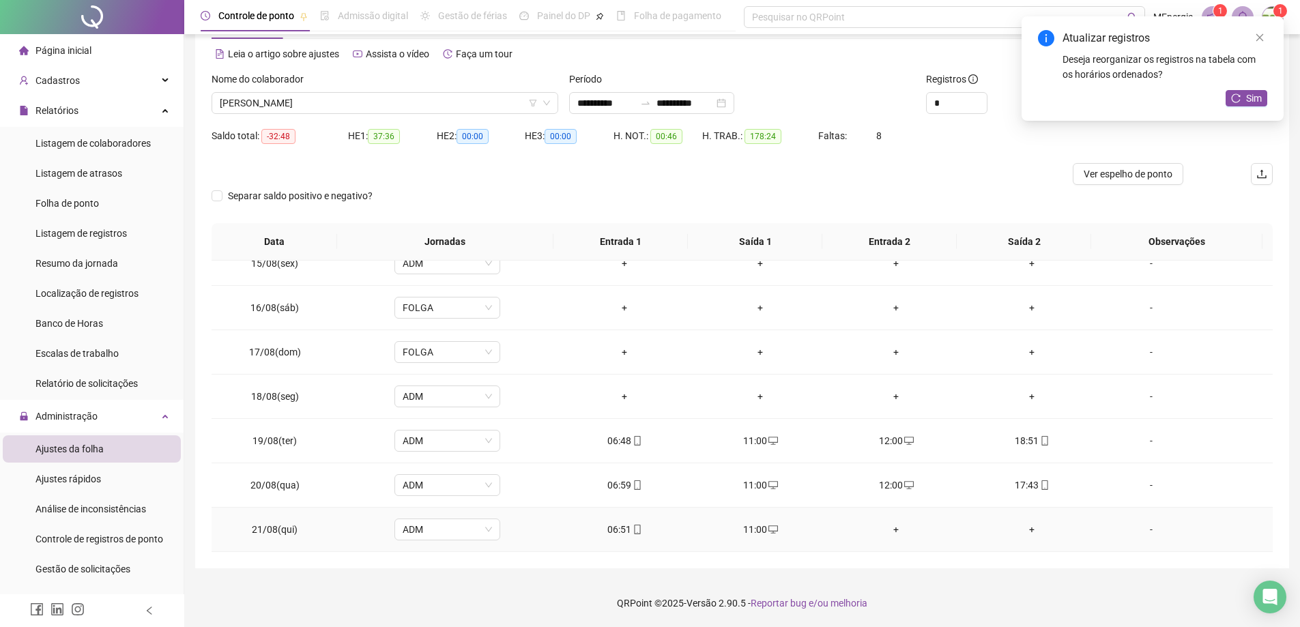
click at [888, 531] on div "+" at bounding box center [896, 529] width 114 height 15
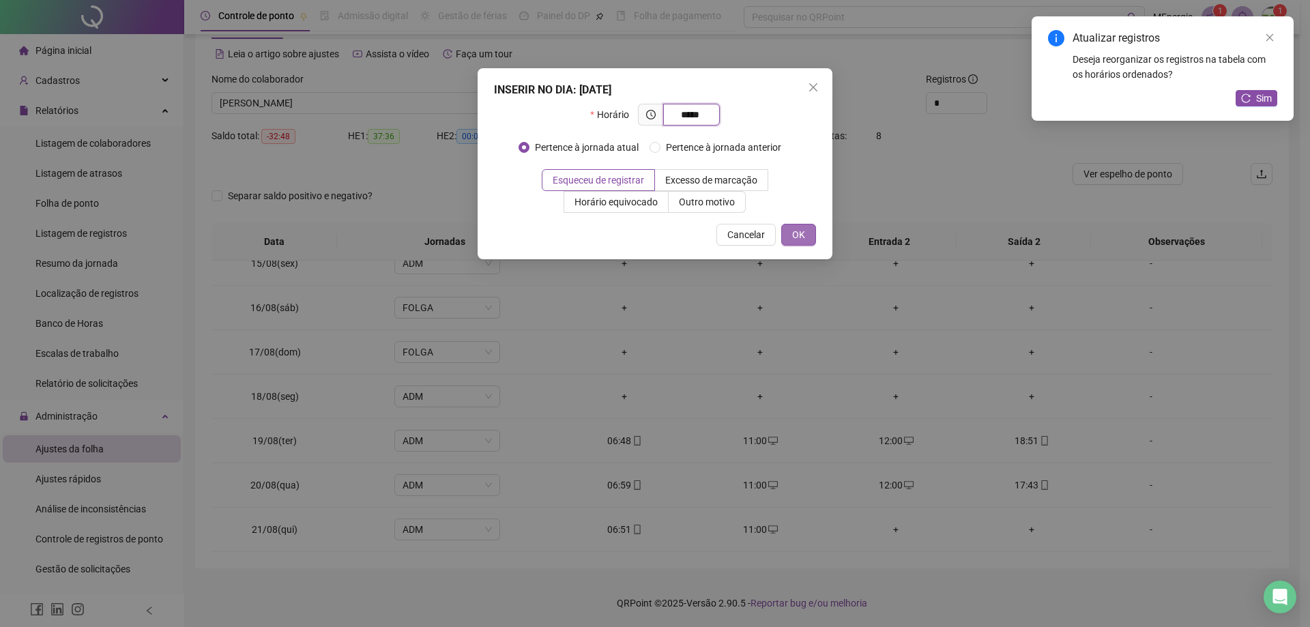
type input "*****"
click at [805, 236] on button "OK" at bounding box center [798, 235] width 35 height 22
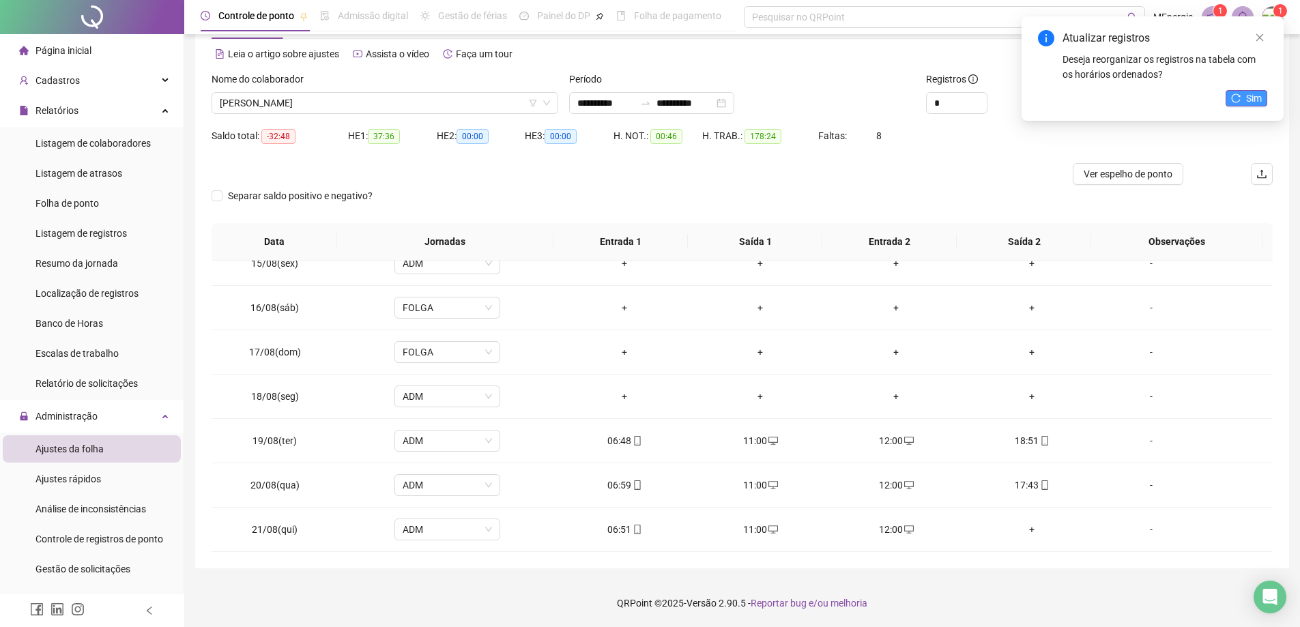
click at [1249, 103] on span "Sim" at bounding box center [1254, 98] width 16 height 15
